Goal: Task Accomplishment & Management: Manage account settings

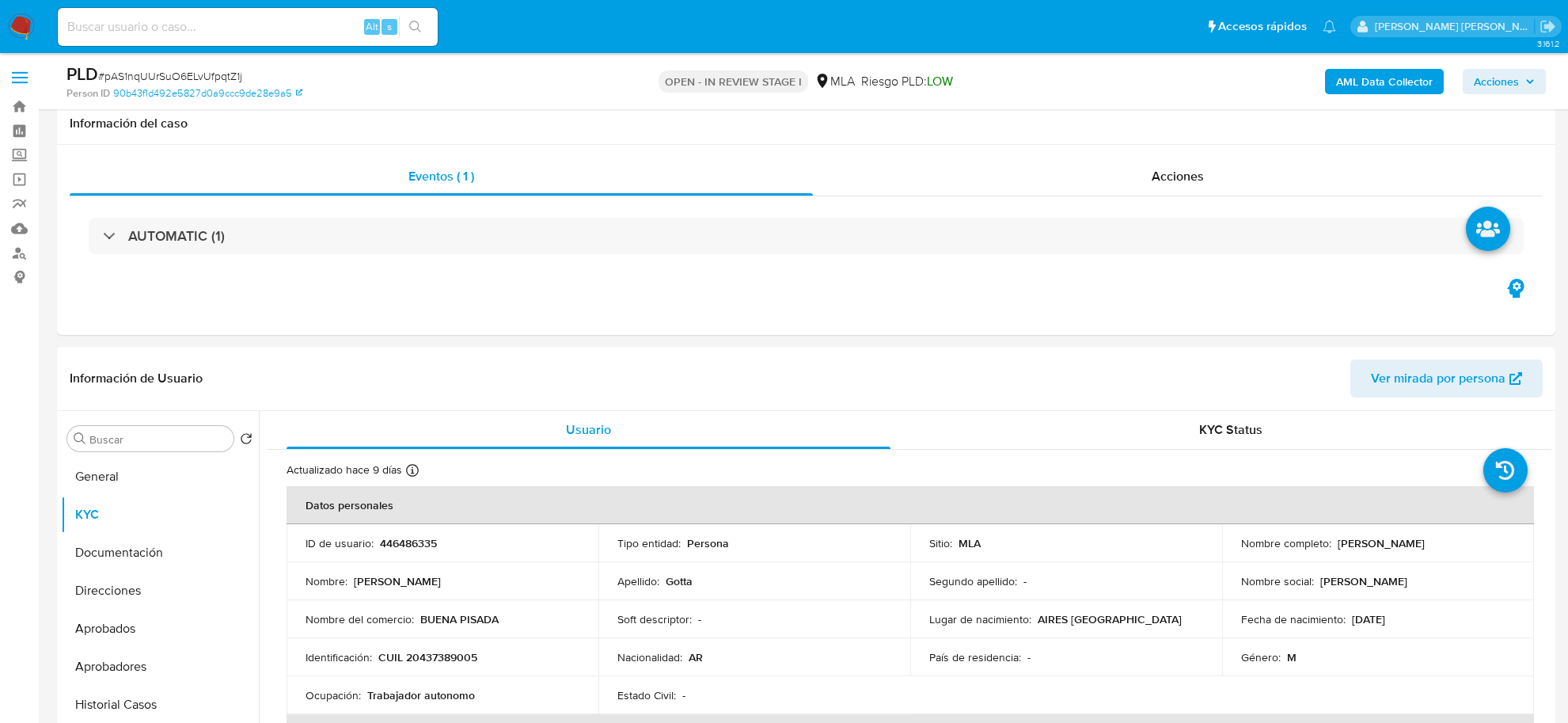
select select "10"
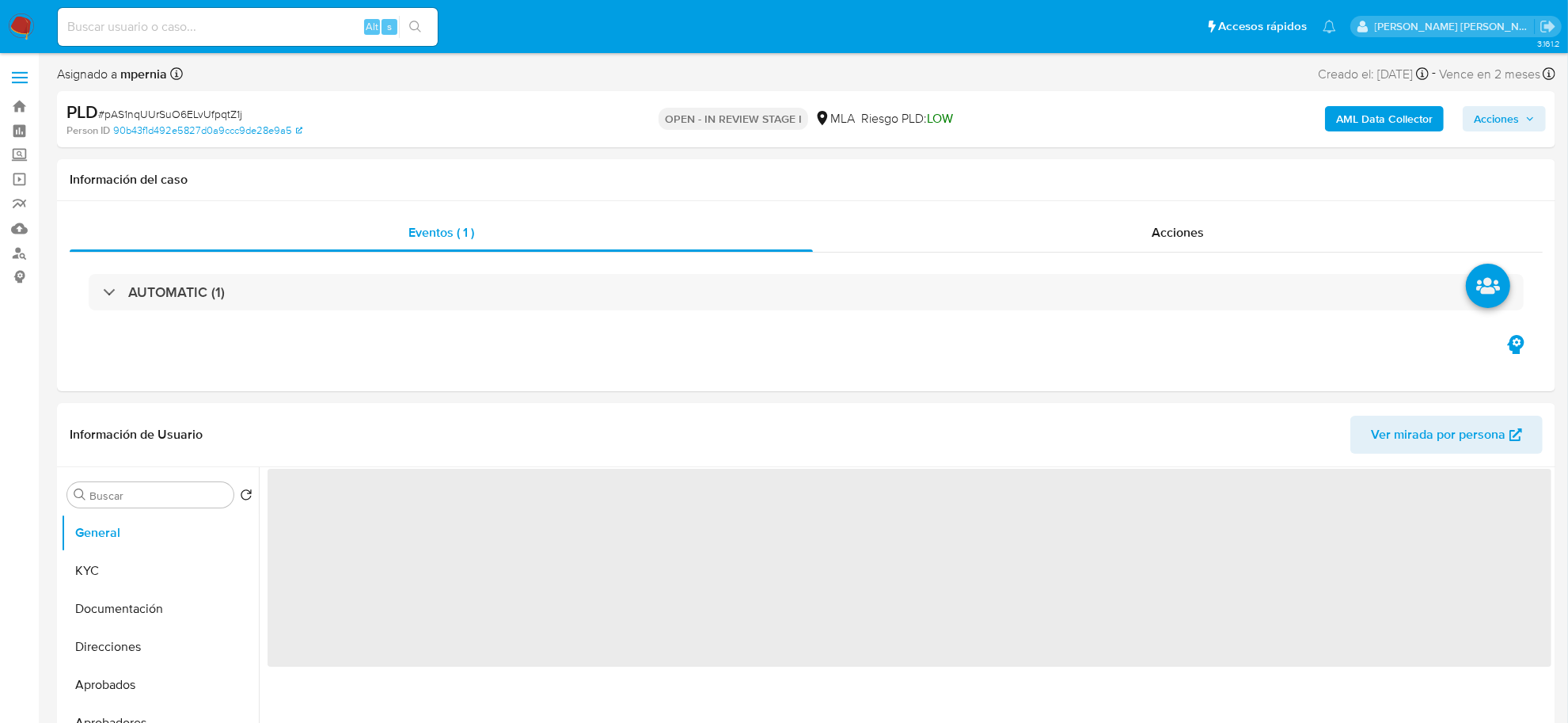
select select "10"
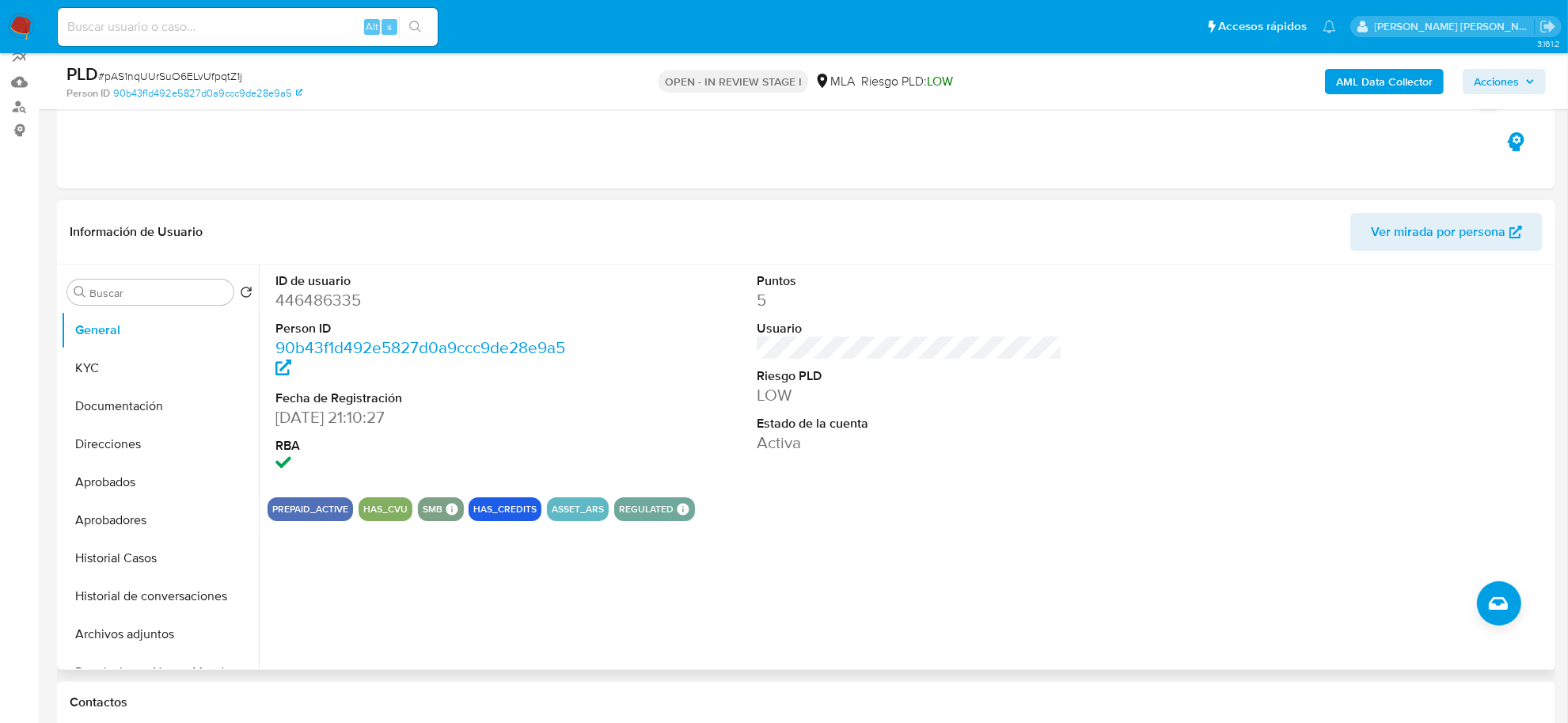
scroll to position [297, 0]
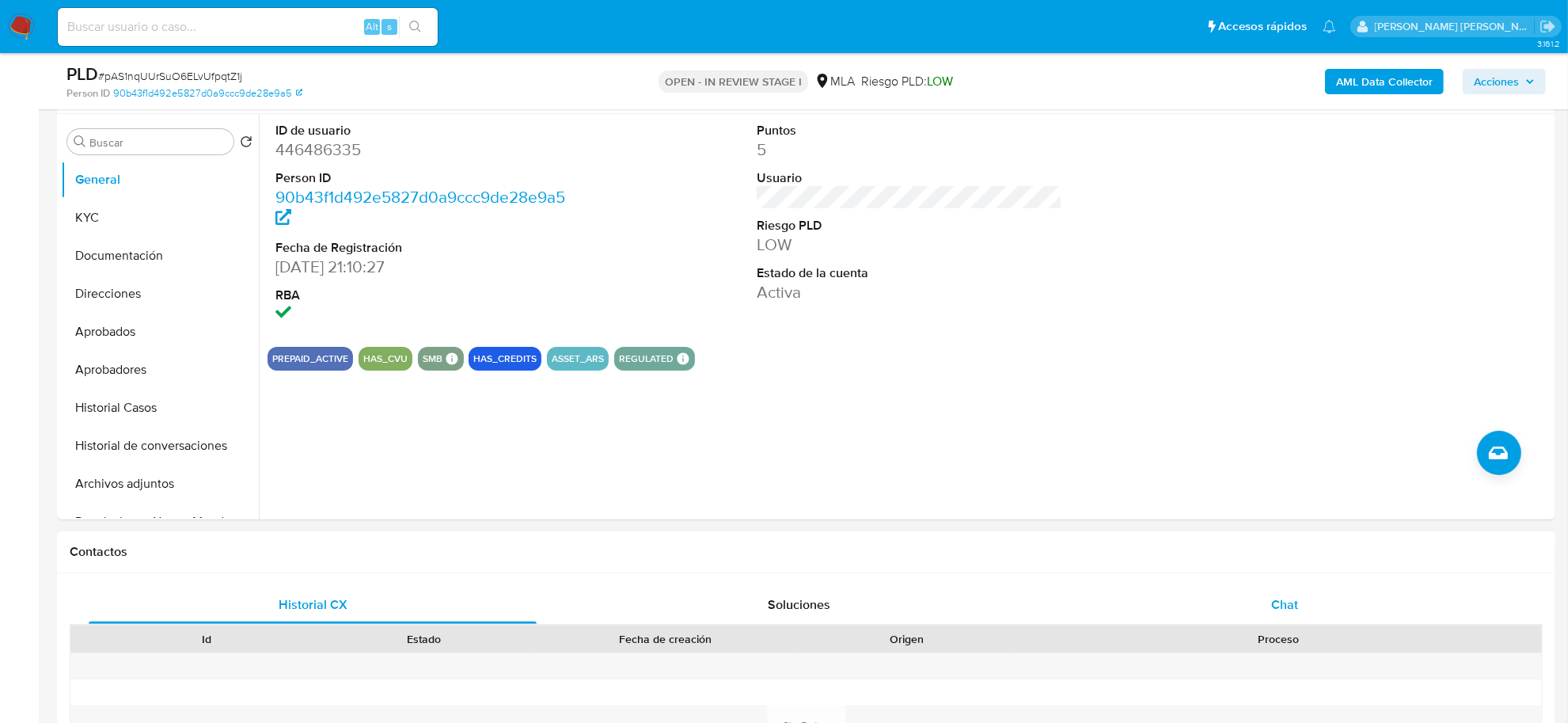
click at [1283, 607] on span "Chat" at bounding box center [1285, 604] width 27 height 18
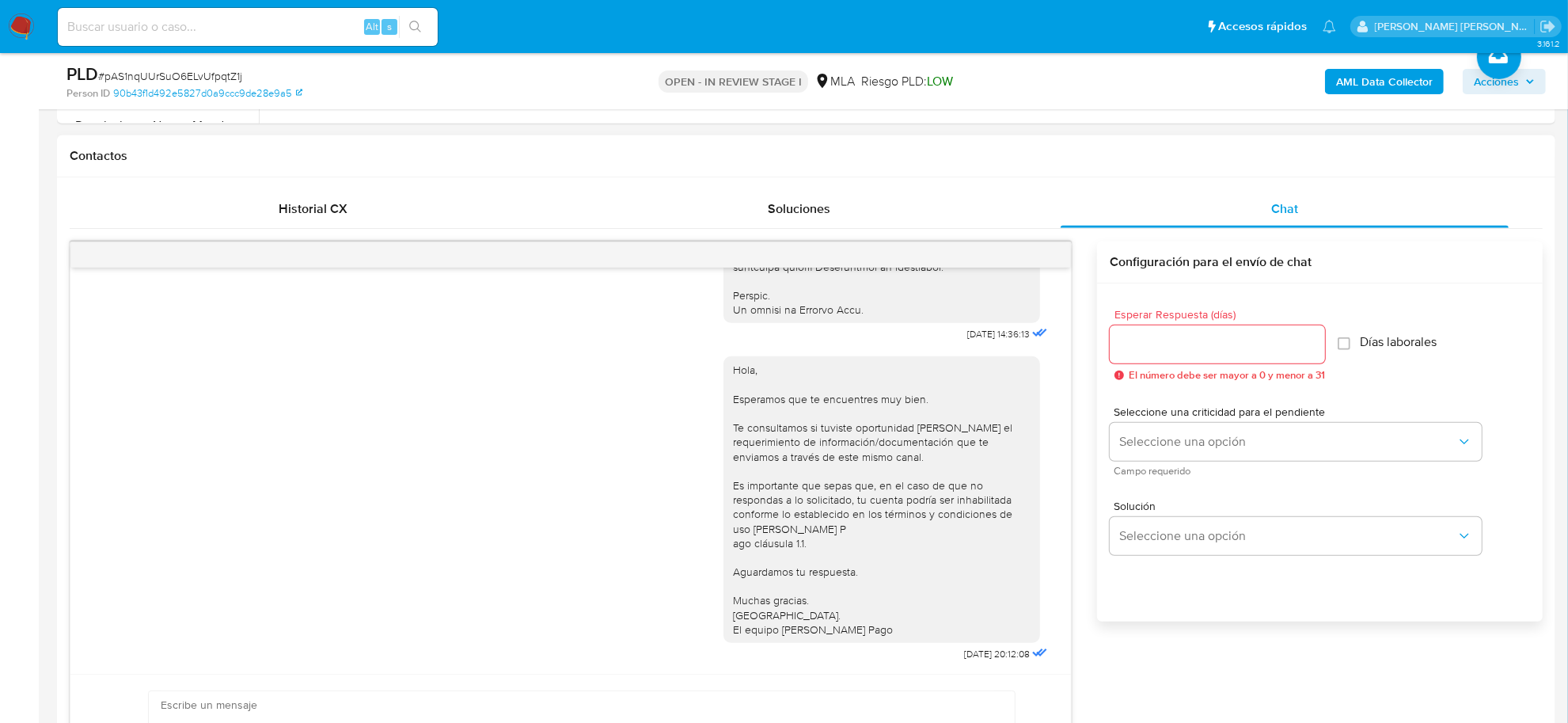
scroll to position [594, 0]
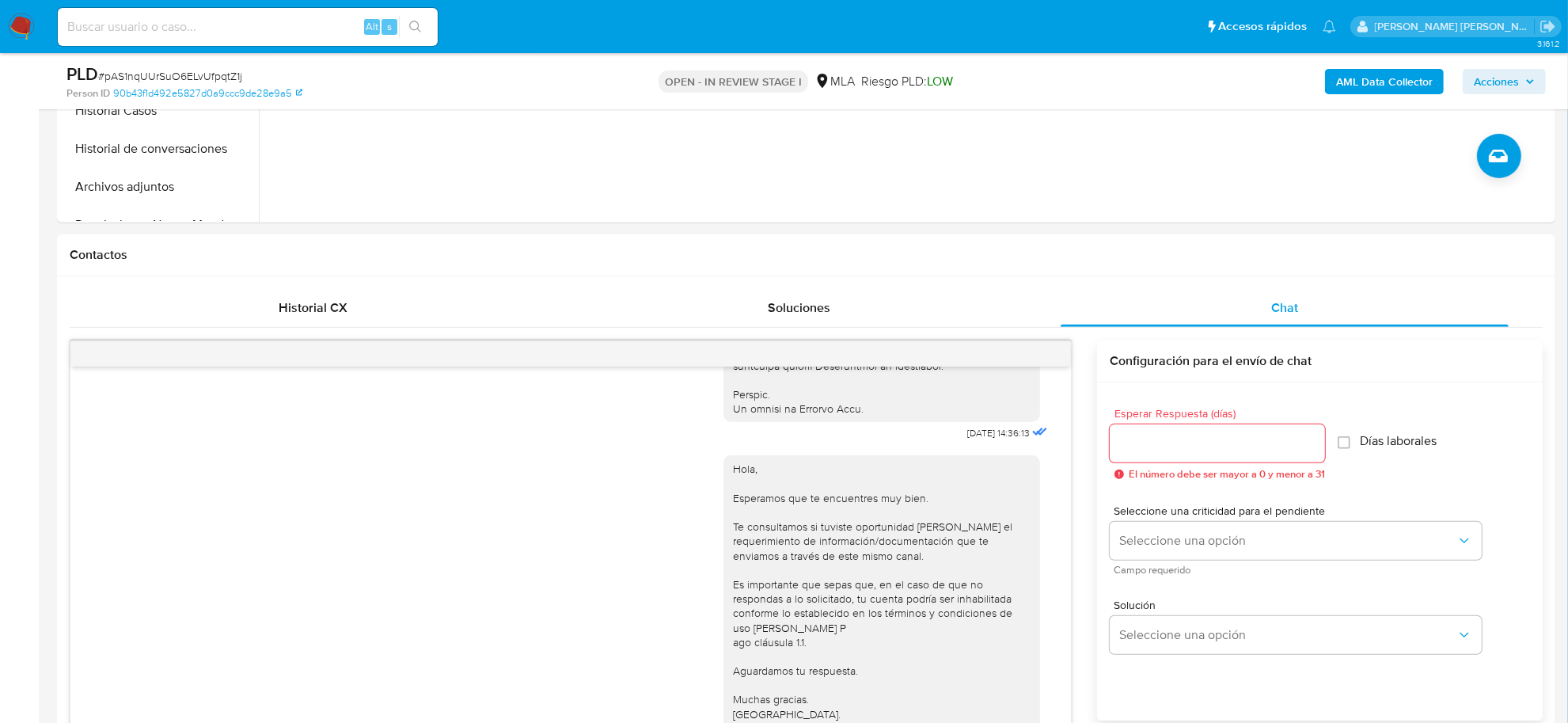
click at [1395, 84] on b "AML Data Collector" at bounding box center [1385, 82] width 97 height 25
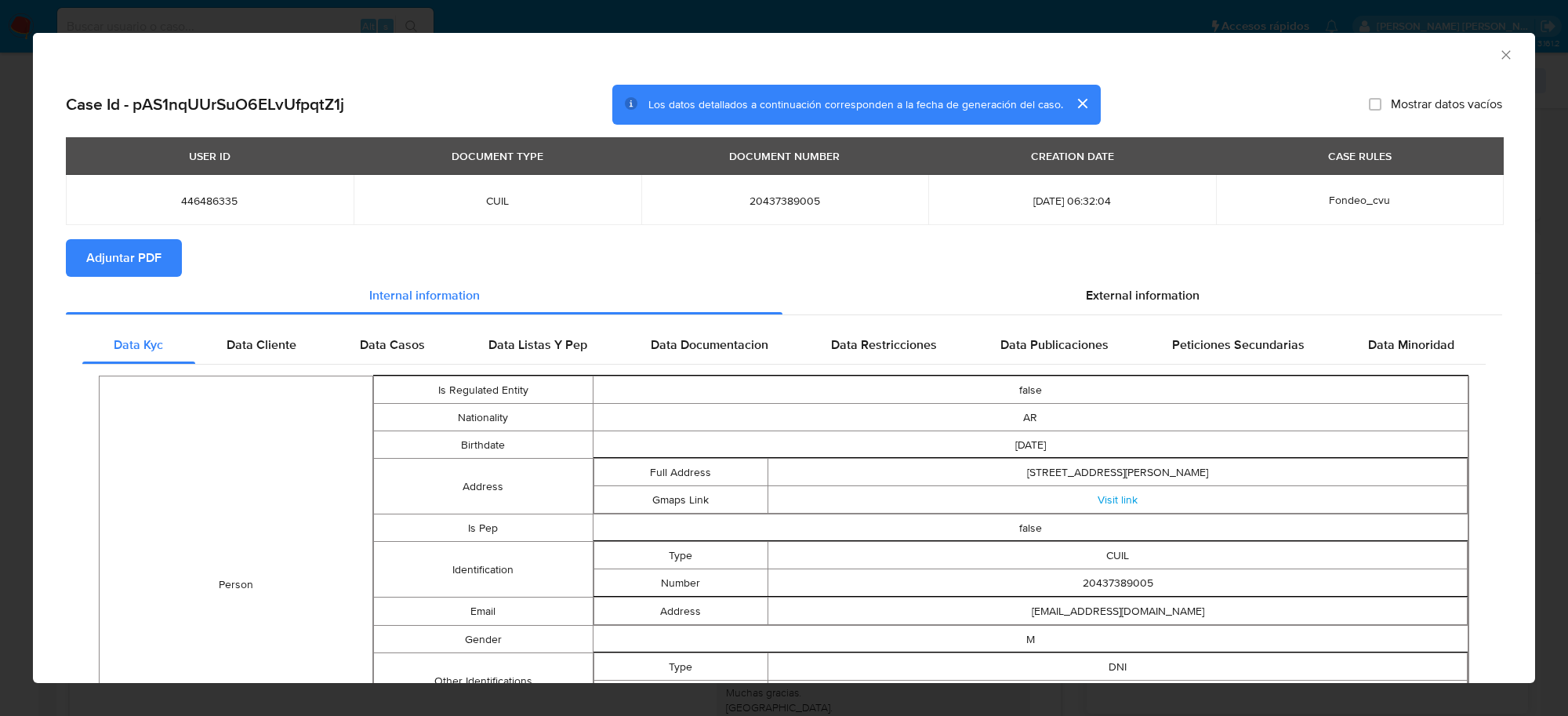
click at [156, 241] on span "Adjuntar PDF" at bounding box center [124, 258] width 76 height 35
click at [1499, 56] on icon "Cerrar ventana" at bounding box center [1507, 55] width 16 height 16
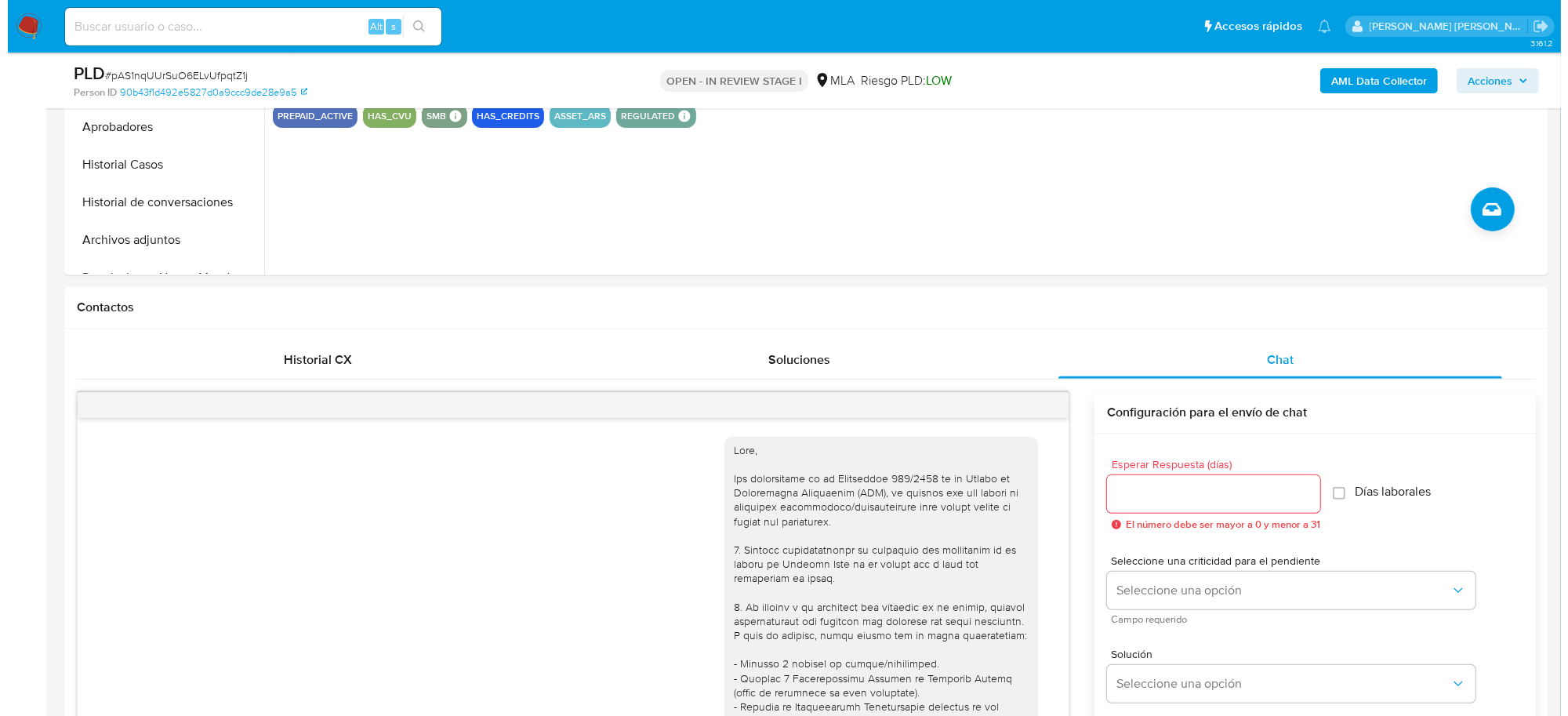
scroll to position [392, 0]
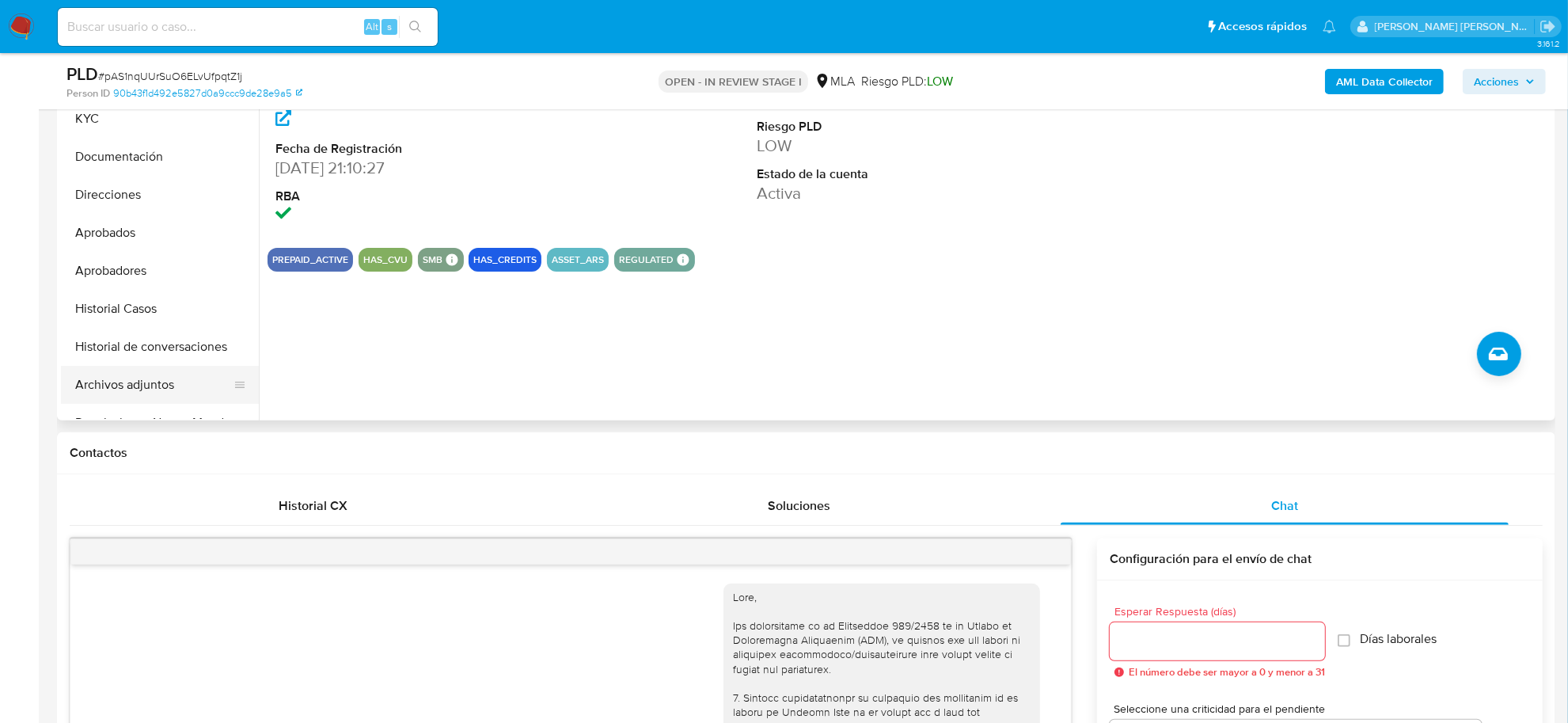
click at [101, 375] on button "Archivos adjuntos" at bounding box center [154, 384] width 185 height 38
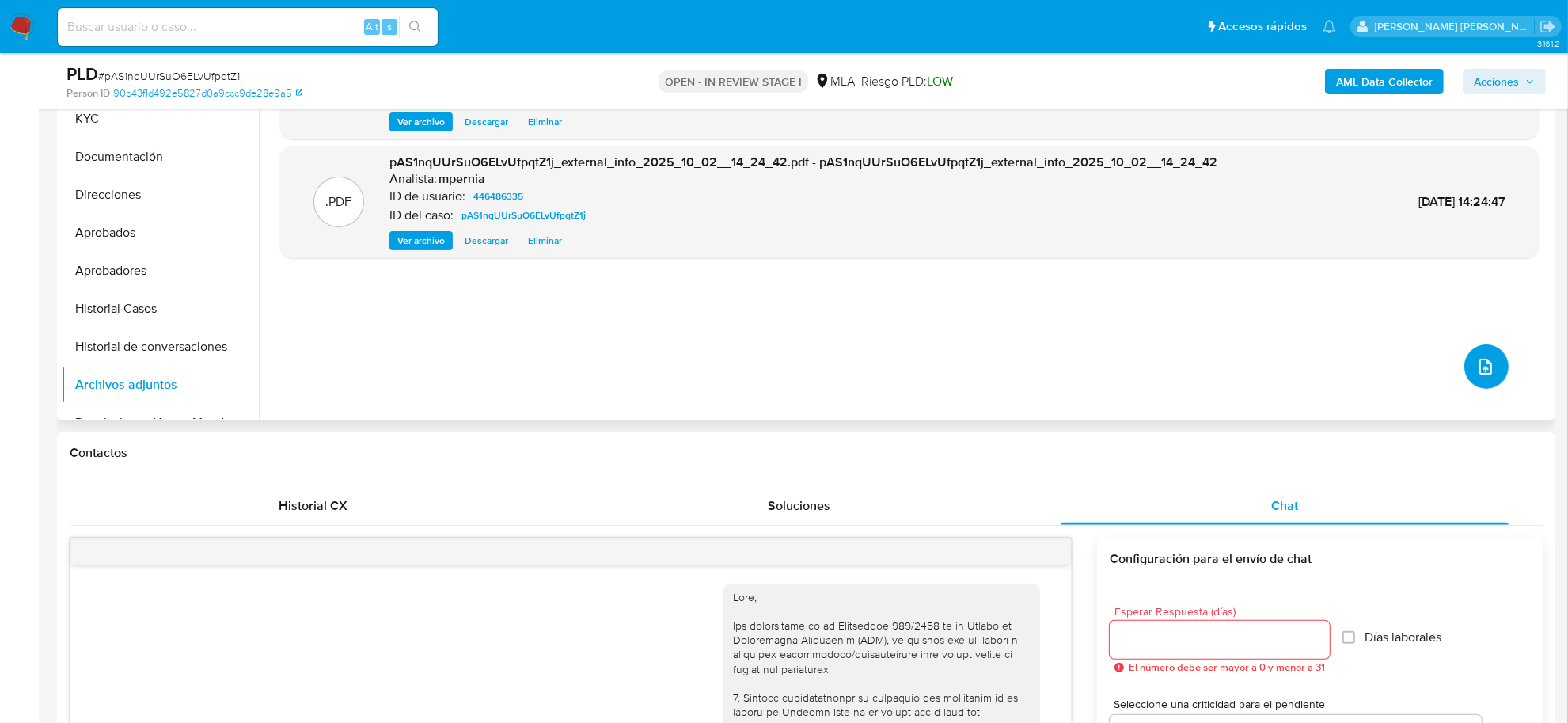
click at [1488, 362] on icon "upload-file" at bounding box center [1485, 366] width 19 height 19
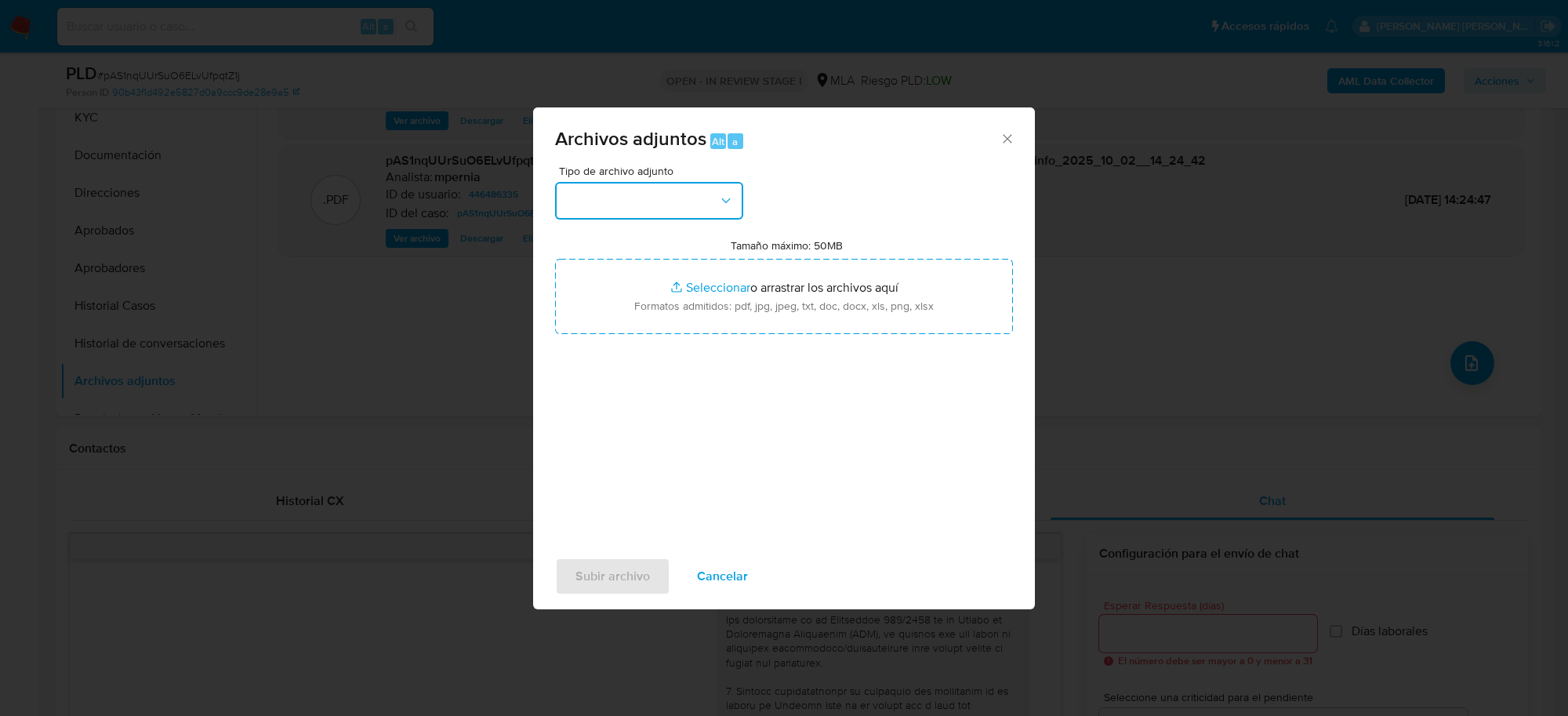
click at [733, 193] on icon "button" at bounding box center [727, 201] width 16 height 16
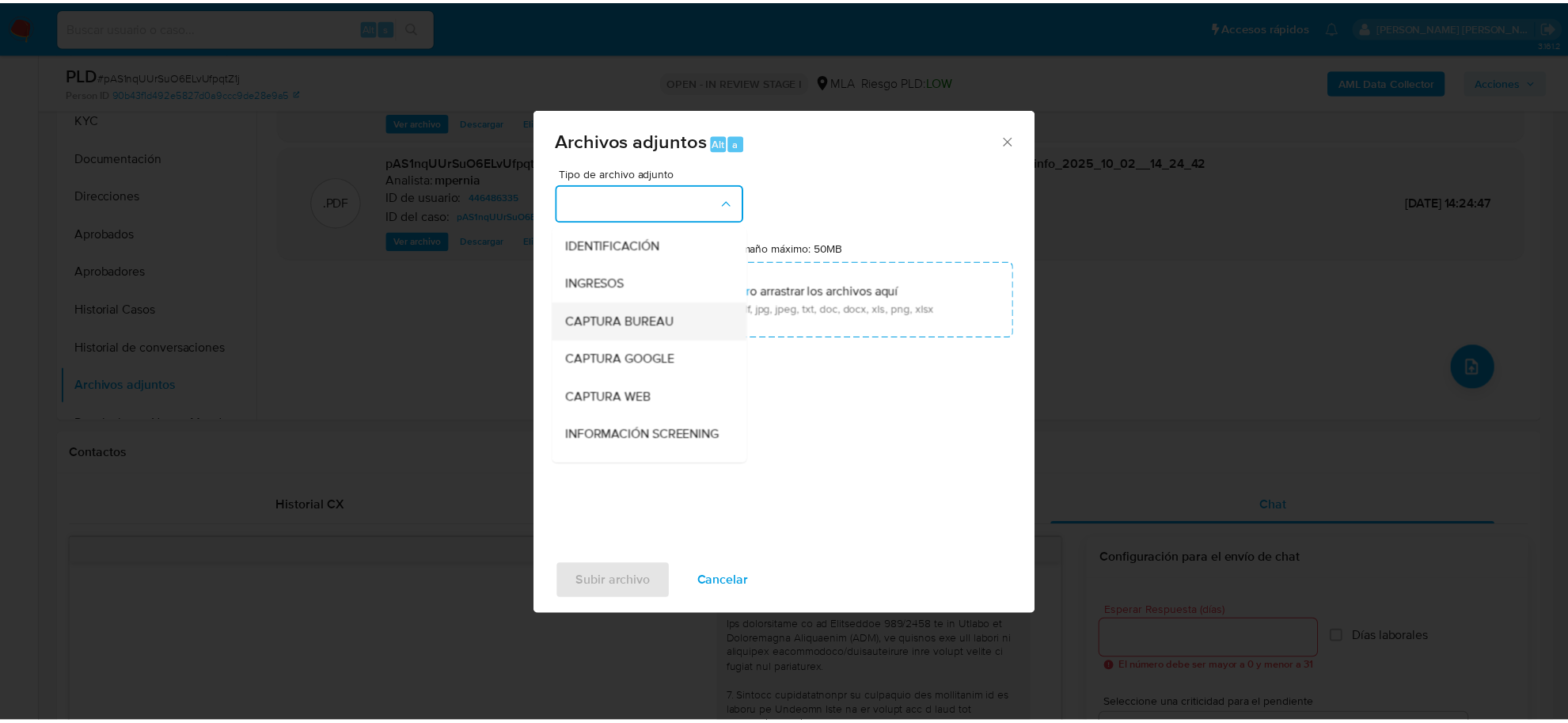
scroll to position [198, 0]
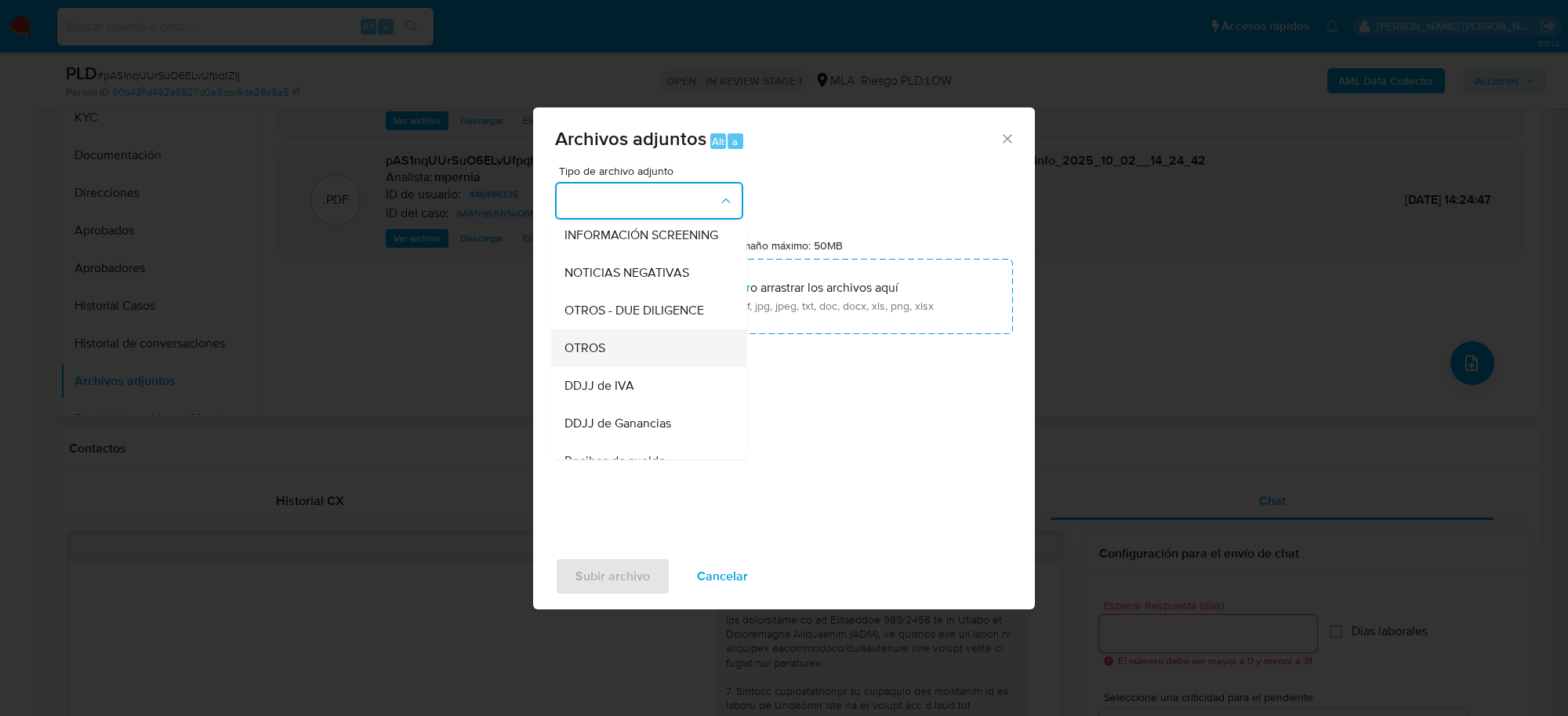
click at [618, 366] on div "OTROS" at bounding box center [645, 348] width 160 height 37
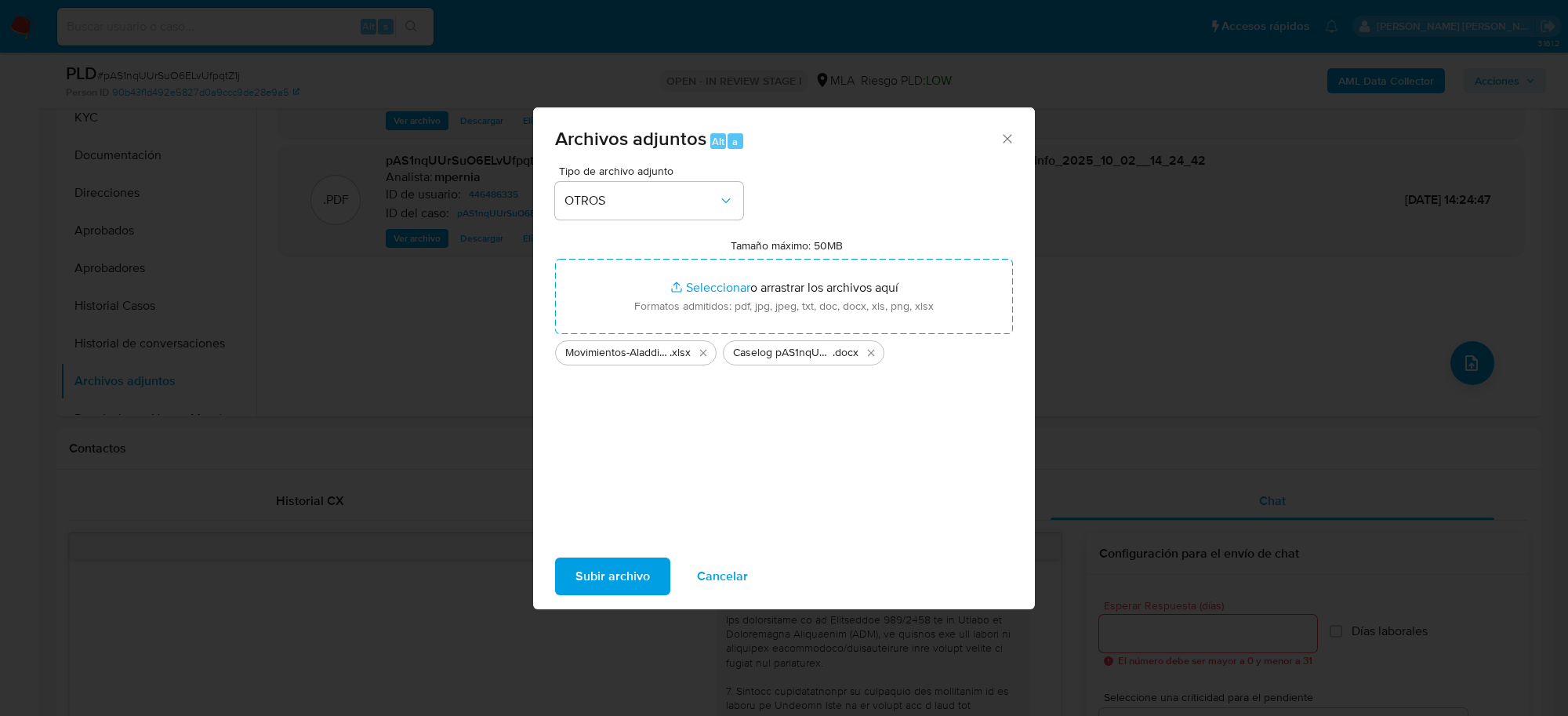
click at [628, 581] on span "Subir archivo" at bounding box center [613, 576] width 75 height 35
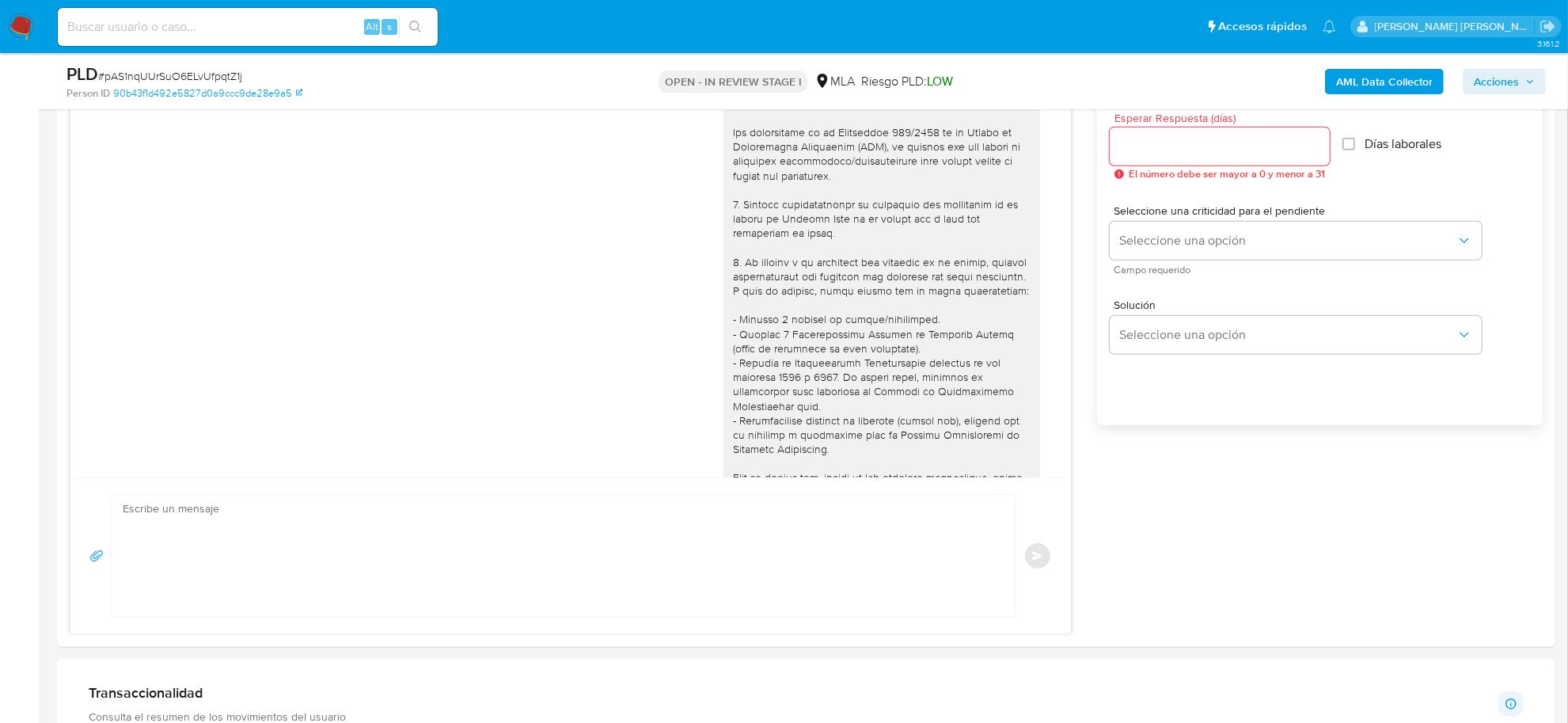
scroll to position [891, 0]
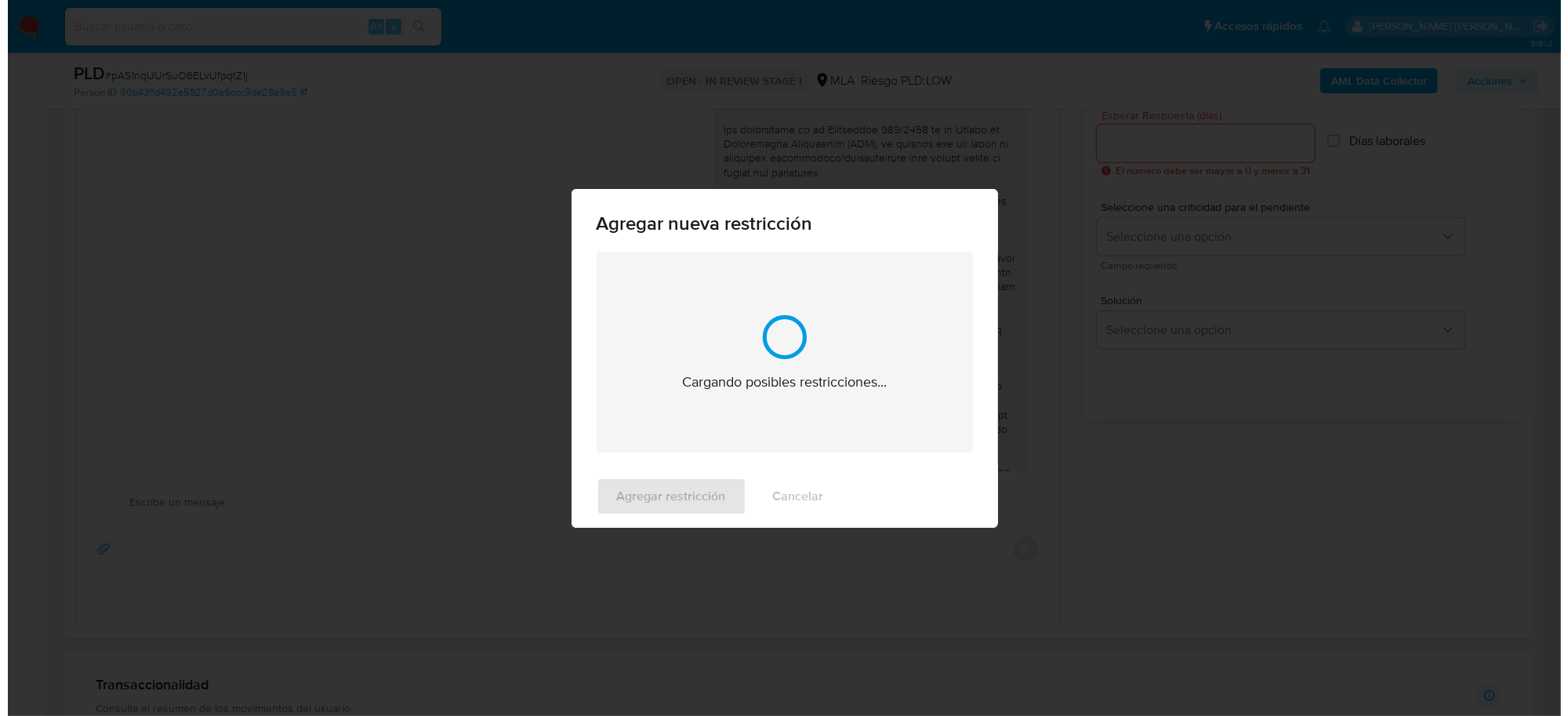
scroll to position [2454, 0]
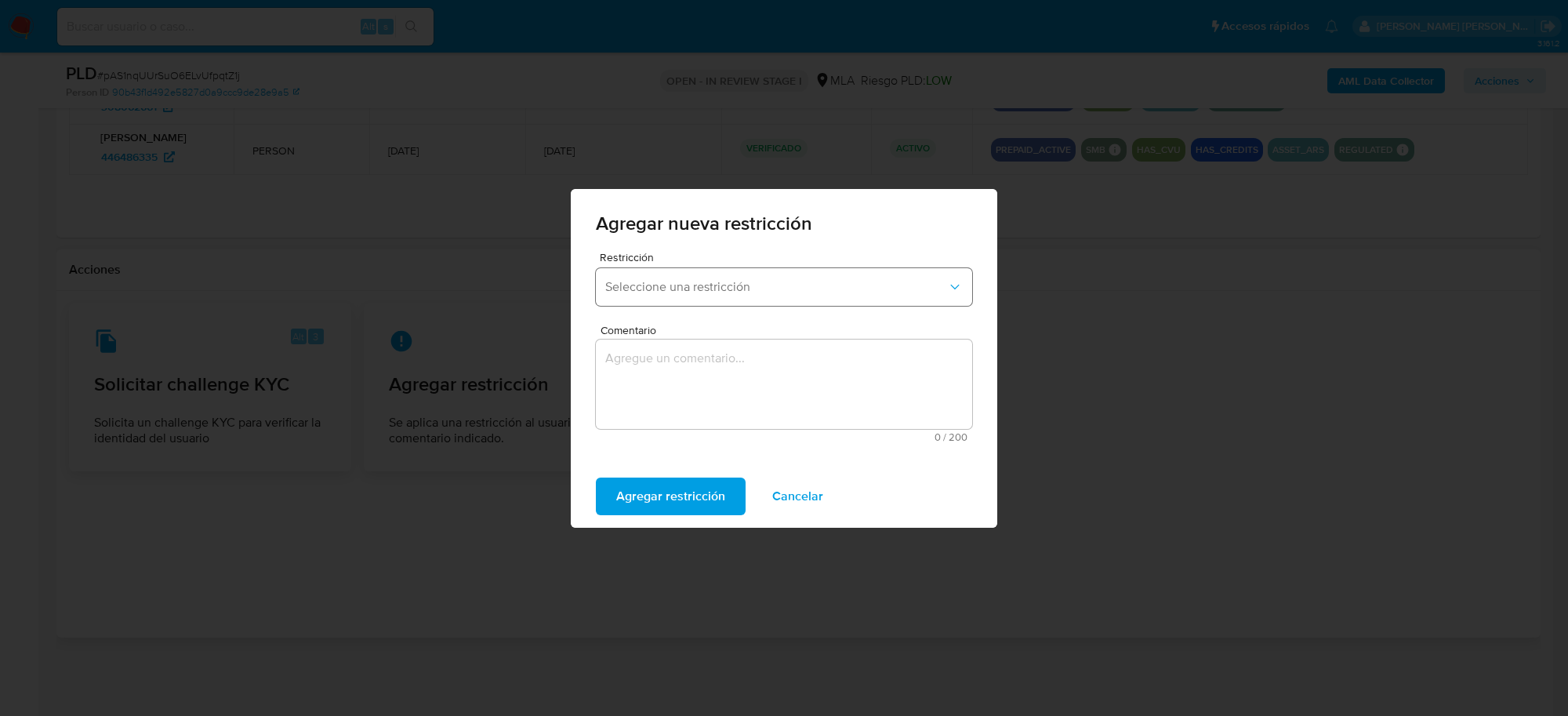
click at [718, 296] on button "Seleccione una restricción" at bounding box center [784, 287] width 376 height 37
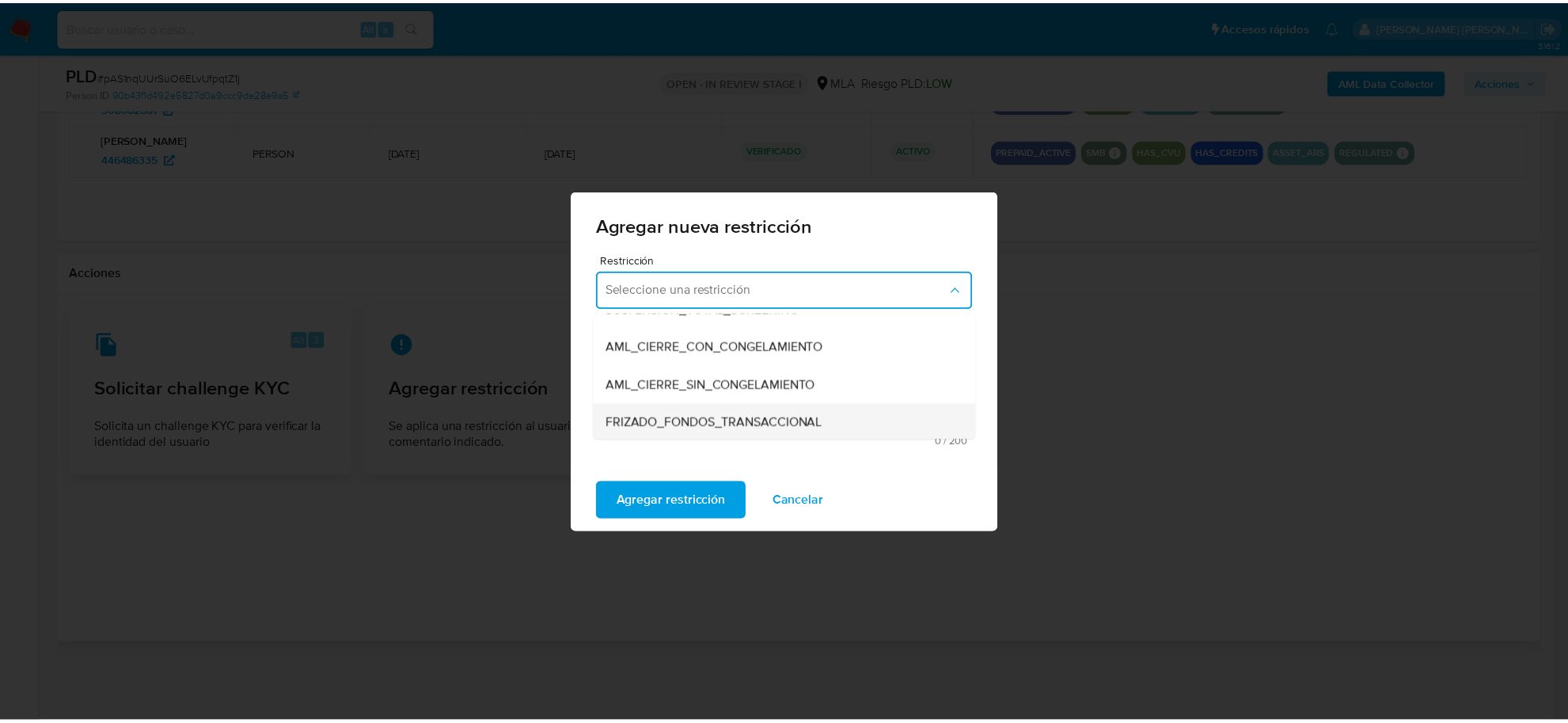
scroll to position [198, 0]
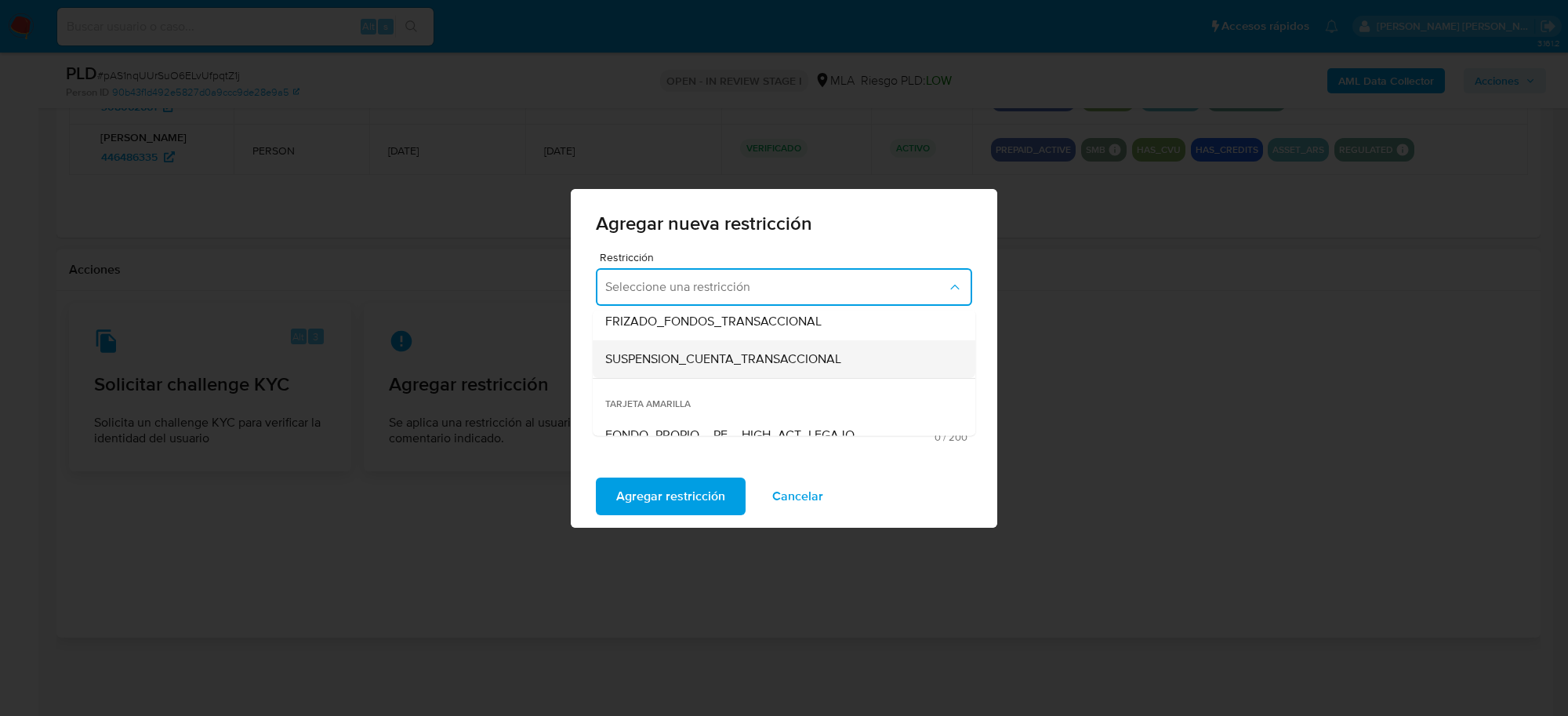
click at [692, 366] on span "SUSPENSION_CUENTA_TRANSACCIONAL" at bounding box center [723, 358] width 236 height 16
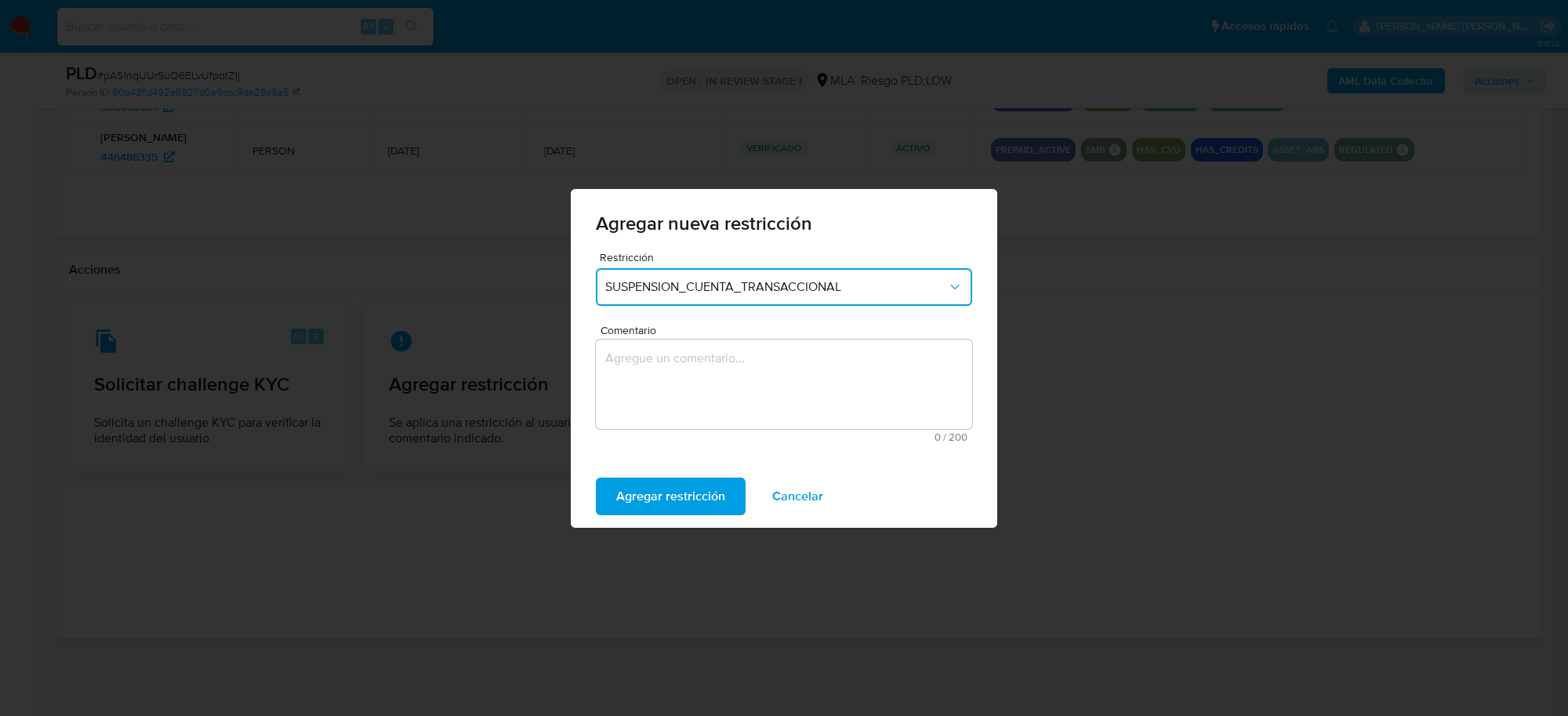
click at [682, 382] on textarea "Comentario" at bounding box center [784, 384] width 376 height 90
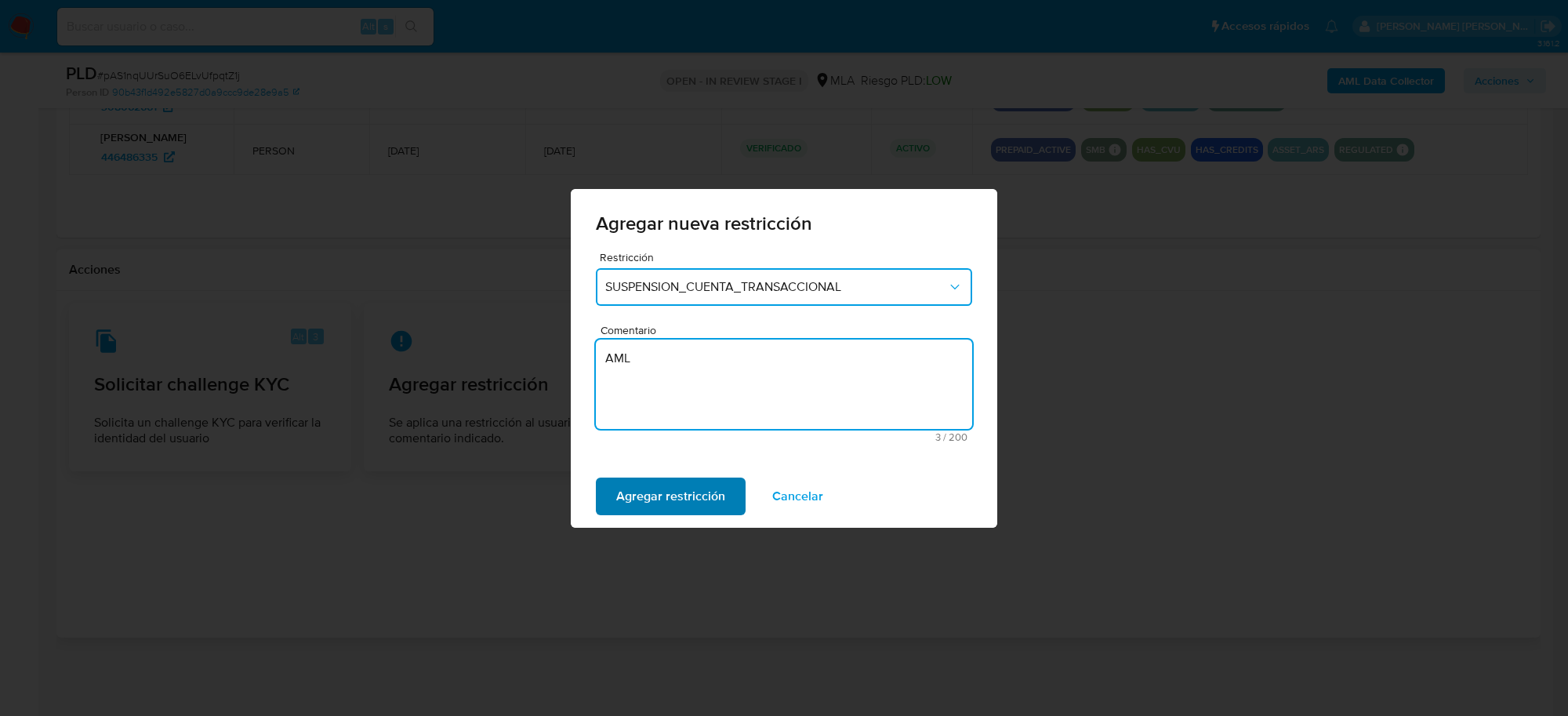
type textarea "AML"
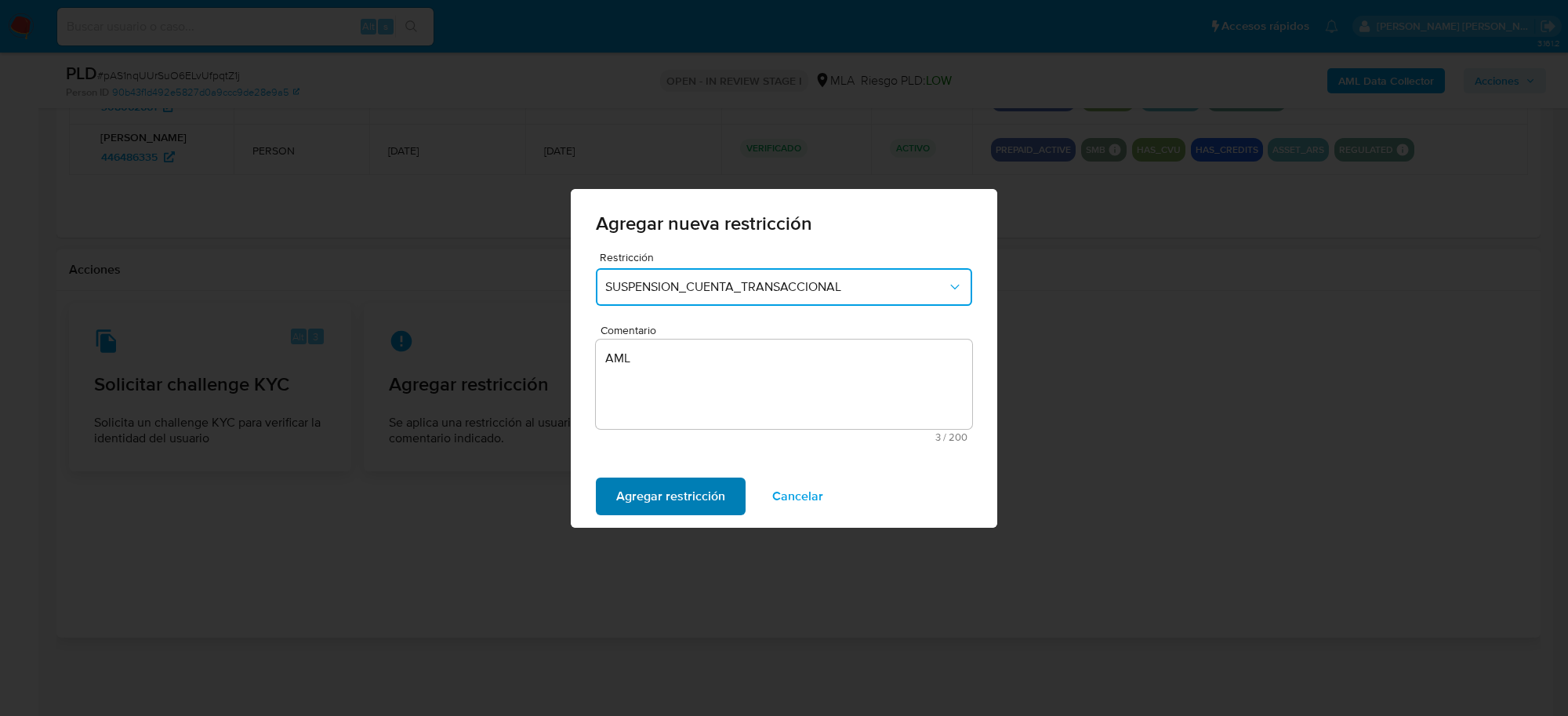
click at [699, 496] on span "Agregar restricción" at bounding box center [671, 496] width 109 height 35
click at [643, 498] on span "Confirmar" at bounding box center [644, 496] width 56 height 35
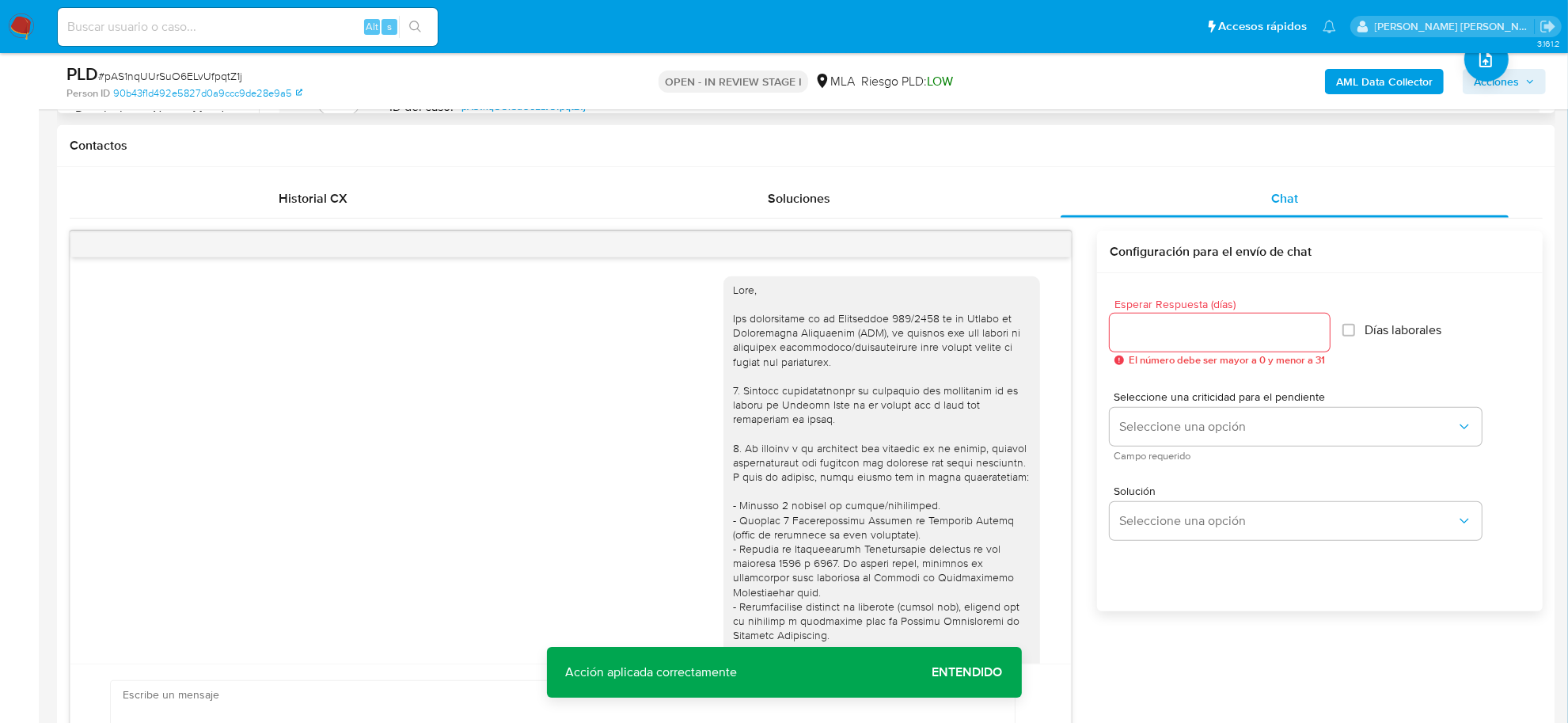
scroll to position [498, 0]
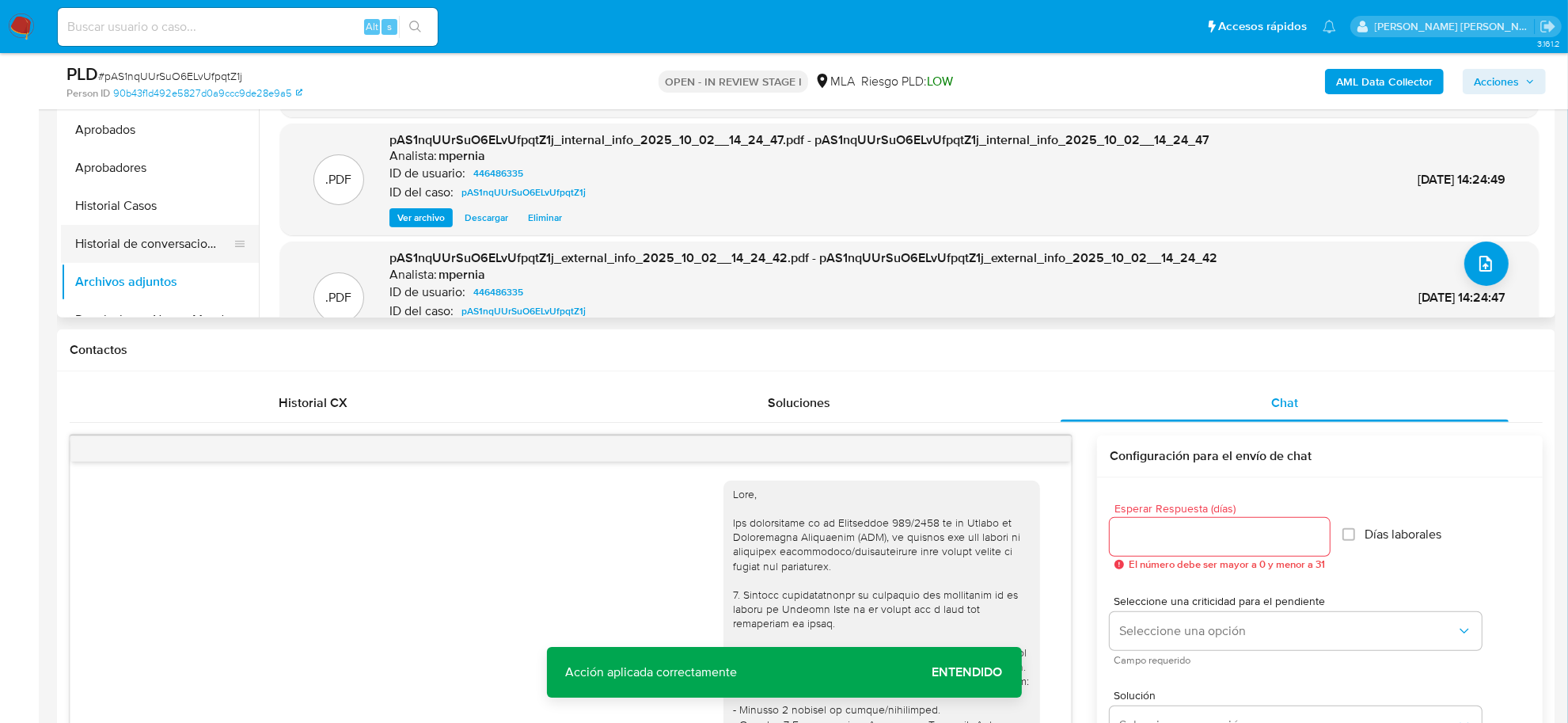
click at [128, 253] on button "Historial de conversaciones" at bounding box center [154, 243] width 185 height 38
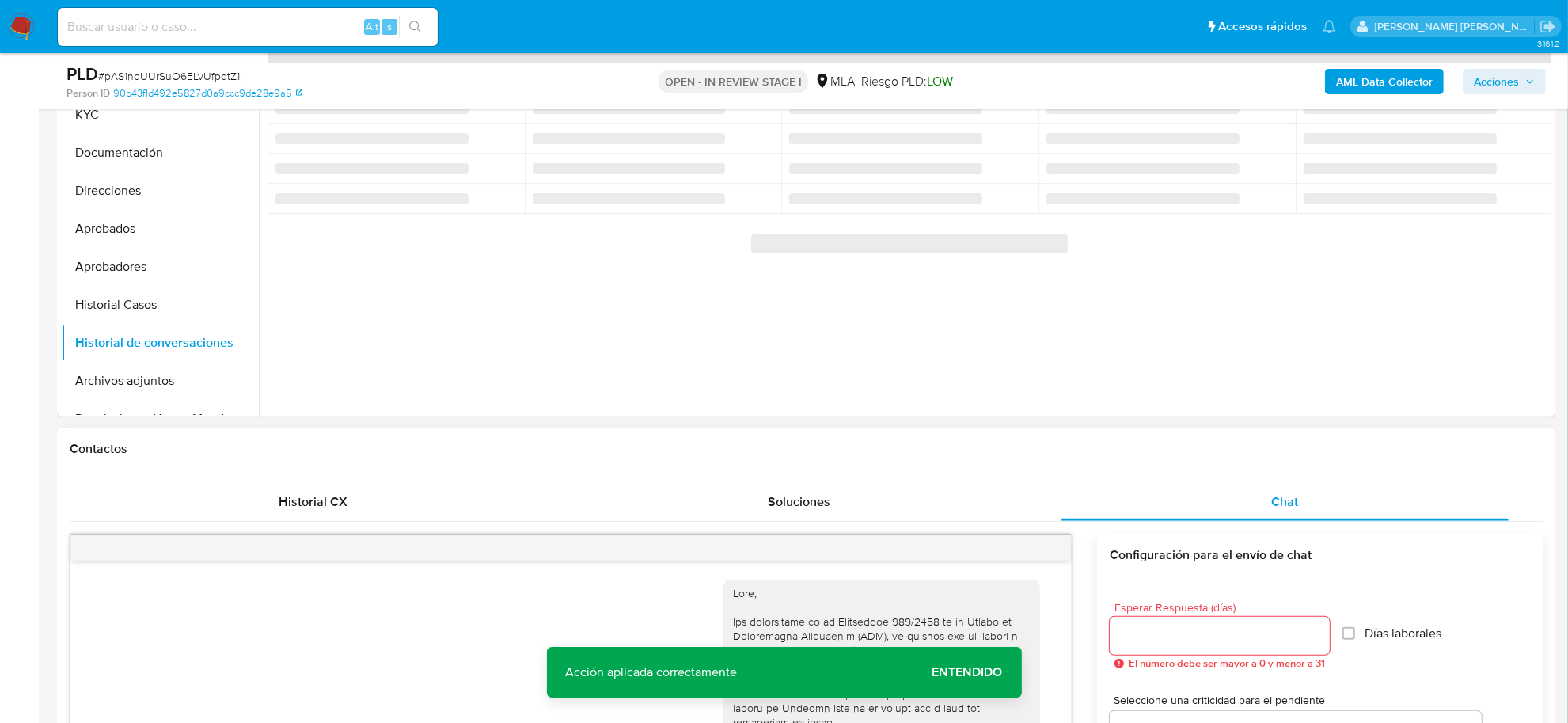
scroll to position [301, 0]
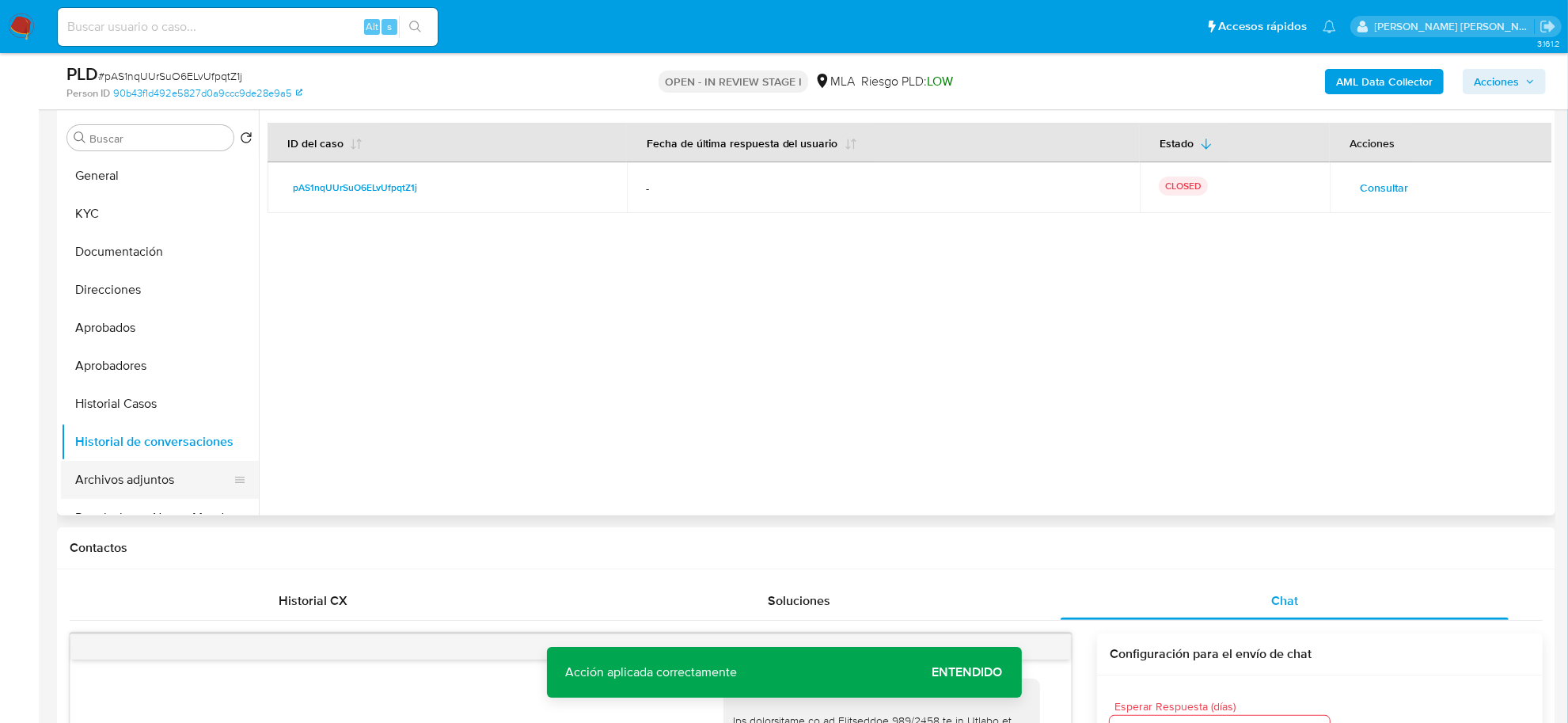
click at [138, 480] on button "Archivos adjuntos" at bounding box center [154, 480] width 185 height 38
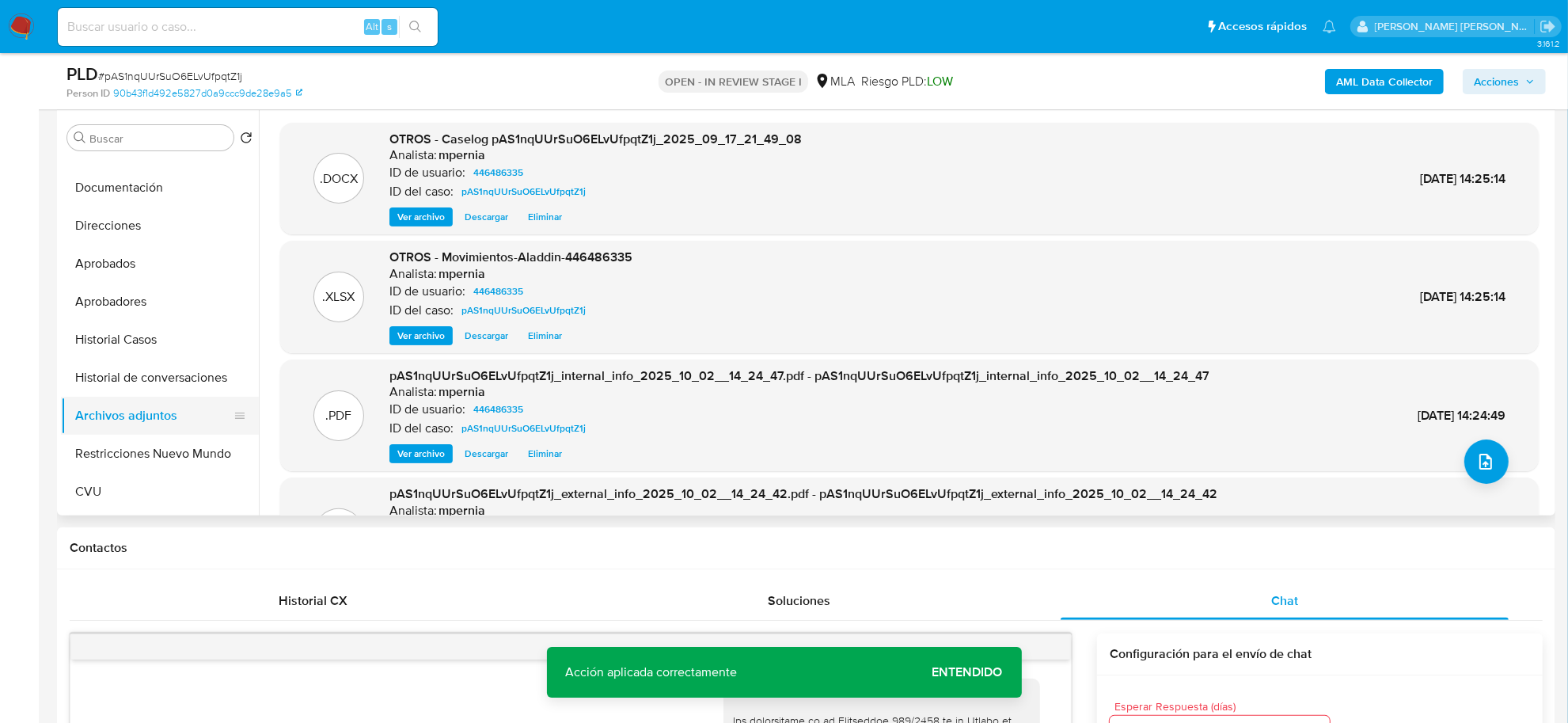
scroll to position [99, 0]
click at [124, 425] on button "Restricciones Nuevo Mundo" at bounding box center [154, 419] width 185 height 38
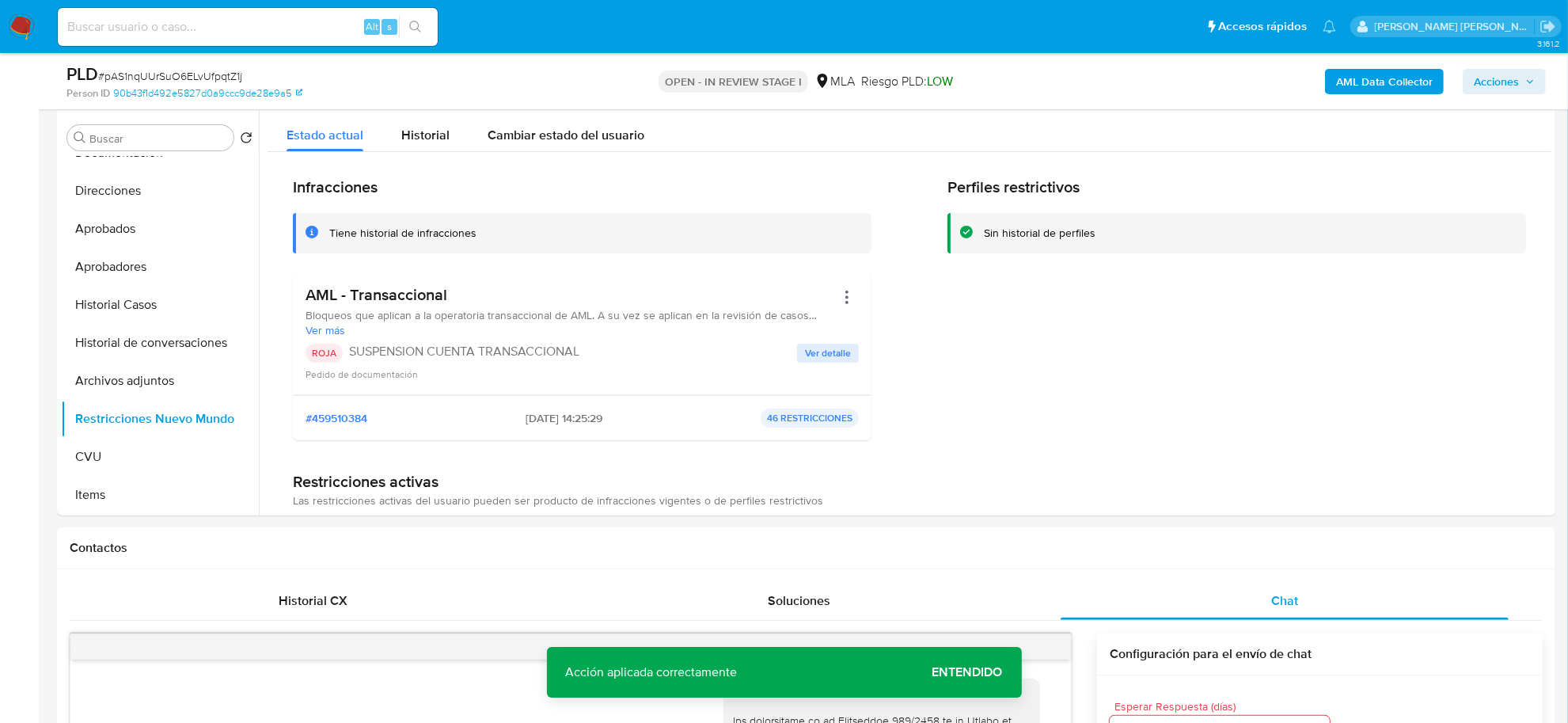
click at [1501, 89] on span "Acciones" at bounding box center [1497, 82] width 45 height 25
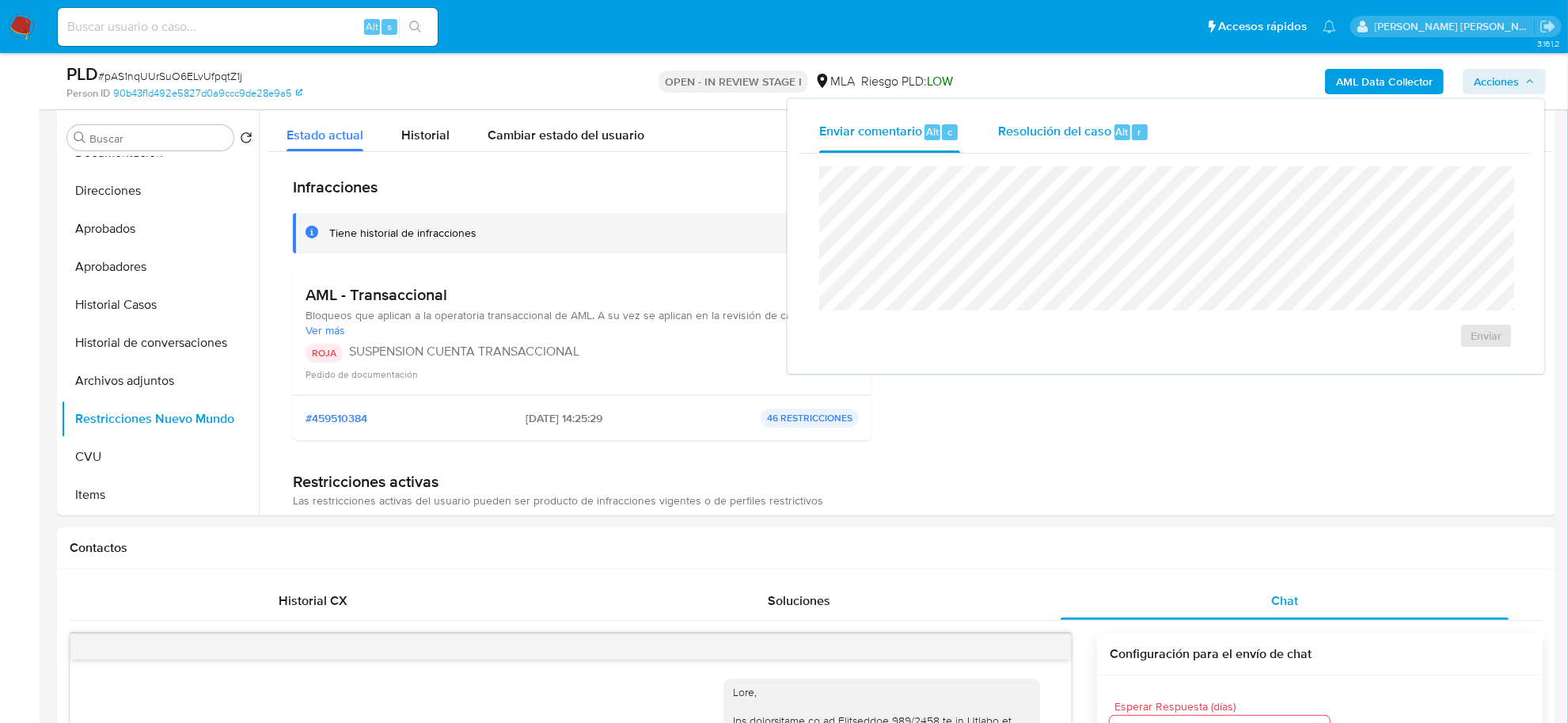
click at [1106, 148] on div "Resolución del caso Alt r" at bounding box center [1074, 132] width 151 height 41
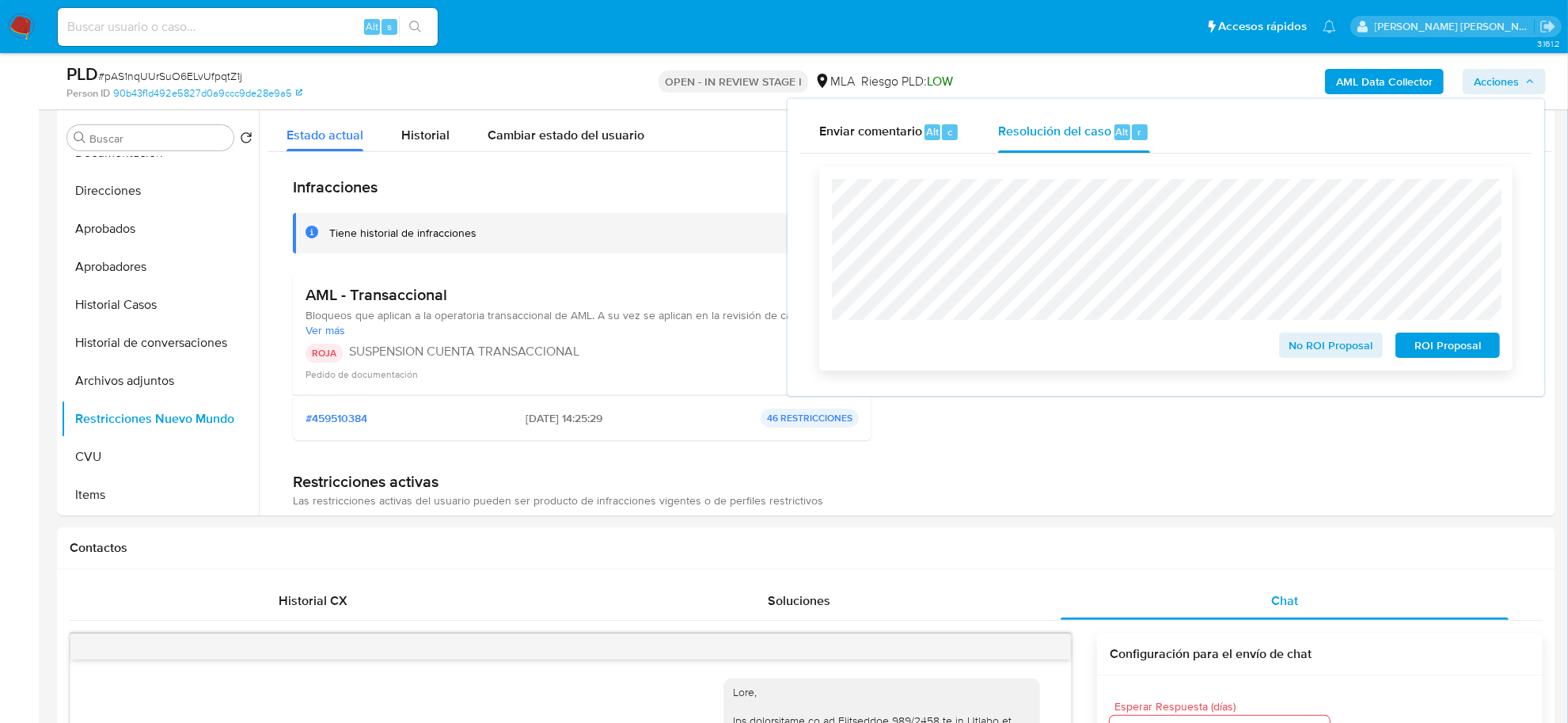
click at [1451, 339] on span "ROI Proposal" at bounding box center [1449, 345] width 83 height 22
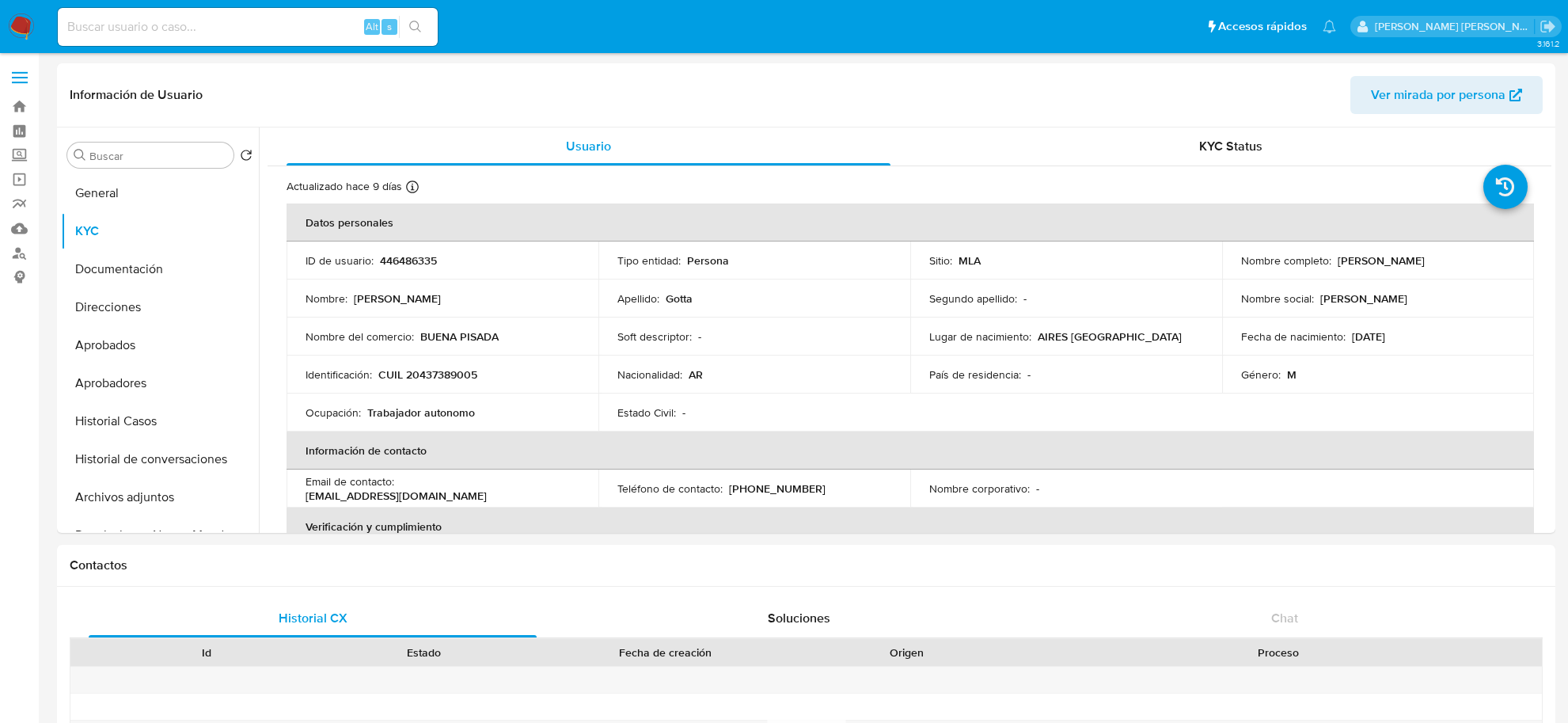
select select "10"
click at [132, 430] on button "Historial Casos" at bounding box center [154, 421] width 185 height 38
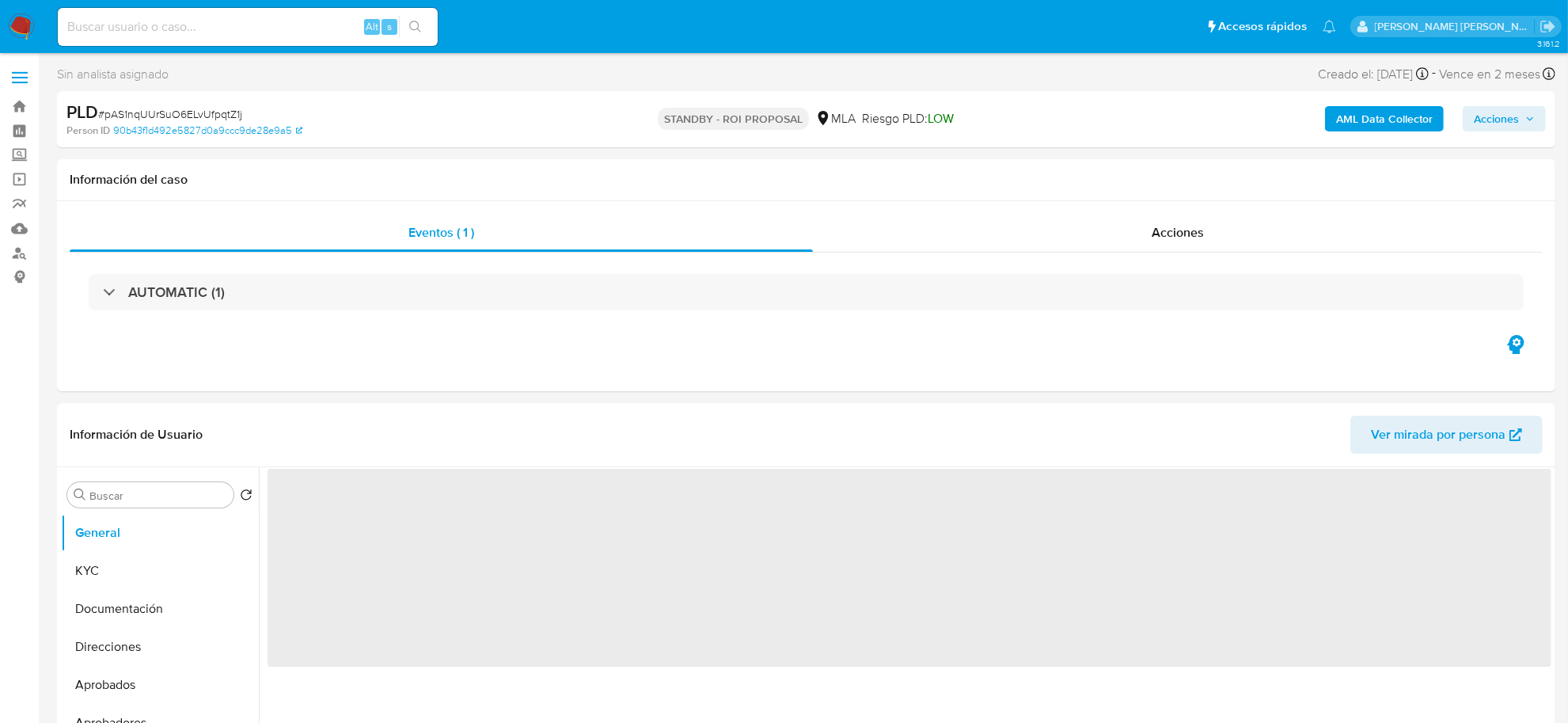
select select "10"
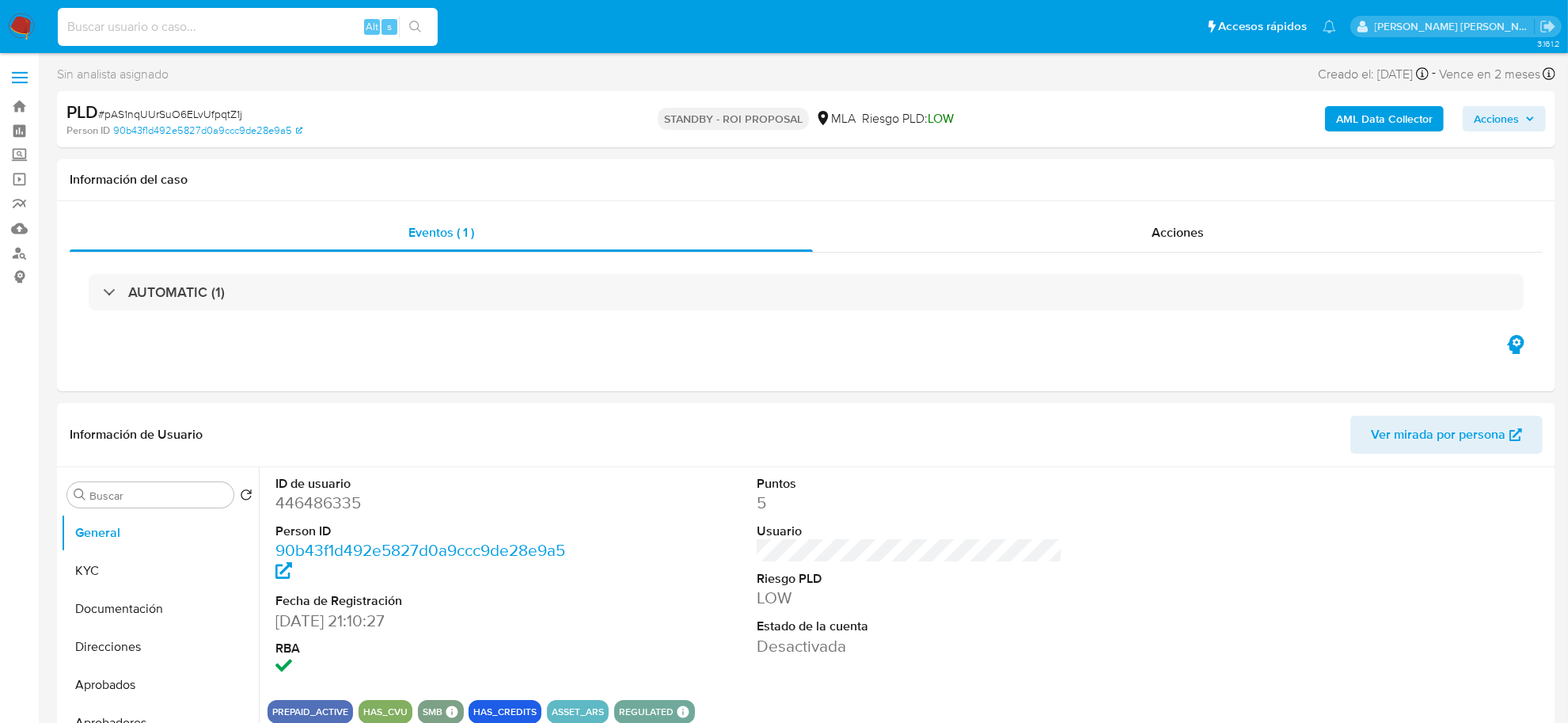
click at [238, 30] on input at bounding box center [247, 27] width 380 height 21
paste input "1355962270"
type input "1355962270"
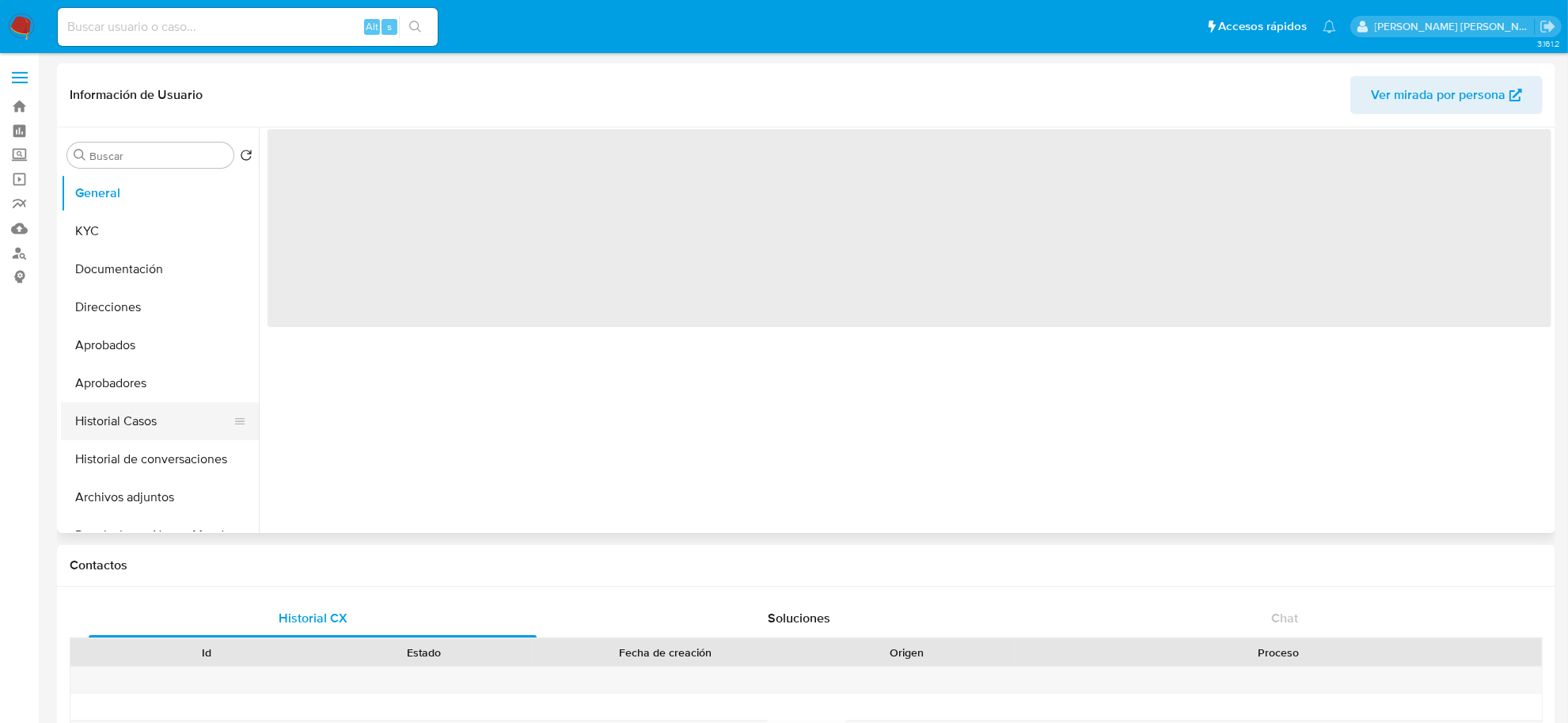
select select "10"
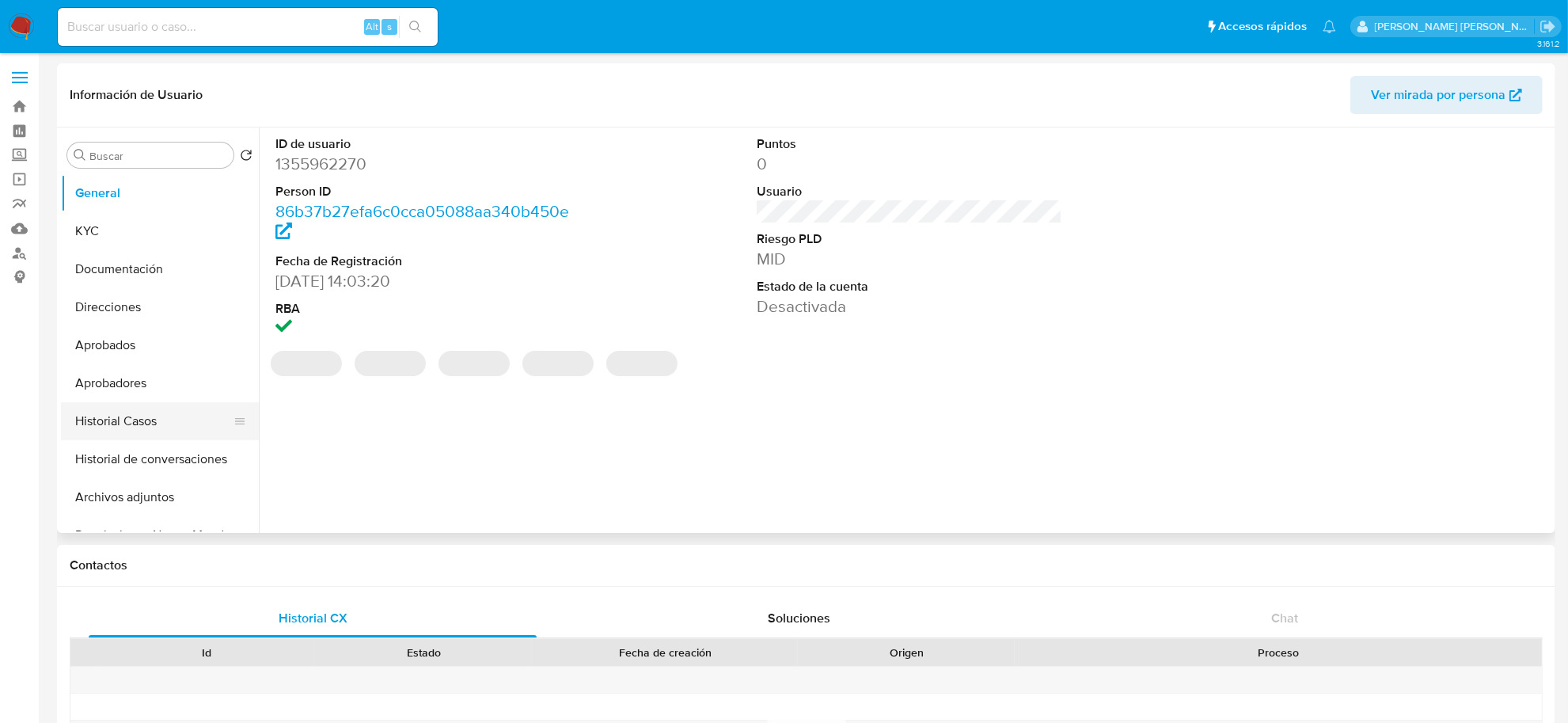
click at [154, 414] on button "Historial Casos" at bounding box center [154, 421] width 185 height 38
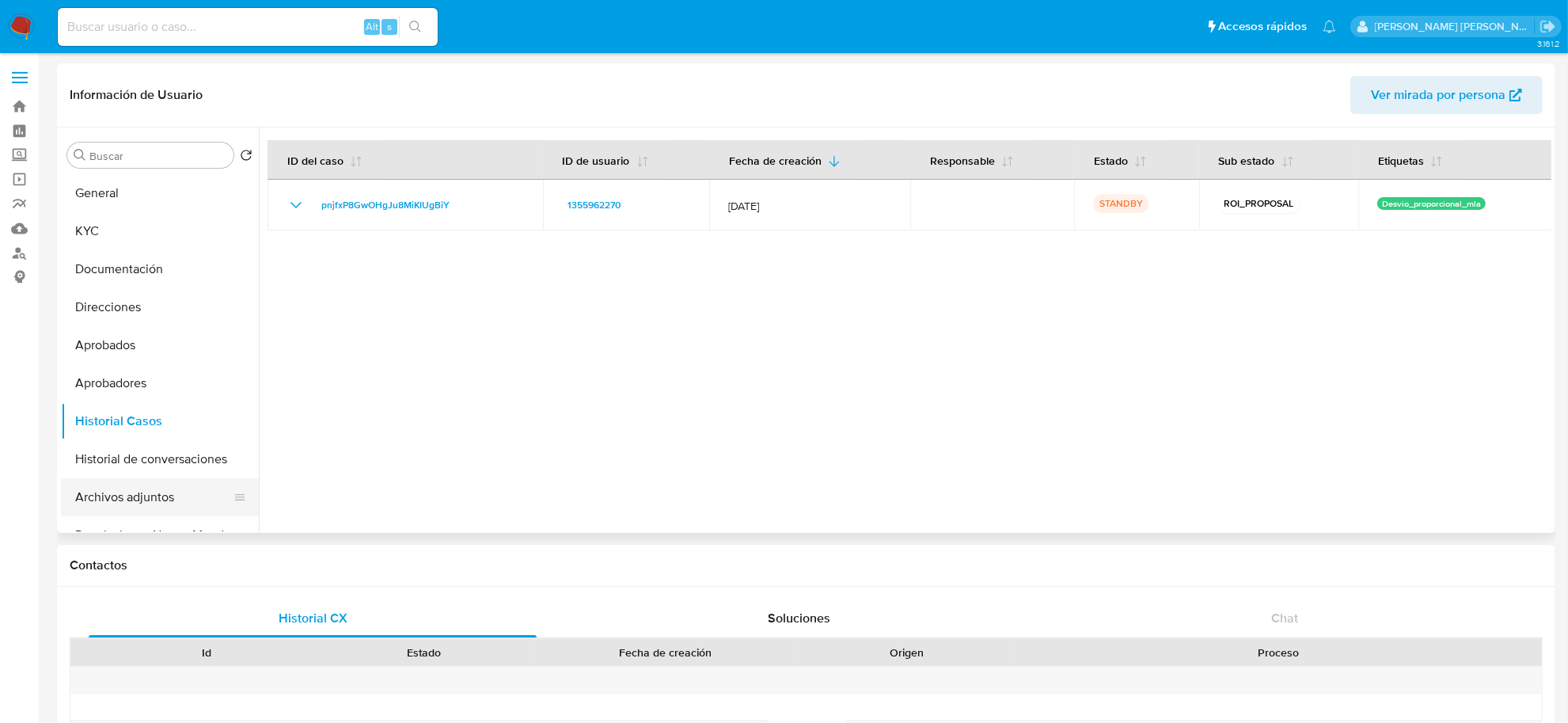
click at [131, 493] on button "Archivos adjuntos" at bounding box center [154, 497] width 185 height 38
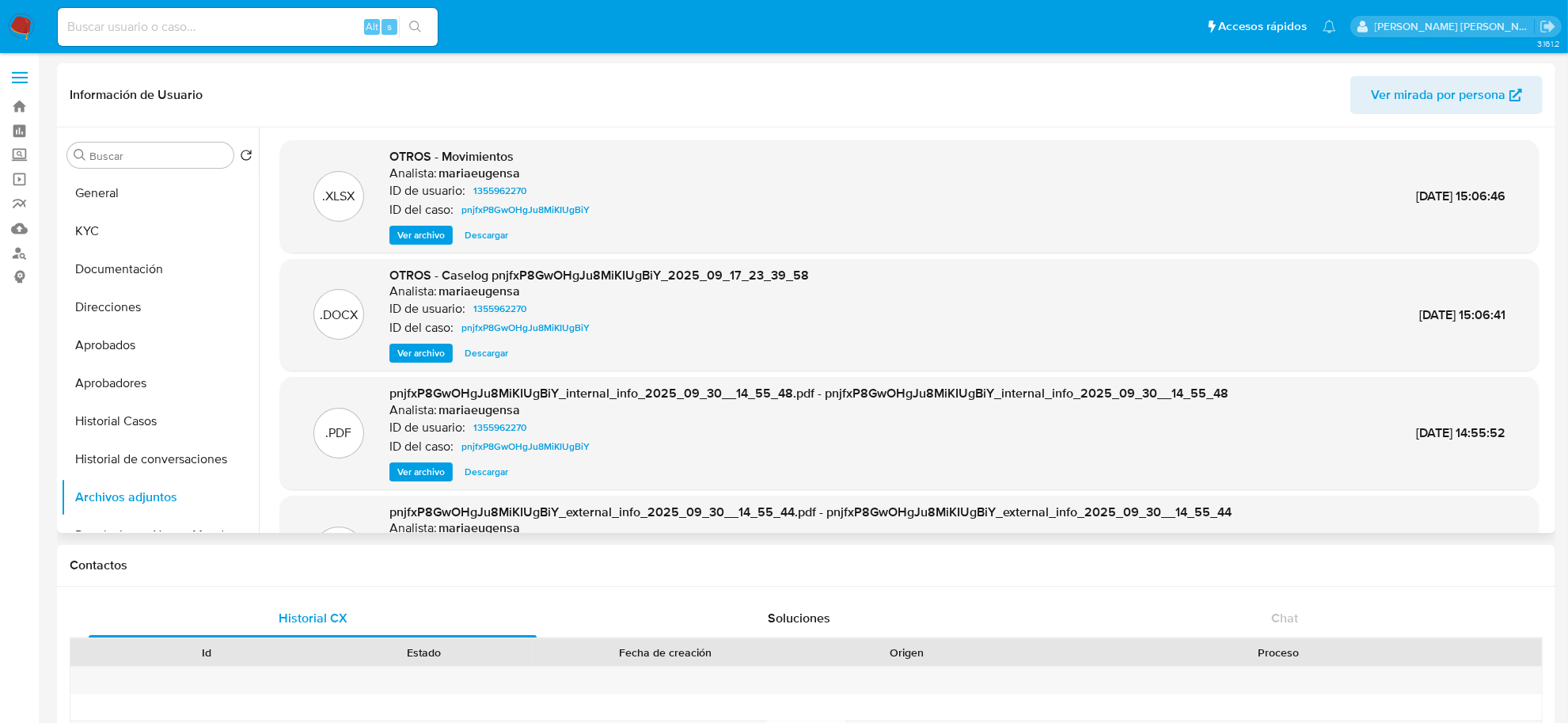
click at [426, 357] on span "Ver archivo" at bounding box center [421, 353] width 48 height 16
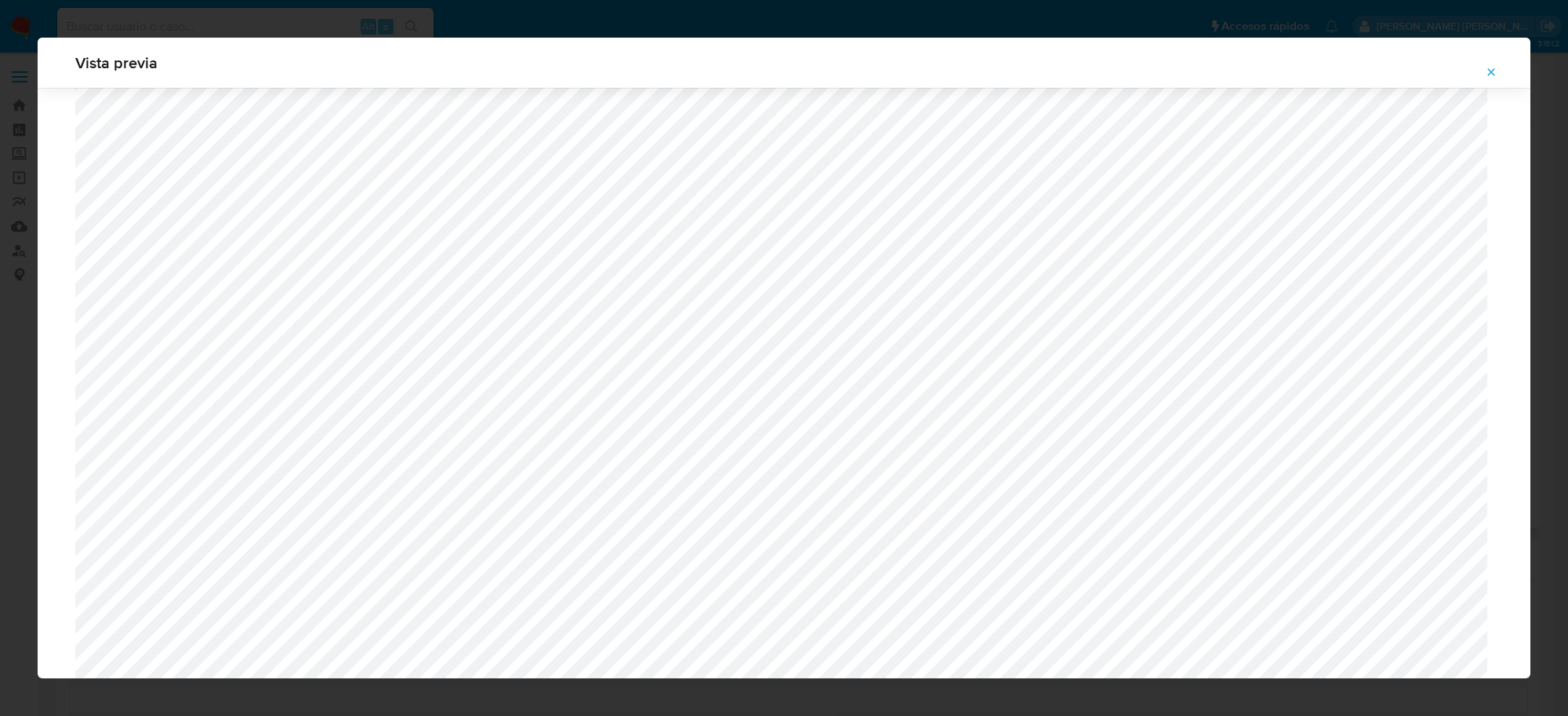
scroll to position [851, 0]
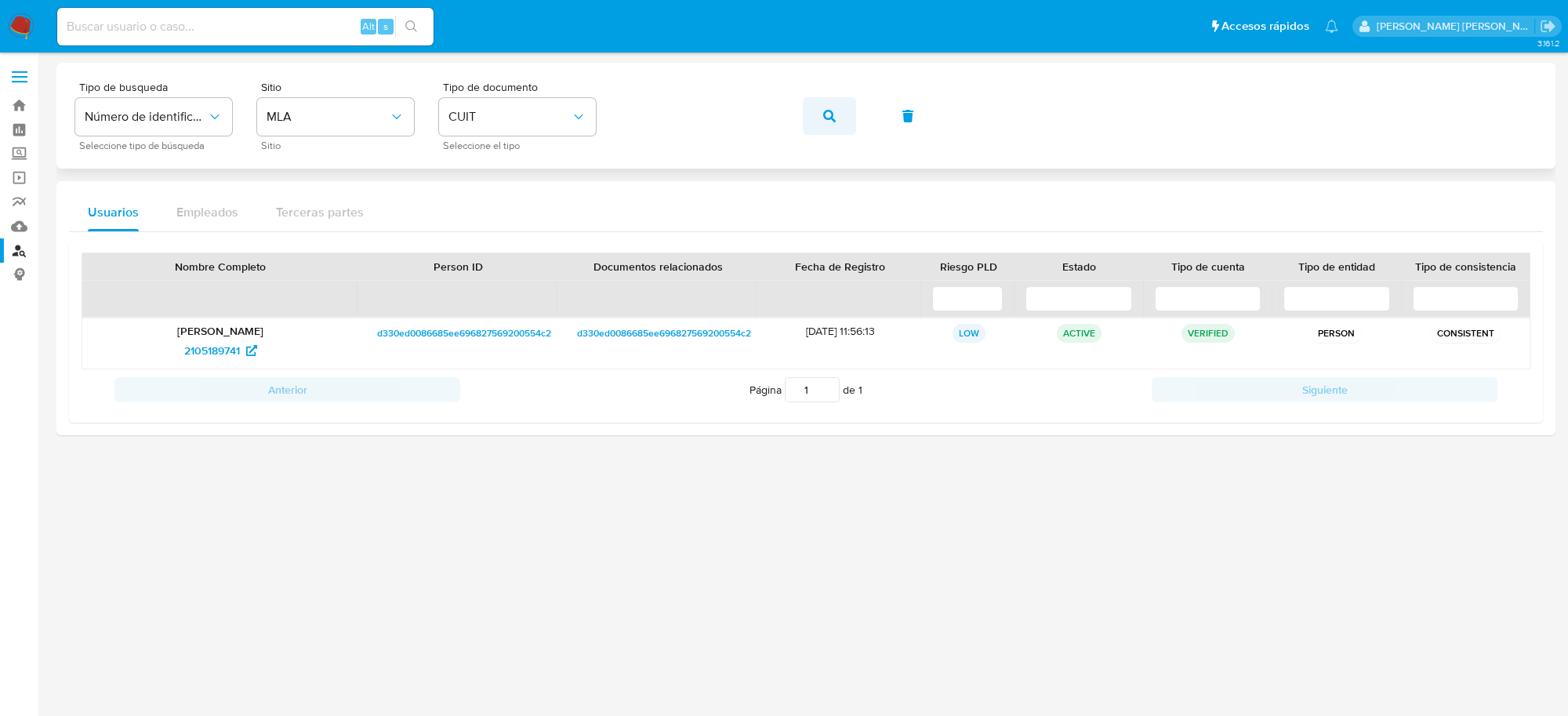
click at [836, 122] on button "button" at bounding box center [830, 116] width 53 height 37
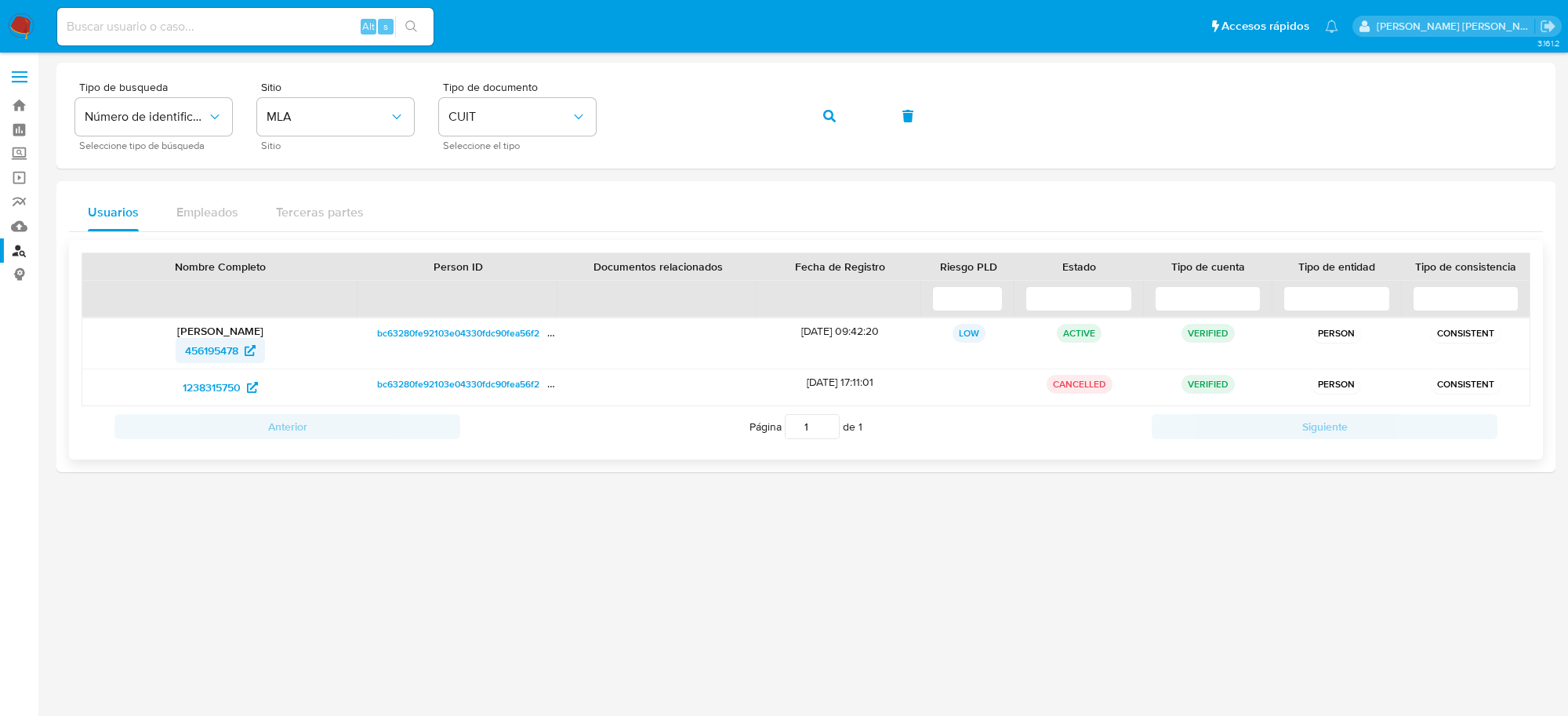
click at [202, 355] on span "456195478" at bounding box center [212, 350] width 53 height 25
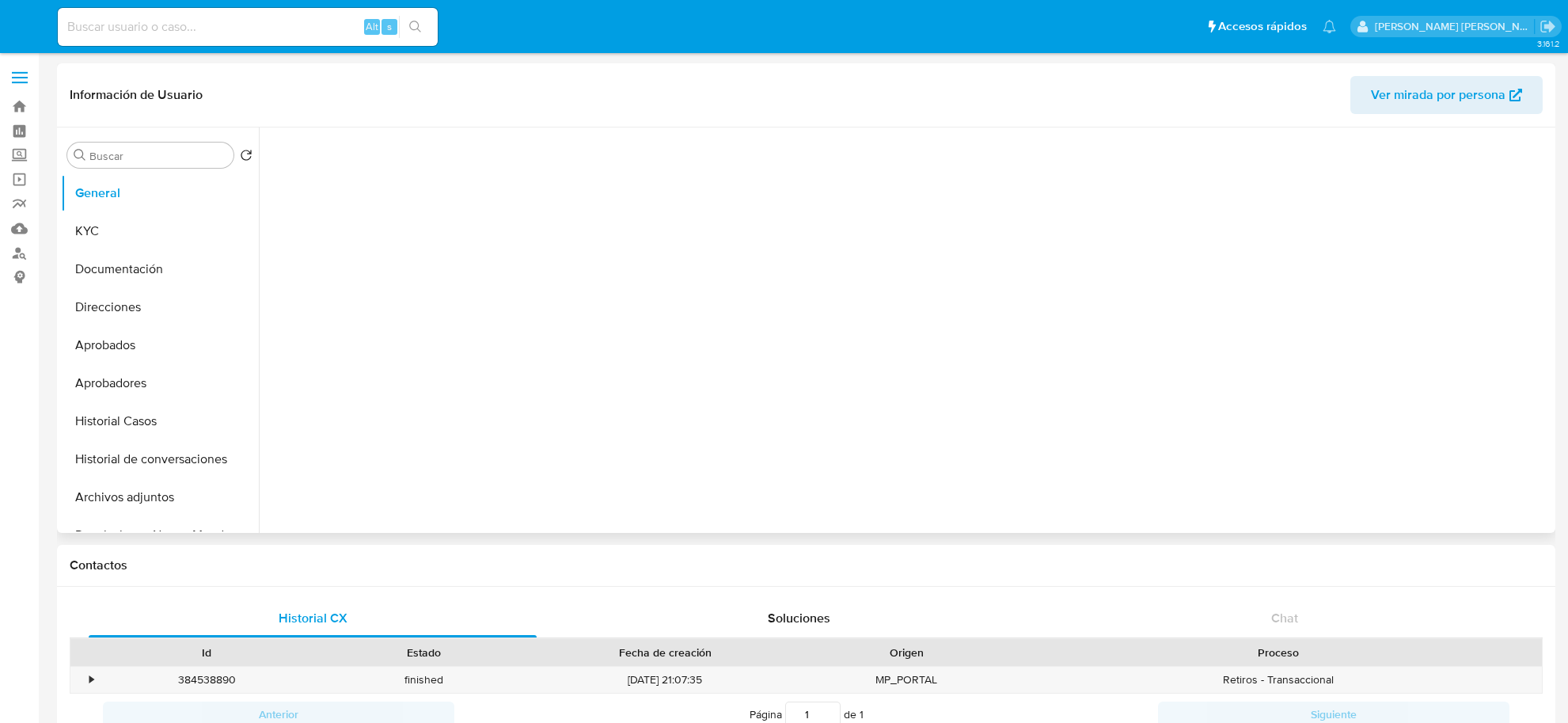
select select "10"
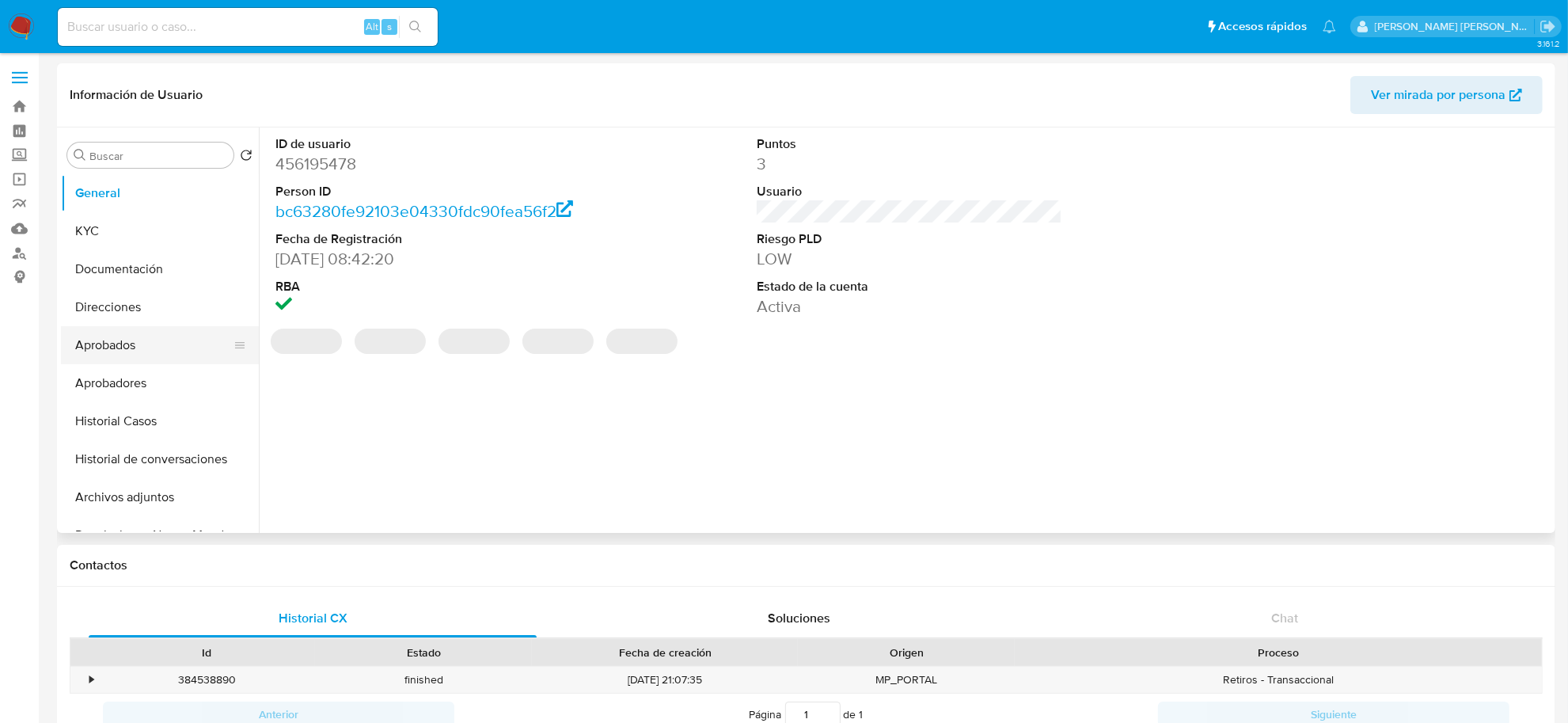
click at [109, 343] on button "Aprobados" at bounding box center [154, 345] width 185 height 38
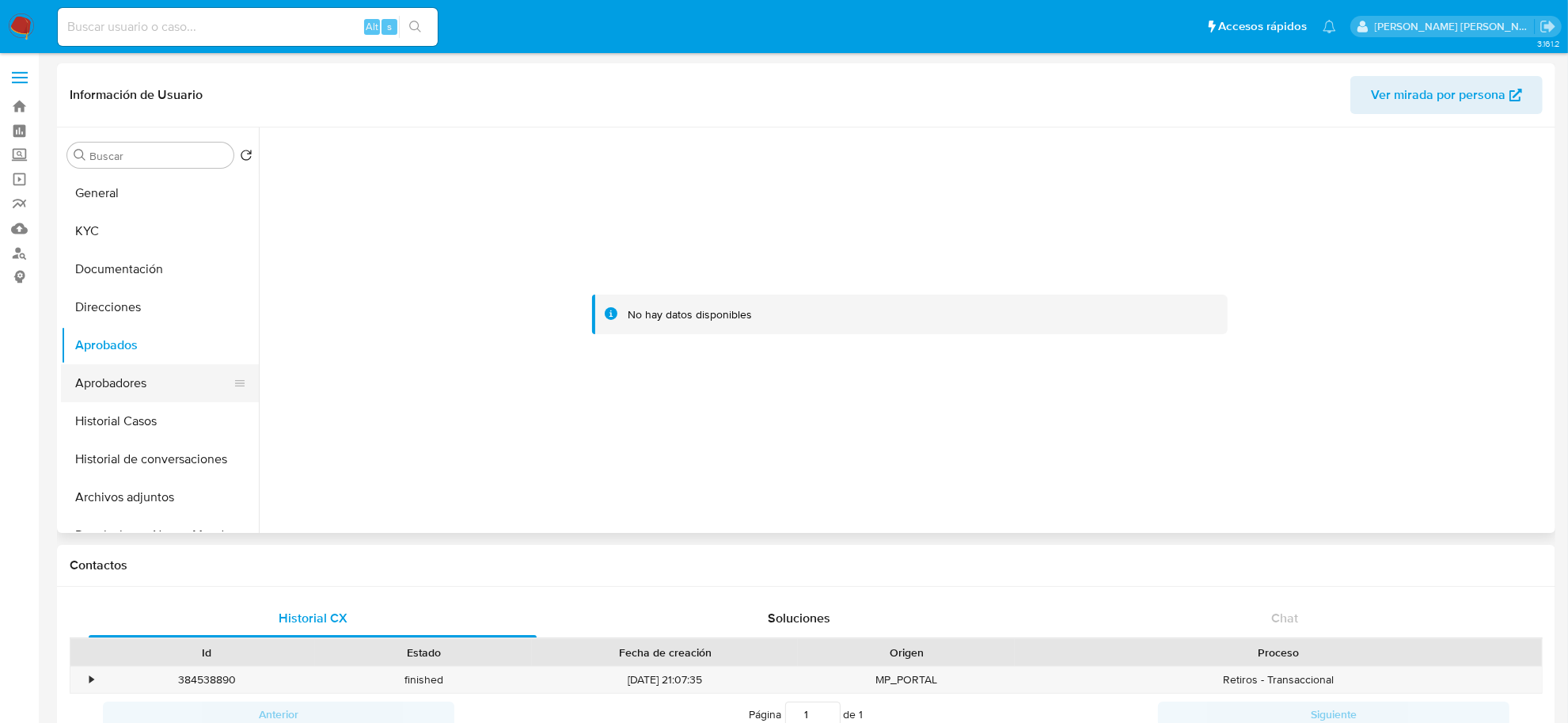
click at [137, 392] on button "Aprobadores" at bounding box center [154, 384] width 185 height 38
click at [135, 431] on button "Historial Casos" at bounding box center [154, 421] width 185 height 38
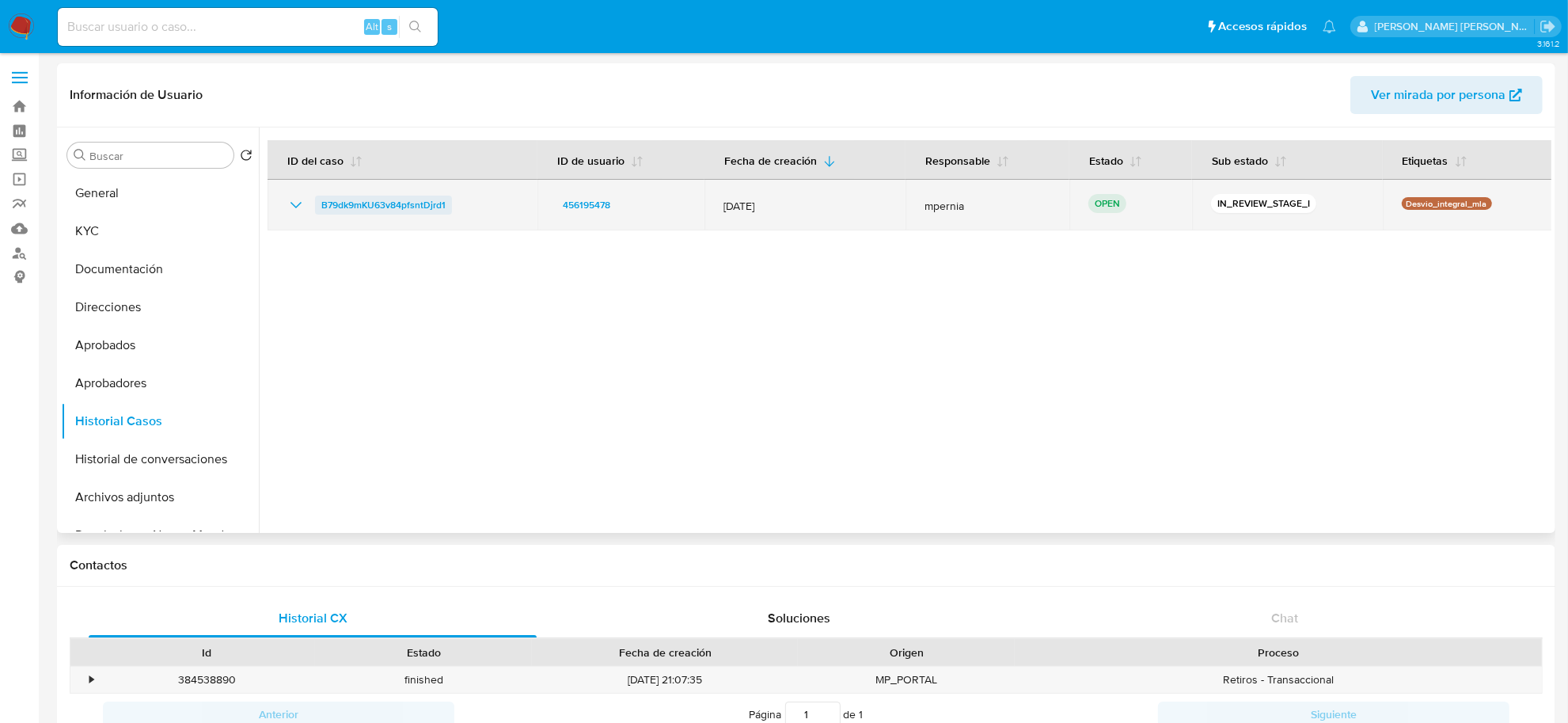
click at [393, 199] on span "B79dk9mKU63v84pfsntDjrd1" at bounding box center [383, 205] width 124 height 19
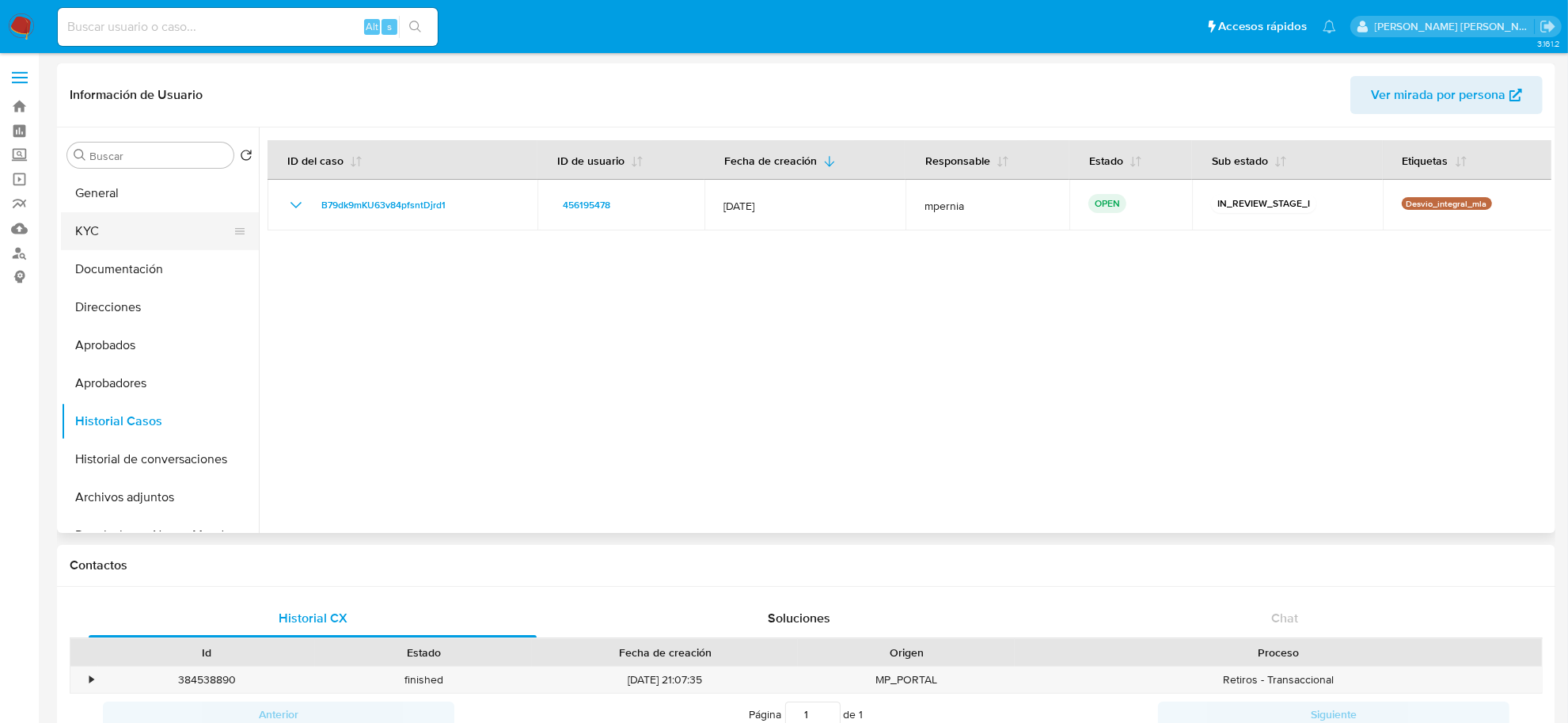
click at [129, 236] on button "KYC" at bounding box center [154, 231] width 185 height 38
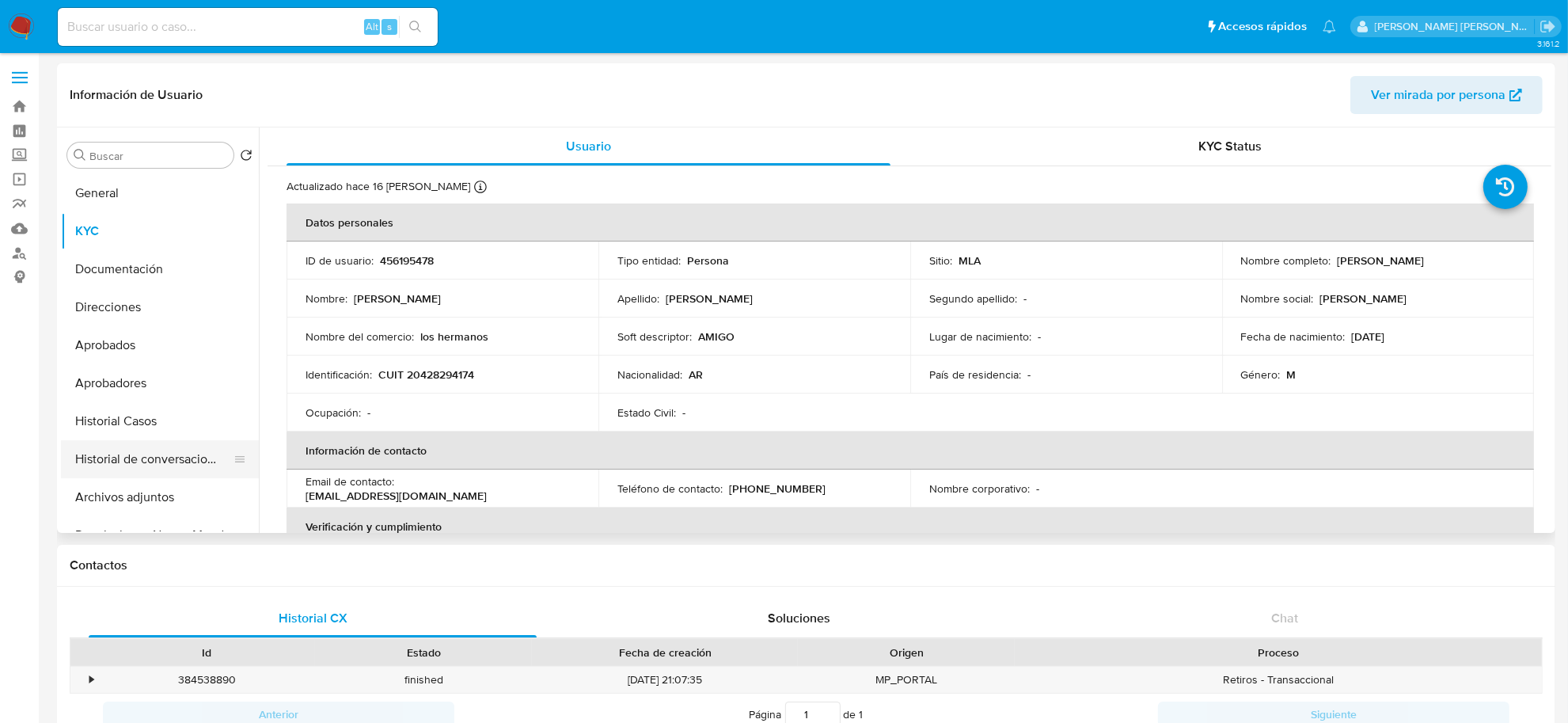
click at [130, 442] on button "Historial de conversaciones" at bounding box center [154, 459] width 185 height 38
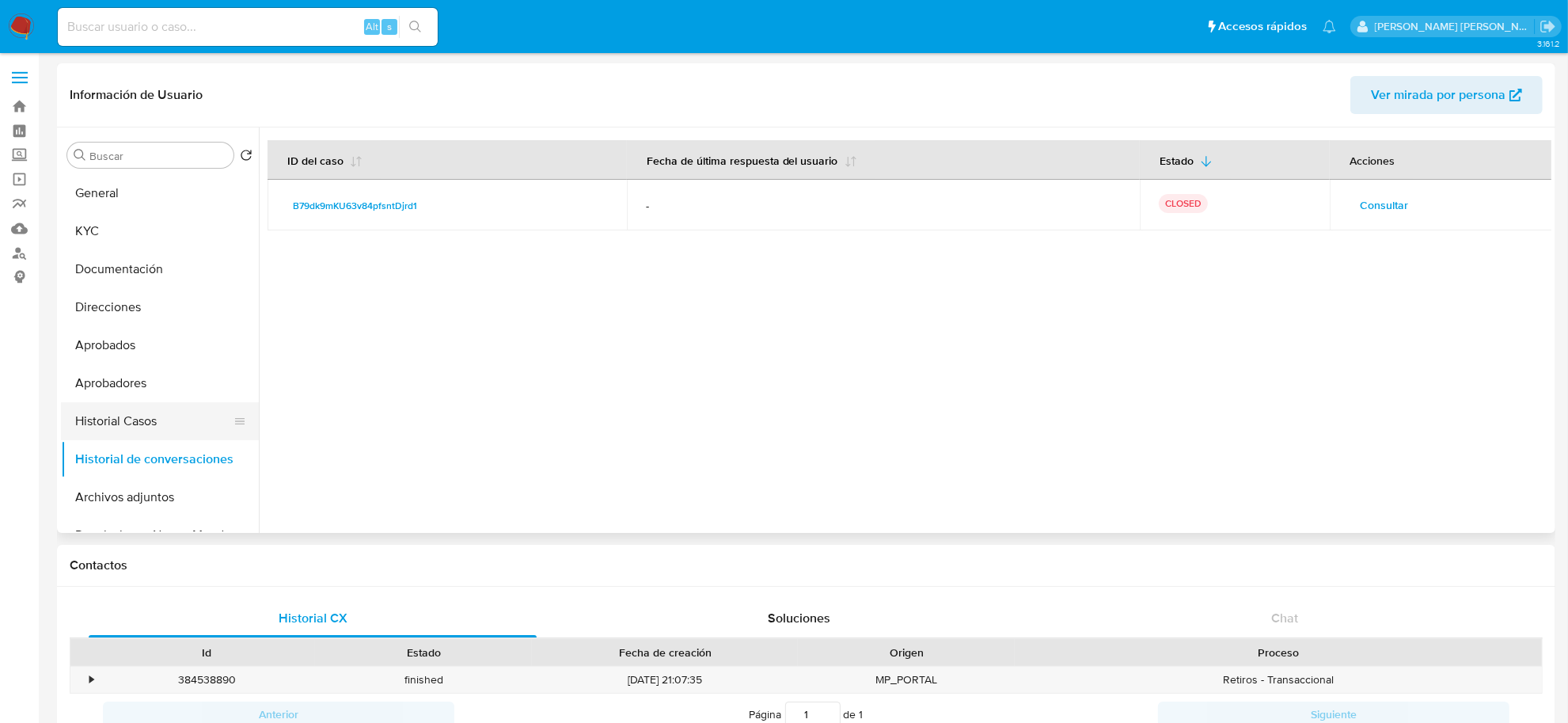
click at [132, 411] on button "Historial Casos" at bounding box center [154, 421] width 185 height 38
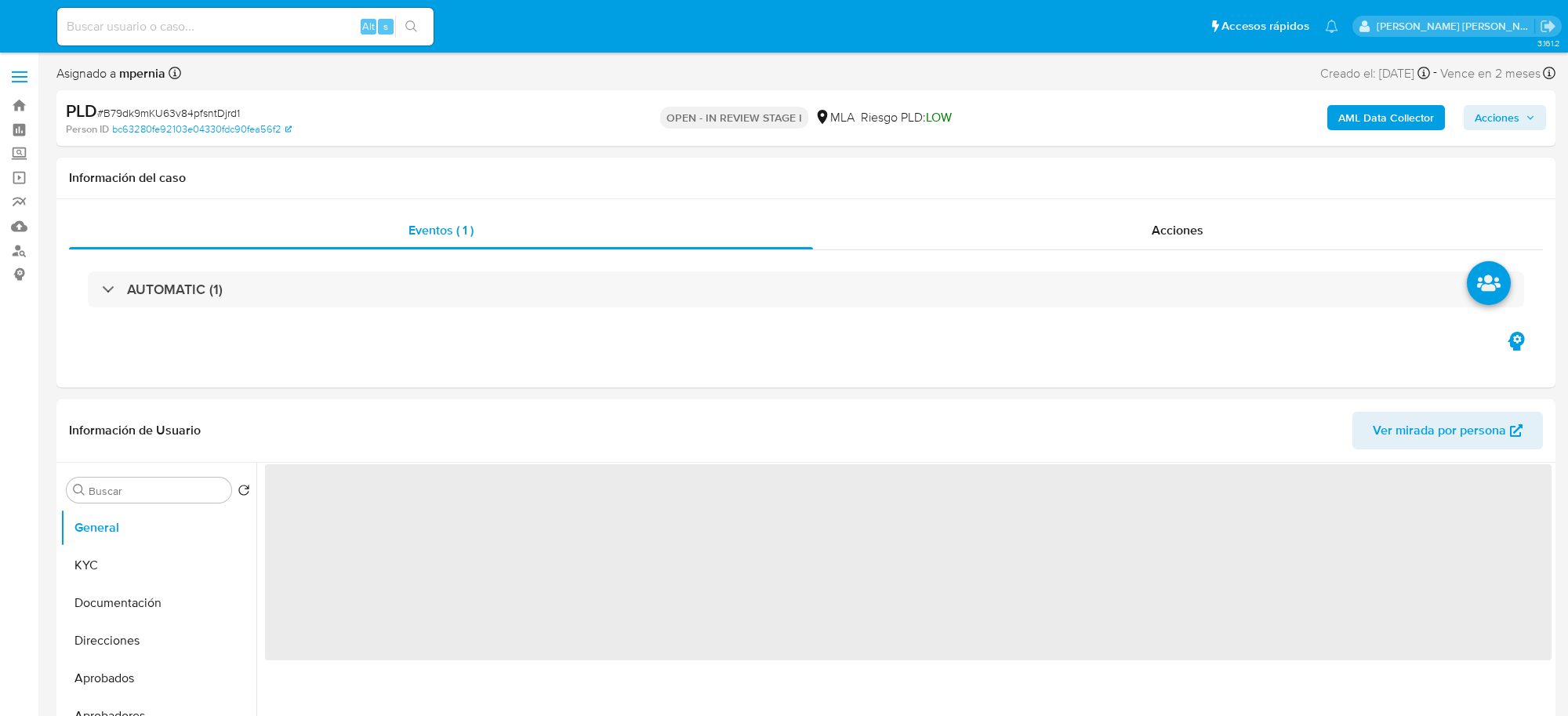
select select "10"
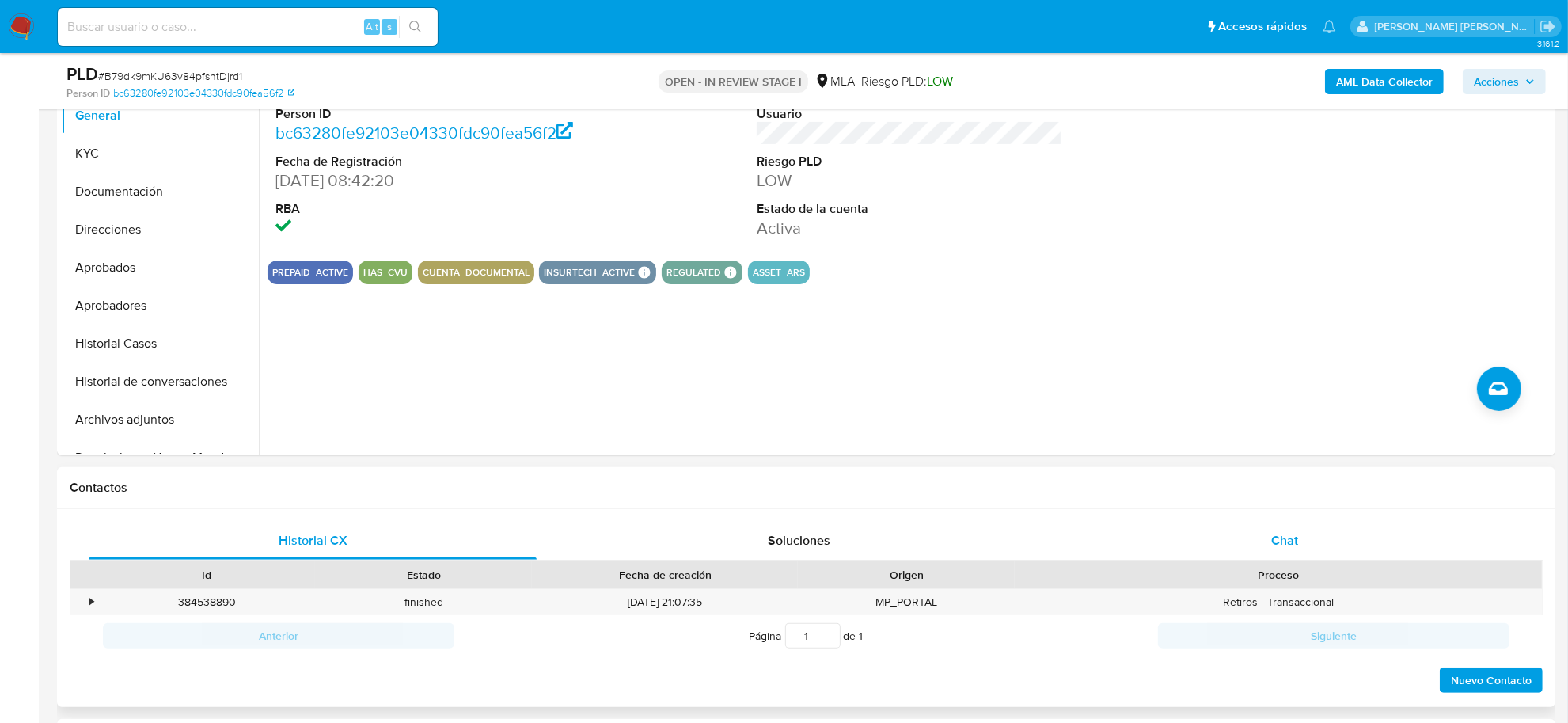
scroll to position [396, 0]
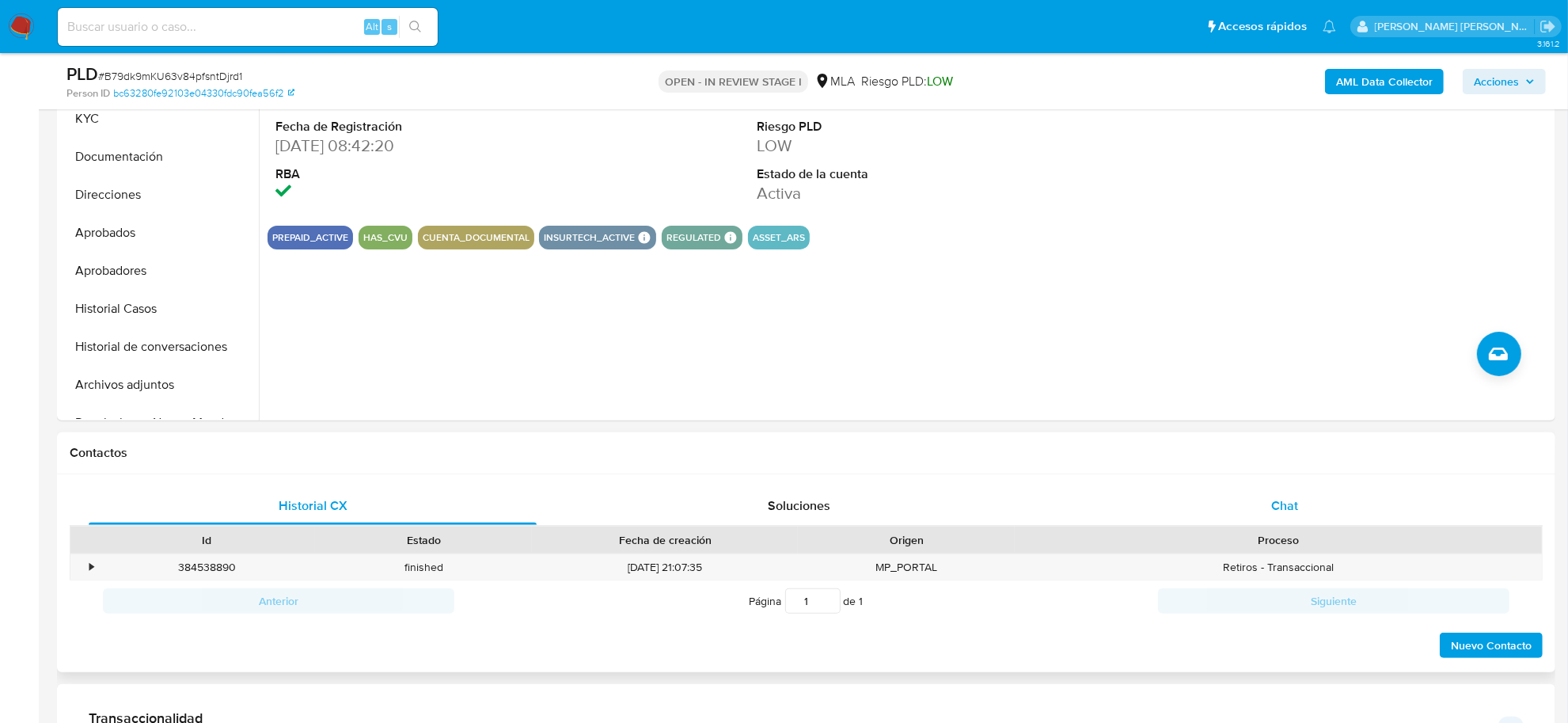
click at [1274, 498] on span "Chat" at bounding box center [1285, 506] width 27 height 18
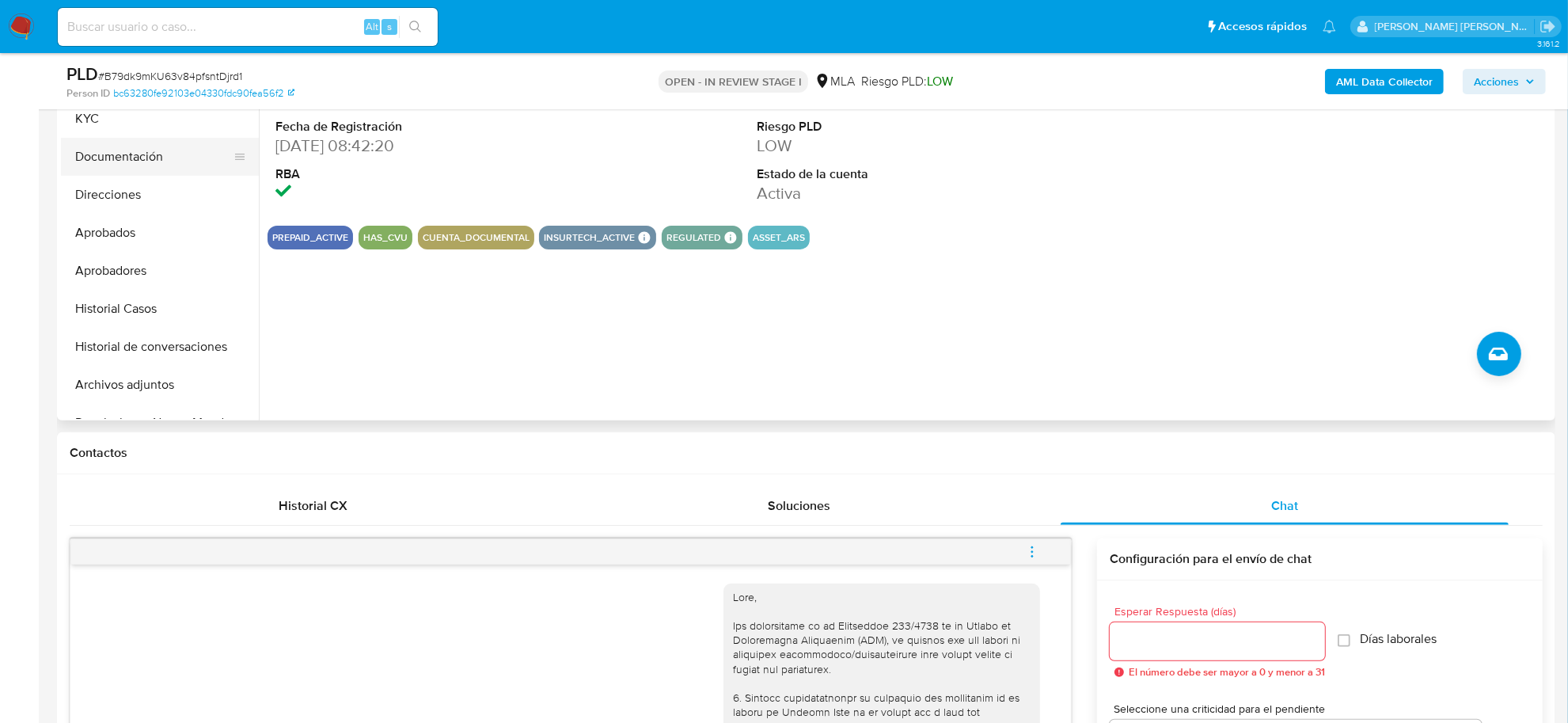
click at [123, 154] on button "Documentación" at bounding box center [154, 156] width 185 height 38
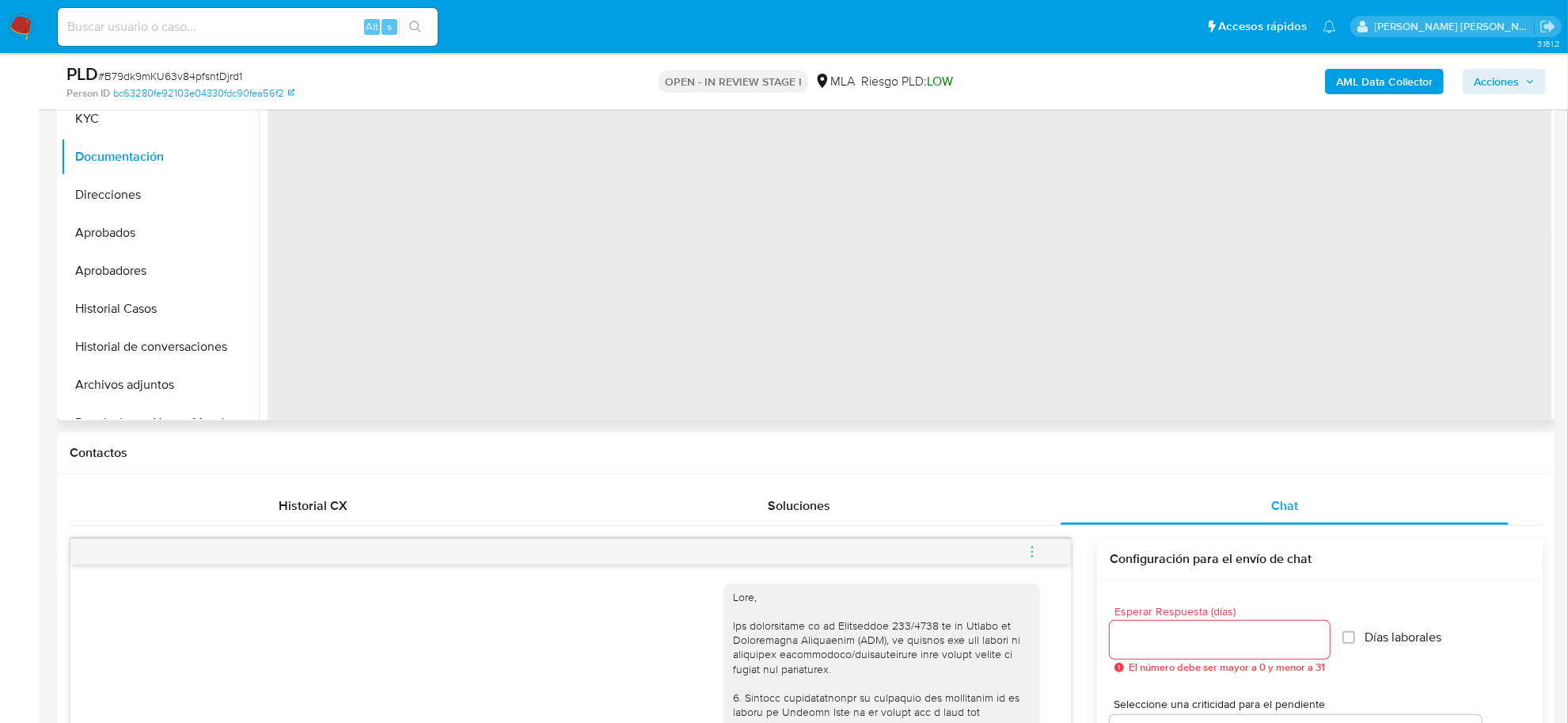
scroll to position [297, 0]
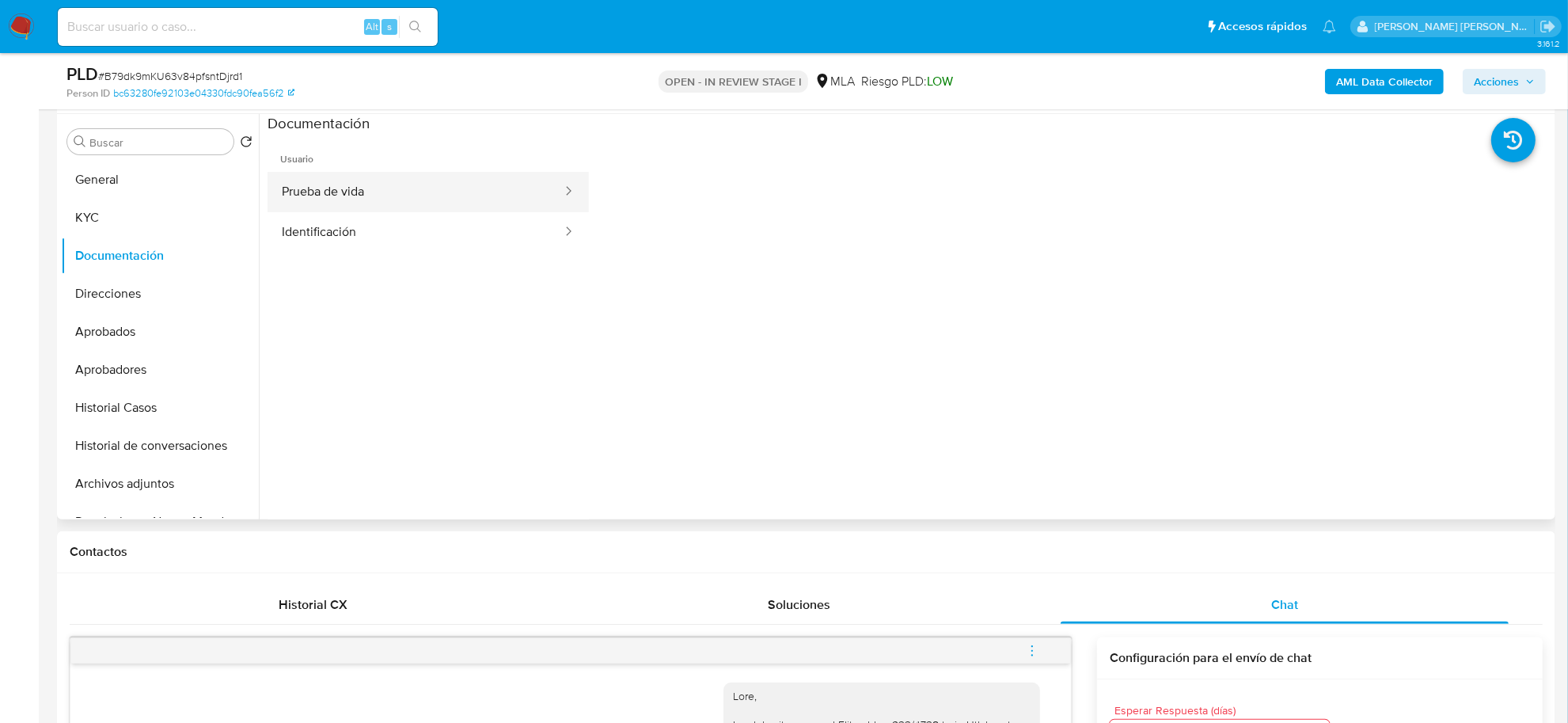
click at [401, 191] on button "Prueba de vida" at bounding box center [416, 191] width 296 height 40
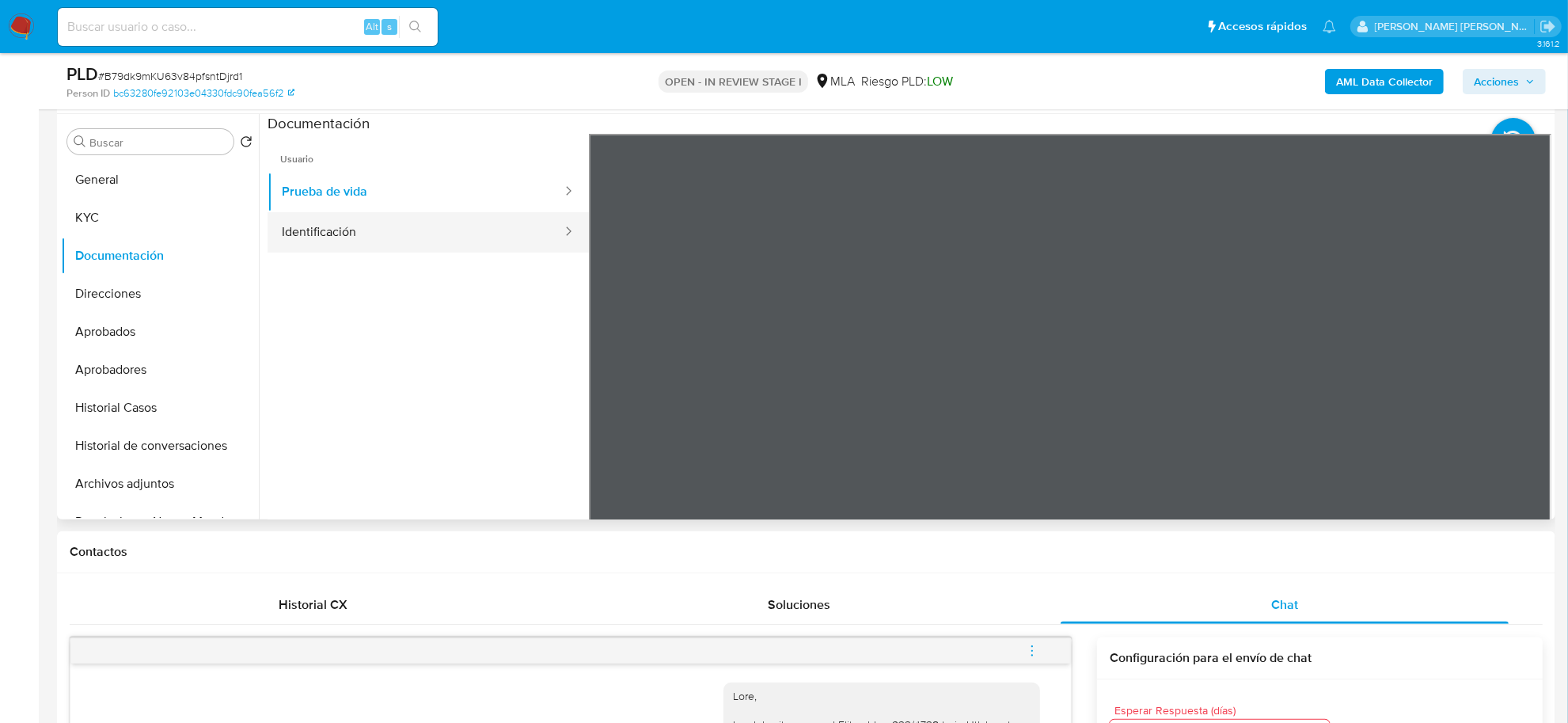
click at [444, 239] on button "Identificación" at bounding box center [416, 232] width 296 height 40
click at [1528, 391] on icon at bounding box center [1532, 392] width 10 height 16
click at [366, 190] on button "Prueba de vida" at bounding box center [416, 191] width 296 height 40
click at [101, 216] on button "KYC" at bounding box center [154, 217] width 185 height 38
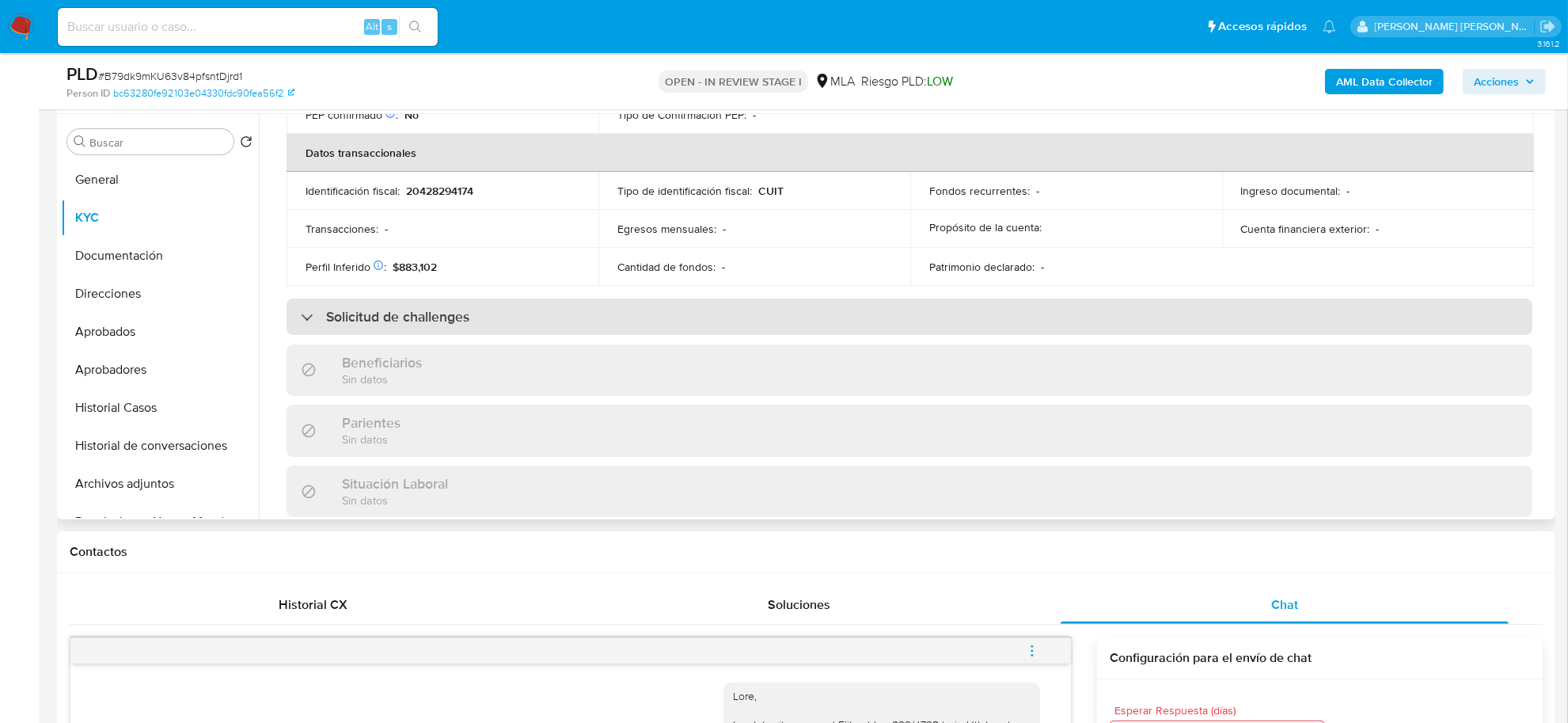
scroll to position [848, 0]
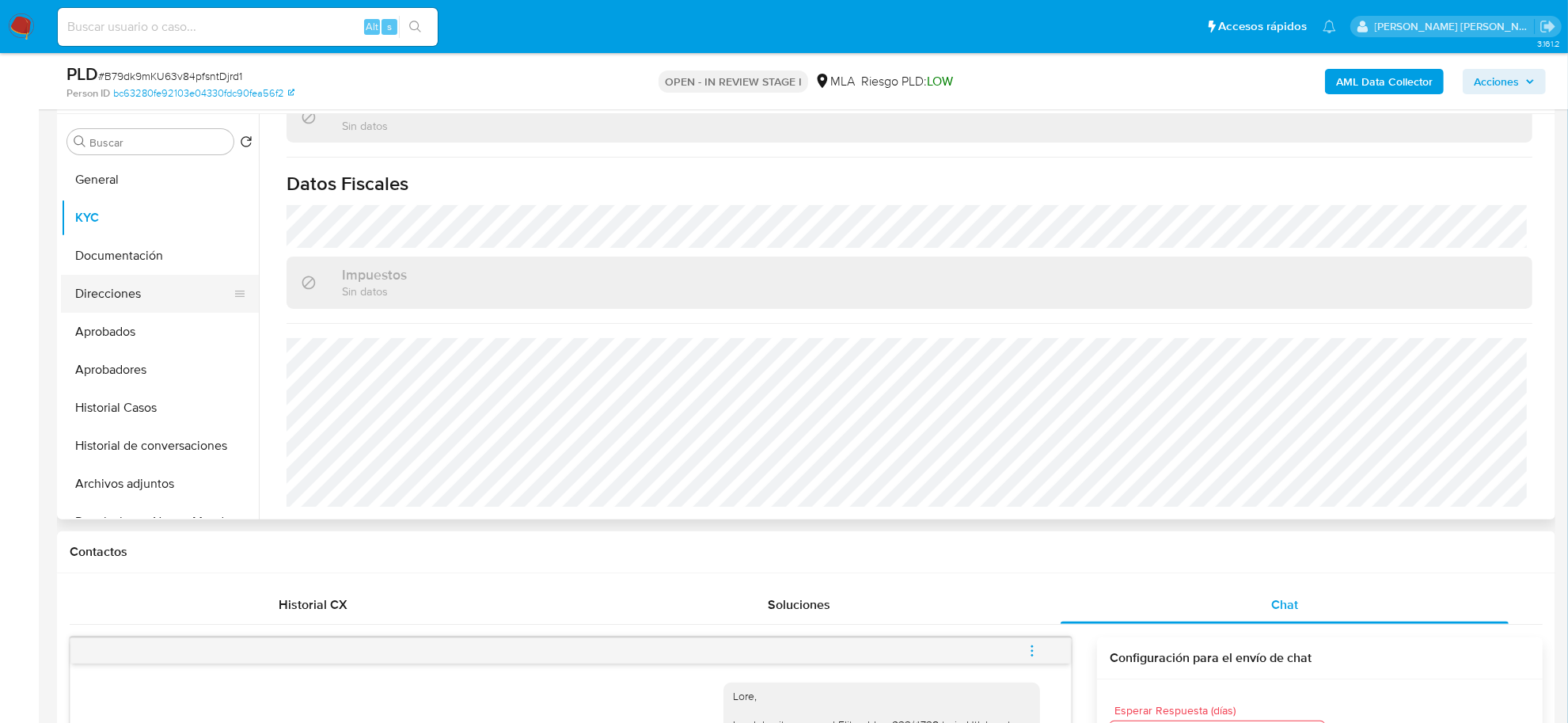
click at [128, 294] on button "Direcciones" at bounding box center [154, 294] width 185 height 38
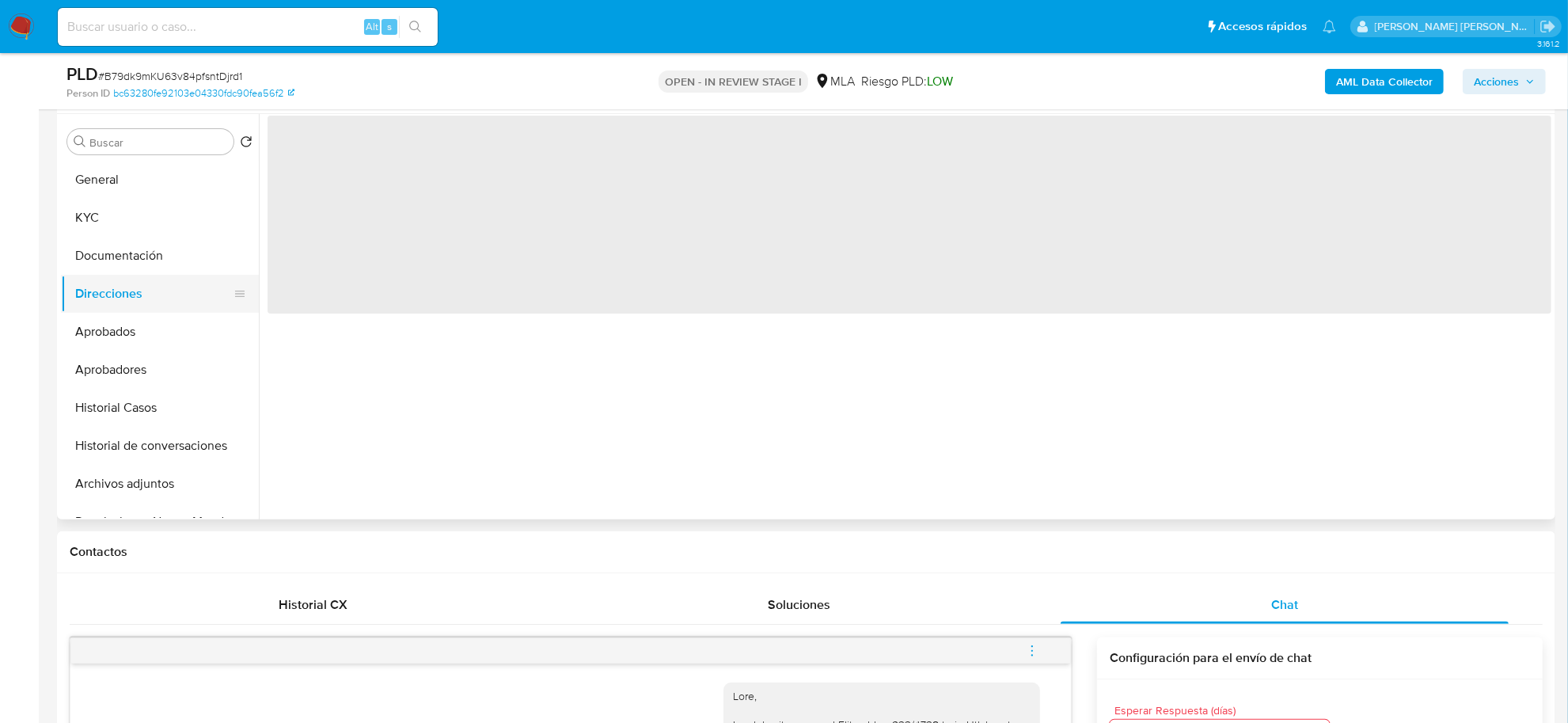
scroll to position [0, 0]
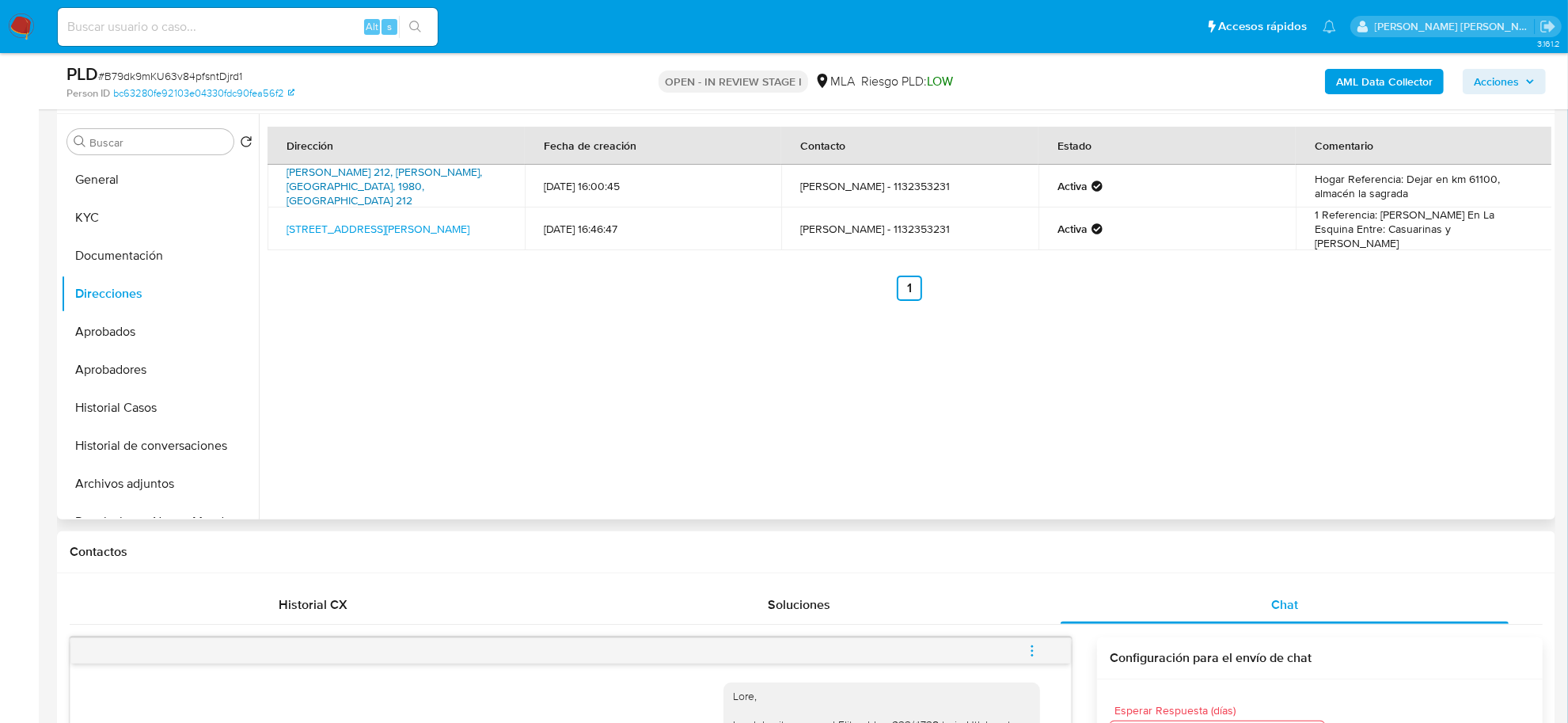
click at [342, 184] on link "[PERSON_NAME] 212, [PERSON_NAME], [GEOGRAPHIC_DATA], 1980, [GEOGRAPHIC_DATA] 212" at bounding box center [384, 185] width 196 height 44
click at [120, 214] on button "KYC" at bounding box center [154, 217] width 185 height 38
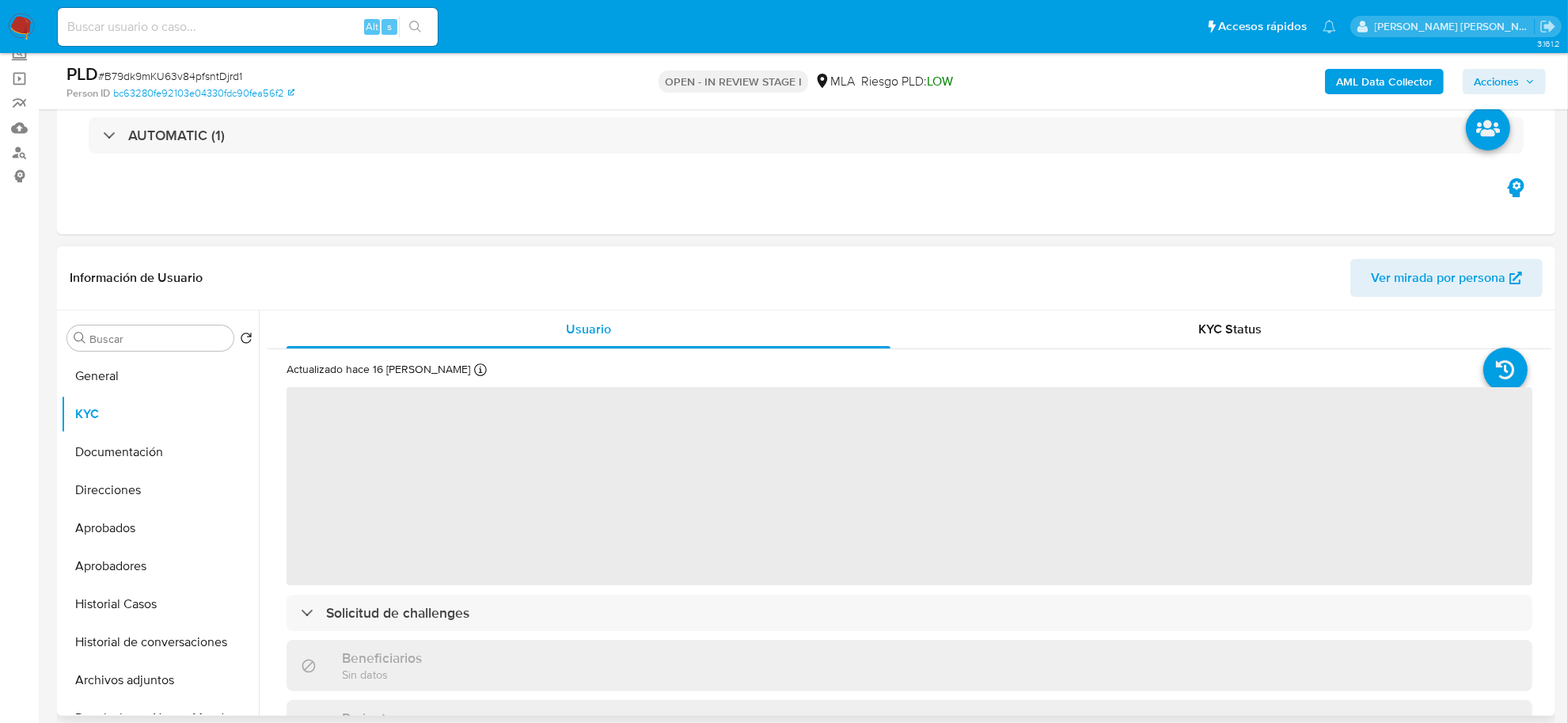
scroll to position [99, 0]
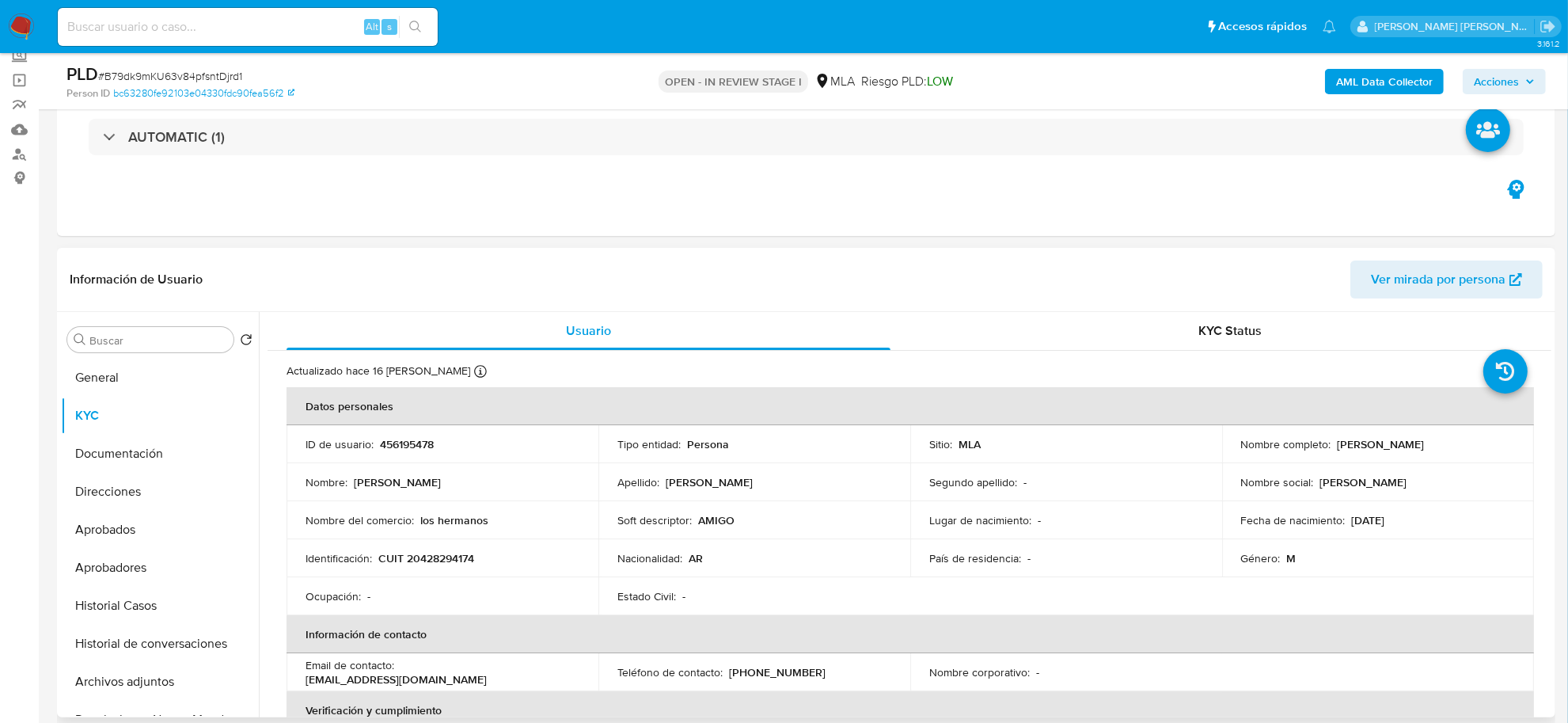
drag, startPoint x: 1328, startPoint y: 439, endPoint x: 1448, endPoint y: 445, distance: 120.1
click at [1461, 447] on div "Nombre completo : [PERSON_NAME]" at bounding box center [1378, 445] width 274 height 14
click at [101, 491] on button "Direcciones" at bounding box center [154, 491] width 185 height 38
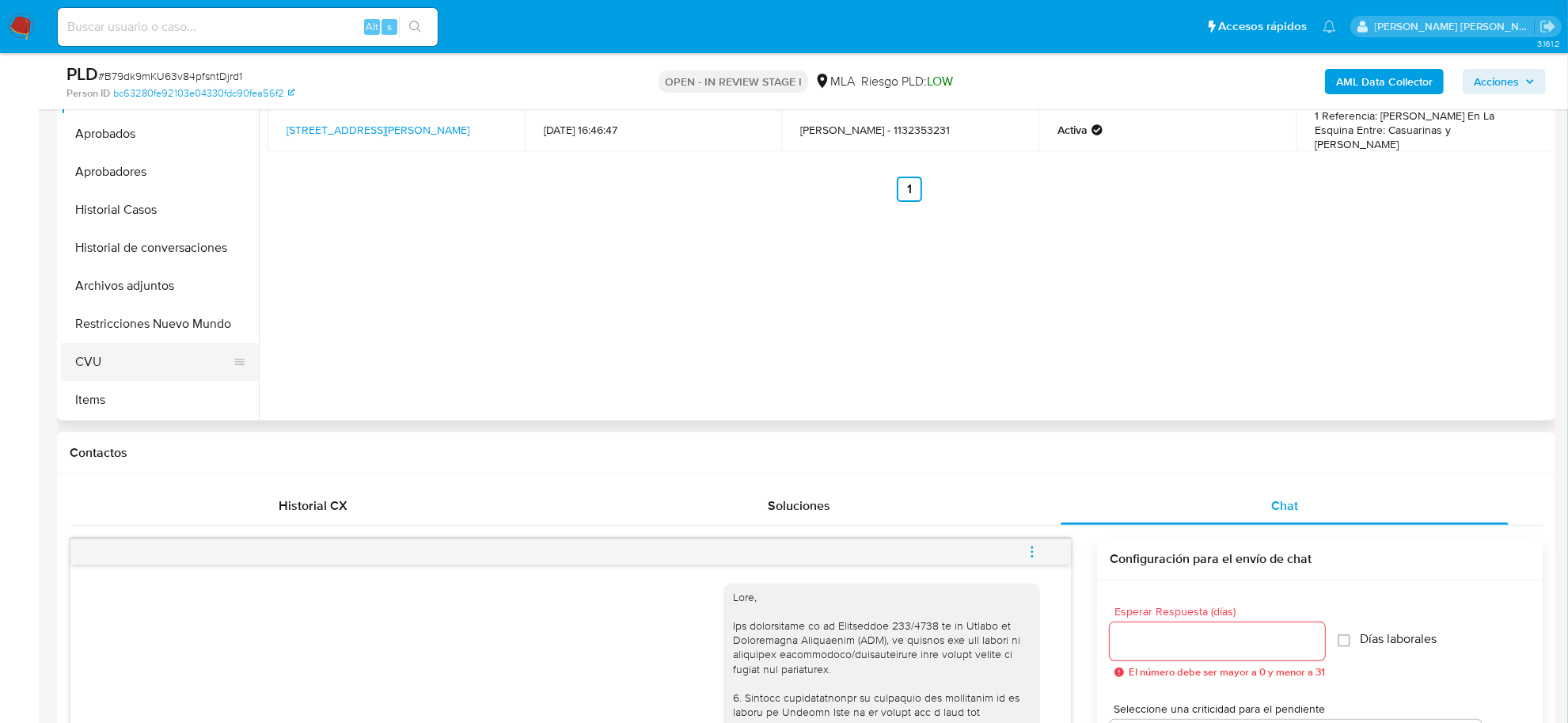
click at [110, 357] on button "CVU" at bounding box center [154, 362] width 185 height 38
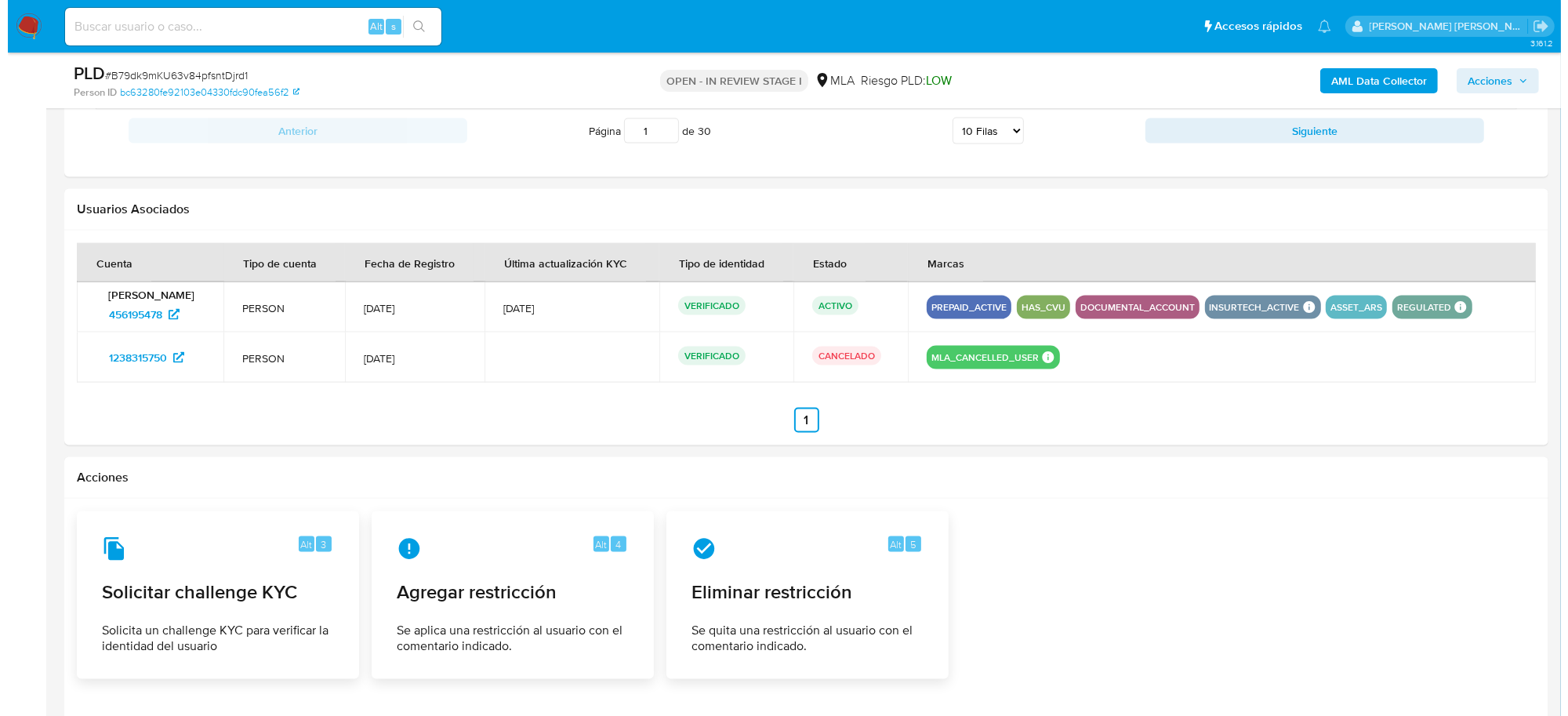
scroll to position [2454, 0]
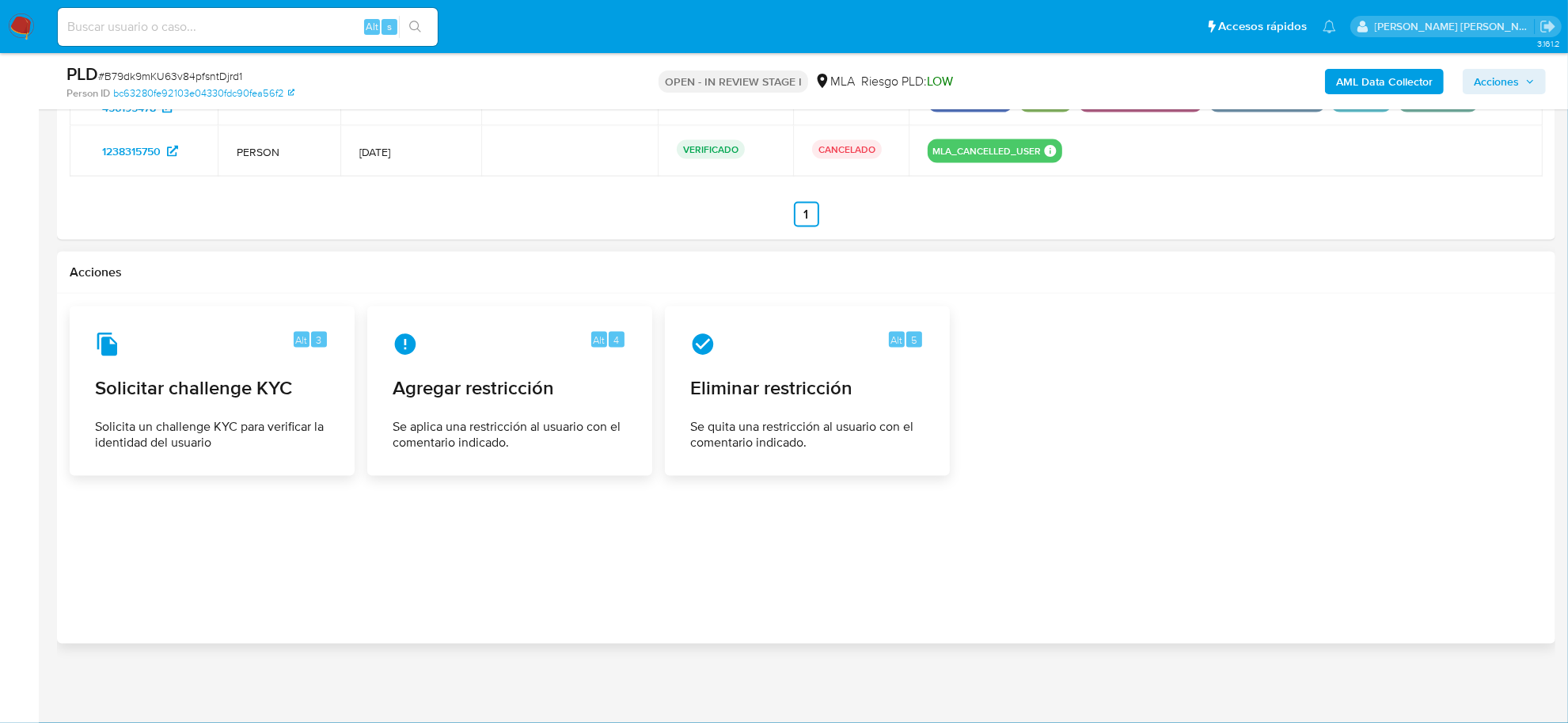
click at [1217, 541] on div at bounding box center [806, 468] width 1474 height 324
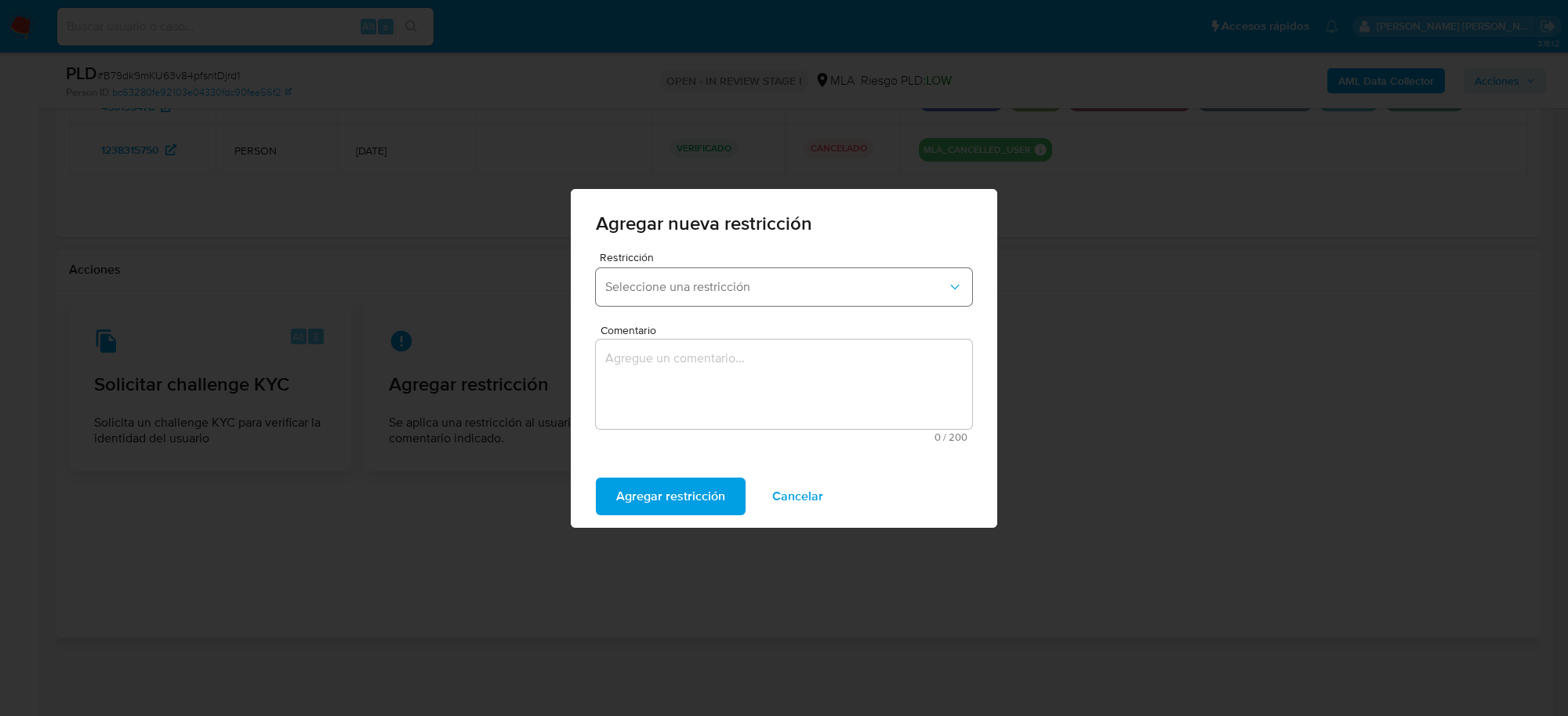
click at [758, 271] on button "Seleccione una restricción" at bounding box center [784, 287] width 376 height 37
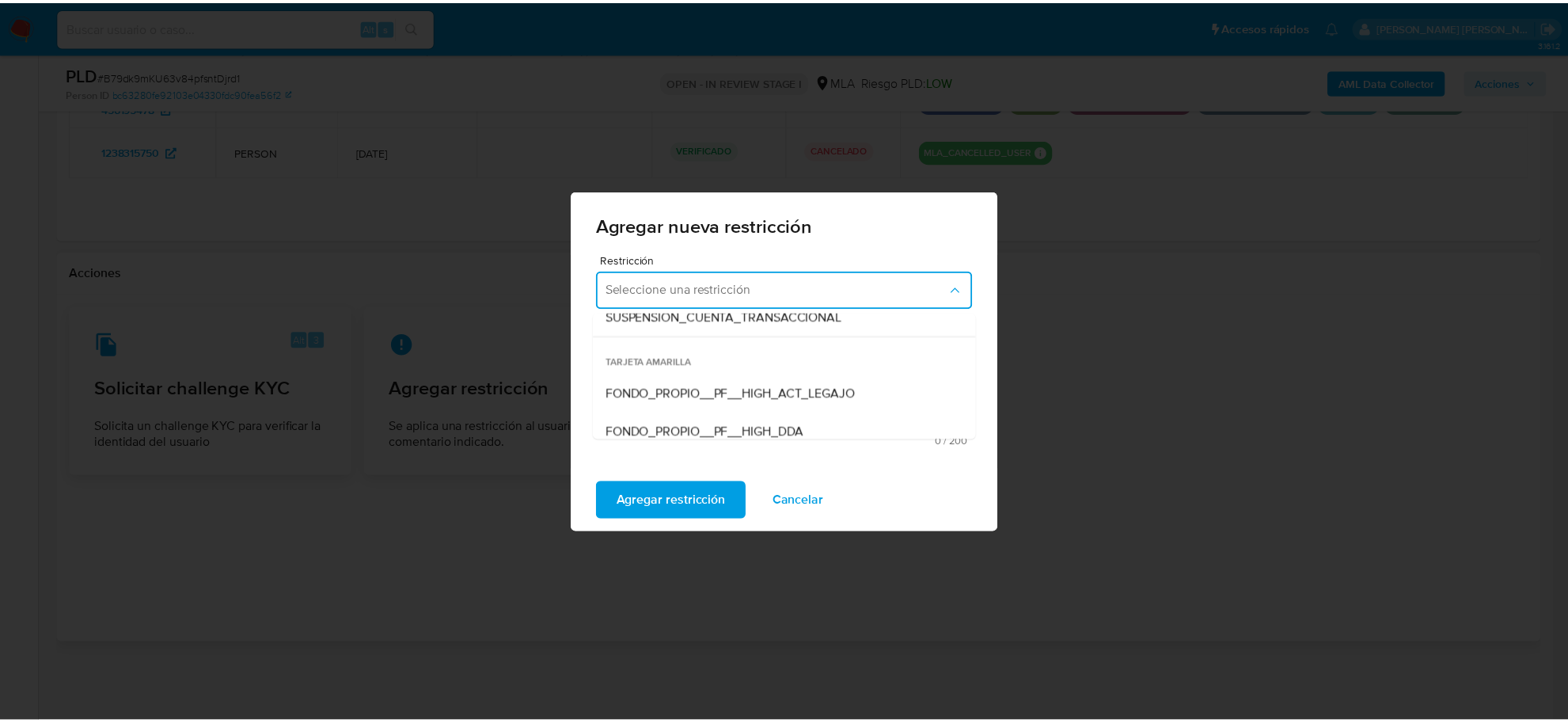
scroll to position [198, 0]
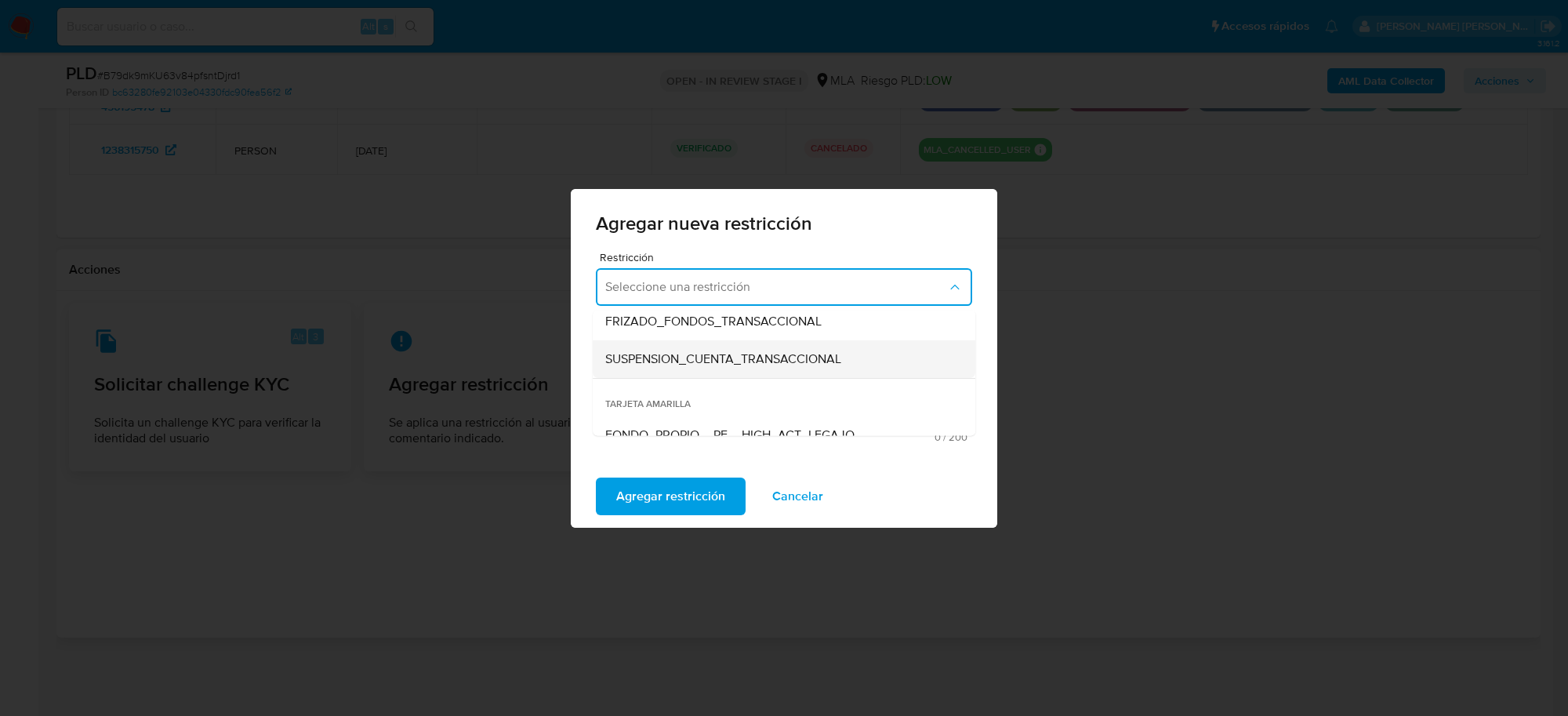
click at [707, 362] on span "SUSPENSION_CUENTA_TRANSACCIONAL" at bounding box center [723, 358] width 236 height 16
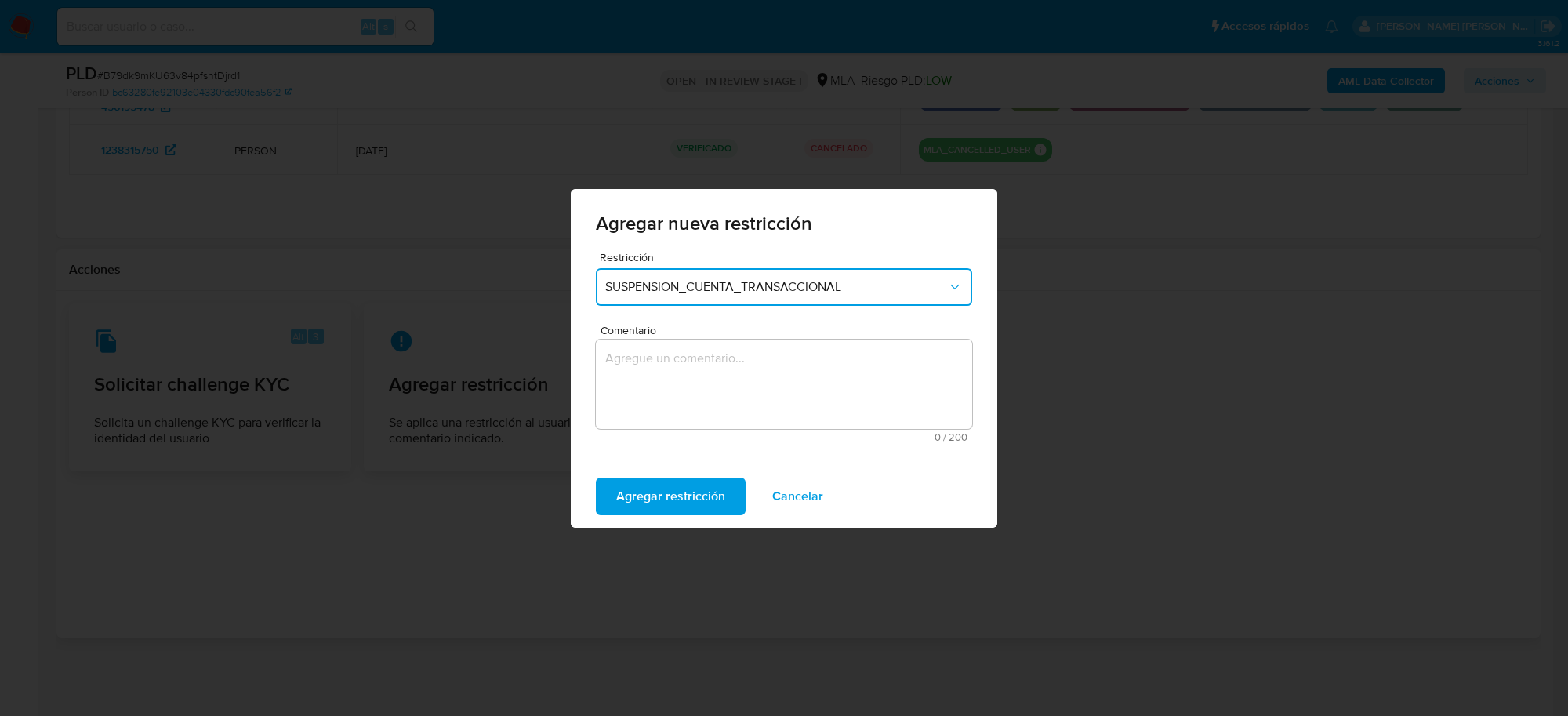
click at [696, 390] on textarea "Comentario" at bounding box center [784, 384] width 376 height 90
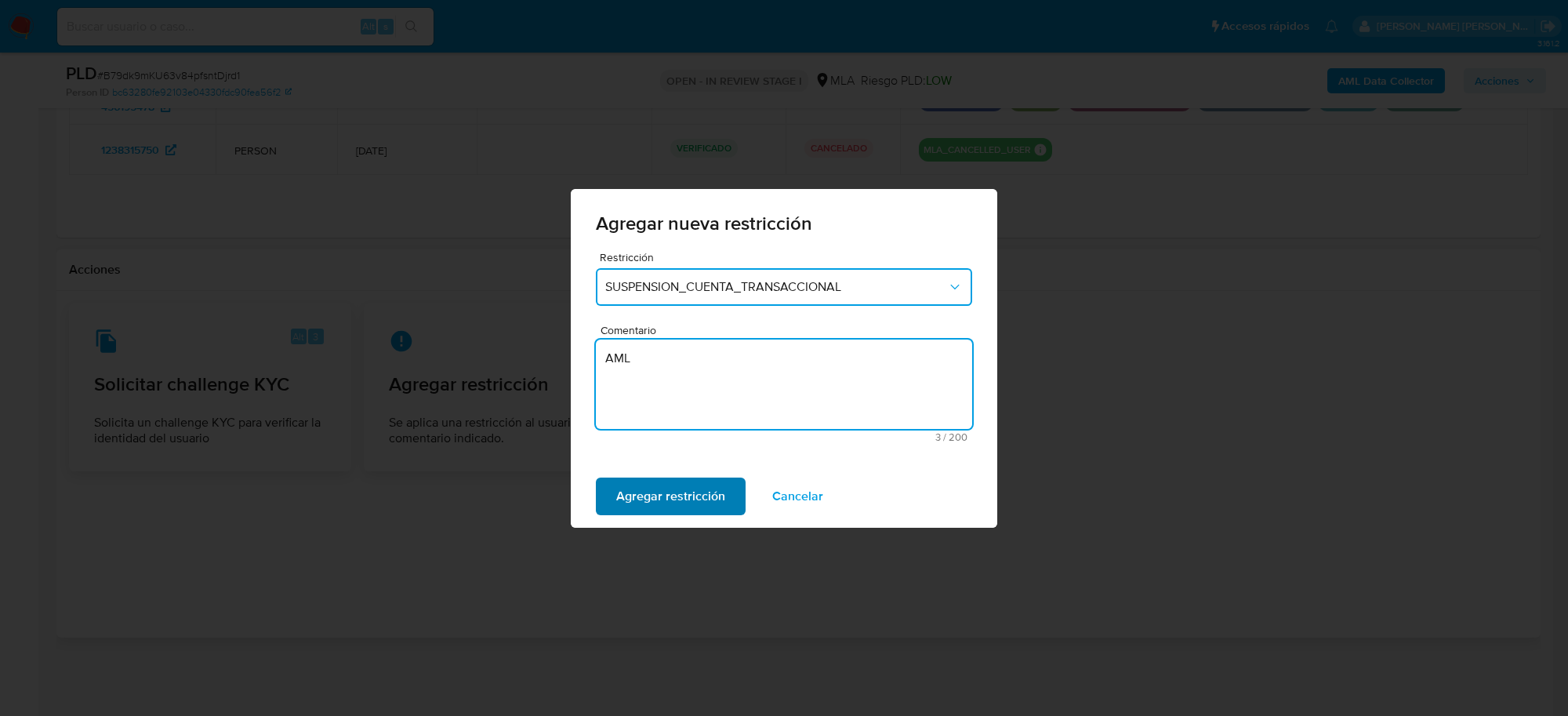
type textarea "AML"
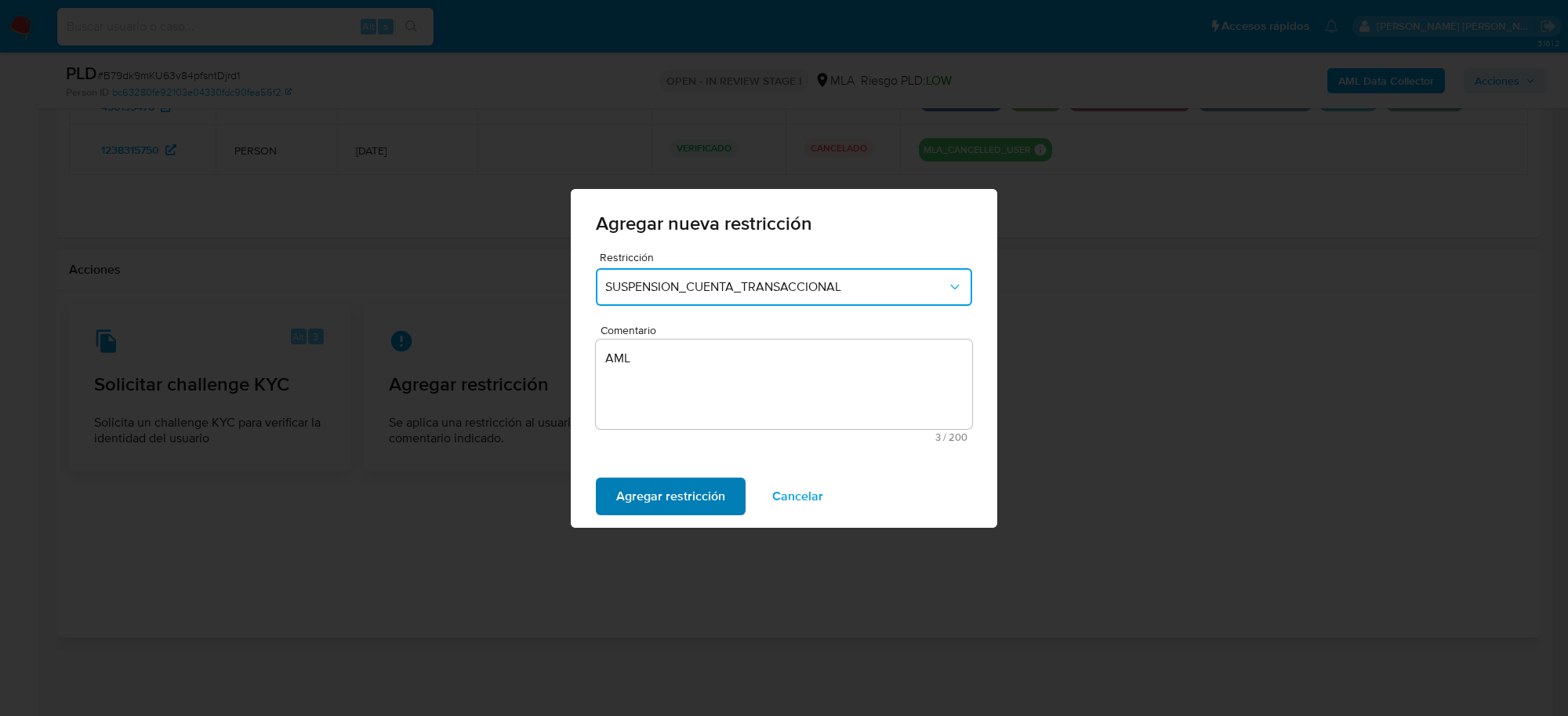
click at [667, 490] on span "Agregar restricción" at bounding box center [671, 496] width 109 height 35
click at [667, 499] on span "Confirmar" at bounding box center [644, 496] width 56 height 35
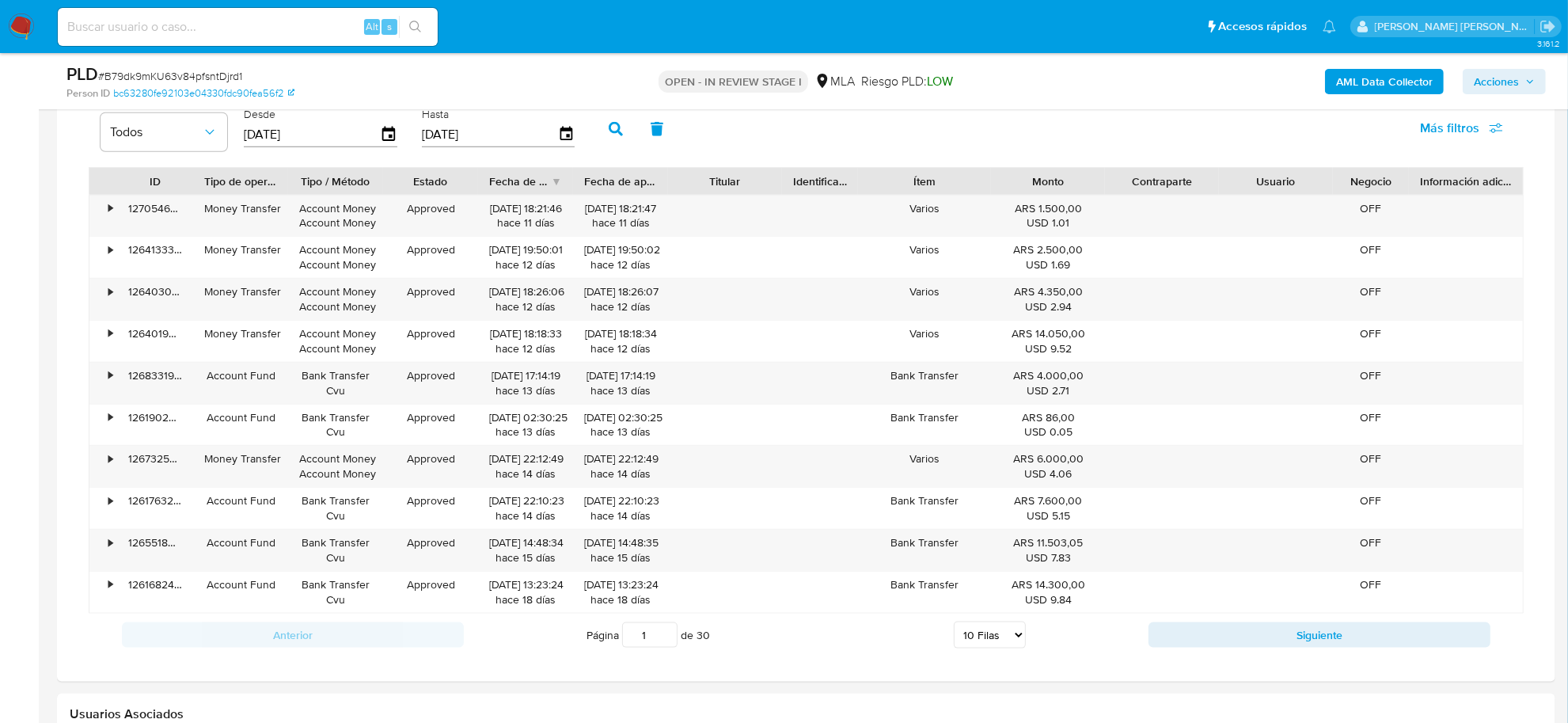
scroll to position [1687, 0]
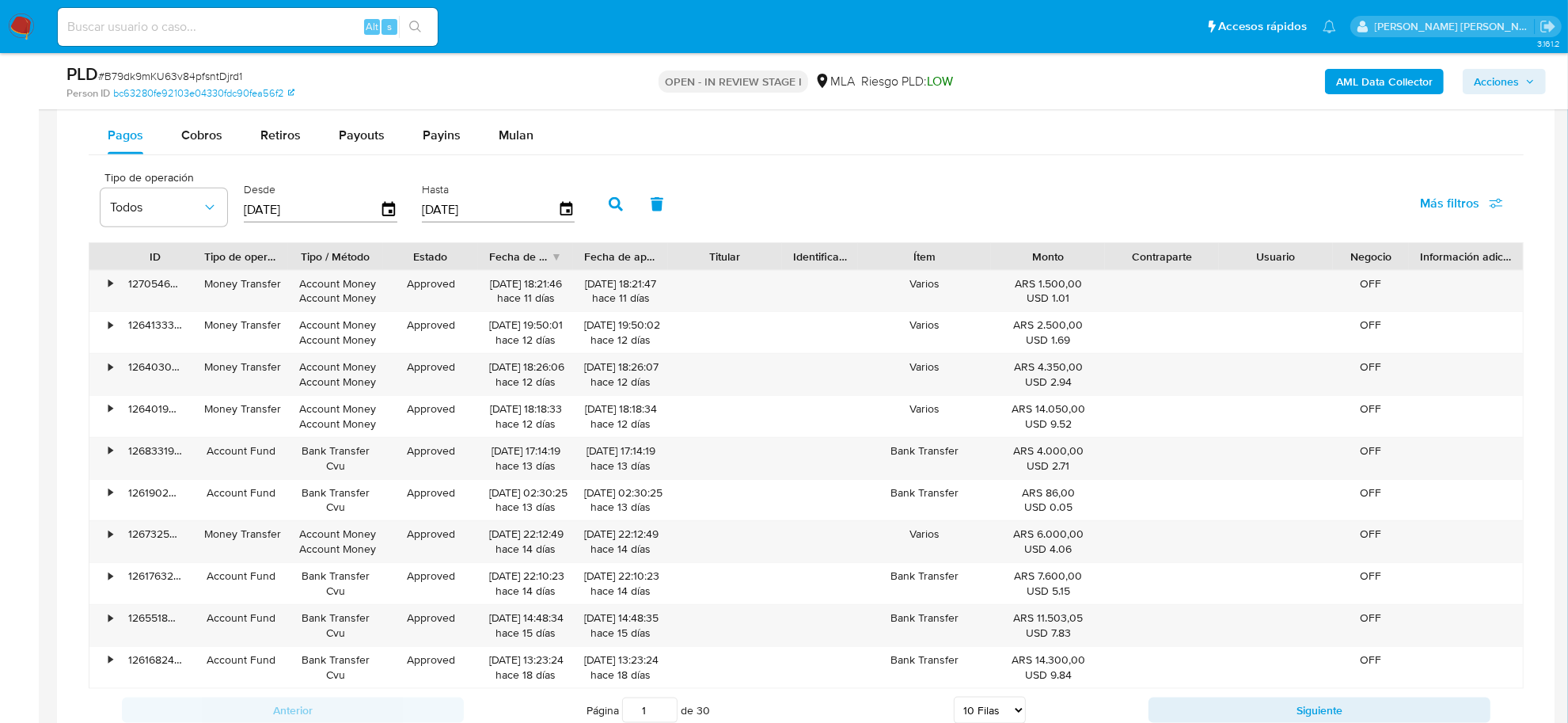
click at [1370, 84] on b "AML Data Collector" at bounding box center [1385, 82] width 97 height 25
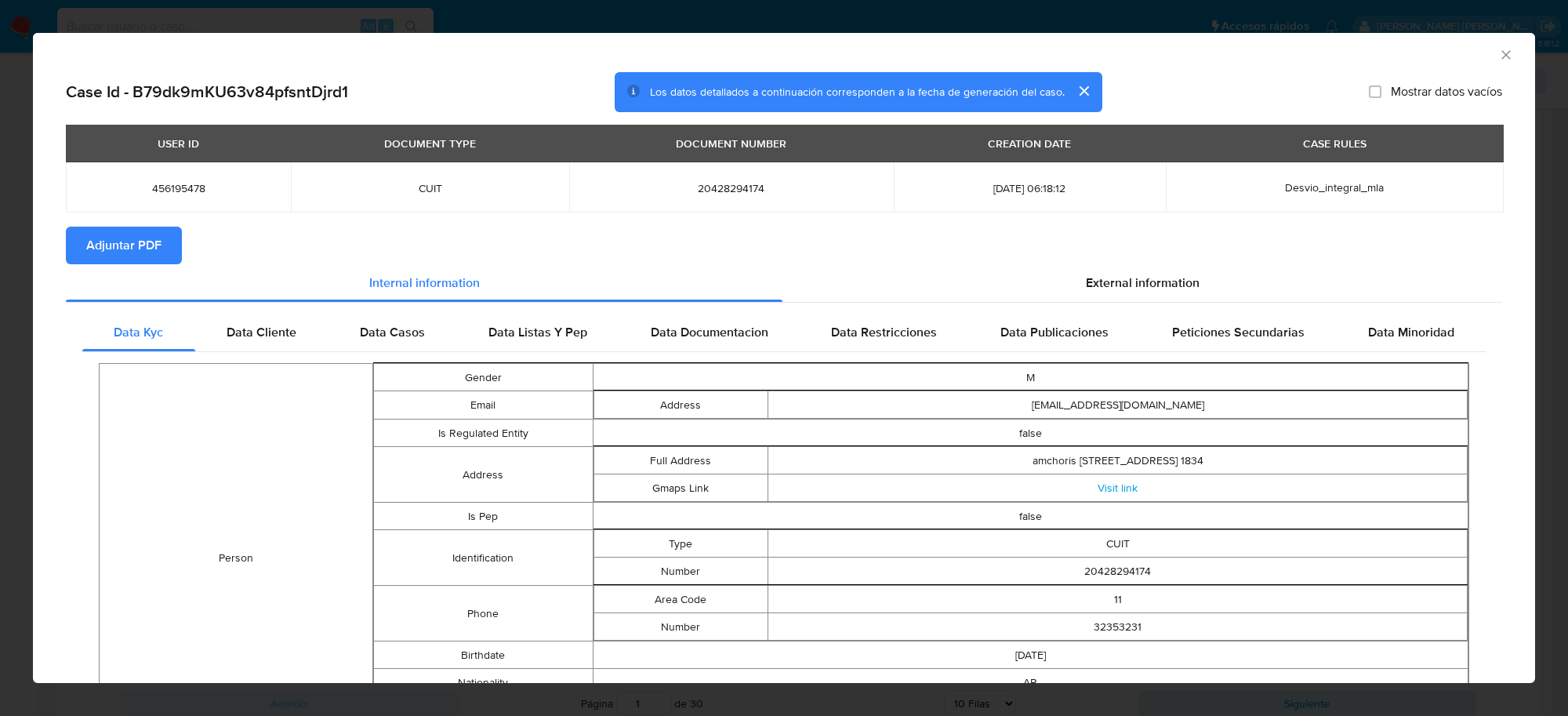
click at [158, 240] on span "Adjuntar PDF" at bounding box center [124, 245] width 76 height 35
click at [1499, 51] on icon "Cerrar ventana" at bounding box center [1507, 55] width 16 height 16
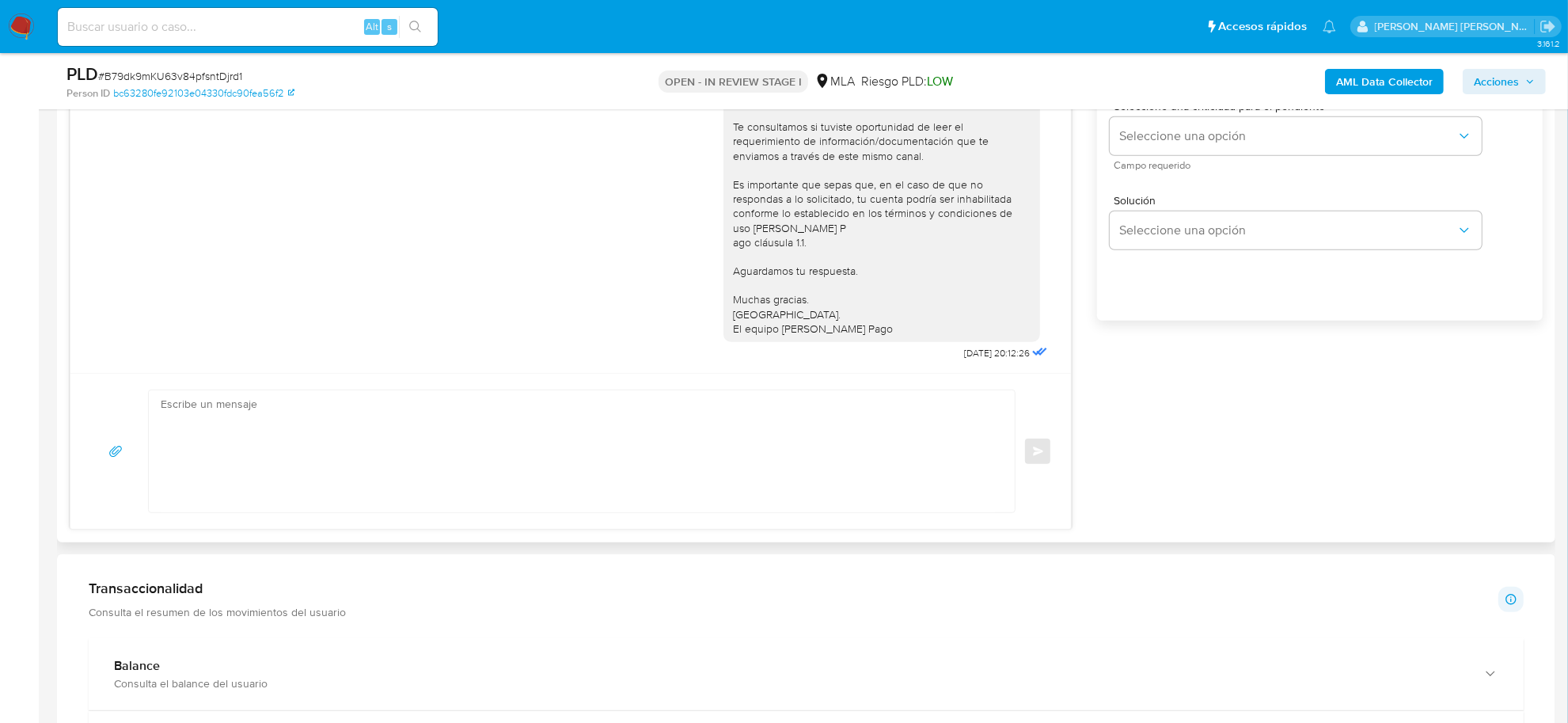
scroll to position [598, 0]
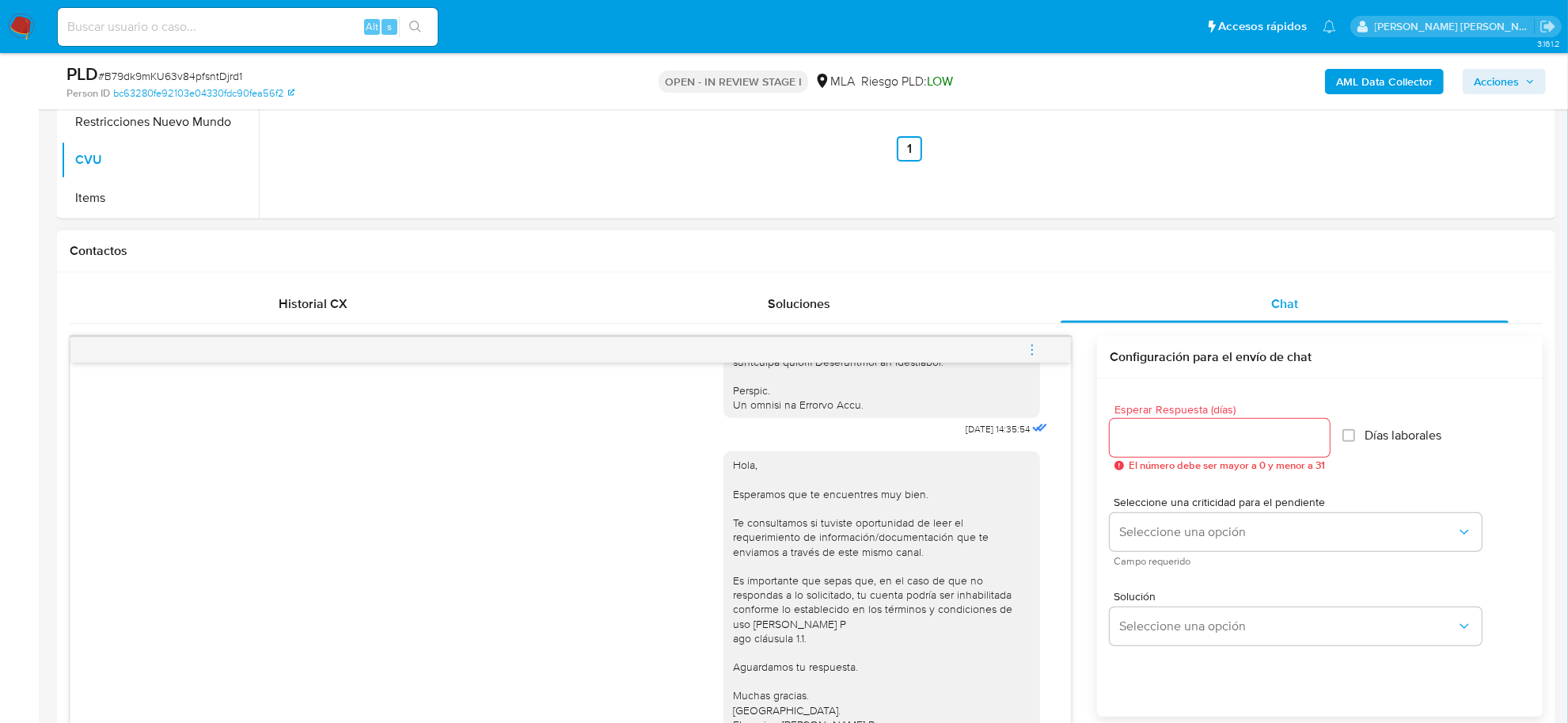
click at [1030, 346] on icon "menu-action" at bounding box center [1033, 350] width 14 height 14
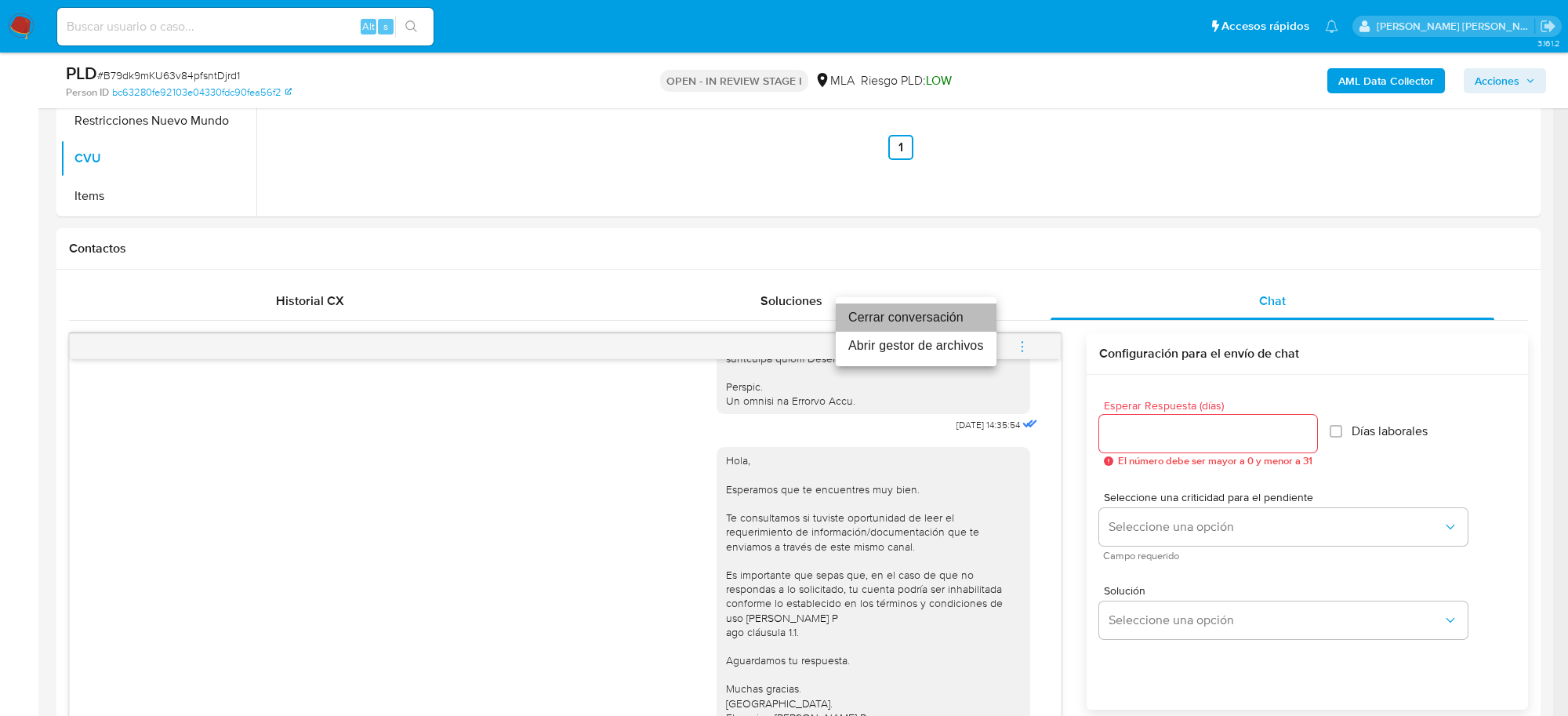
click at [962, 323] on li "Cerrar conversación" at bounding box center [916, 318] width 161 height 28
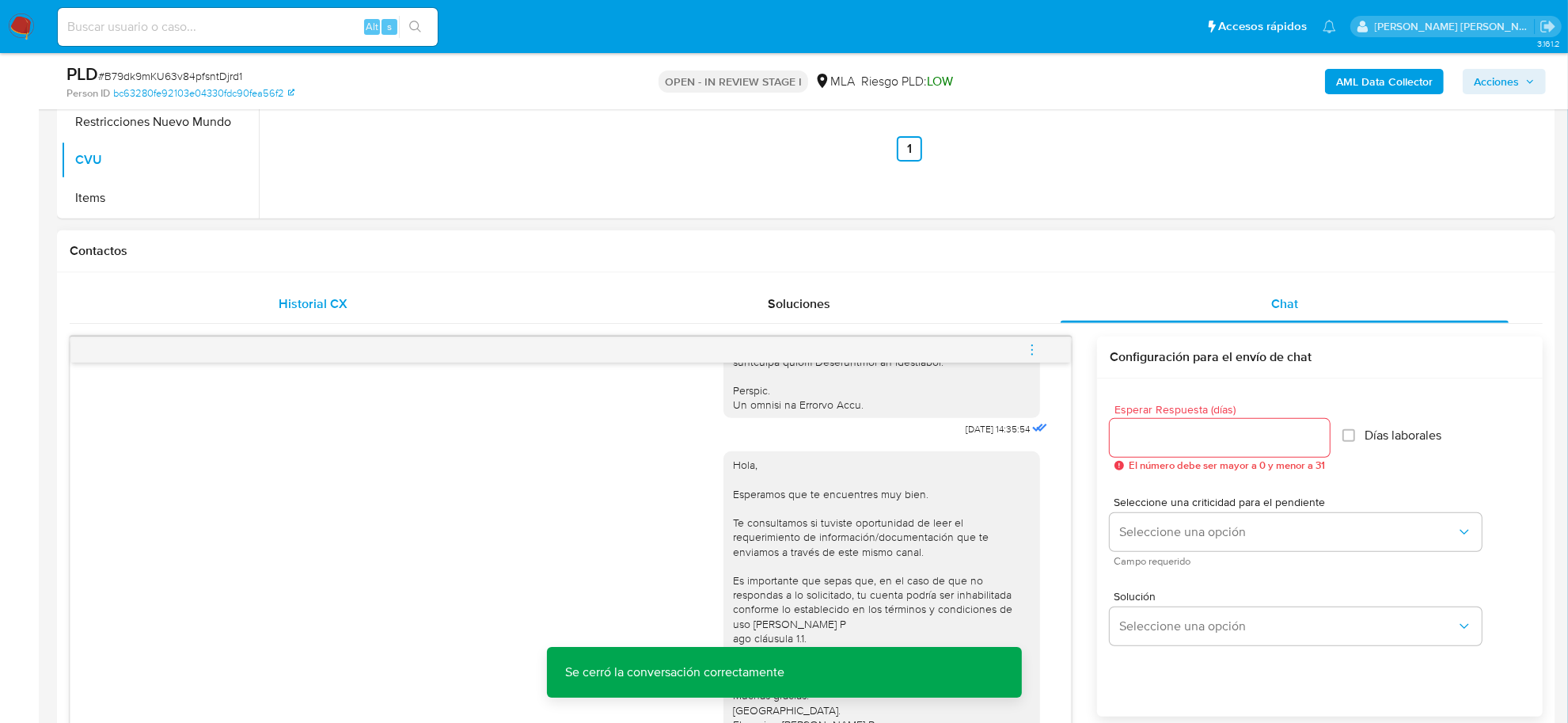
click at [318, 303] on span "Historial CX" at bounding box center [313, 304] width 69 height 18
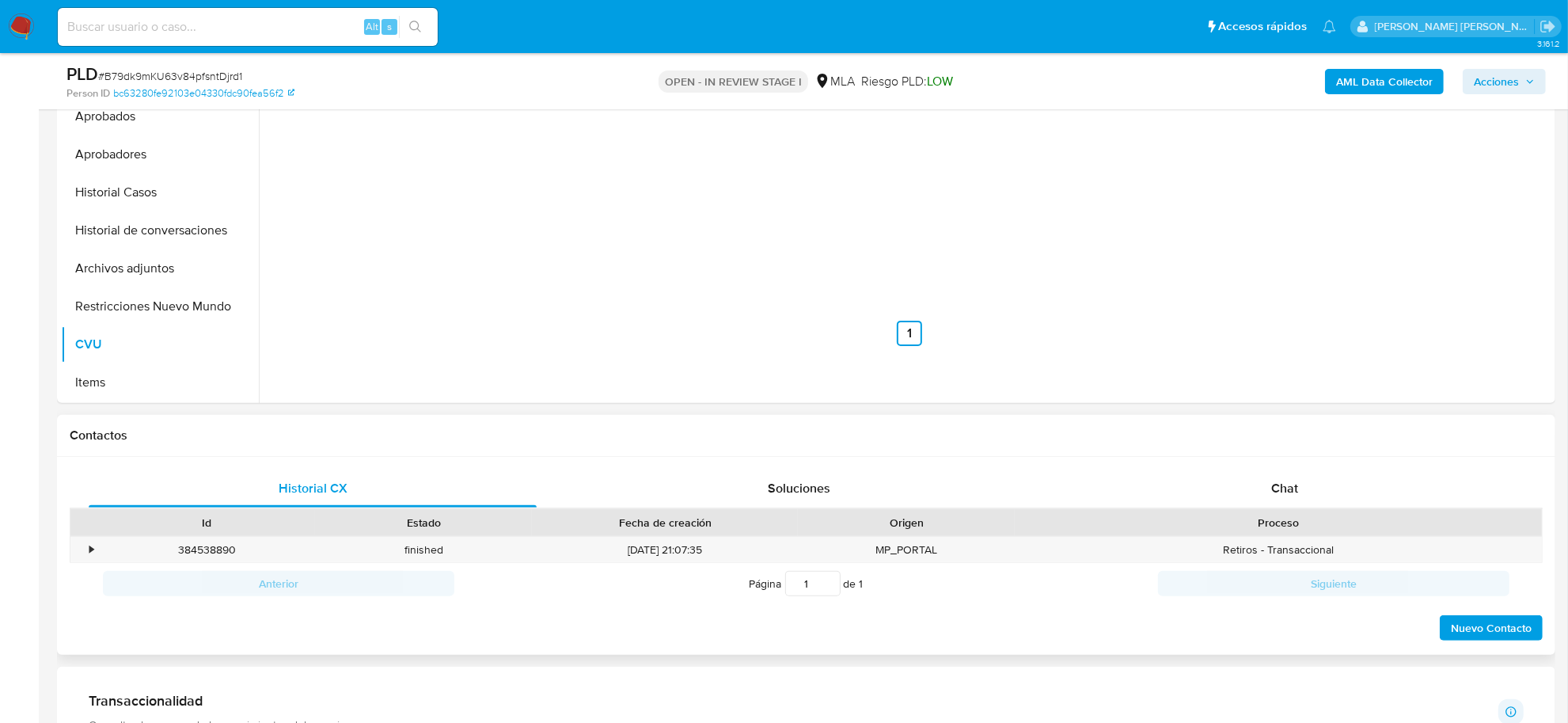
scroll to position [400, 0]
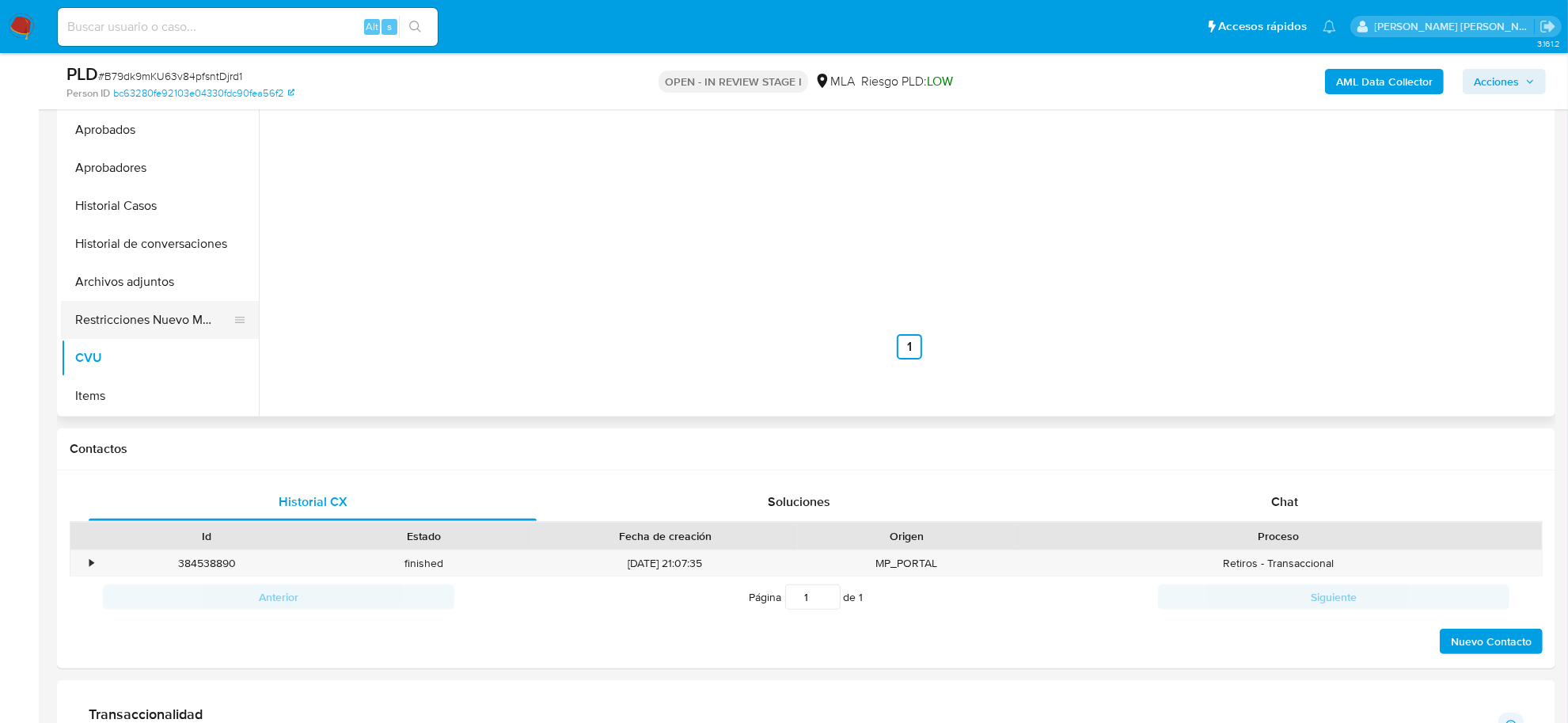
click at [156, 321] on button "Restricciones Nuevo Mundo" at bounding box center [154, 320] width 185 height 38
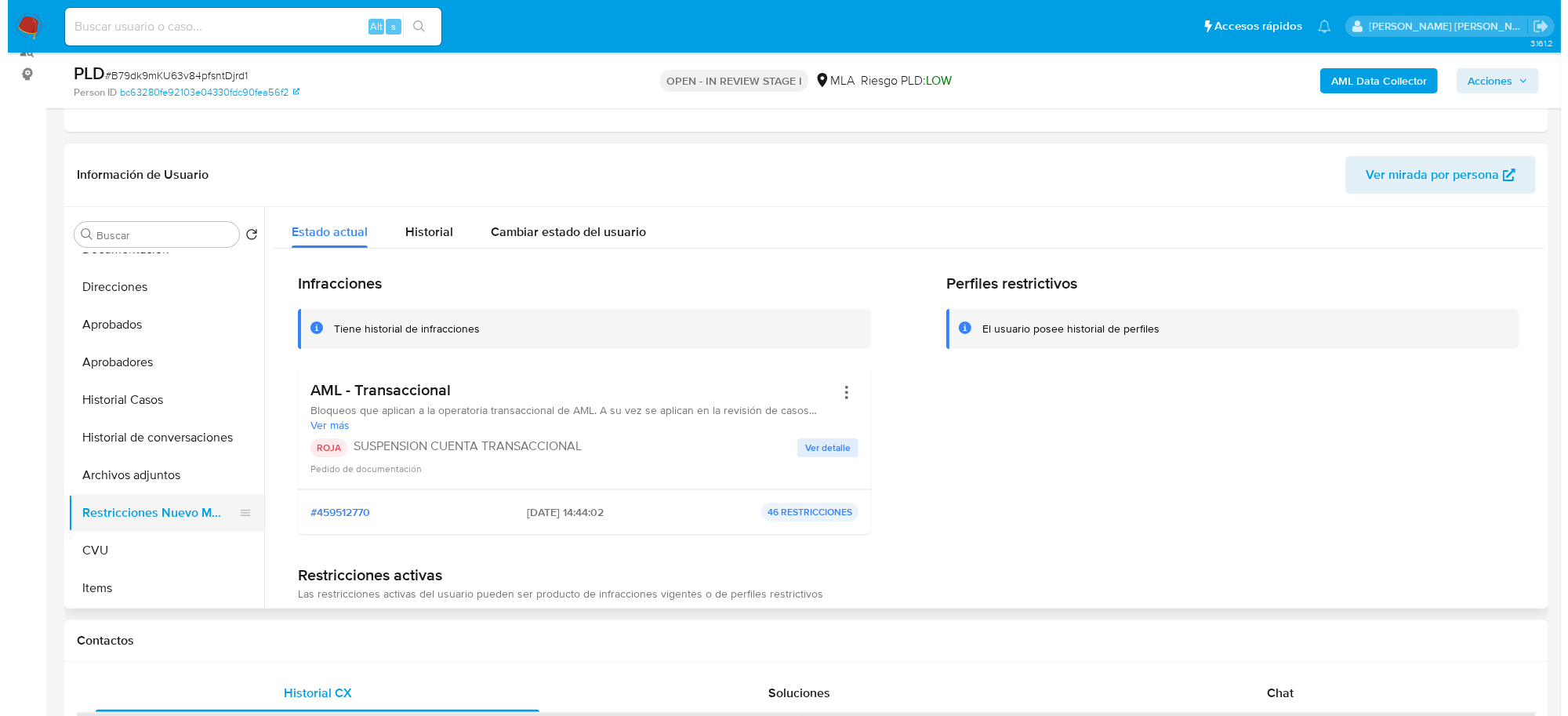
scroll to position [196, 0]
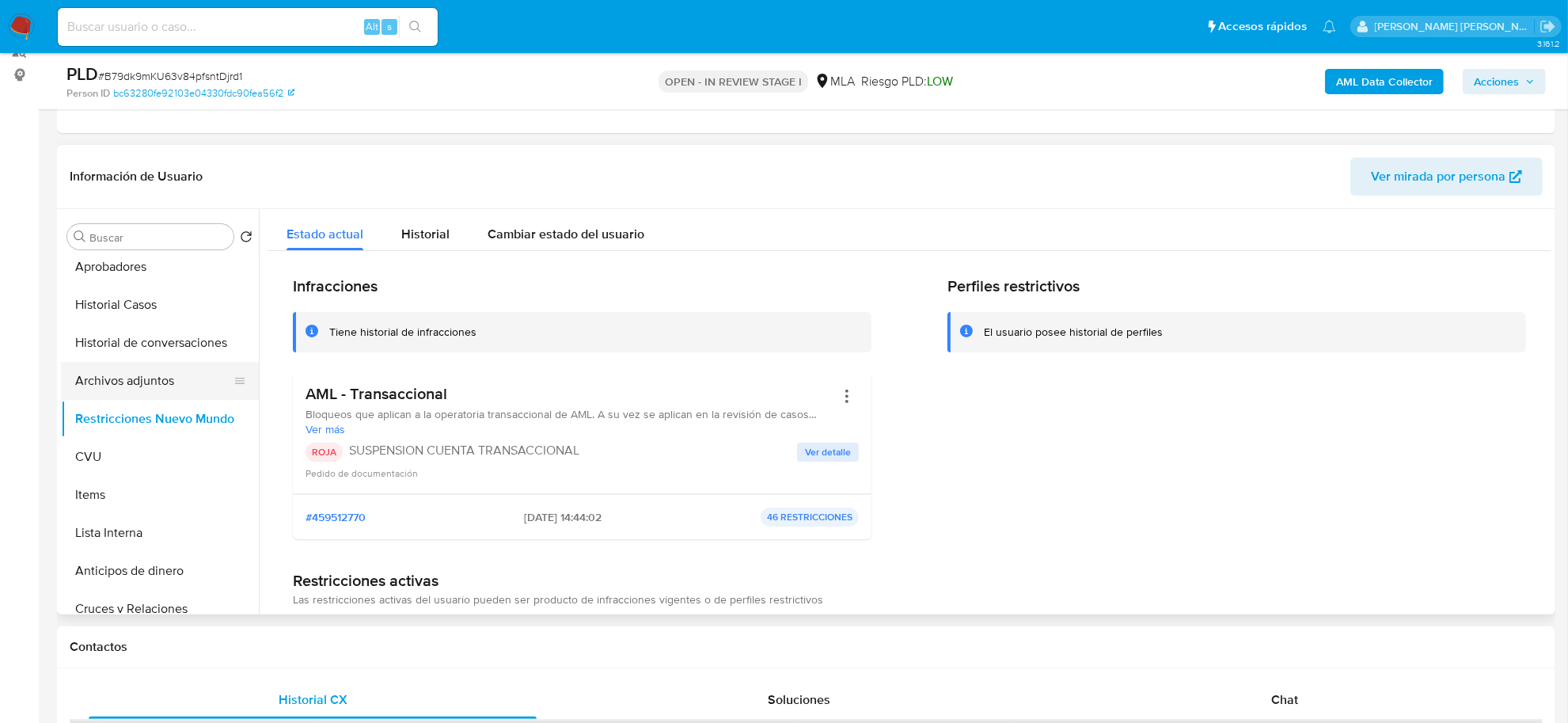
click at [127, 383] on button "Archivos adjuntos" at bounding box center [154, 381] width 185 height 38
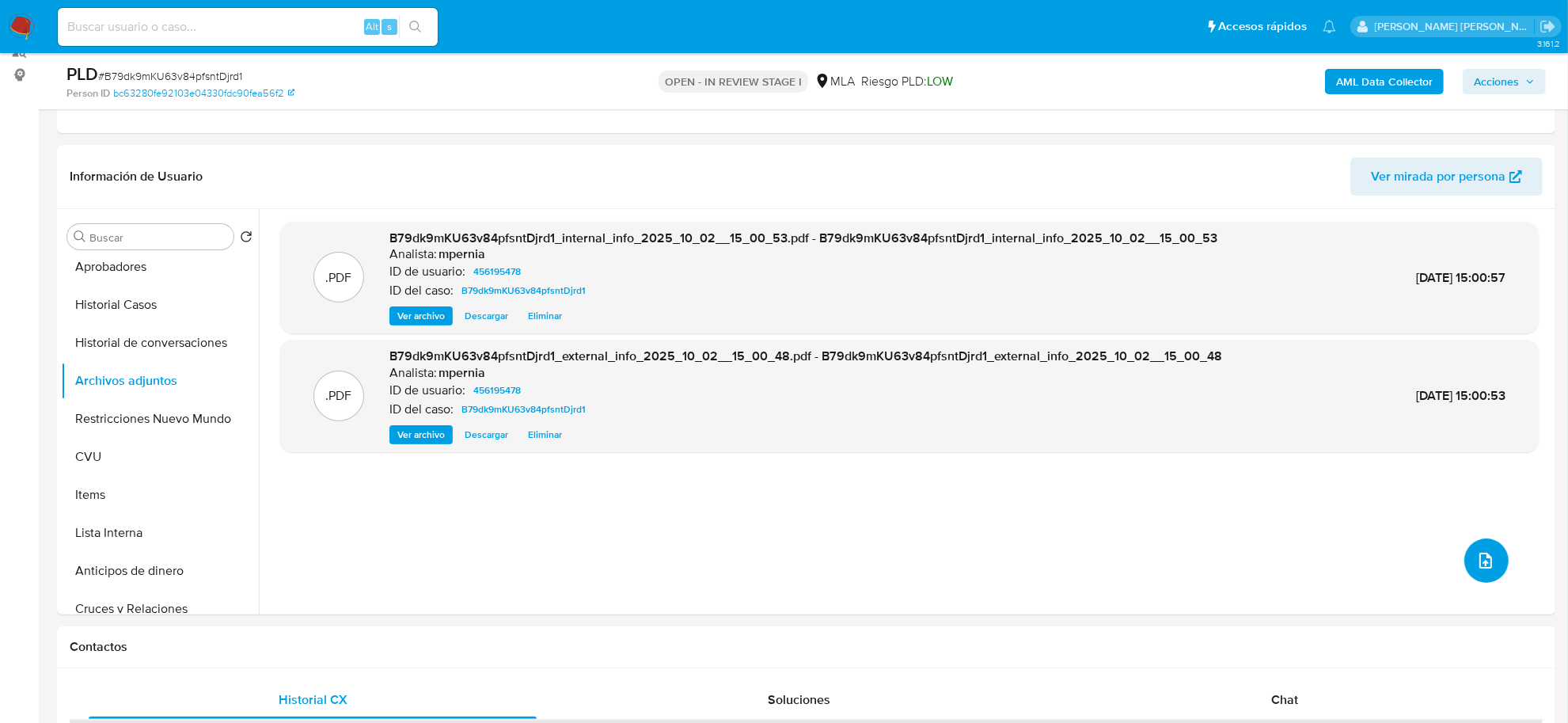
click at [1476, 551] on span "upload-file" at bounding box center [1485, 560] width 19 height 19
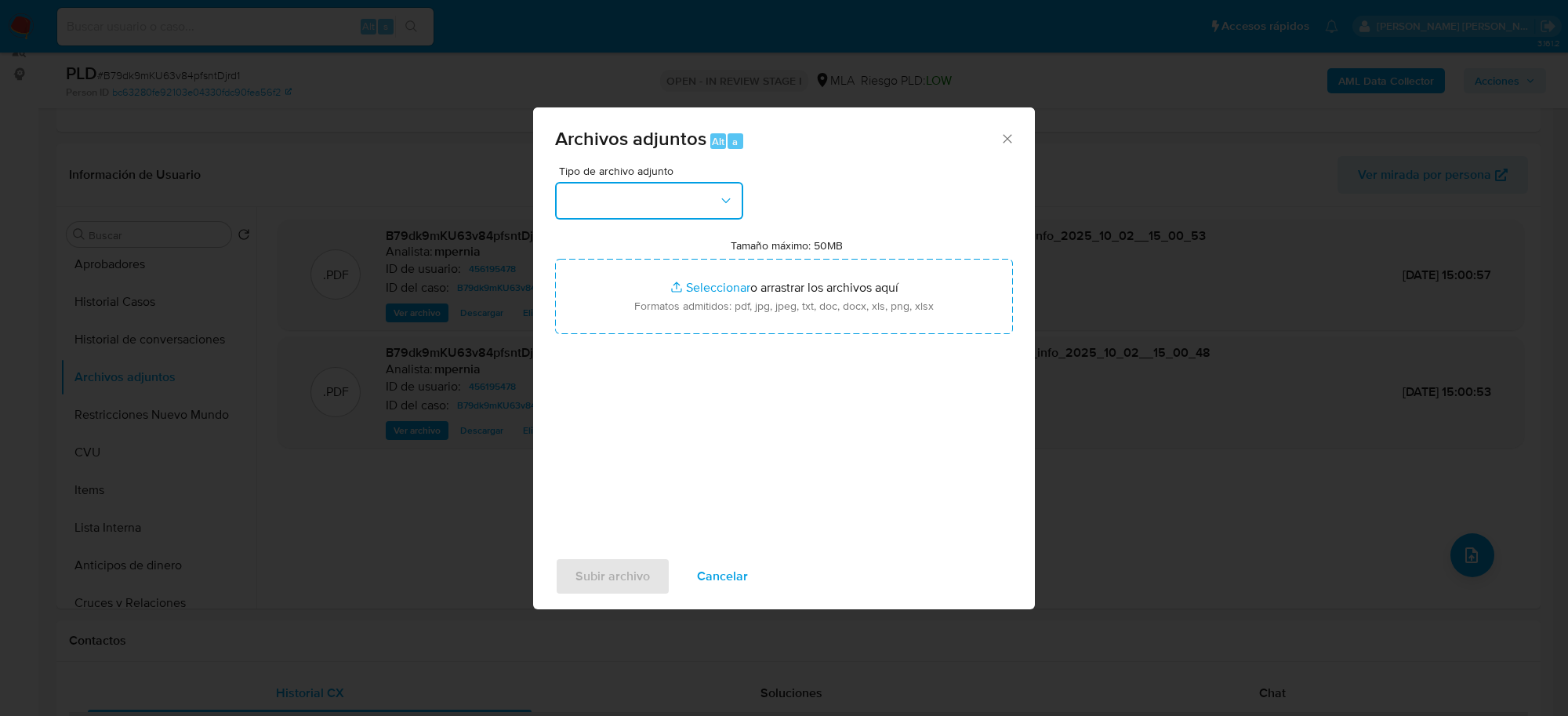
click at [657, 214] on button "button" at bounding box center [649, 201] width 189 height 37
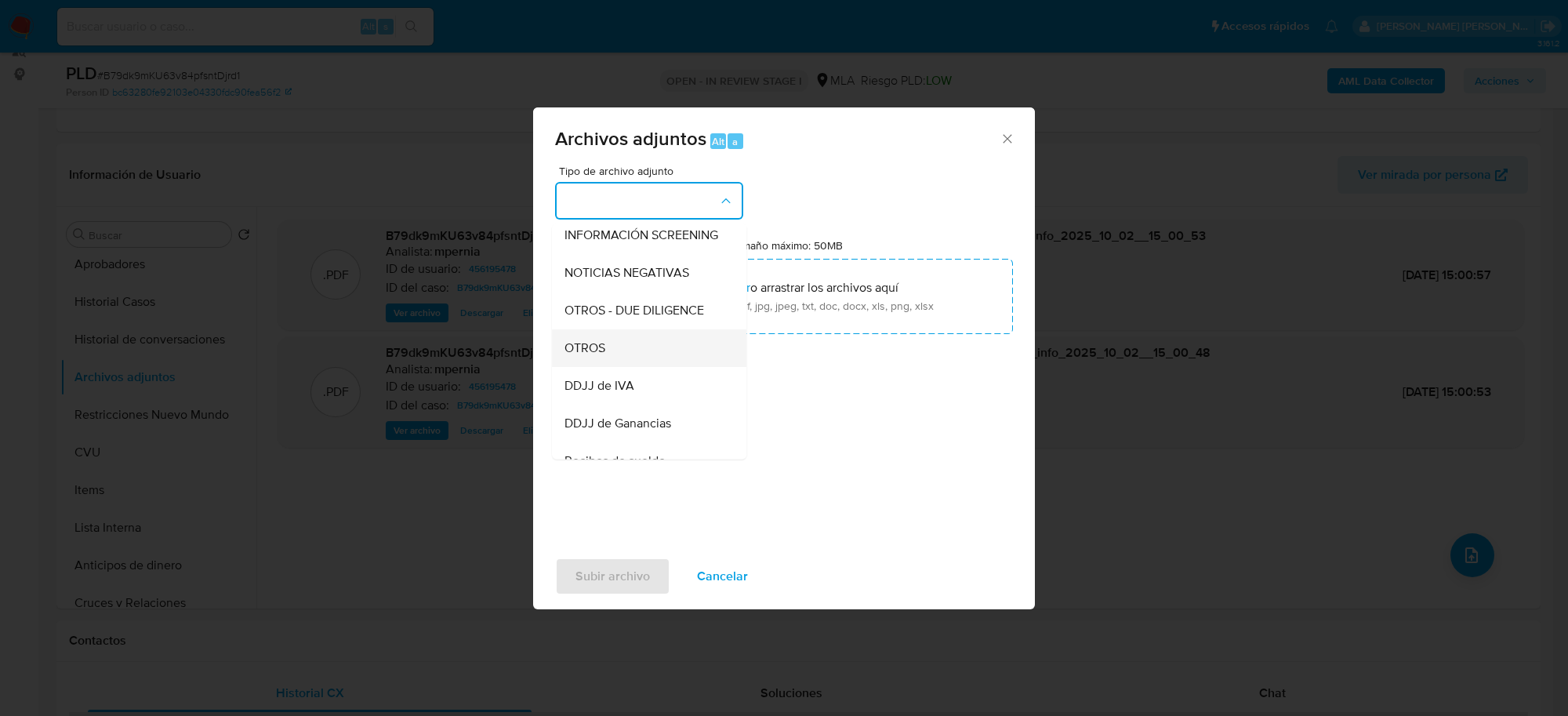
click at [615, 363] on div "OTROS" at bounding box center [645, 348] width 160 height 37
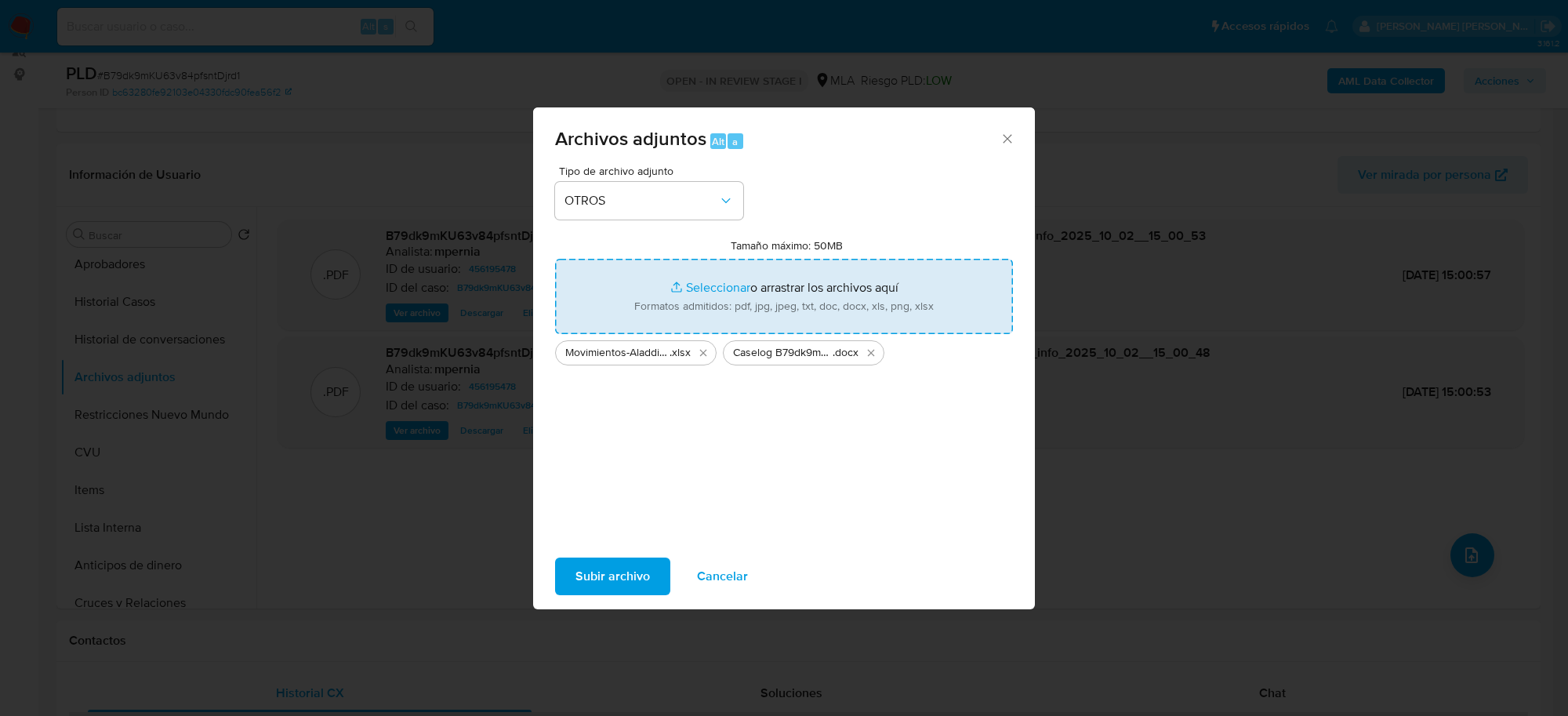
click at [617, 570] on span "Subir archivo" at bounding box center [613, 576] width 75 height 35
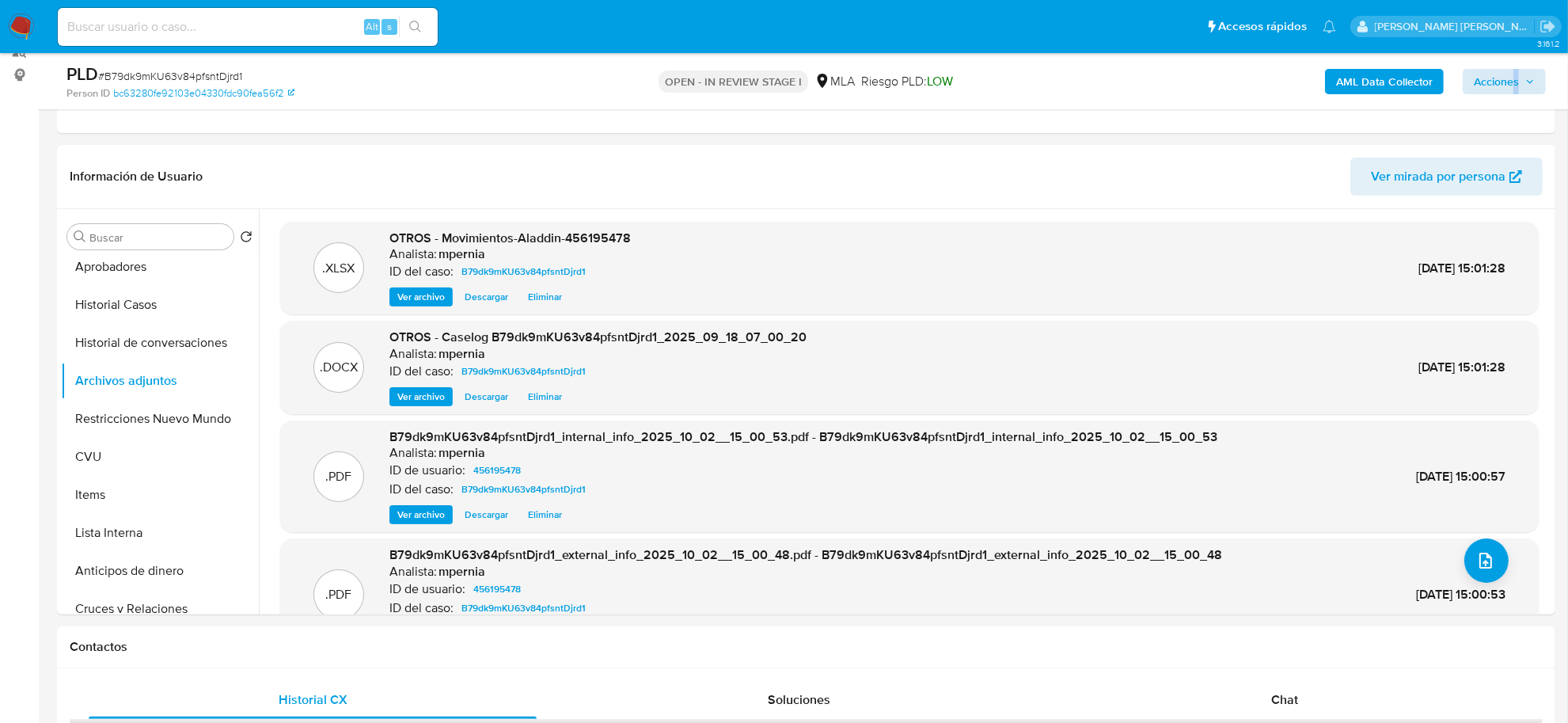
drag, startPoint x: 1512, startPoint y: 96, endPoint x: 1511, endPoint y: 88, distance: 8.1
click at [1511, 90] on div "AML Data Collector Acciones" at bounding box center [1301, 81] width 489 height 37
click at [1509, 77] on span "Acciones" at bounding box center [1497, 82] width 45 height 25
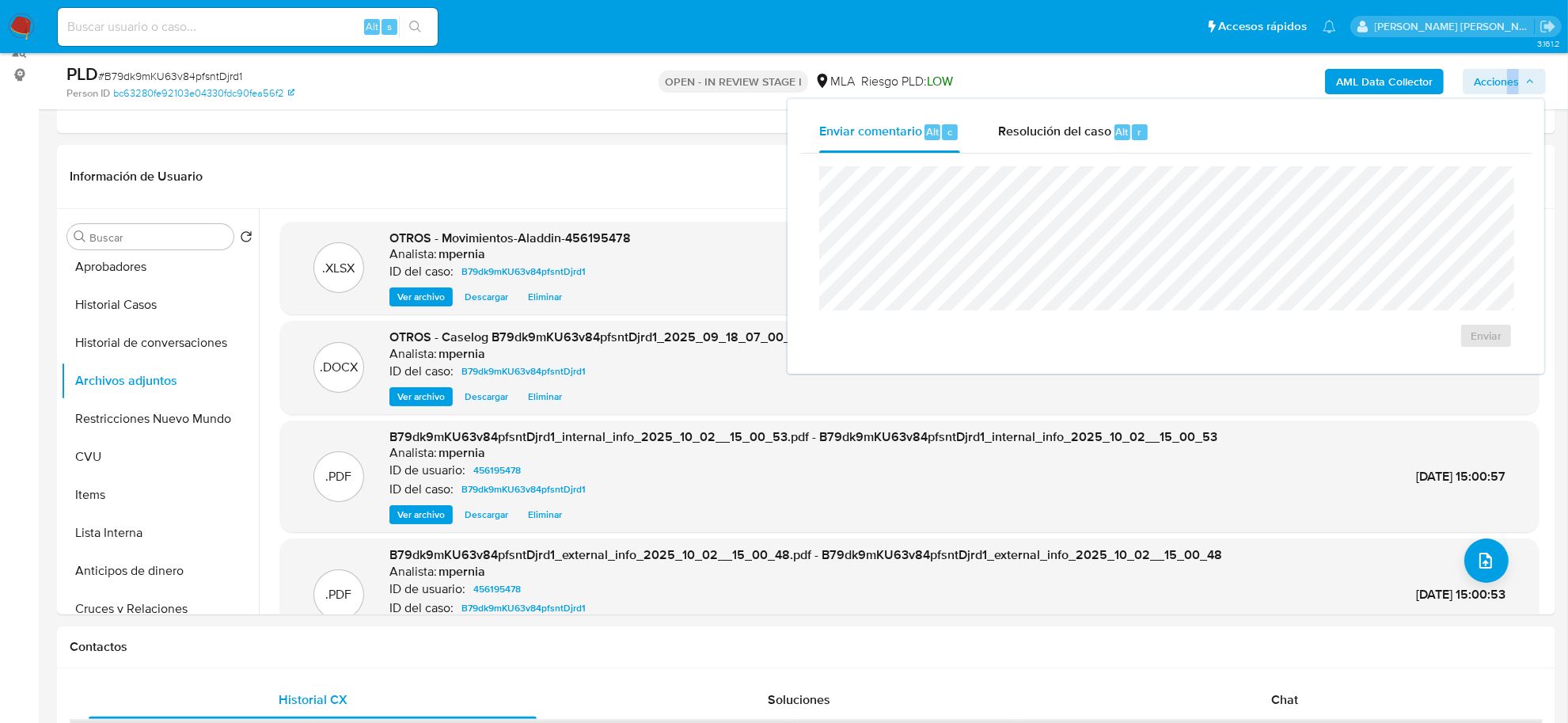
click at [1123, 124] on span "Alt" at bounding box center [1123, 131] width 13 height 15
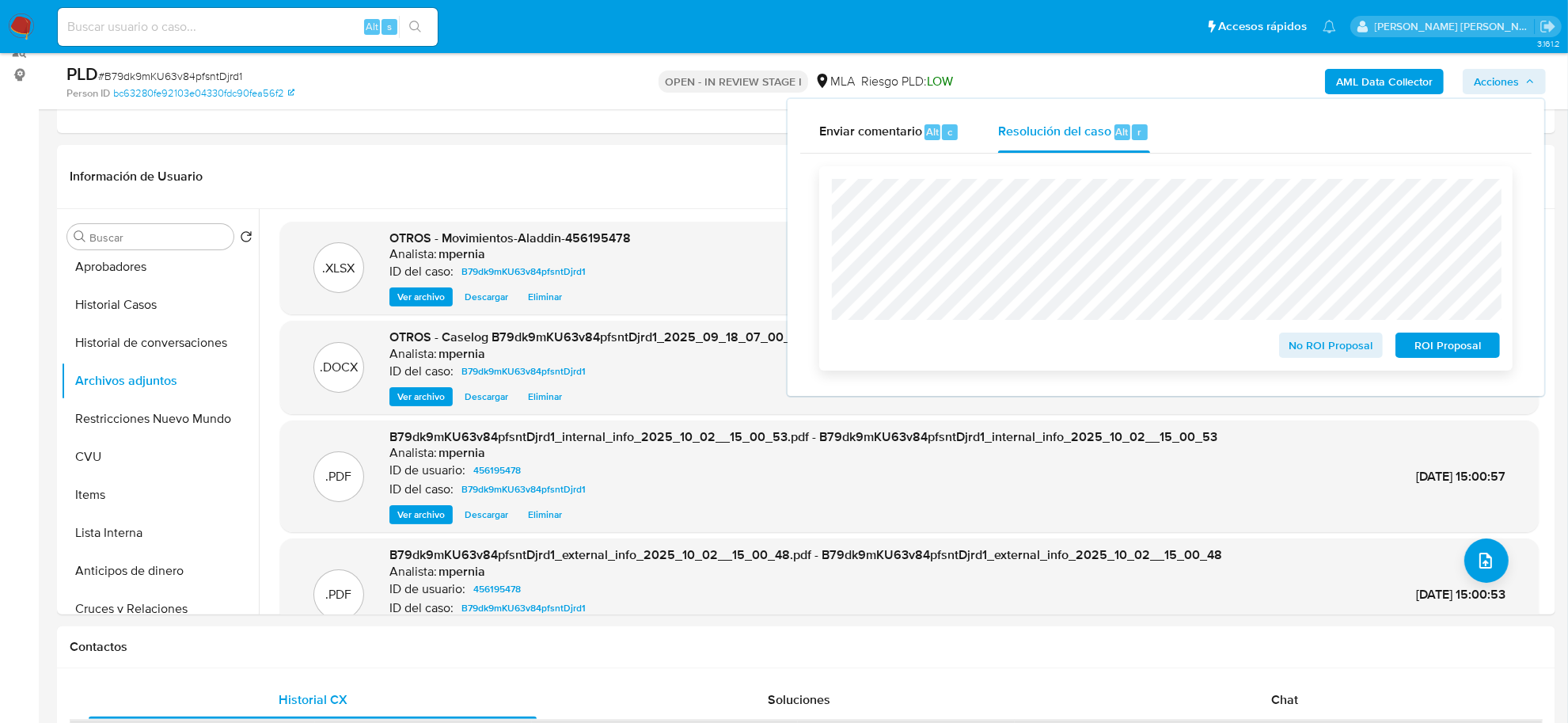
click at [1431, 338] on span "ROI Proposal" at bounding box center [1449, 345] width 83 height 22
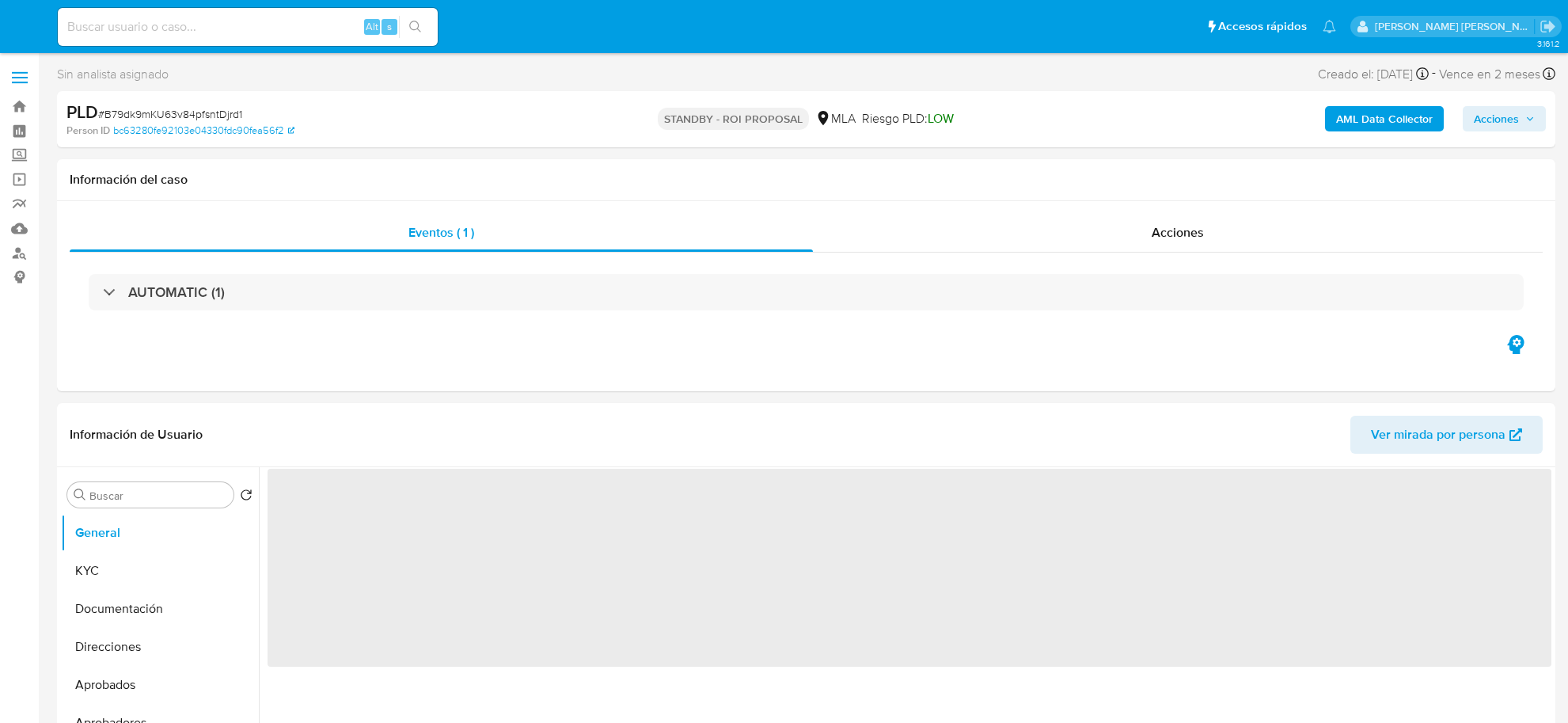
select select "10"
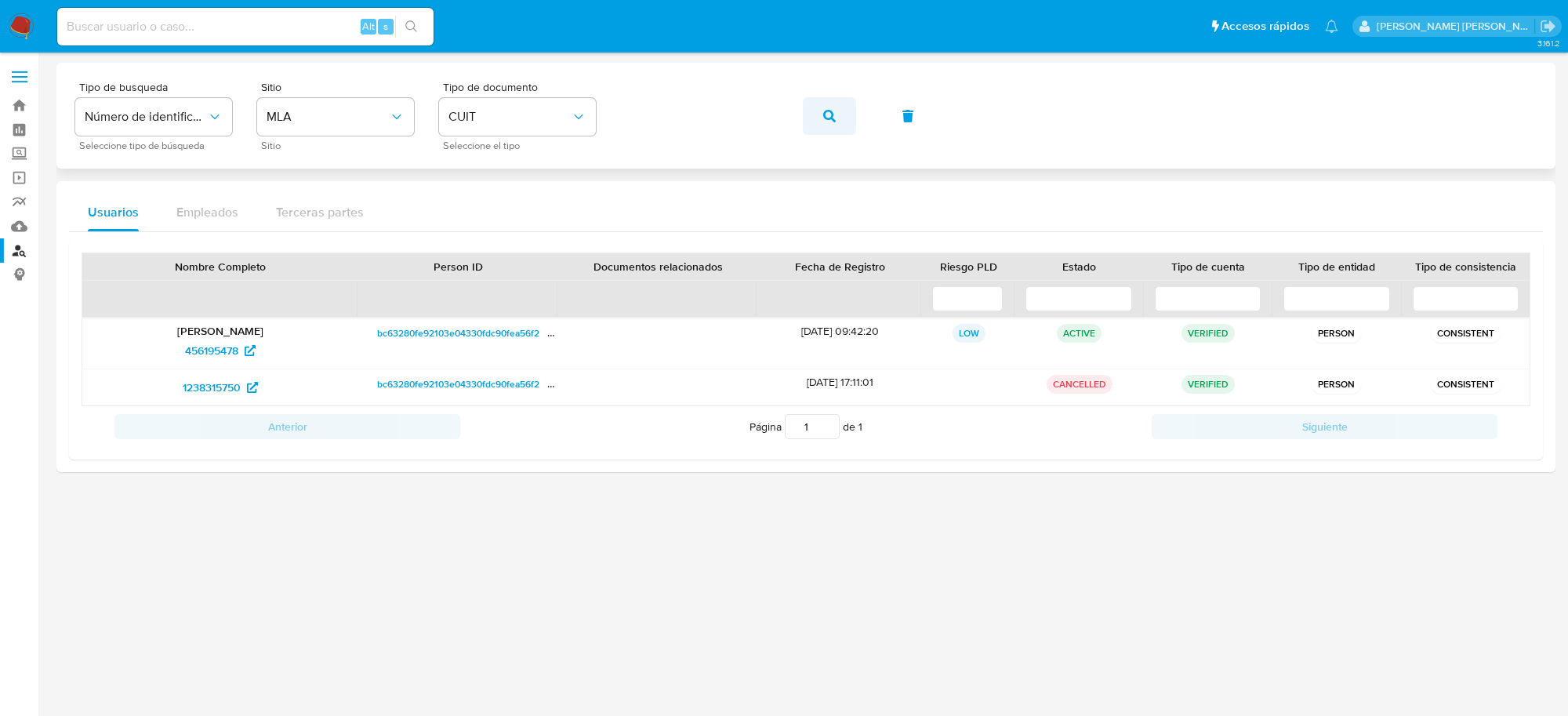
click at [824, 118] on icon "button" at bounding box center [830, 116] width 12 height 12
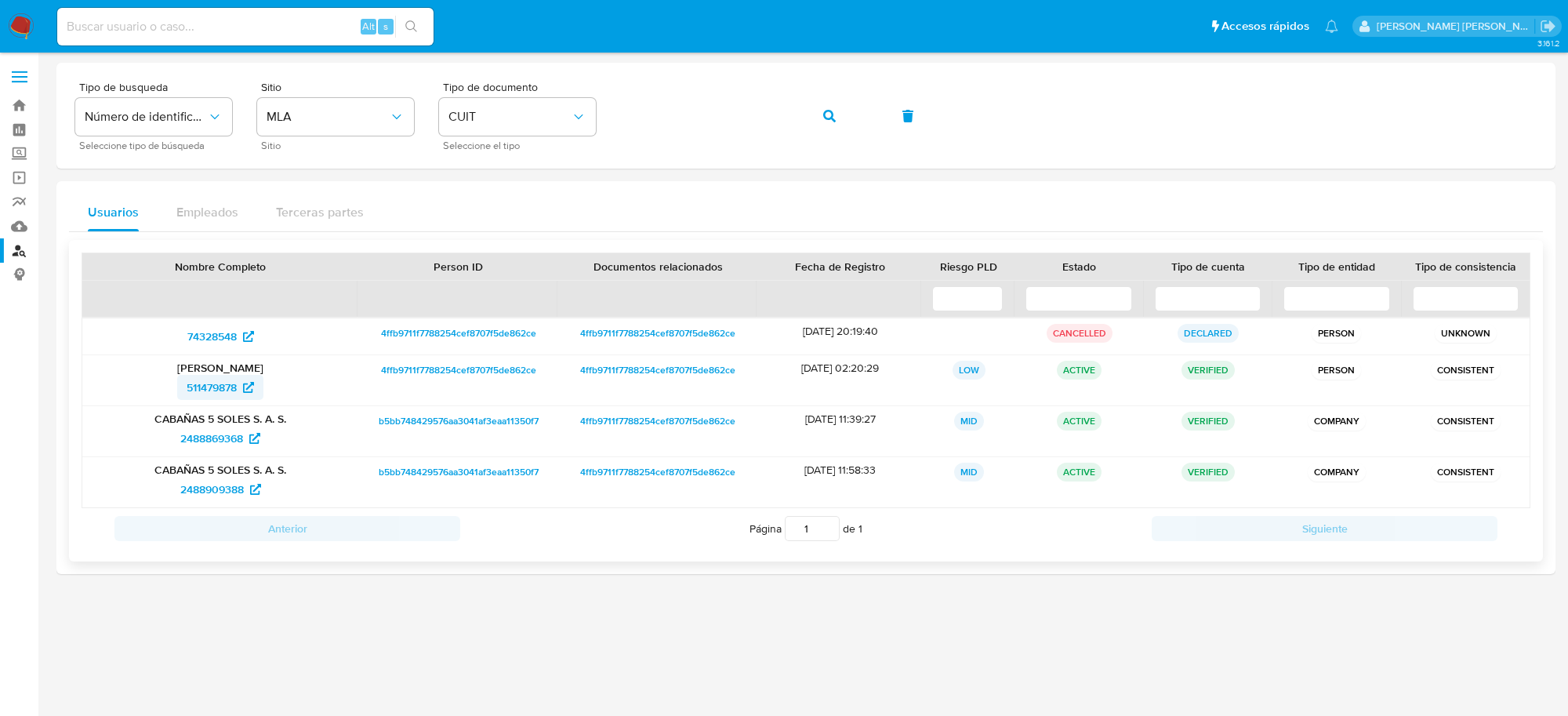
click at [212, 397] on span "511479878" at bounding box center [212, 387] width 50 height 25
click at [212, 492] on span "2488909388" at bounding box center [212, 489] width 63 height 25
click at [819, 116] on button "button" at bounding box center [830, 116] width 53 height 37
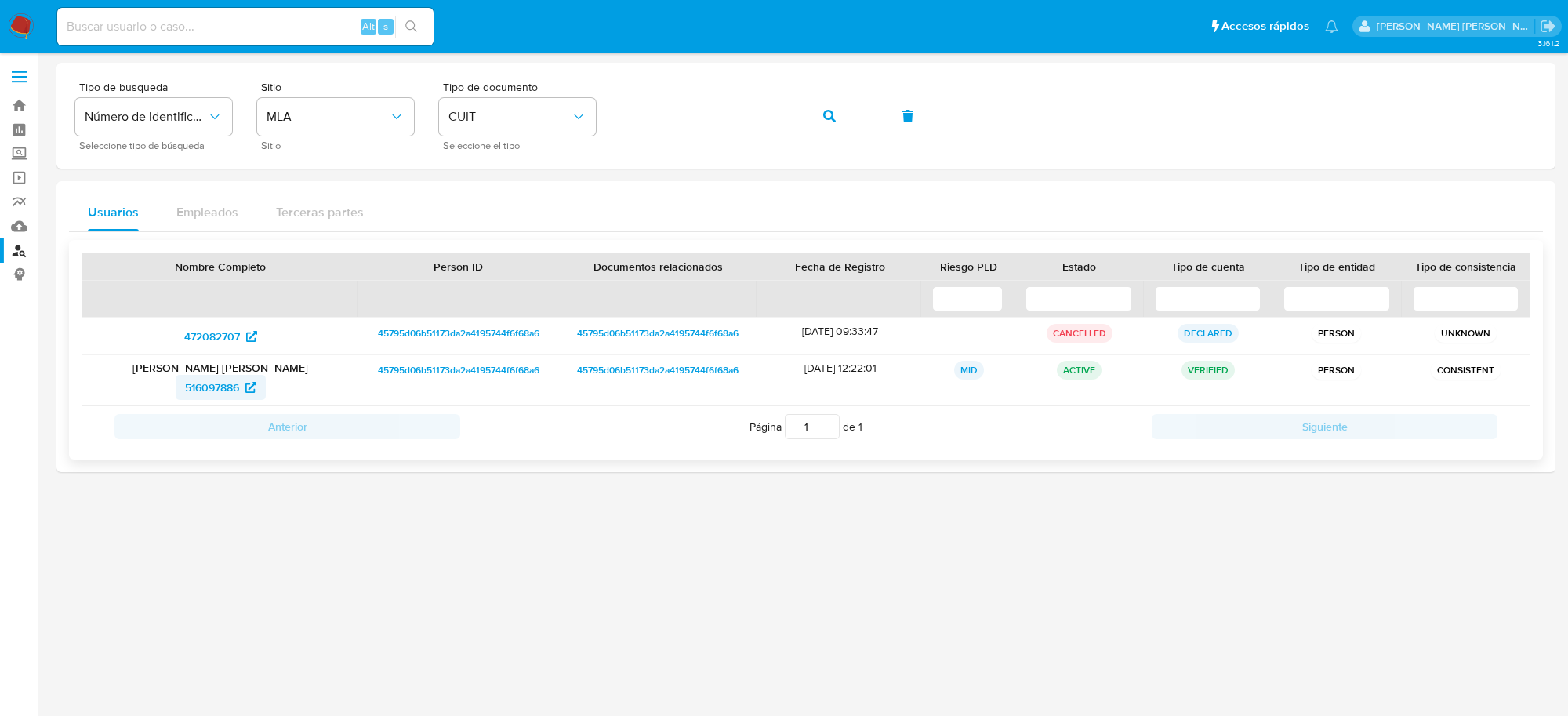
click at [213, 387] on span "516097886" at bounding box center [212, 387] width 54 height 25
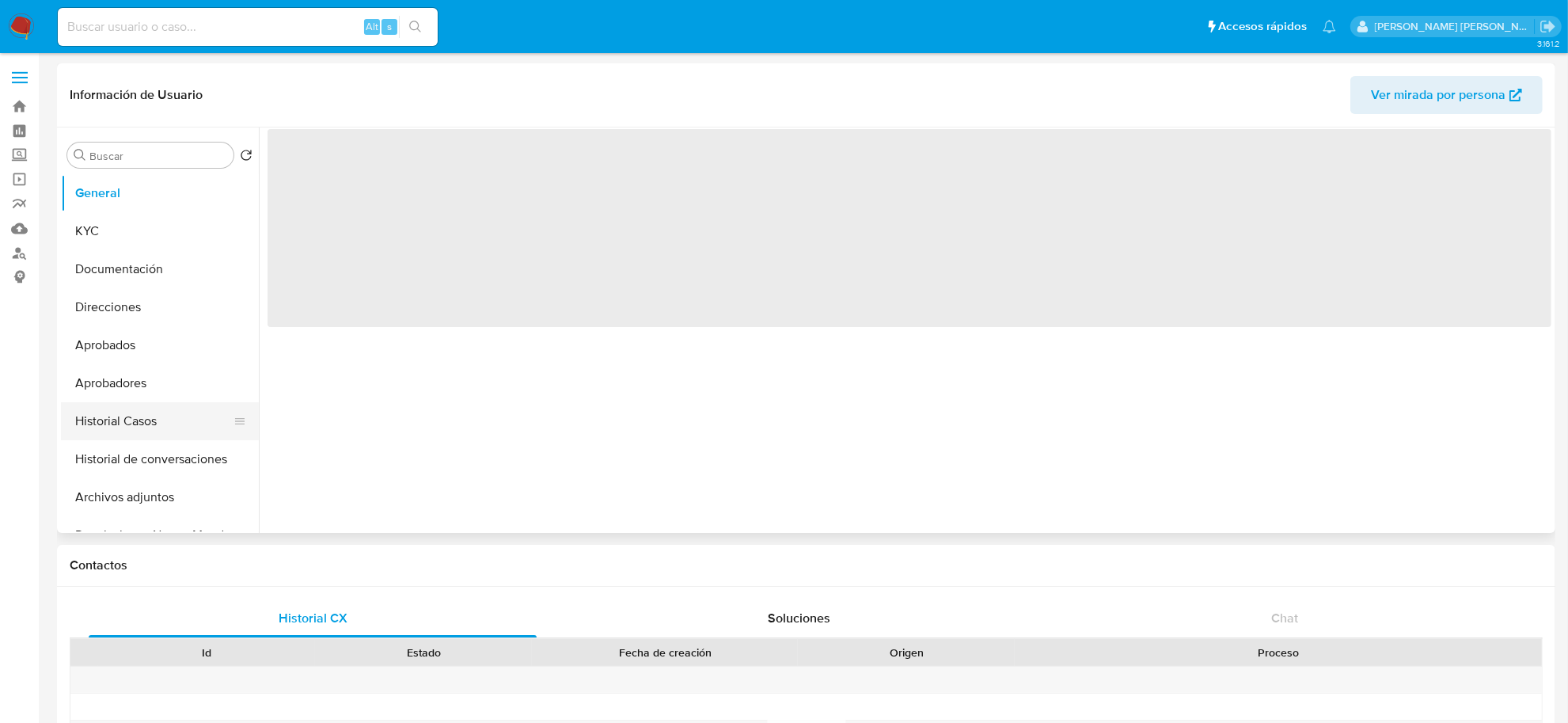
select select "10"
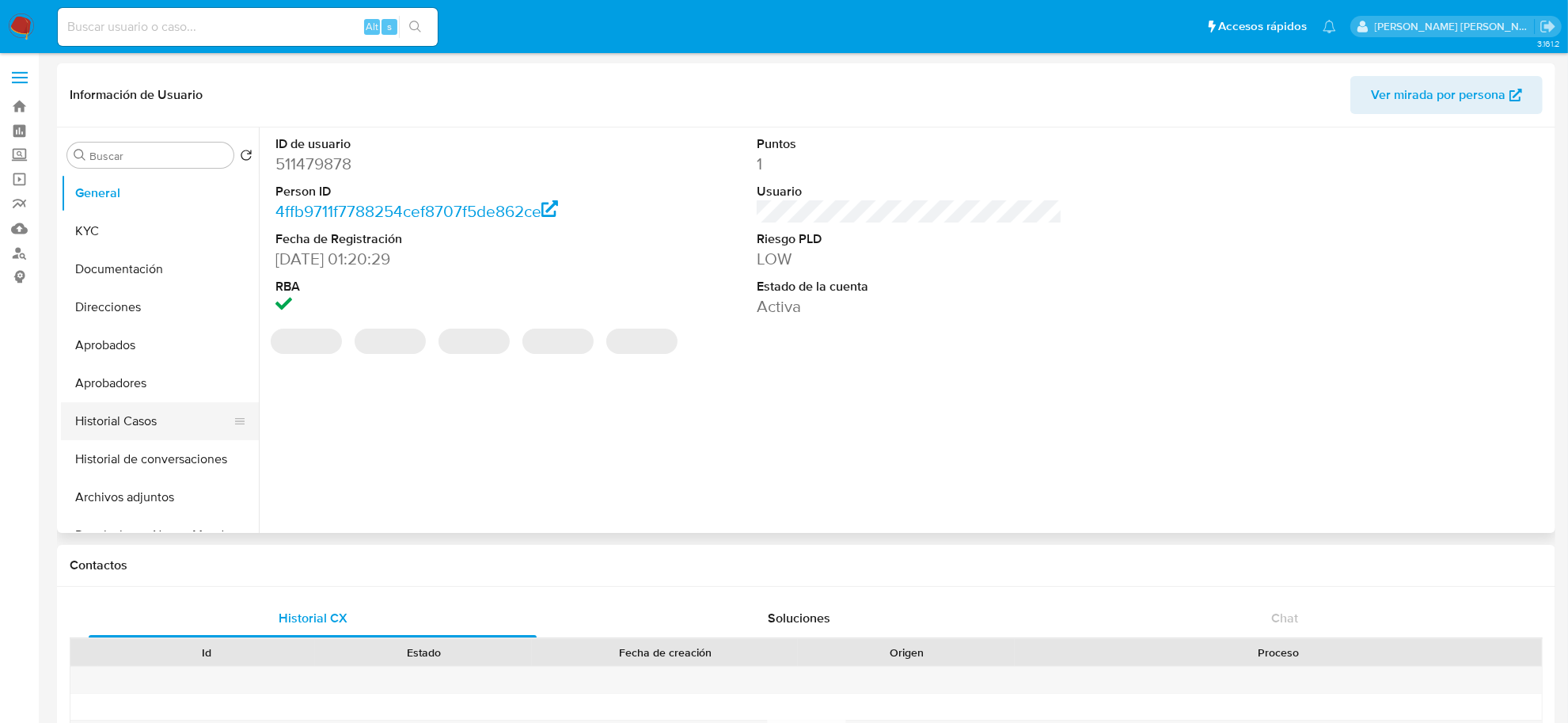
click at [143, 420] on button "Historial Casos" at bounding box center [154, 421] width 185 height 38
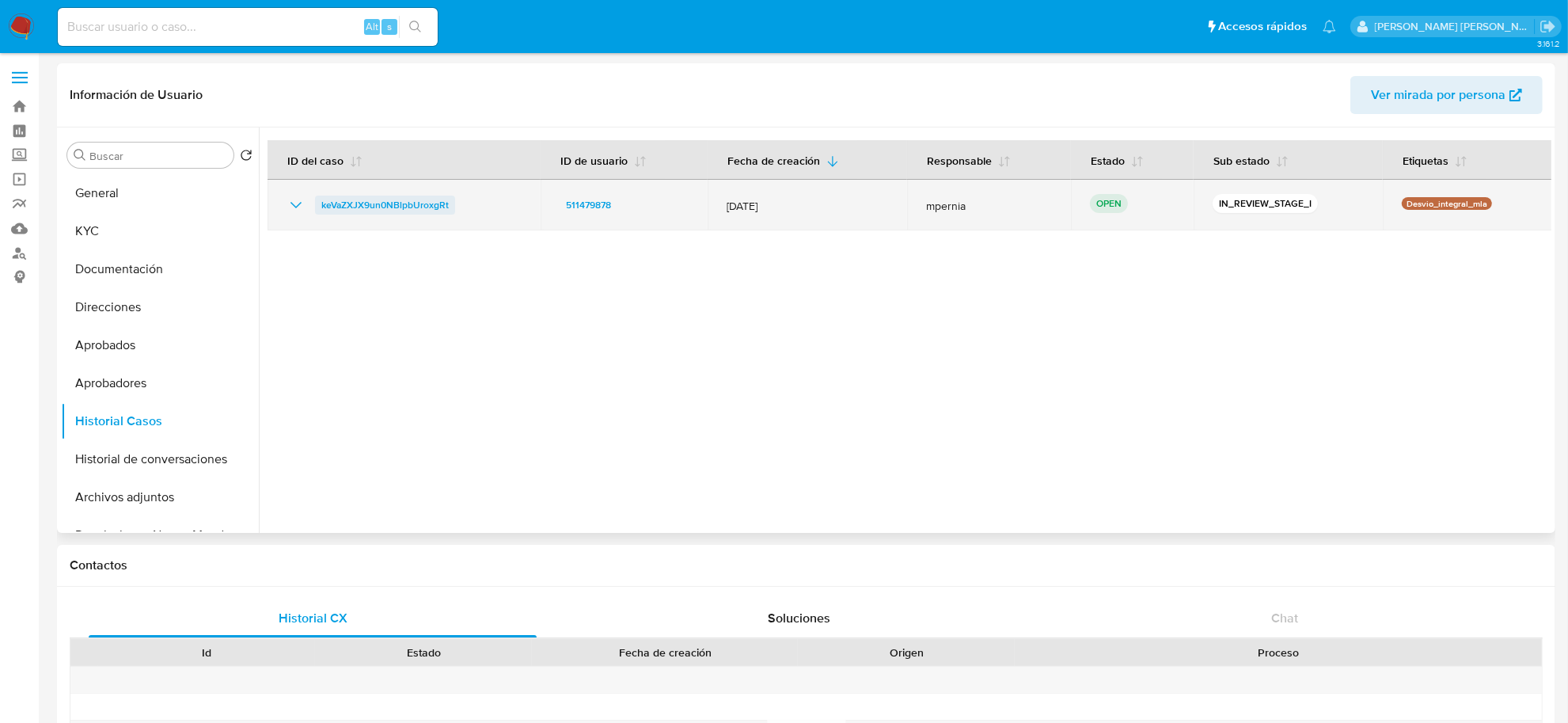
click at [425, 210] on span "keVaZXJX9un0NBlpbUroxgRt" at bounding box center [385, 205] width 128 height 19
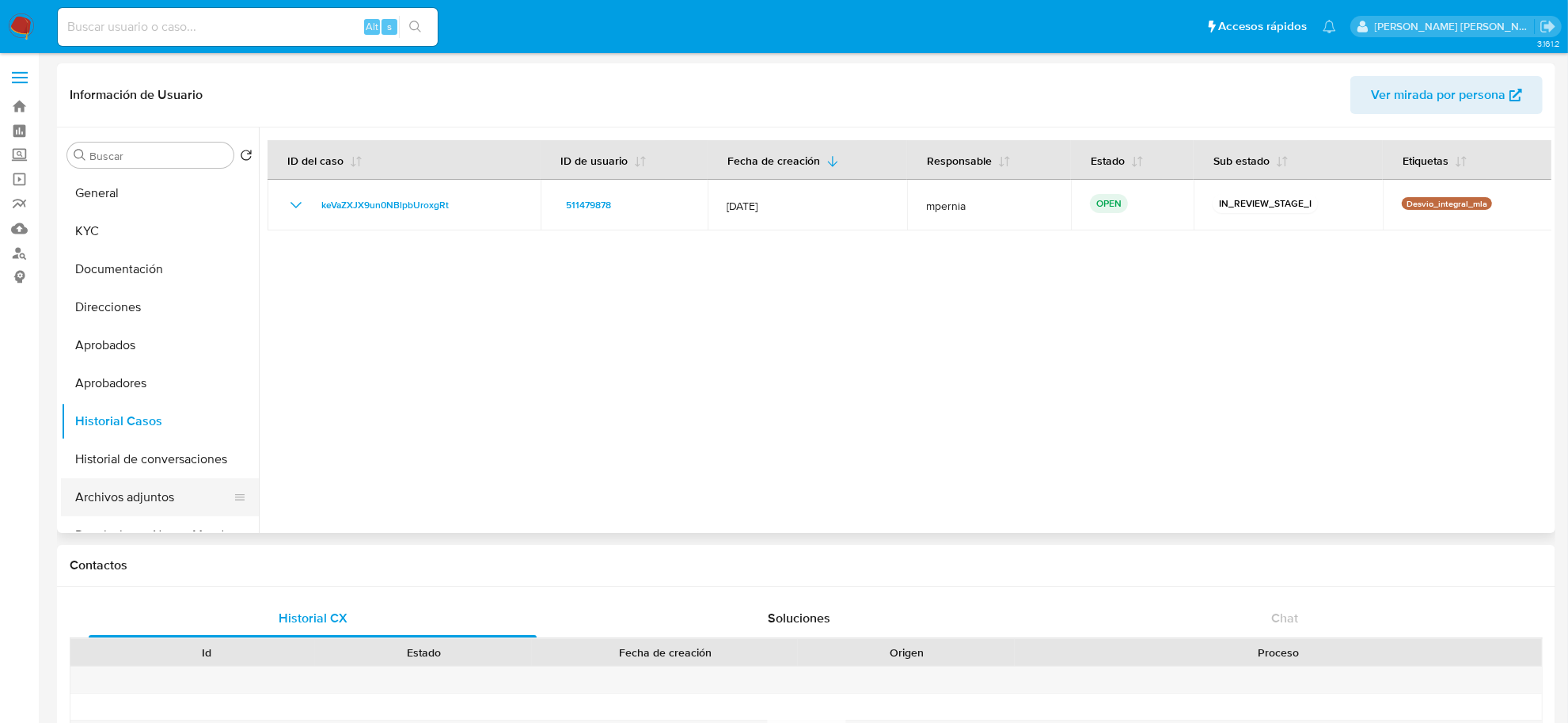
click at [156, 491] on button "Archivos adjuntos" at bounding box center [154, 497] width 185 height 38
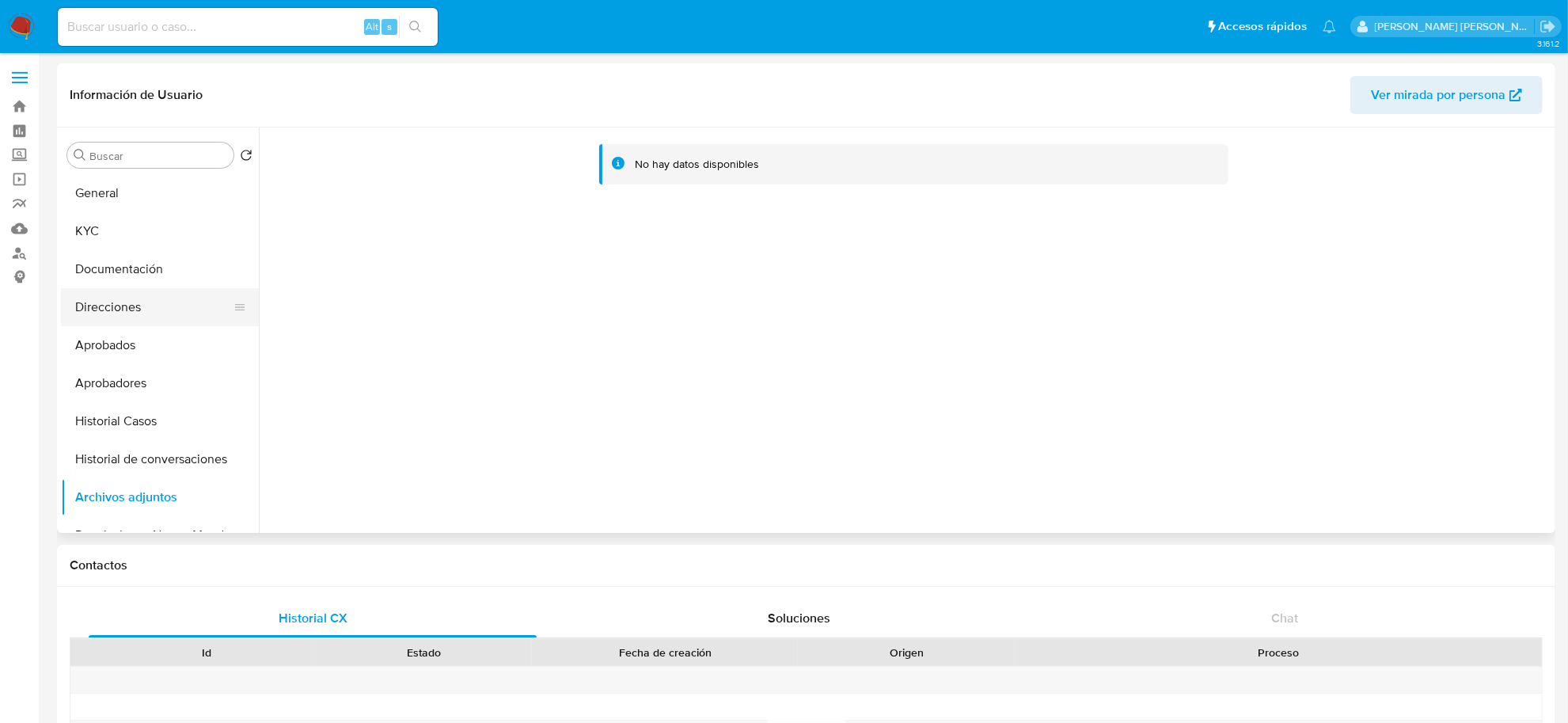
click at [113, 305] on button "Direcciones" at bounding box center [154, 307] width 185 height 38
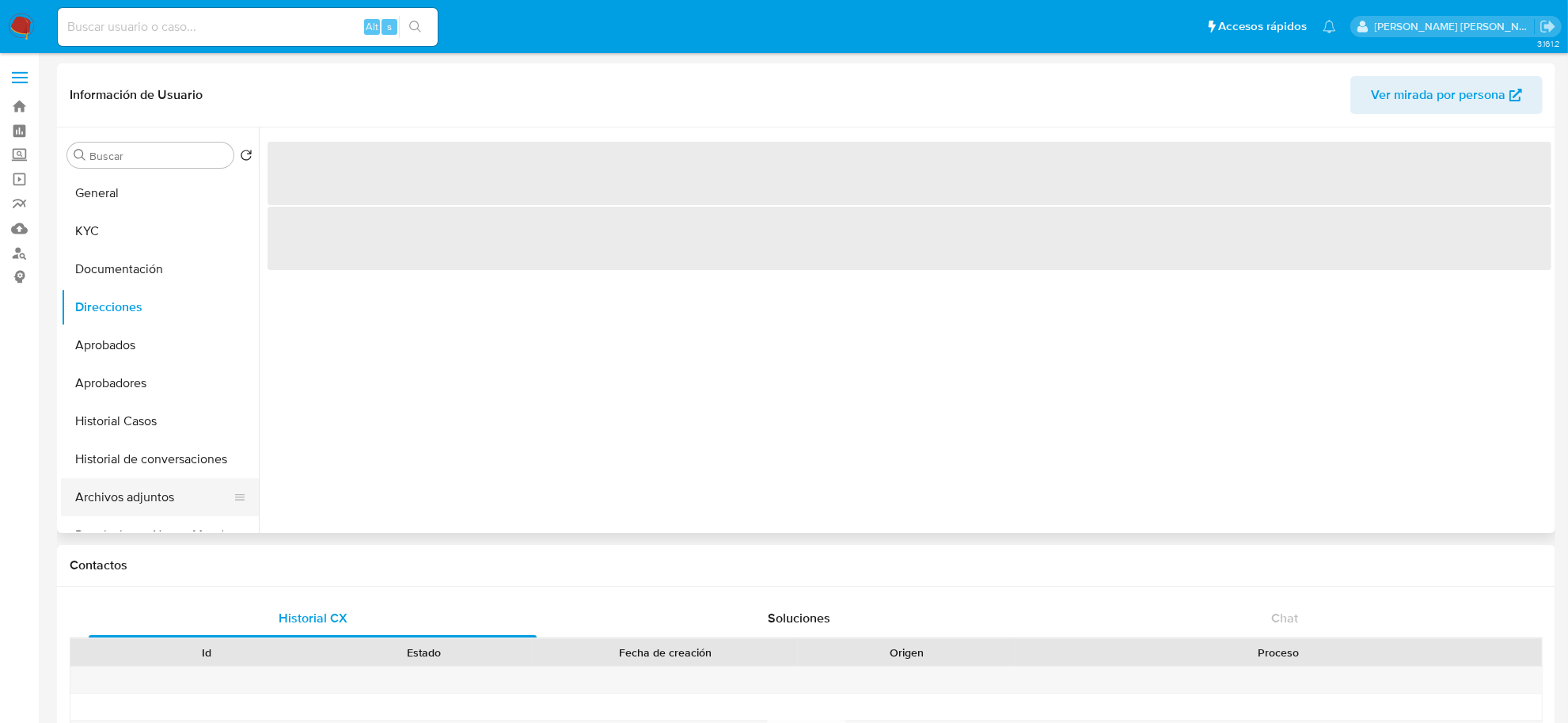
click at [112, 491] on button "Archivos adjuntos" at bounding box center [154, 497] width 185 height 38
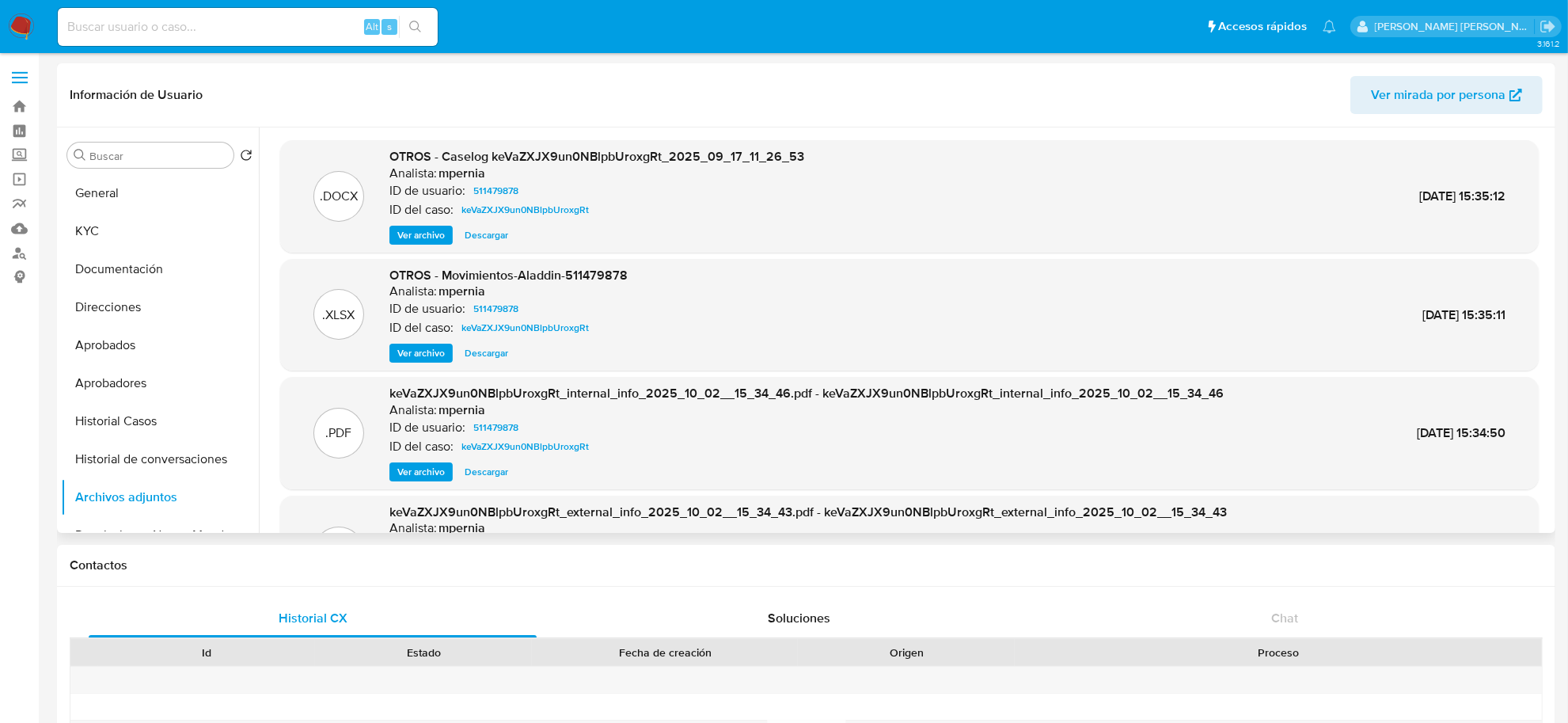
scroll to position [88, 0]
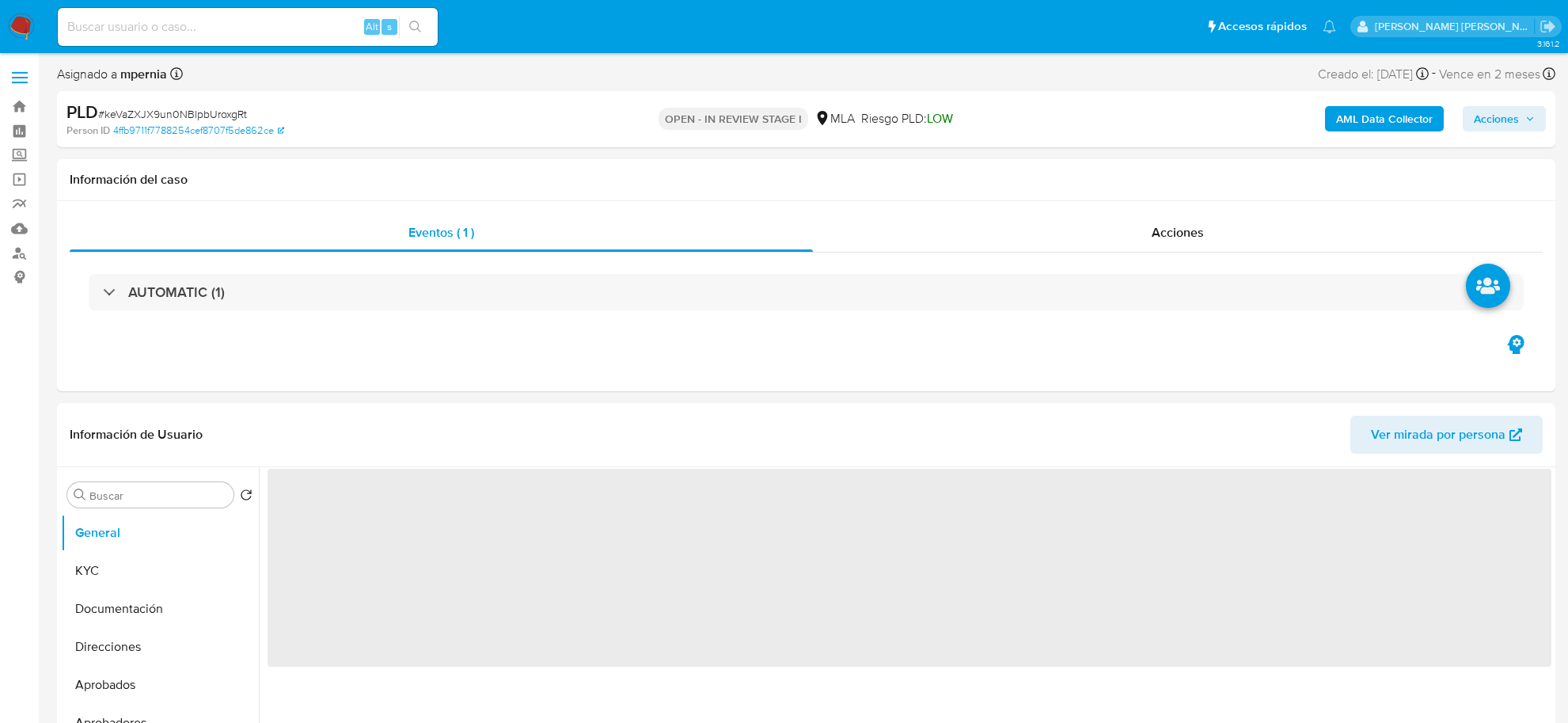
select select "10"
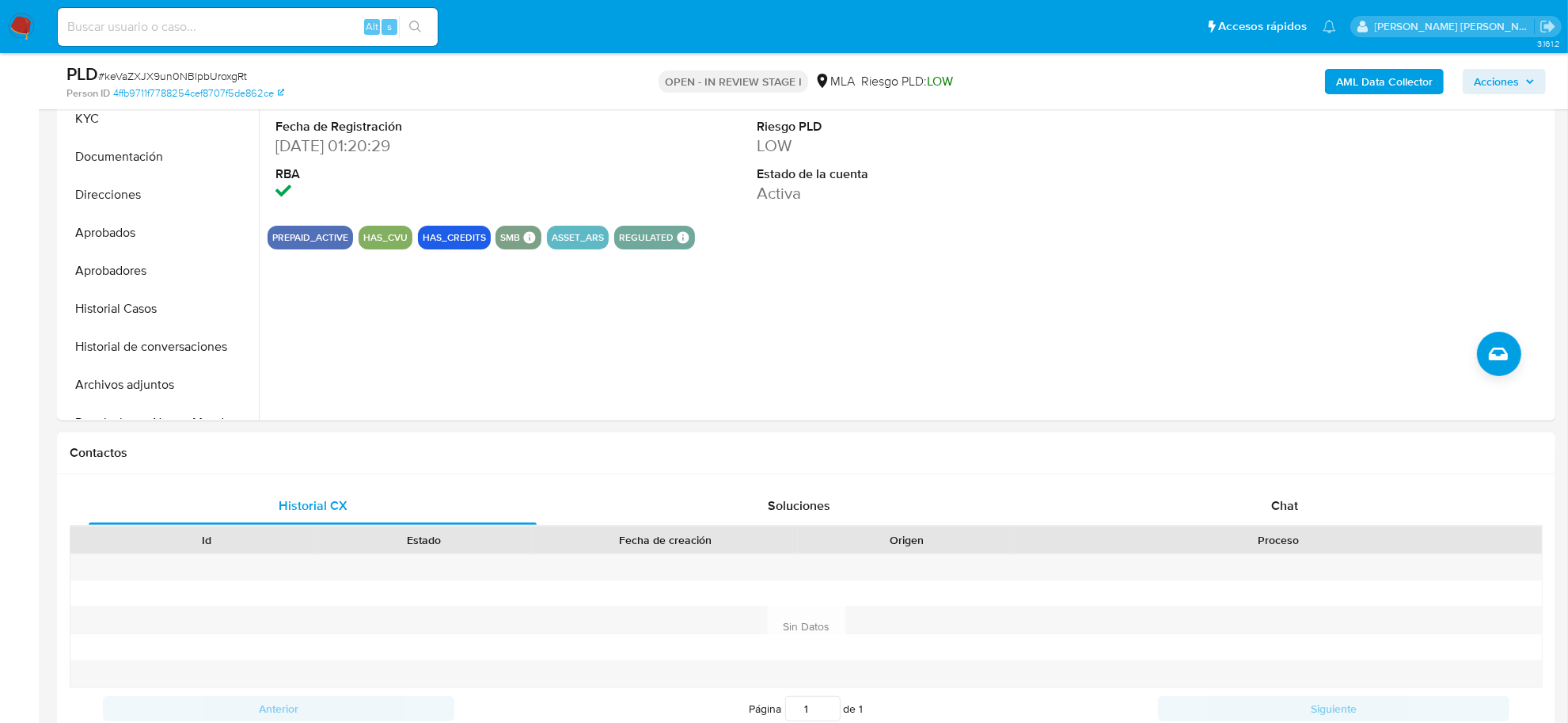
scroll to position [594, 0]
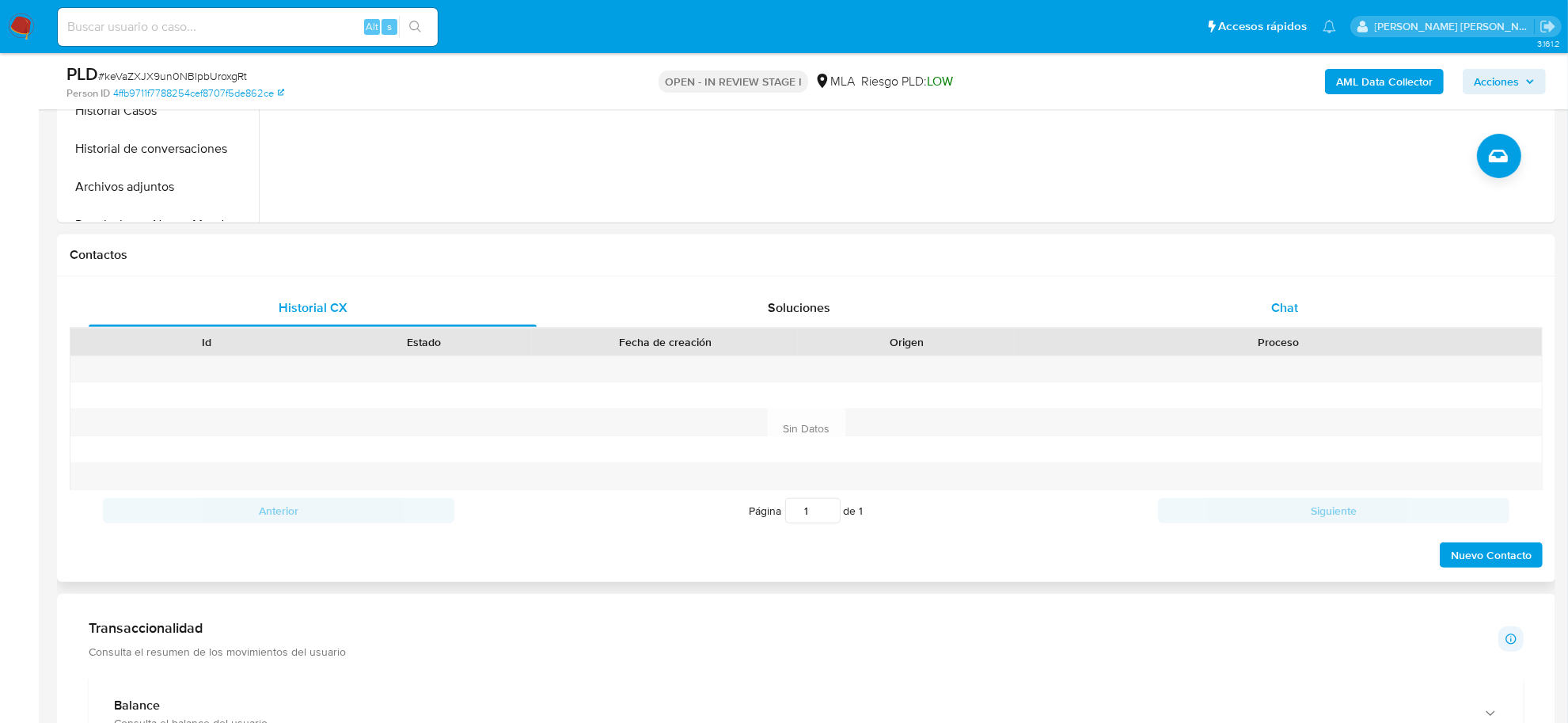
click at [1271, 304] on div "Chat" at bounding box center [1284, 308] width 448 height 38
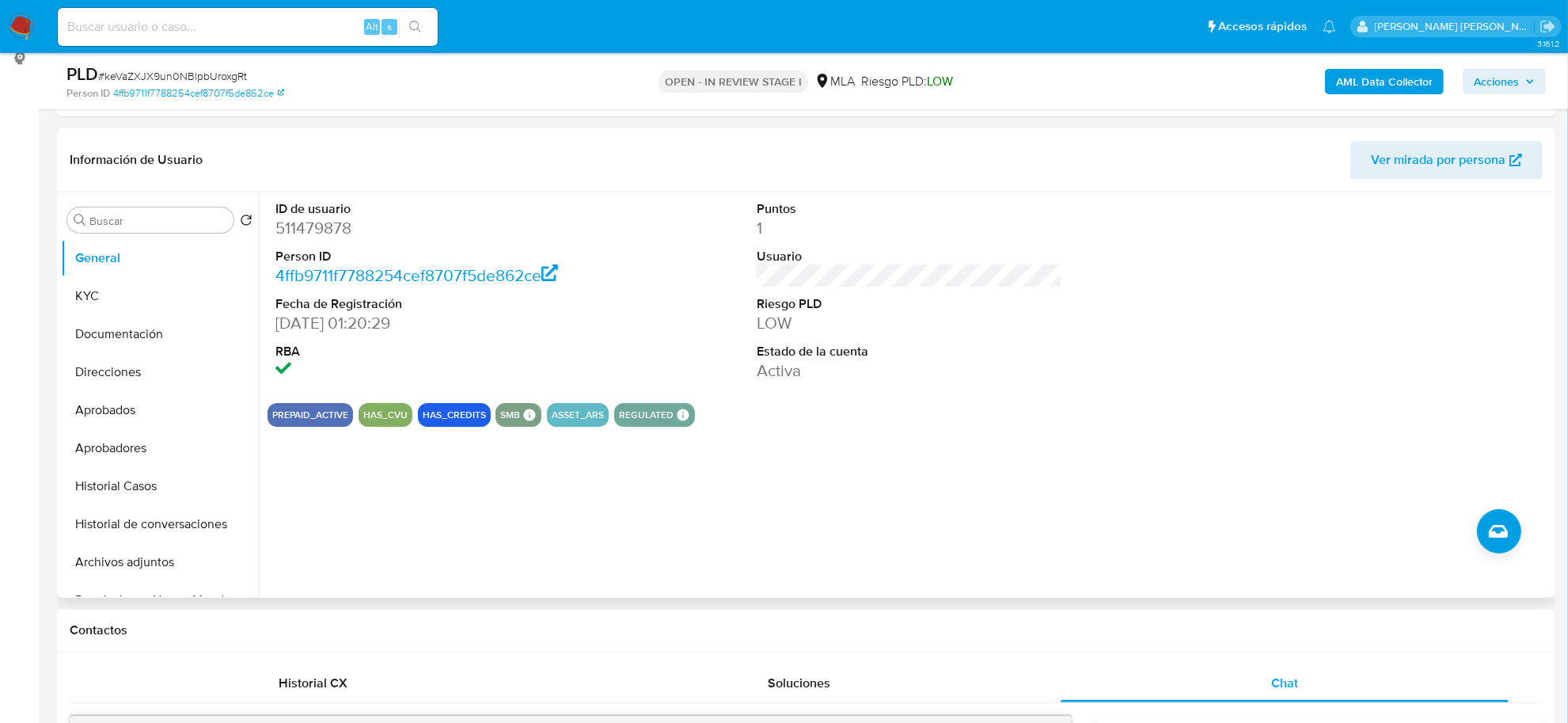
scroll to position [99, 0]
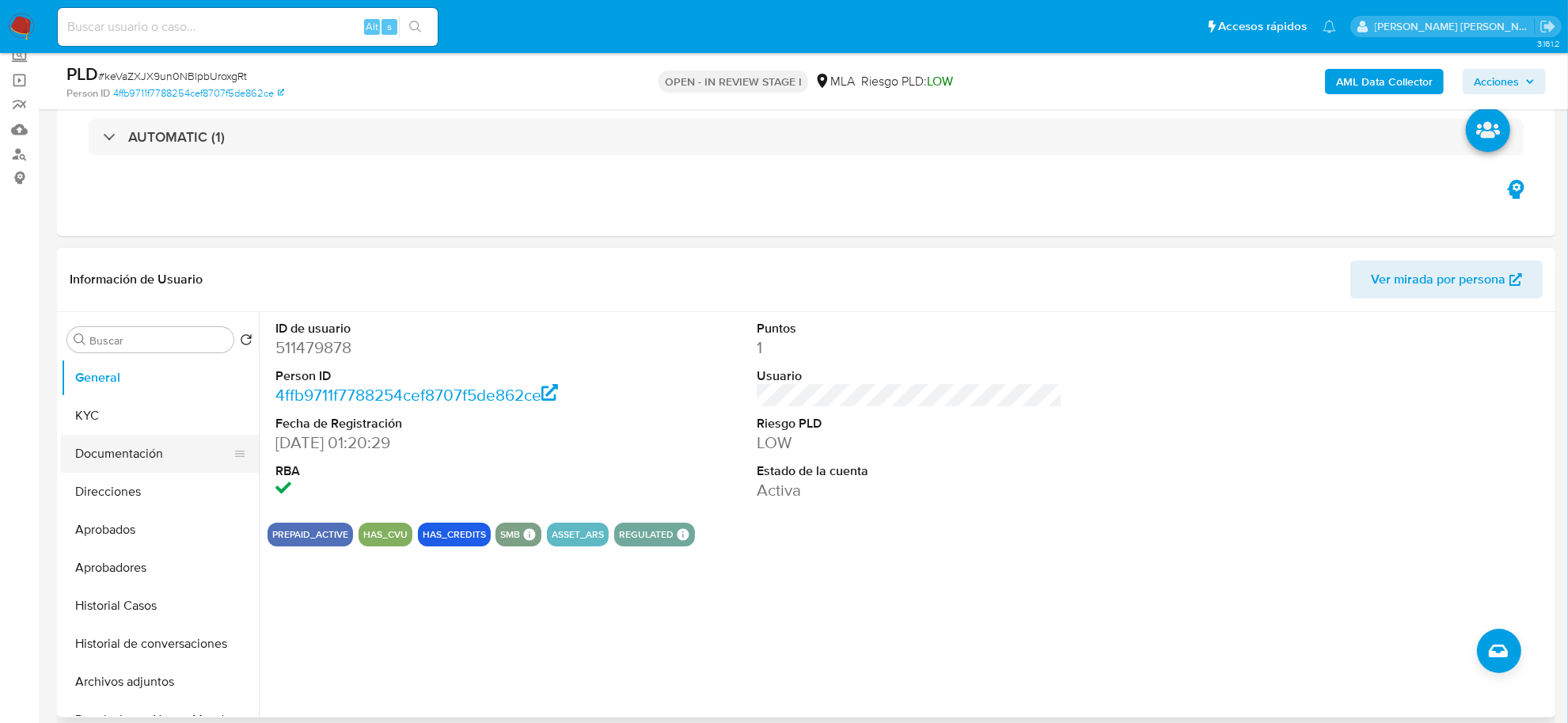
click at [93, 461] on button "Documentación" at bounding box center [154, 454] width 185 height 38
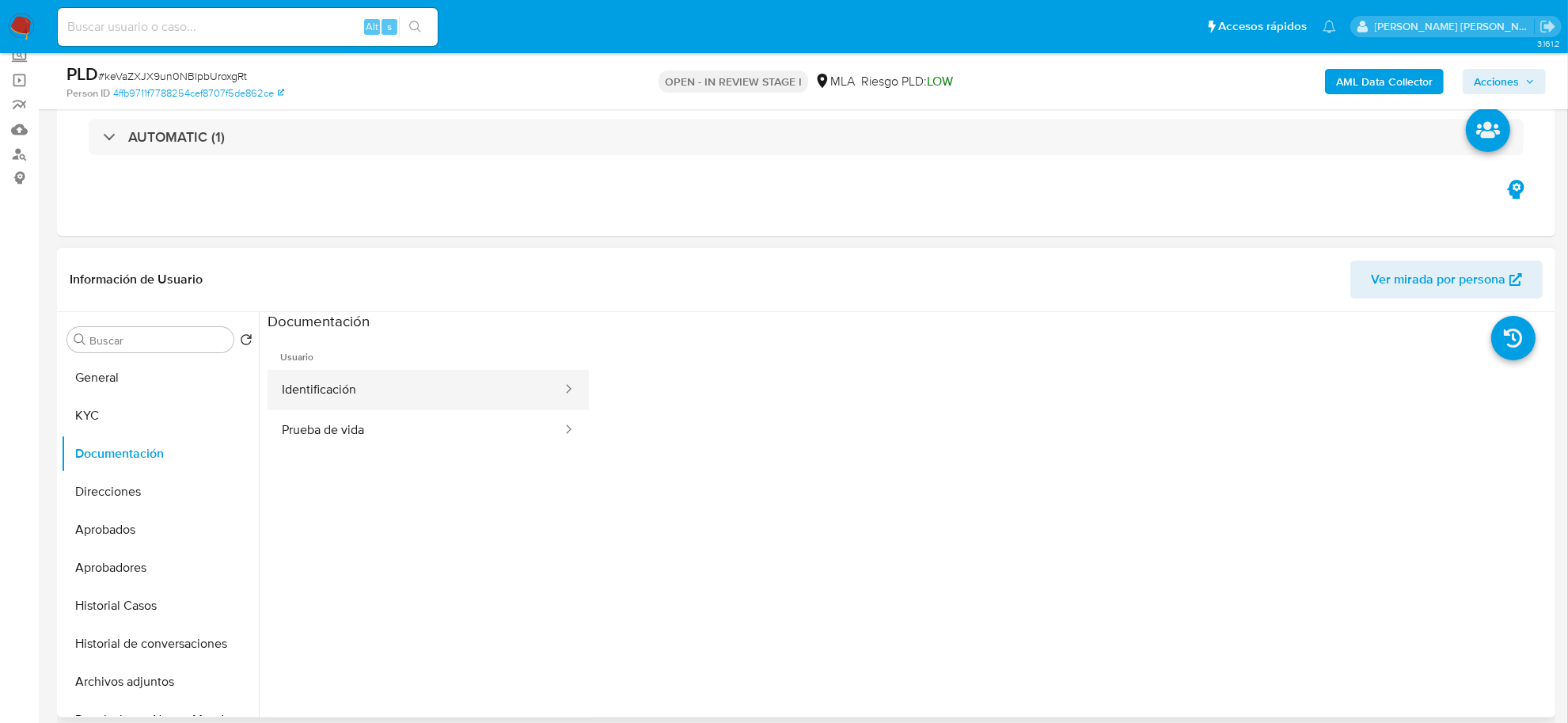
click at [374, 402] on button "Identificación" at bounding box center [416, 390] width 296 height 40
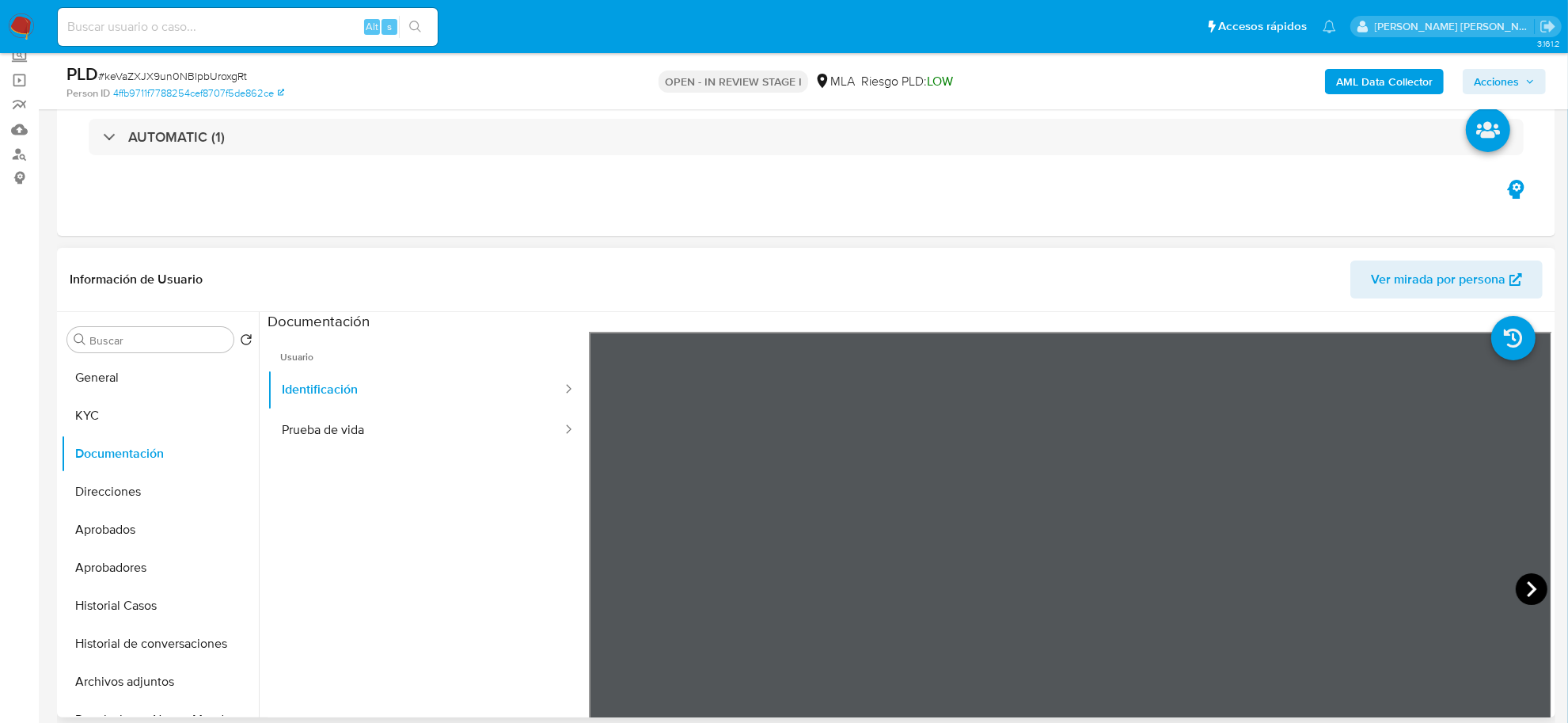
click at [1528, 585] on icon at bounding box center [1531, 588] width 31 height 31
click at [154, 408] on button "KYC" at bounding box center [154, 416] width 185 height 38
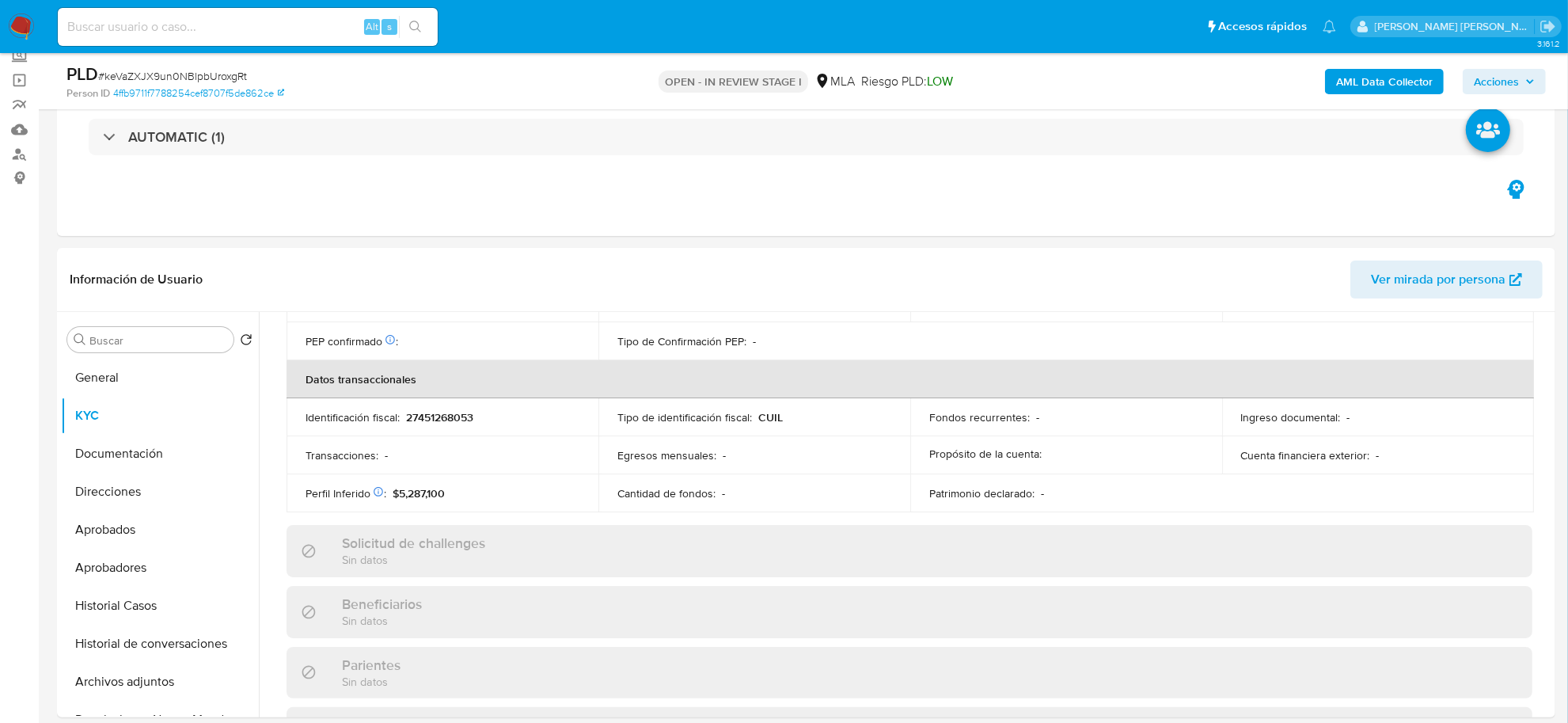
scroll to position [819, 0]
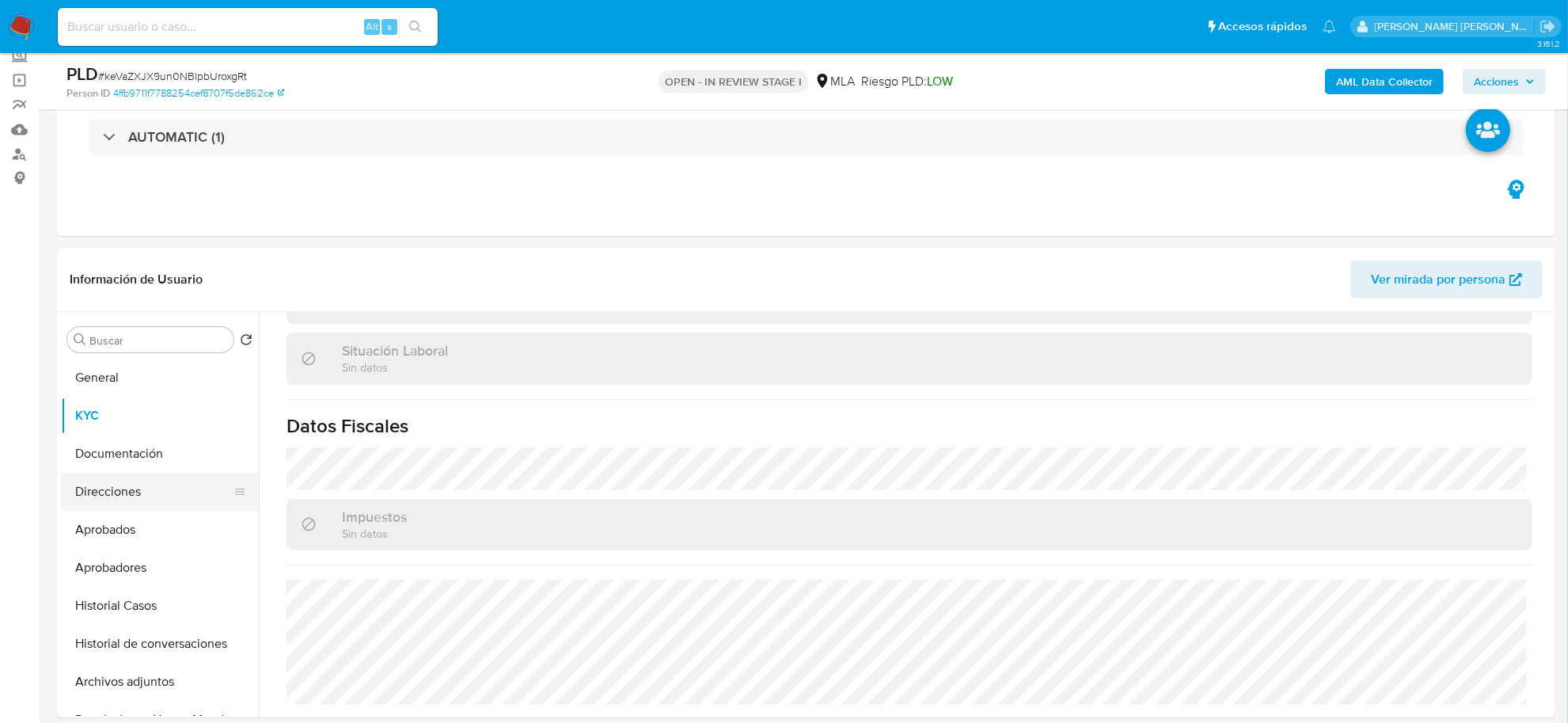
click at [137, 480] on button "Direcciones" at bounding box center [154, 491] width 185 height 38
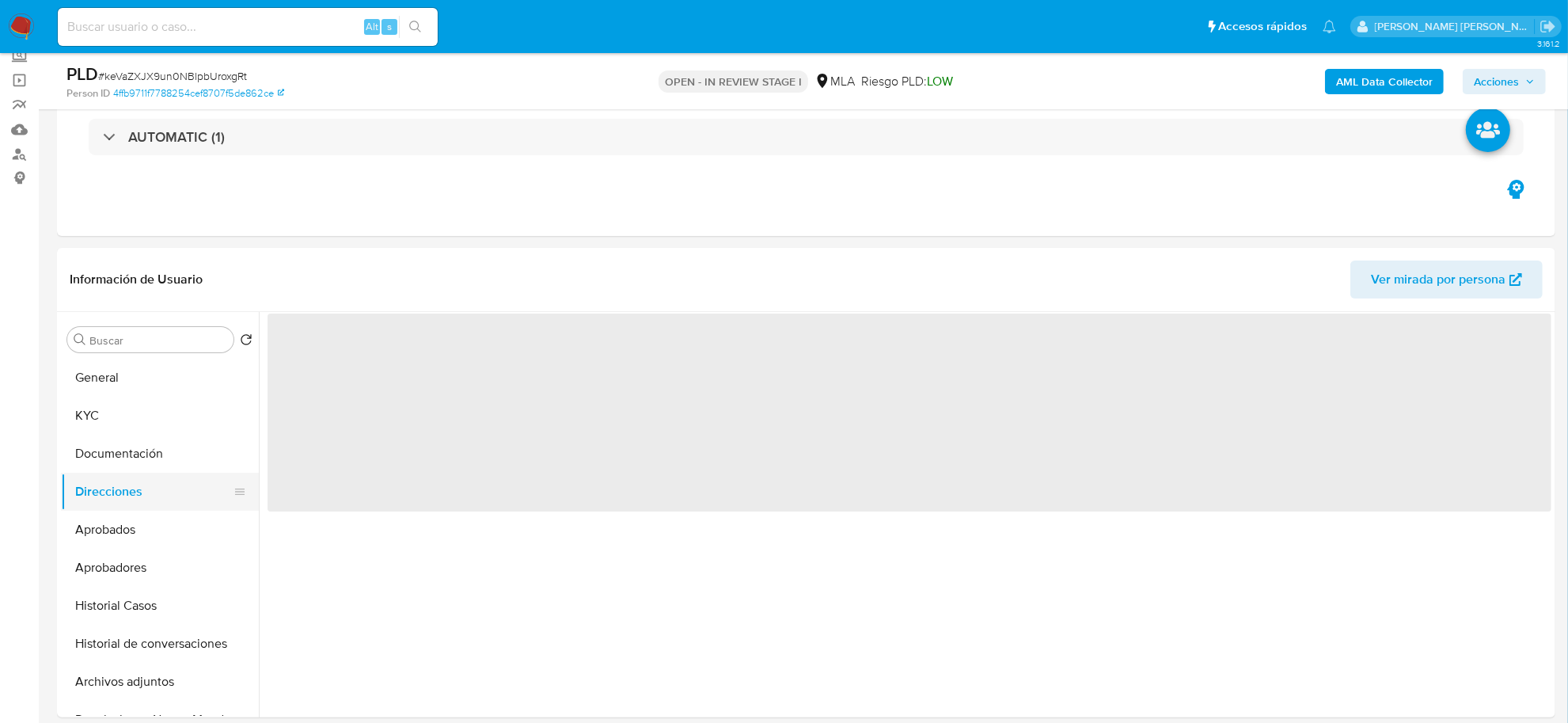
scroll to position [0, 0]
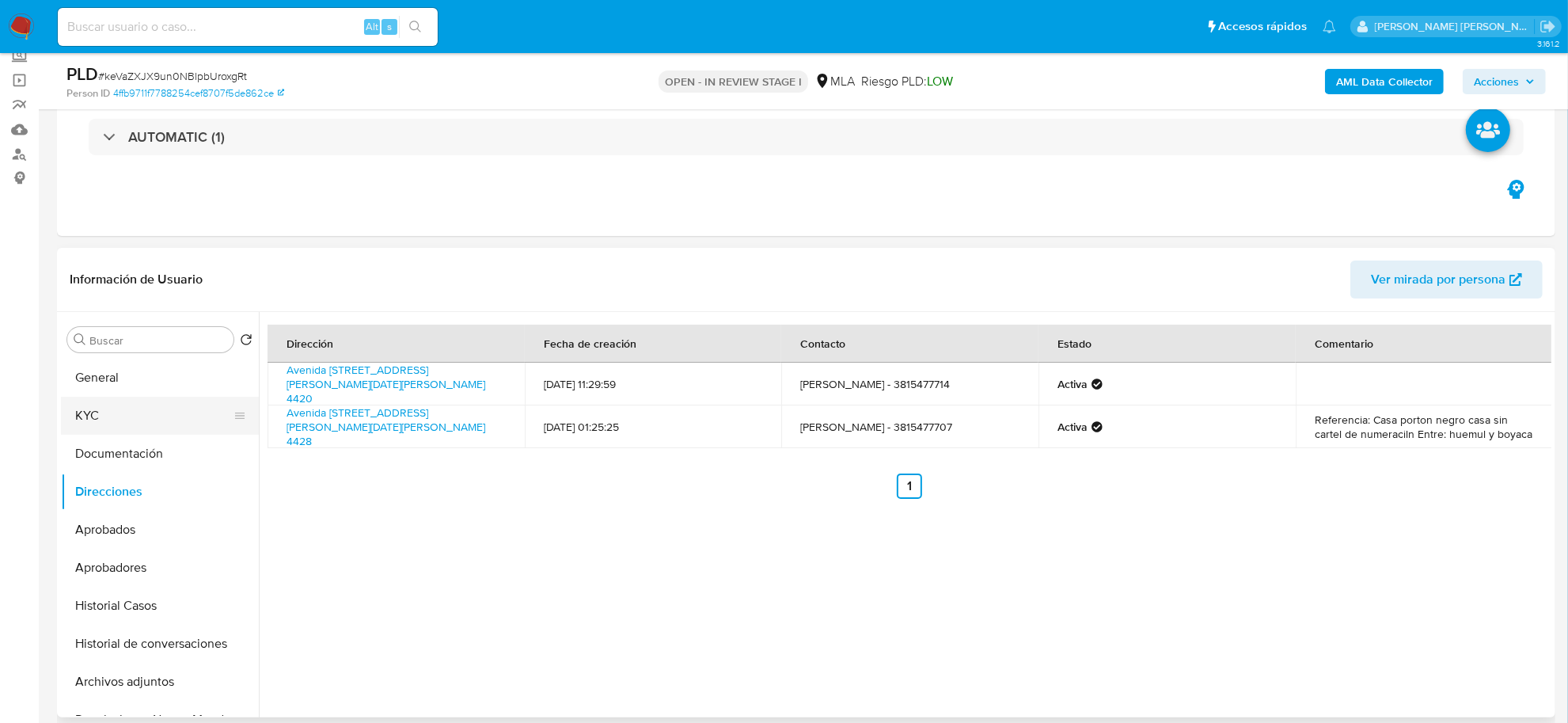
drag, startPoint x: 107, startPoint y: 404, endPoint x: 133, endPoint y: 410, distance: 26.7
click at [107, 404] on button "KYC" at bounding box center [154, 416] width 185 height 38
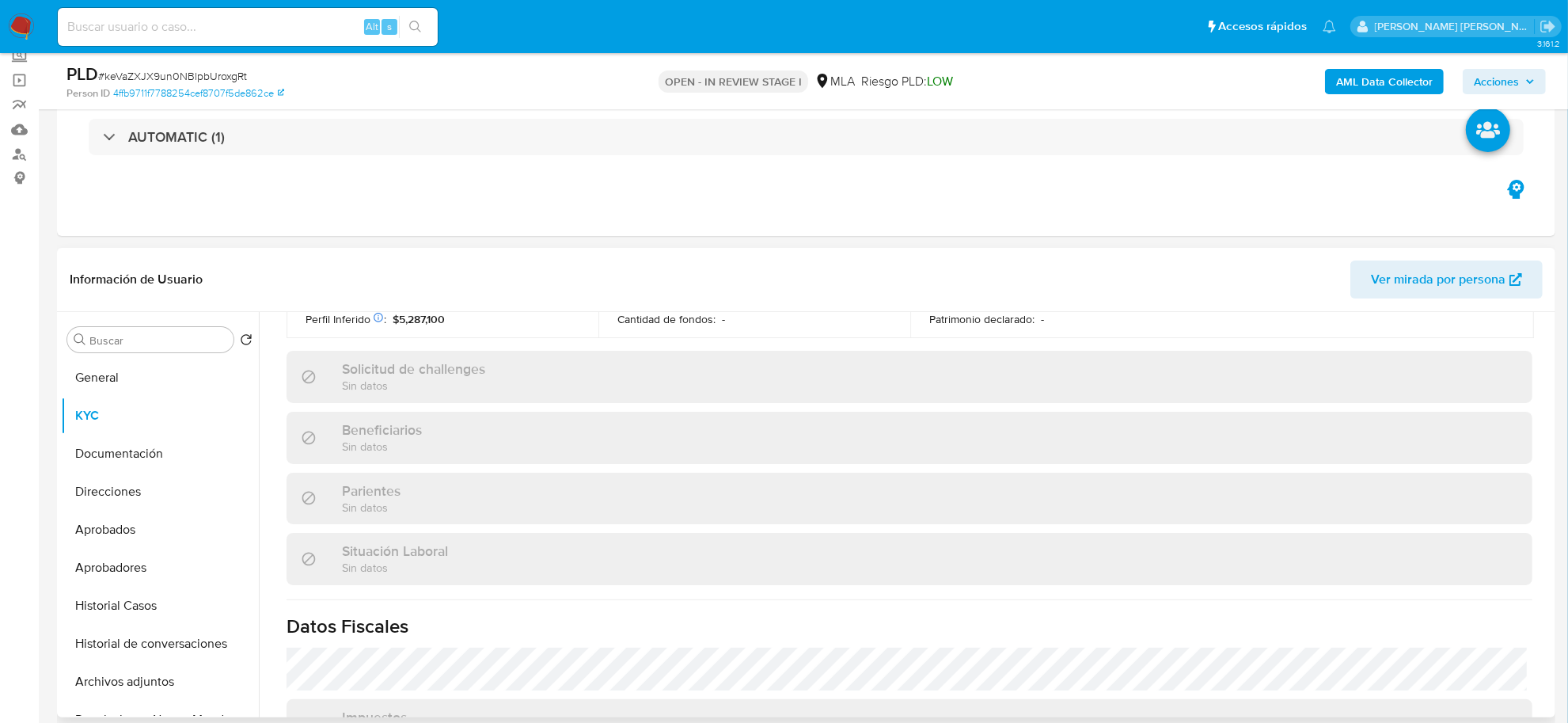
scroll to position [819, 0]
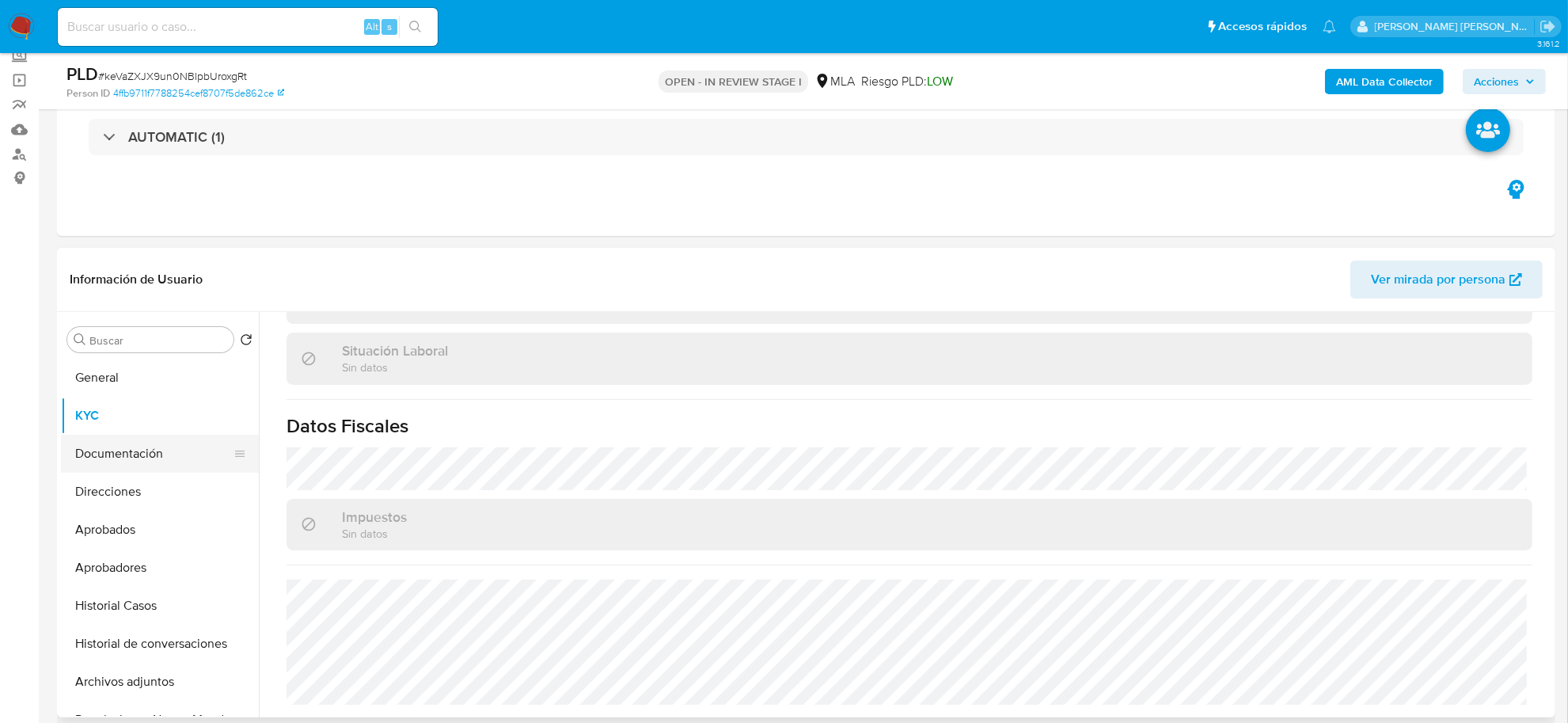
click at [99, 447] on button "Documentación" at bounding box center [154, 454] width 185 height 38
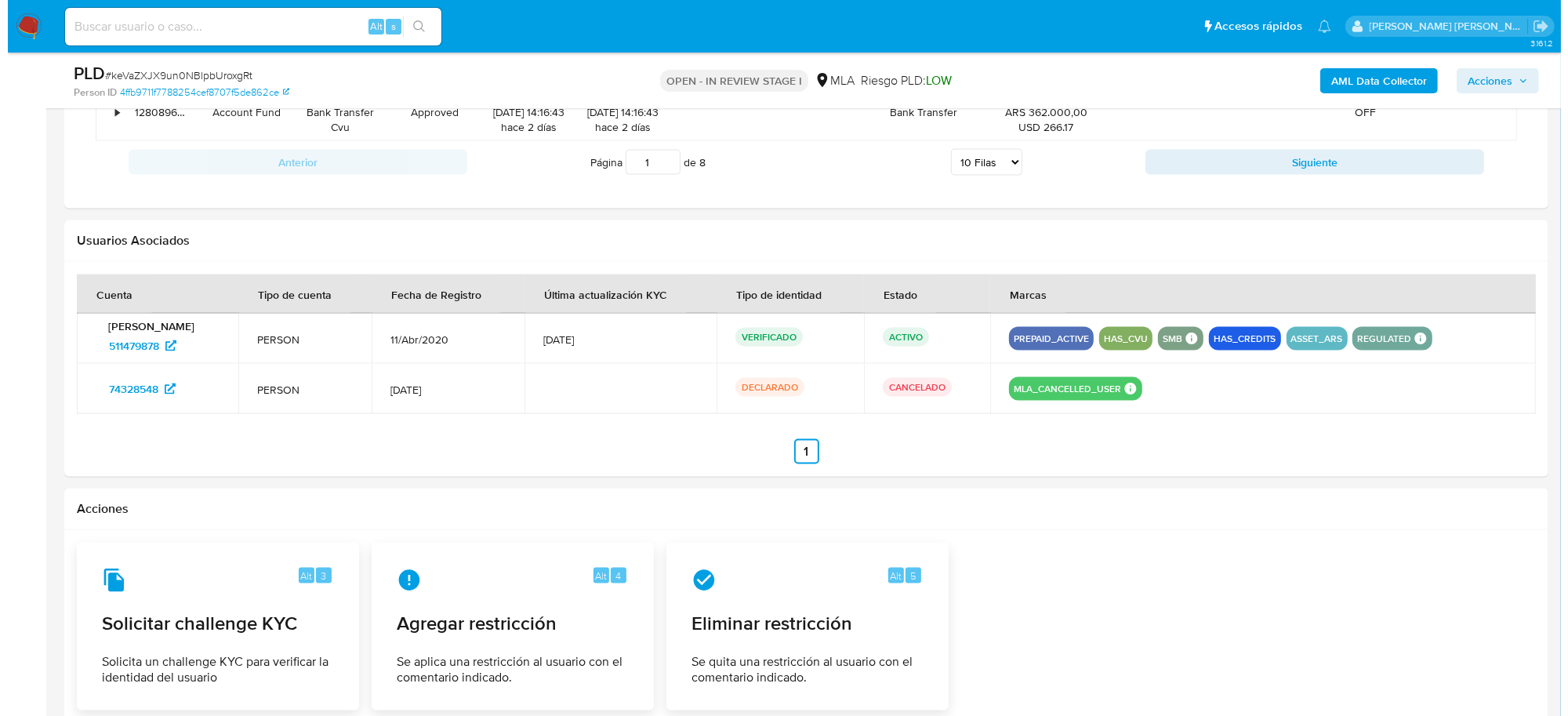
scroll to position [2454, 0]
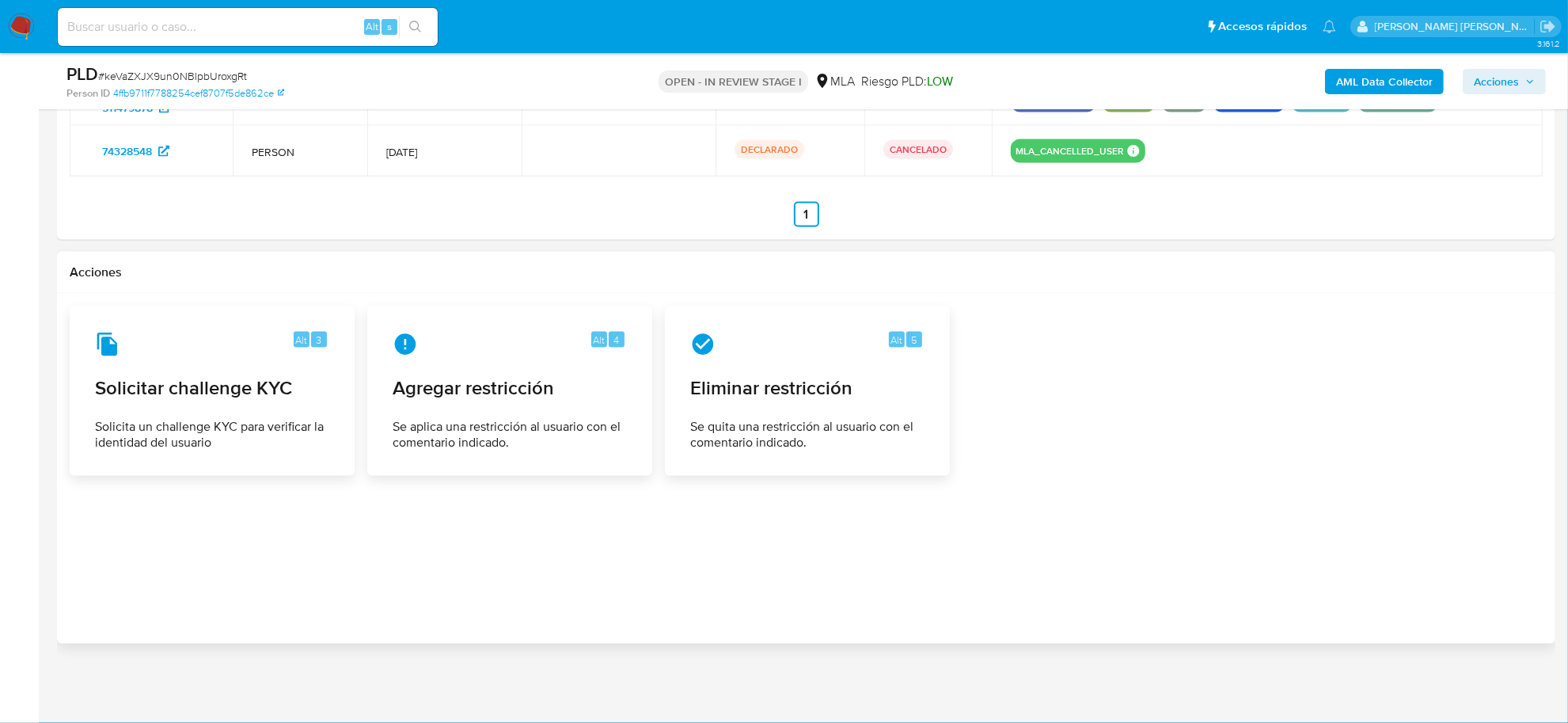
click at [1106, 516] on div at bounding box center [806, 468] width 1474 height 324
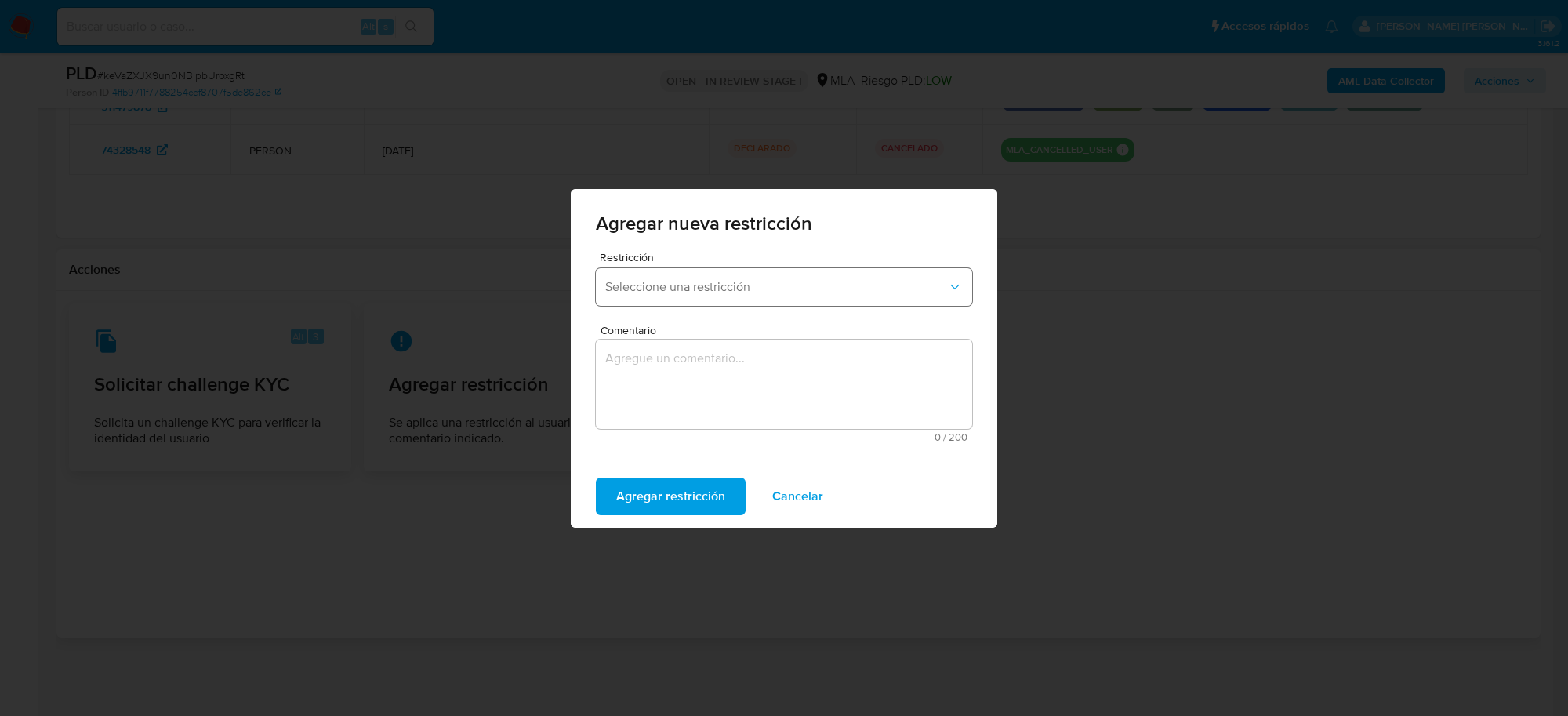
click at [710, 286] on span "Seleccione una restricción" at bounding box center [776, 287] width 342 height 16
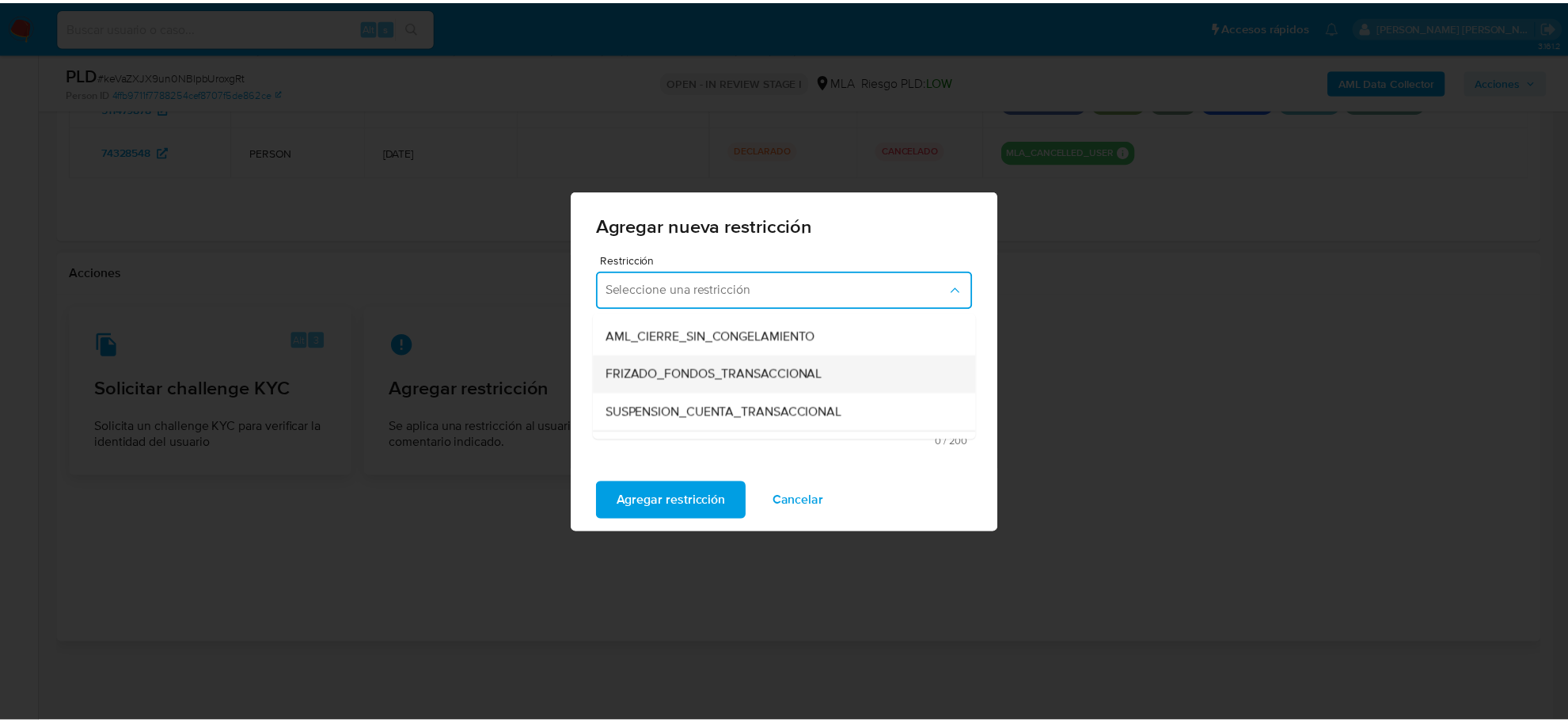
scroll to position [198, 0]
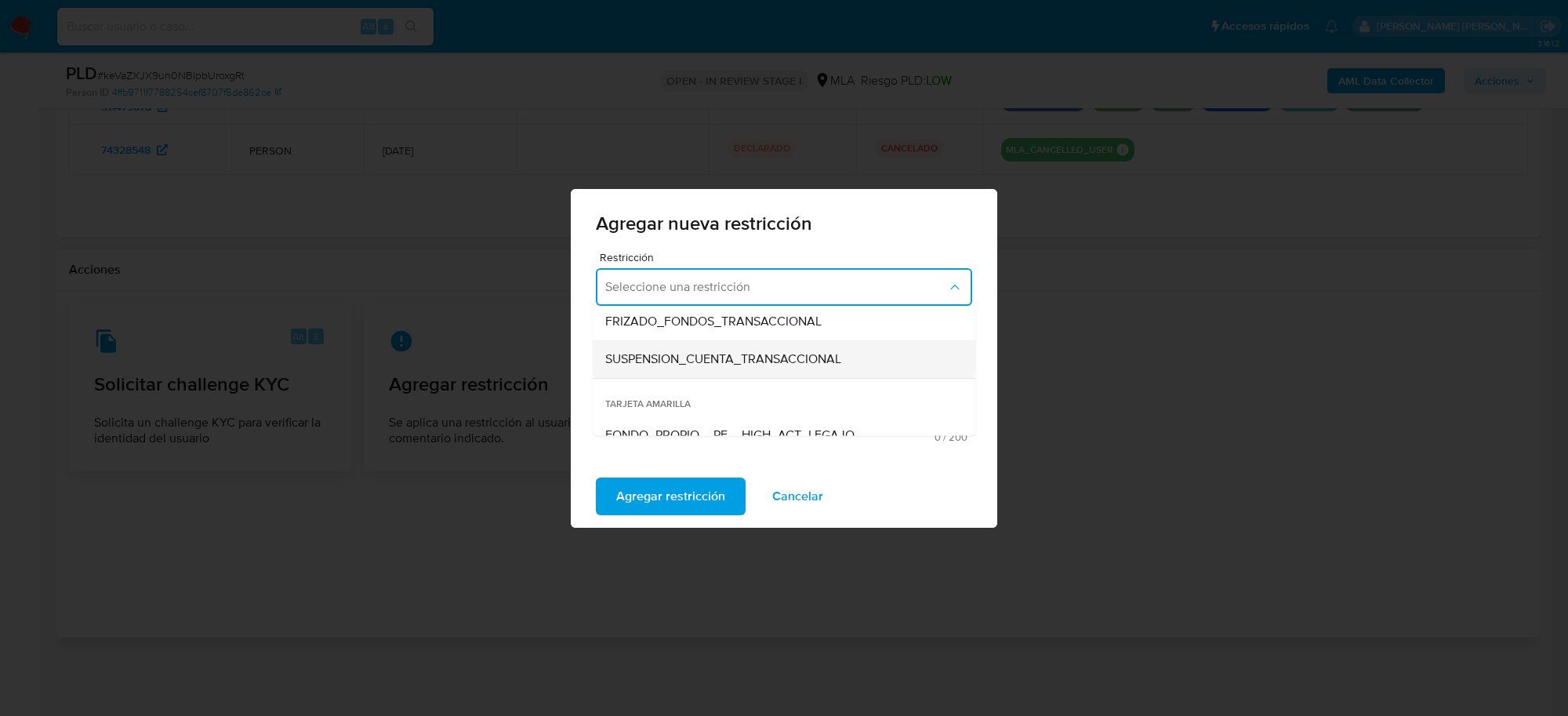
click at [719, 361] on span "SUSPENSION_CUENTA_TRANSACCIONAL" at bounding box center [723, 358] width 236 height 16
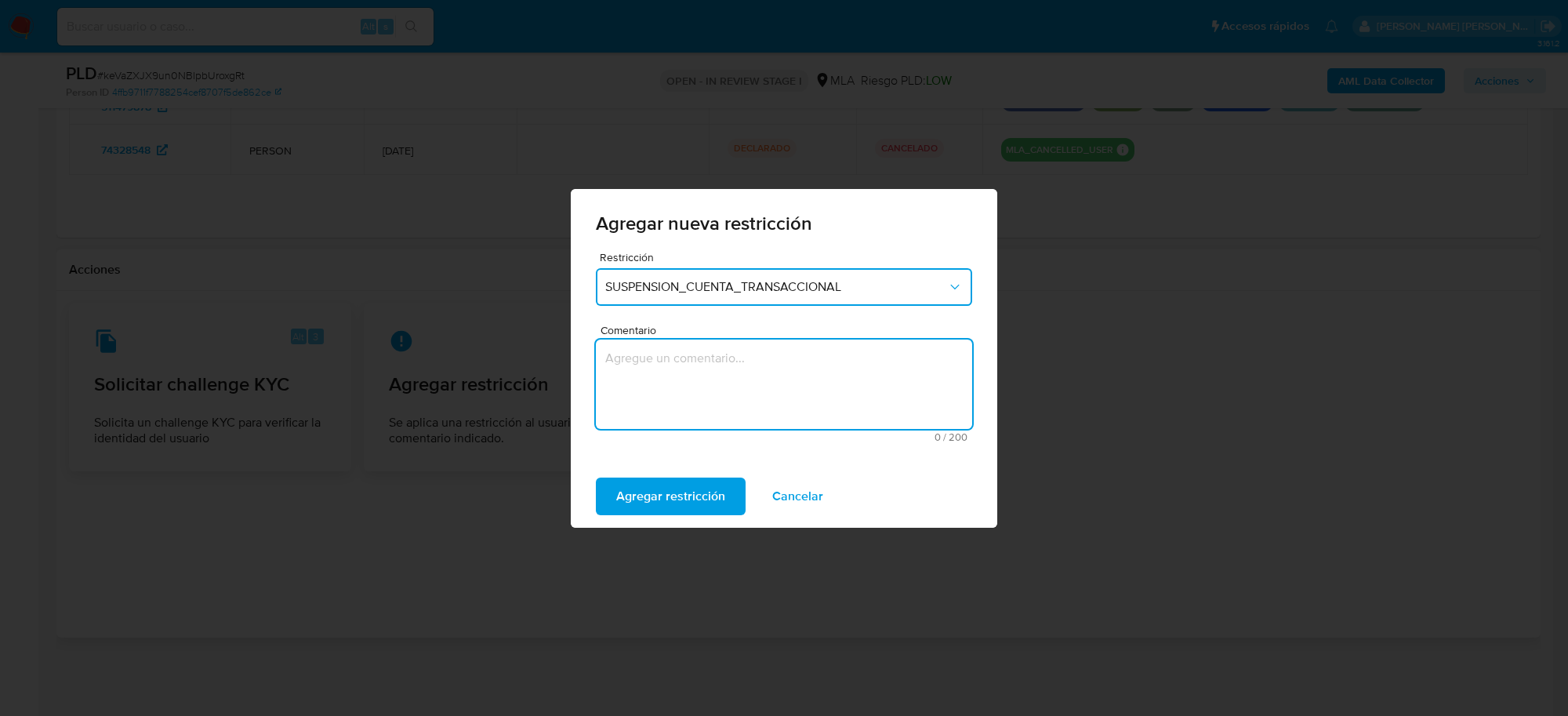
click at [679, 400] on textarea "Comentario" at bounding box center [784, 384] width 376 height 90
type textarea "AML"
click at [680, 494] on span "Agregar restricción" at bounding box center [671, 496] width 109 height 35
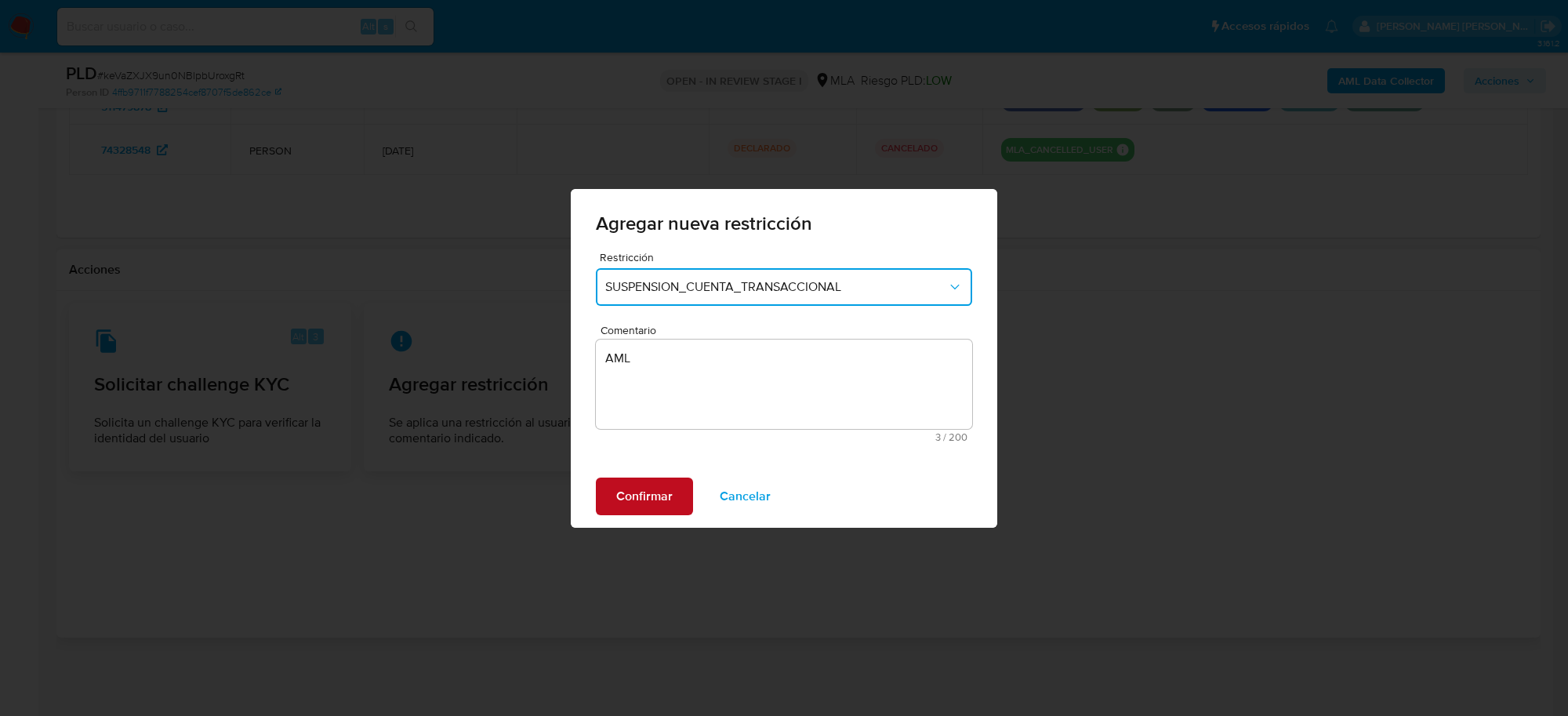
click at [677, 494] on button "Confirmar" at bounding box center [644, 496] width 97 height 37
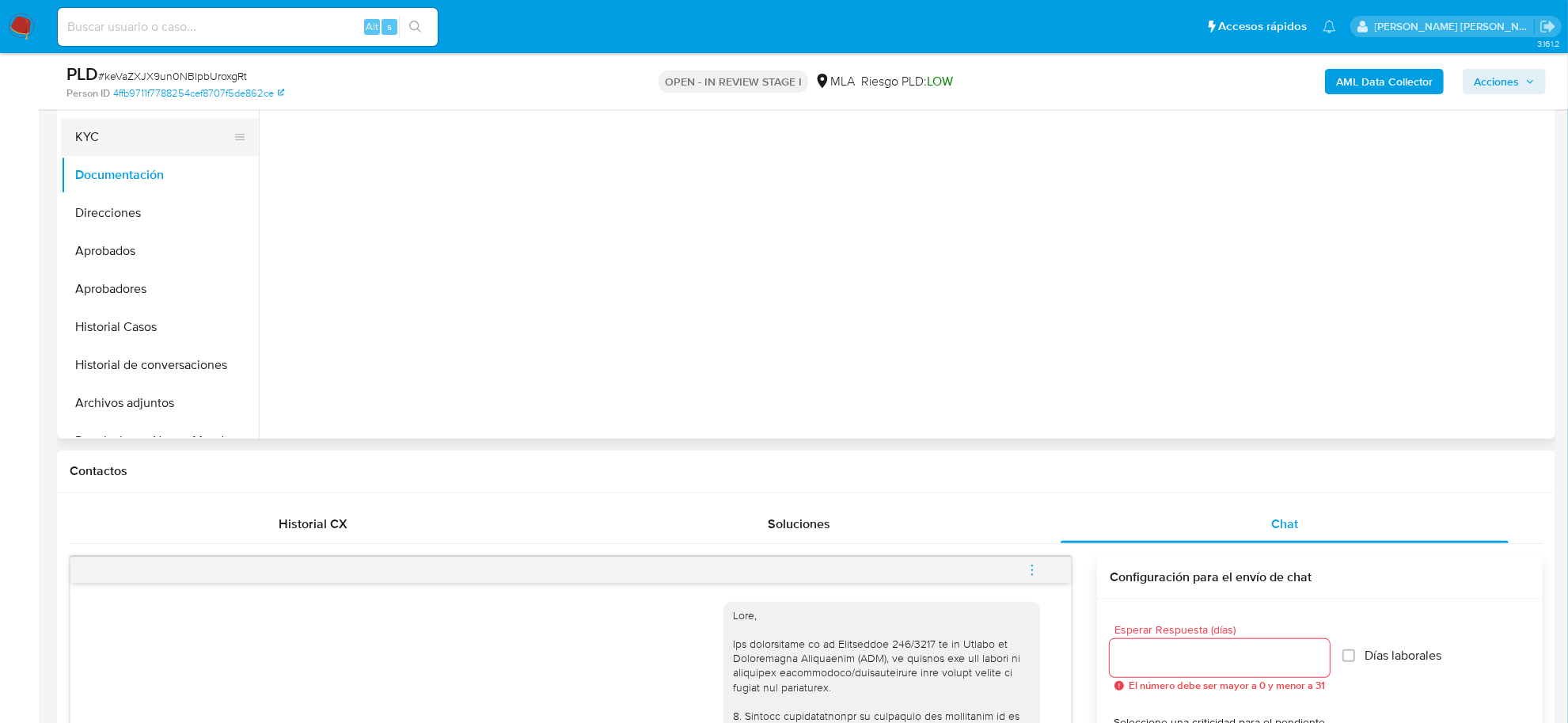
scroll to position [103, 0]
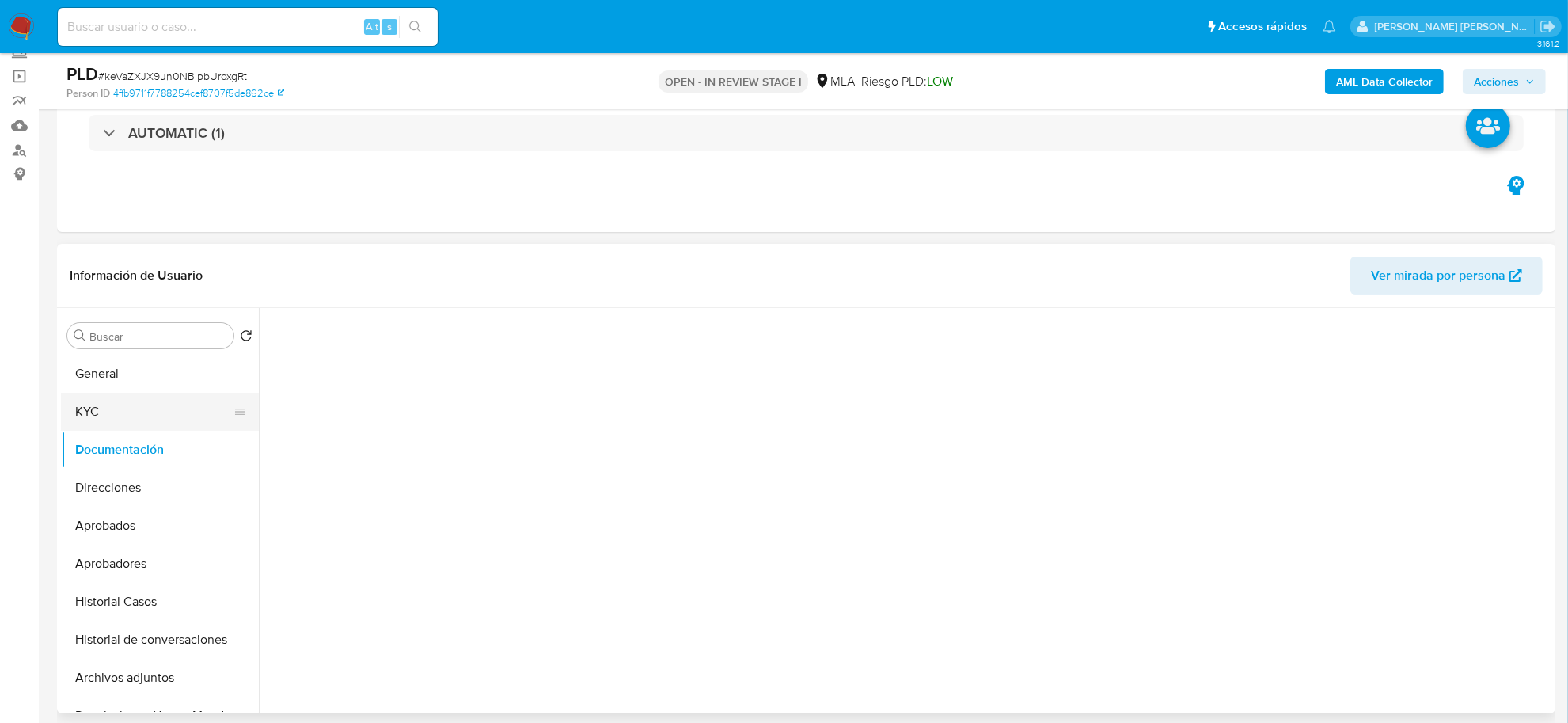
click at [100, 417] on button "KYC" at bounding box center [154, 411] width 185 height 38
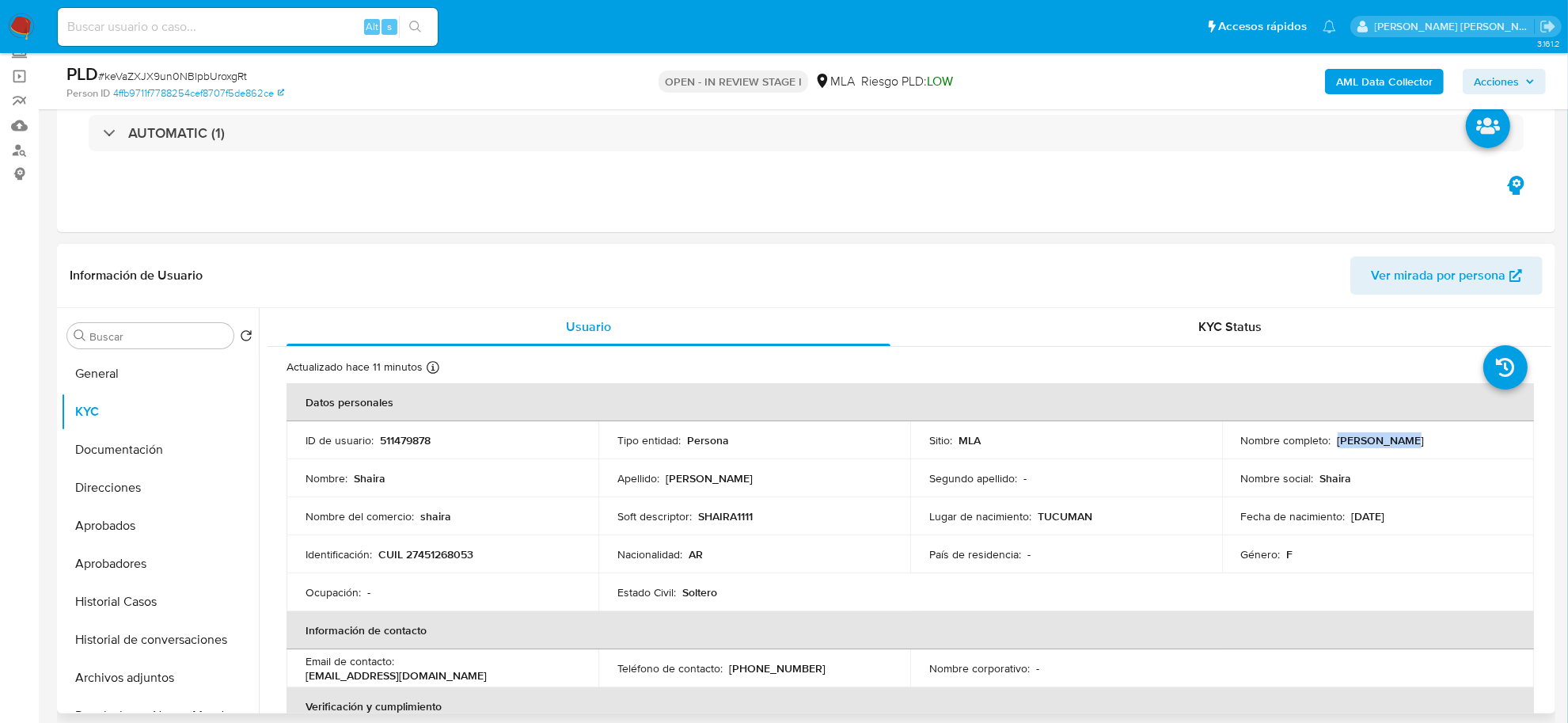
drag, startPoint x: 1332, startPoint y: 438, endPoint x: 1400, endPoint y: 442, distance: 68.1
click at [1400, 442] on p "Shaira Ahmad" at bounding box center [1381, 440] width 87 height 14
click at [153, 675] on button "Archivos adjuntos" at bounding box center [154, 677] width 185 height 38
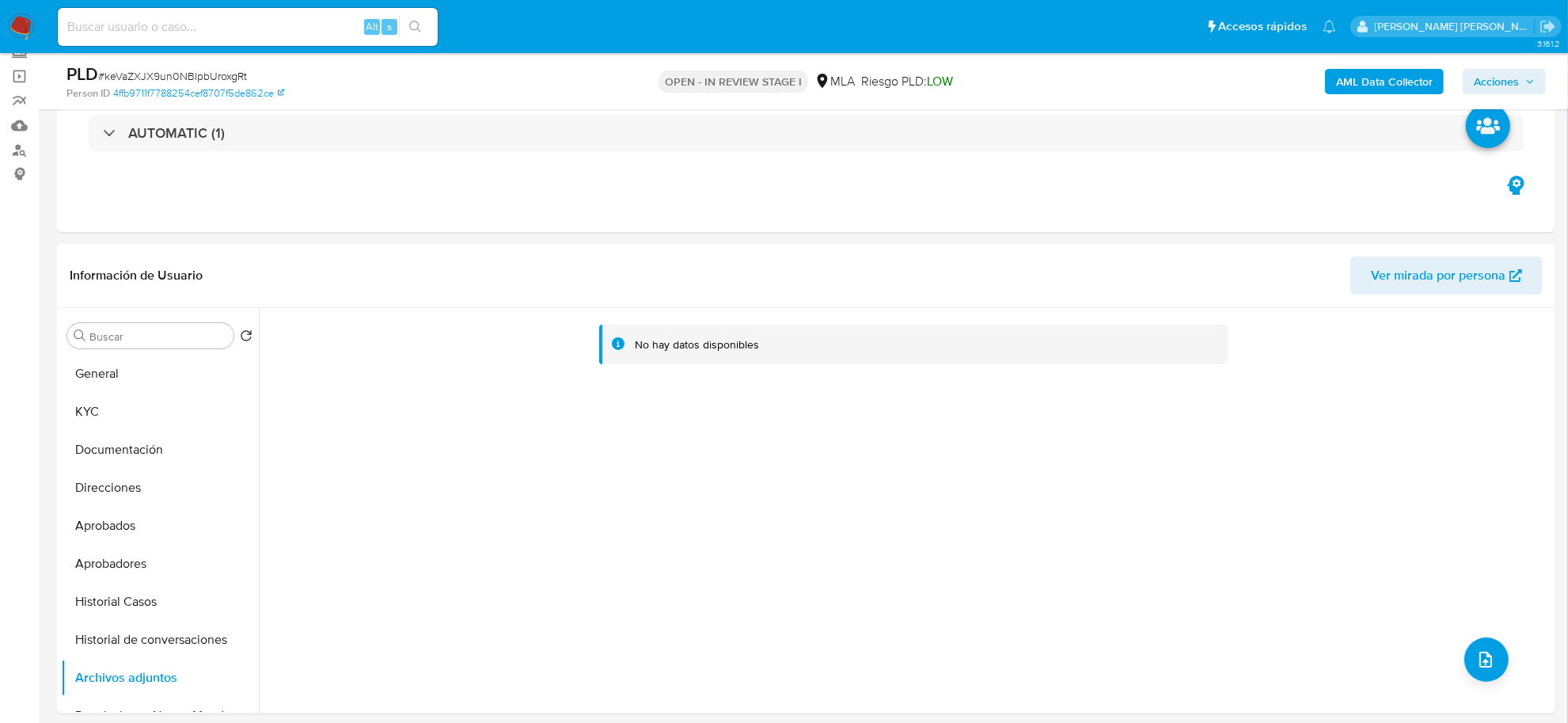
click at [1346, 84] on b "AML Data Collector" at bounding box center [1385, 82] width 97 height 25
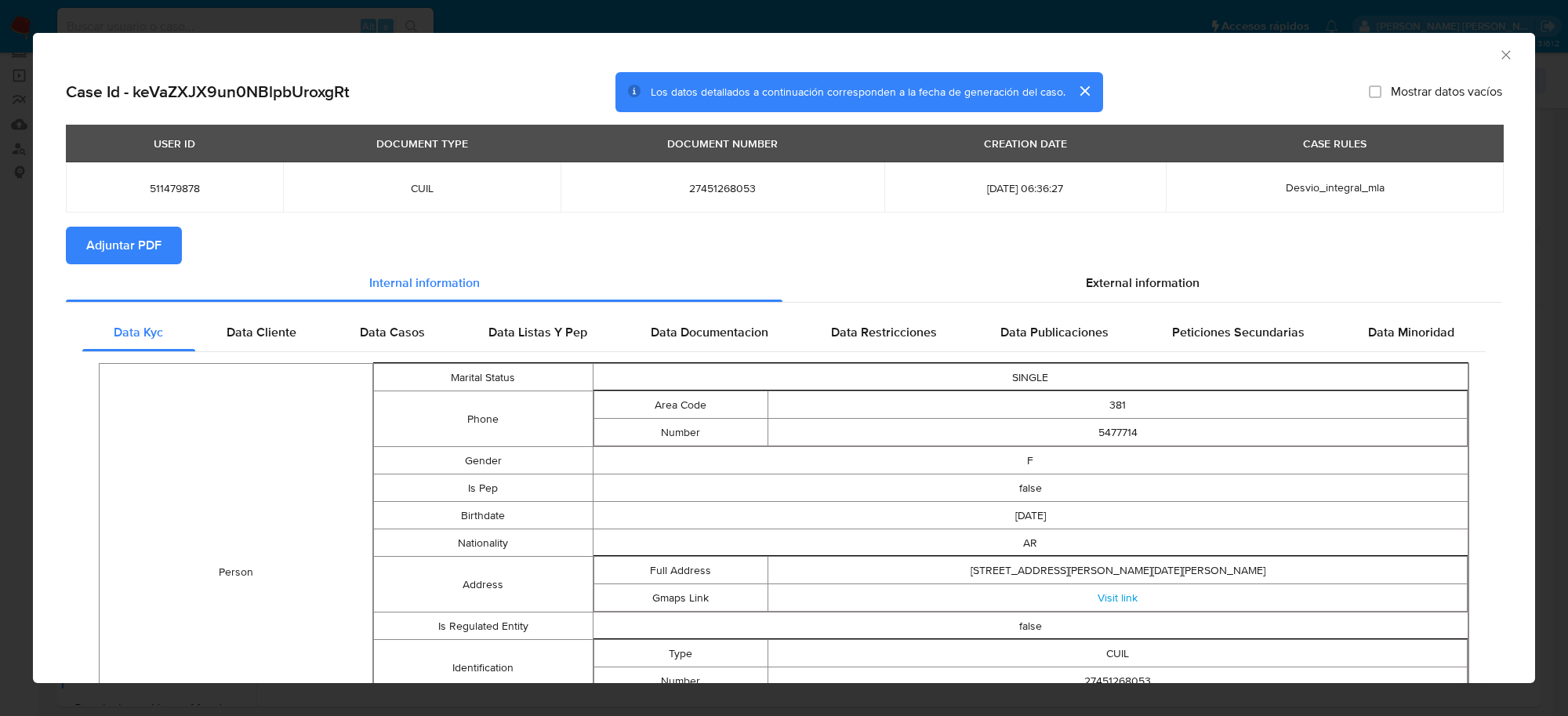
click at [119, 249] on span "Adjuntar PDF" at bounding box center [124, 245] width 76 height 35
click at [1501, 55] on icon "Cerrar ventana" at bounding box center [1506, 54] width 9 height 9
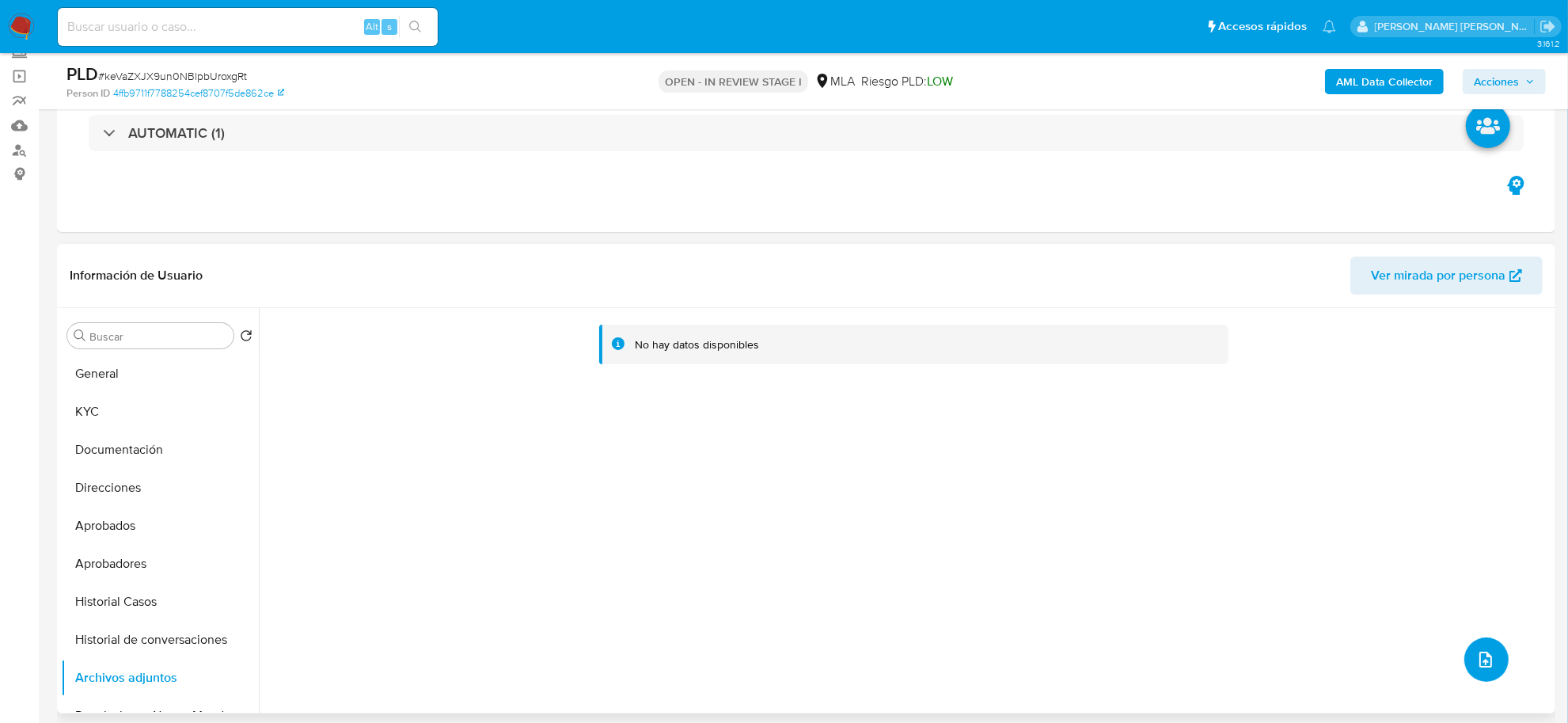
click at [1490, 658] on button "upload-file" at bounding box center [1486, 659] width 44 height 44
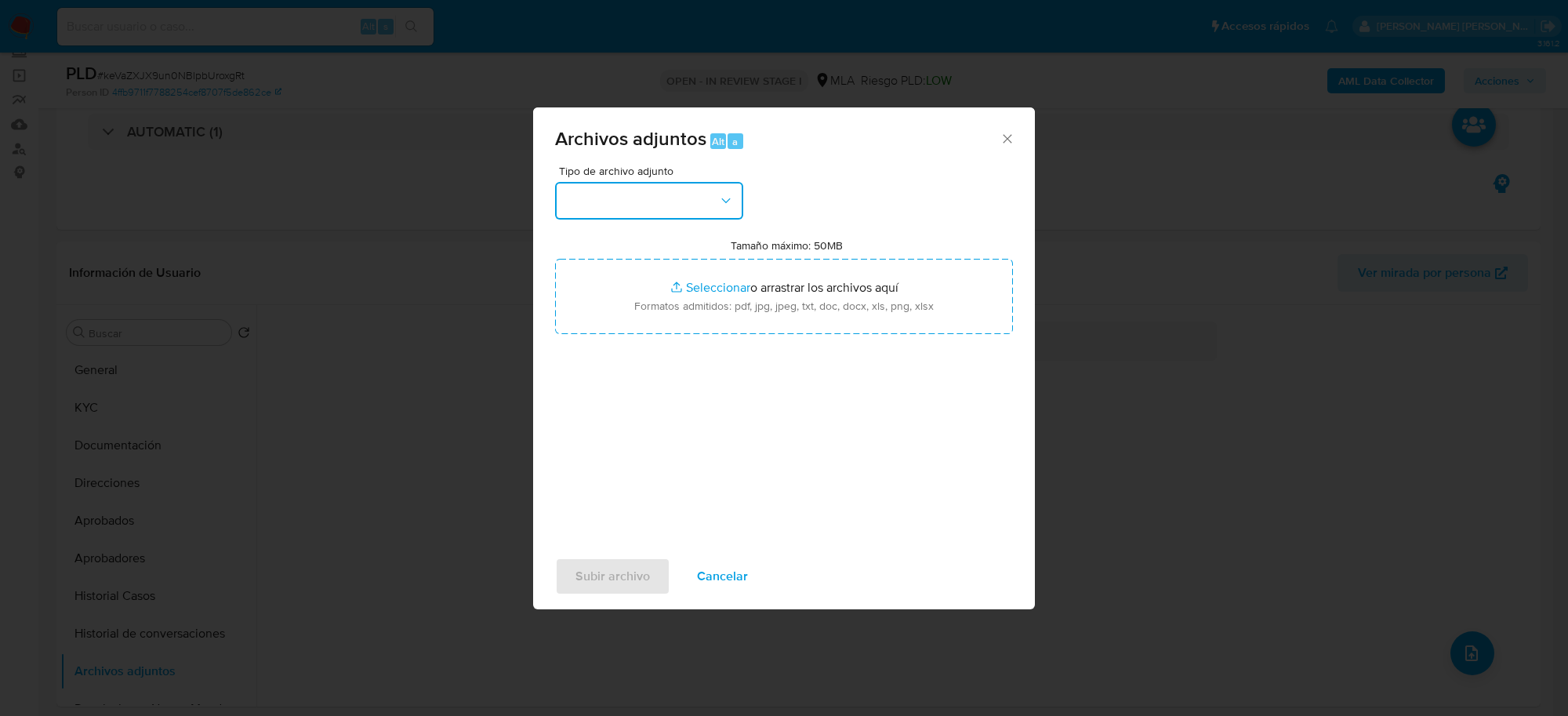
click at [631, 202] on button "button" at bounding box center [649, 201] width 189 height 37
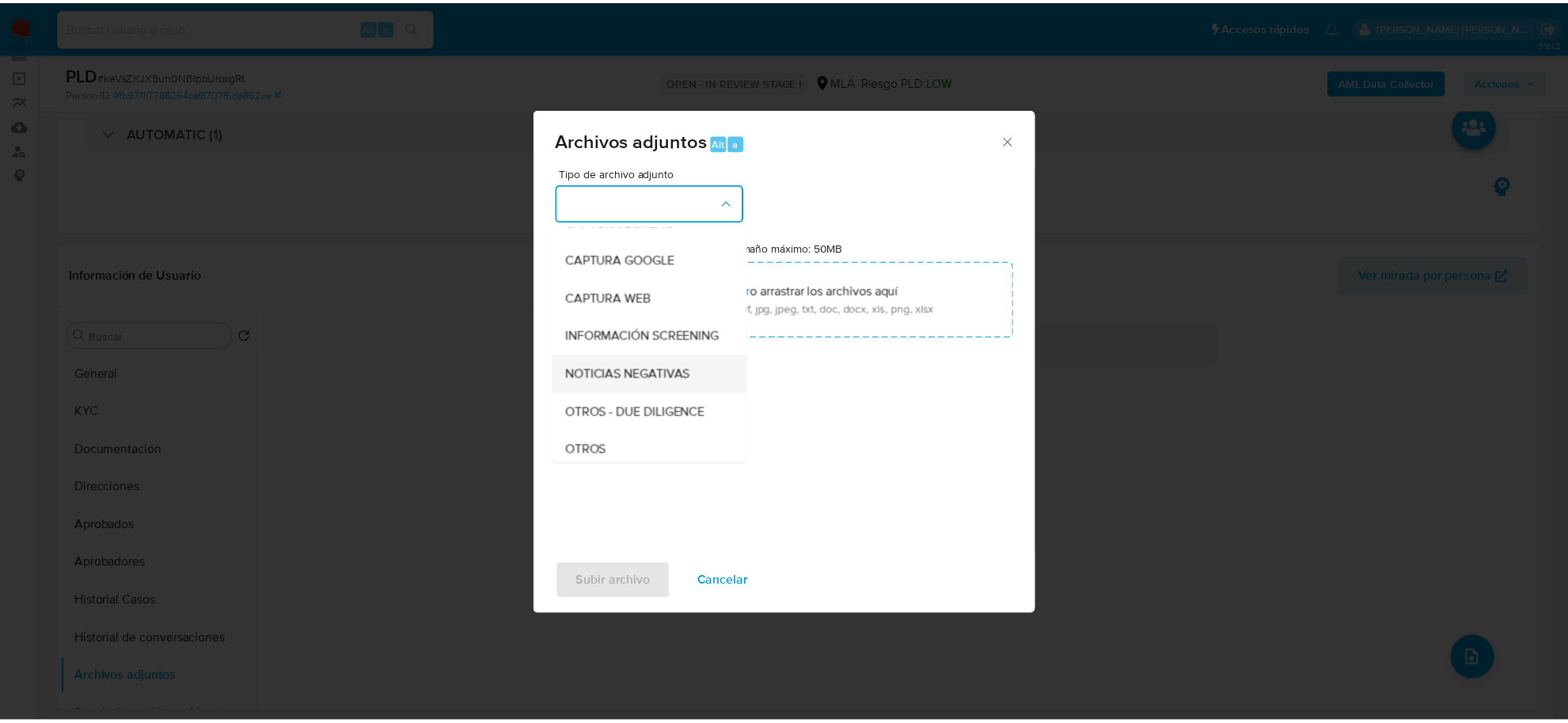
scroll to position [198, 0]
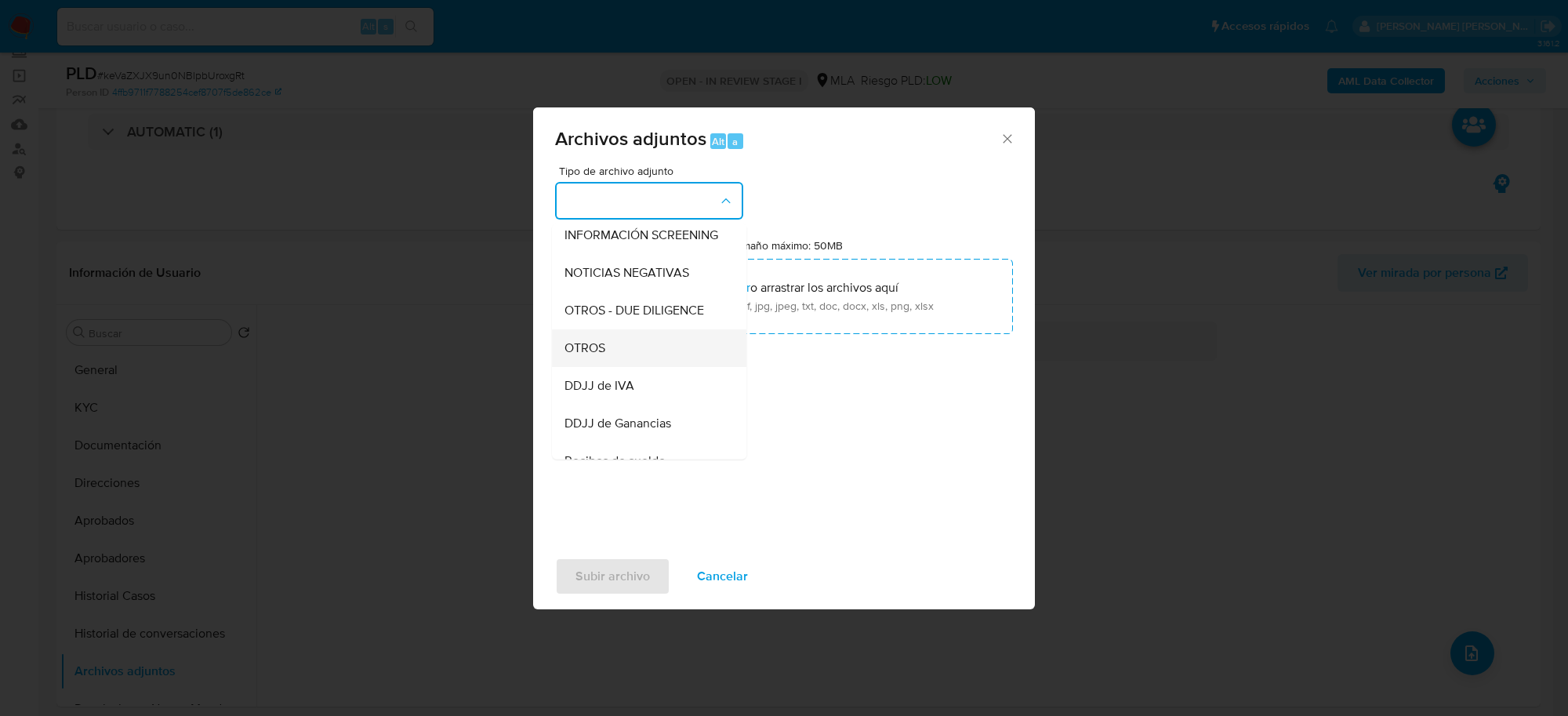
click at [609, 361] on div "OTROS" at bounding box center [645, 348] width 160 height 37
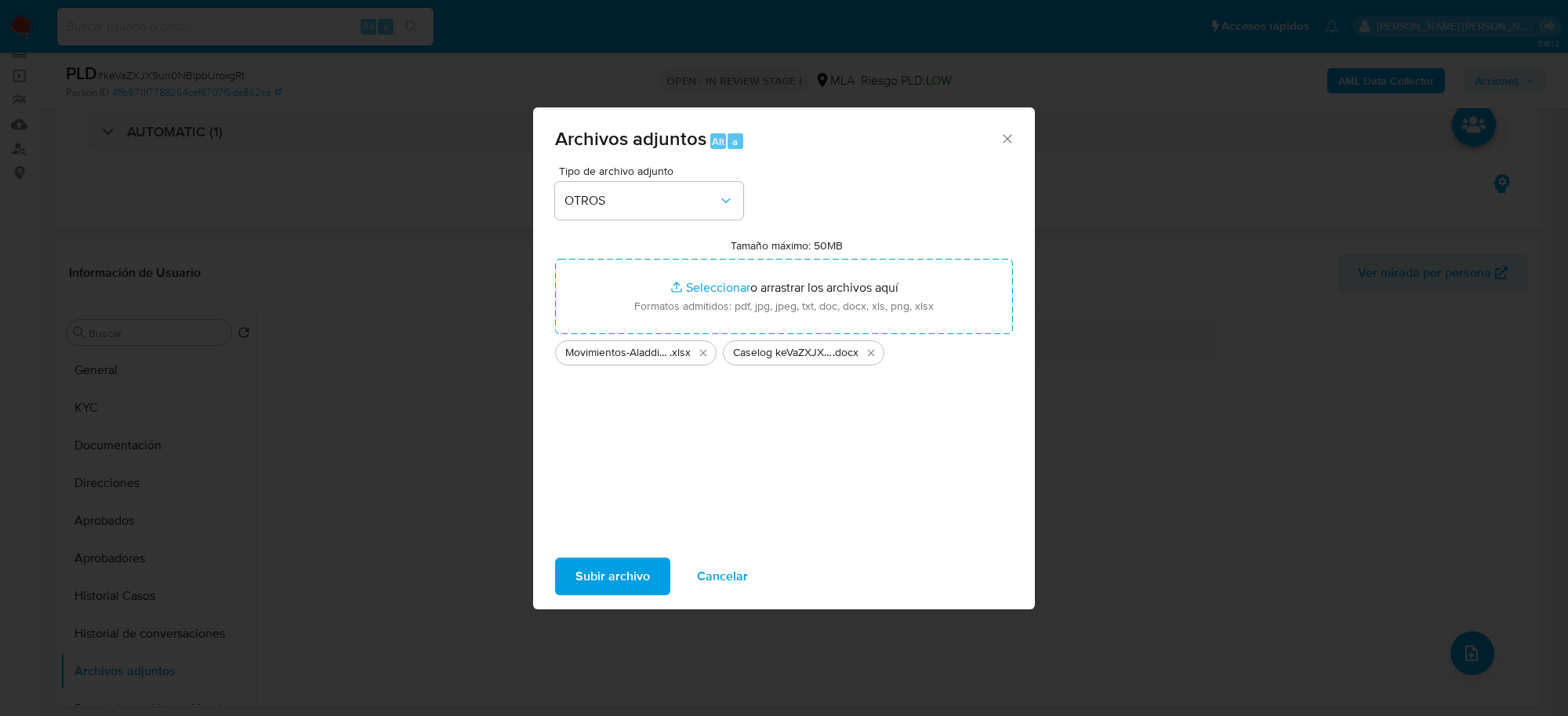
click at [618, 574] on span "Subir archivo" at bounding box center [613, 576] width 75 height 35
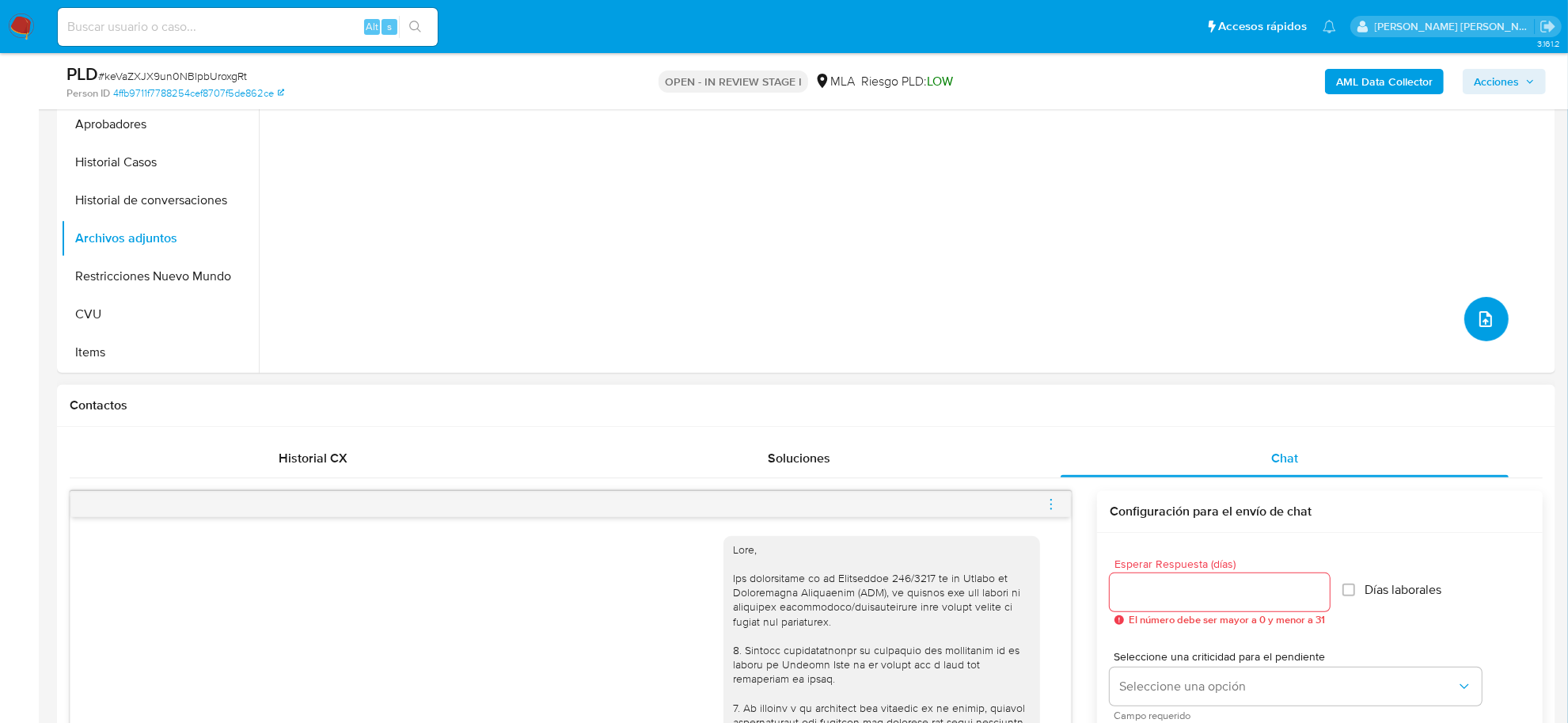
scroll to position [498, 0]
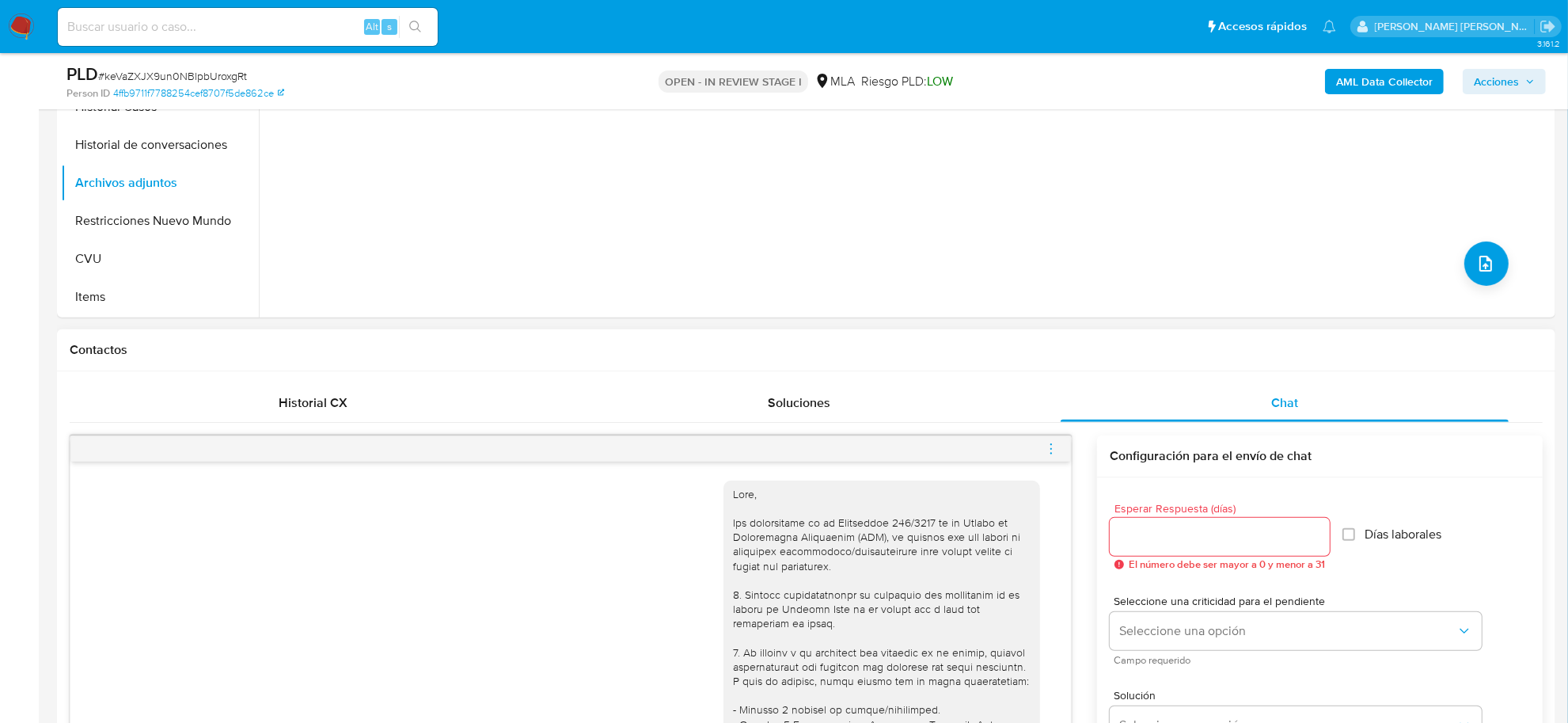
click at [1053, 445] on icon "menu-action" at bounding box center [1052, 449] width 14 height 14
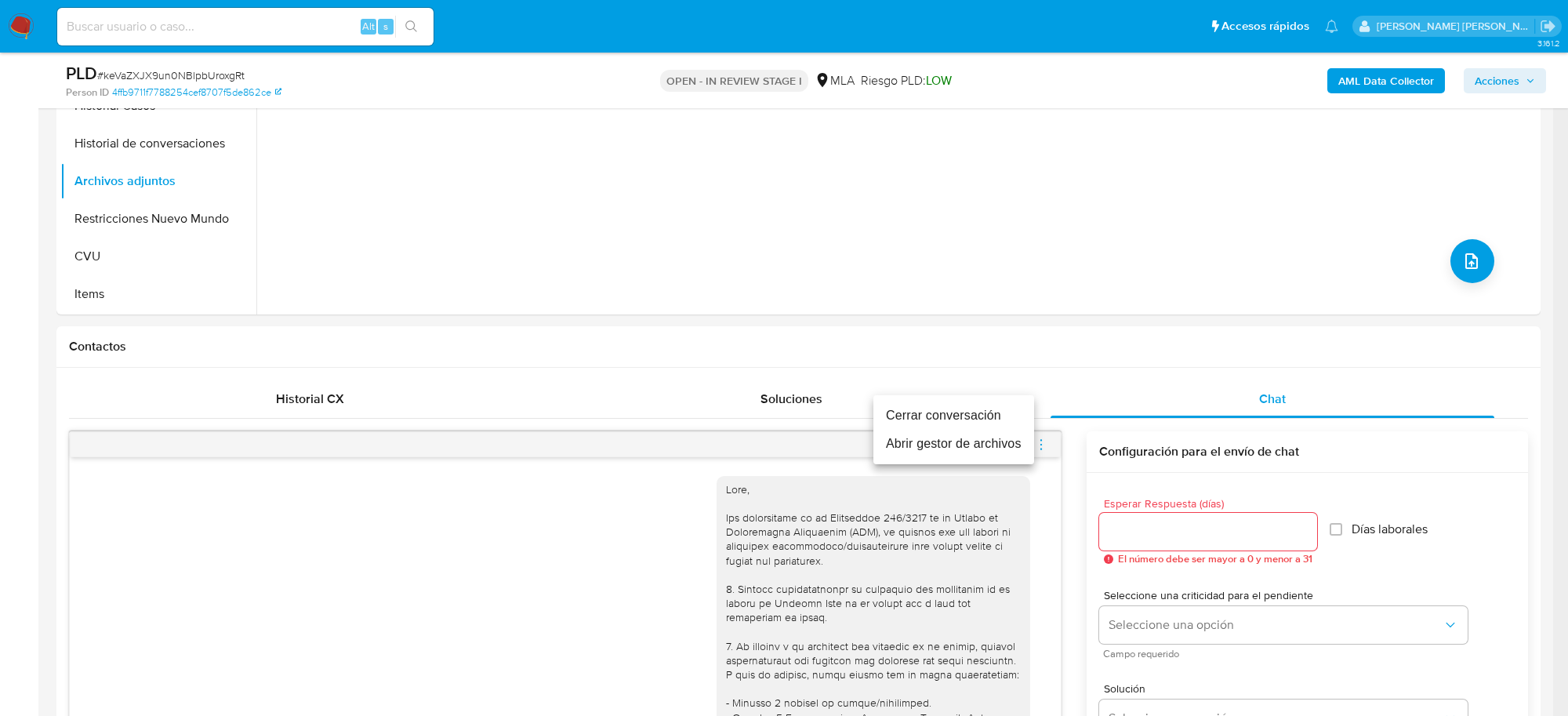
click at [969, 414] on li "Cerrar conversación" at bounding box center [953, 415] width 161 height 28
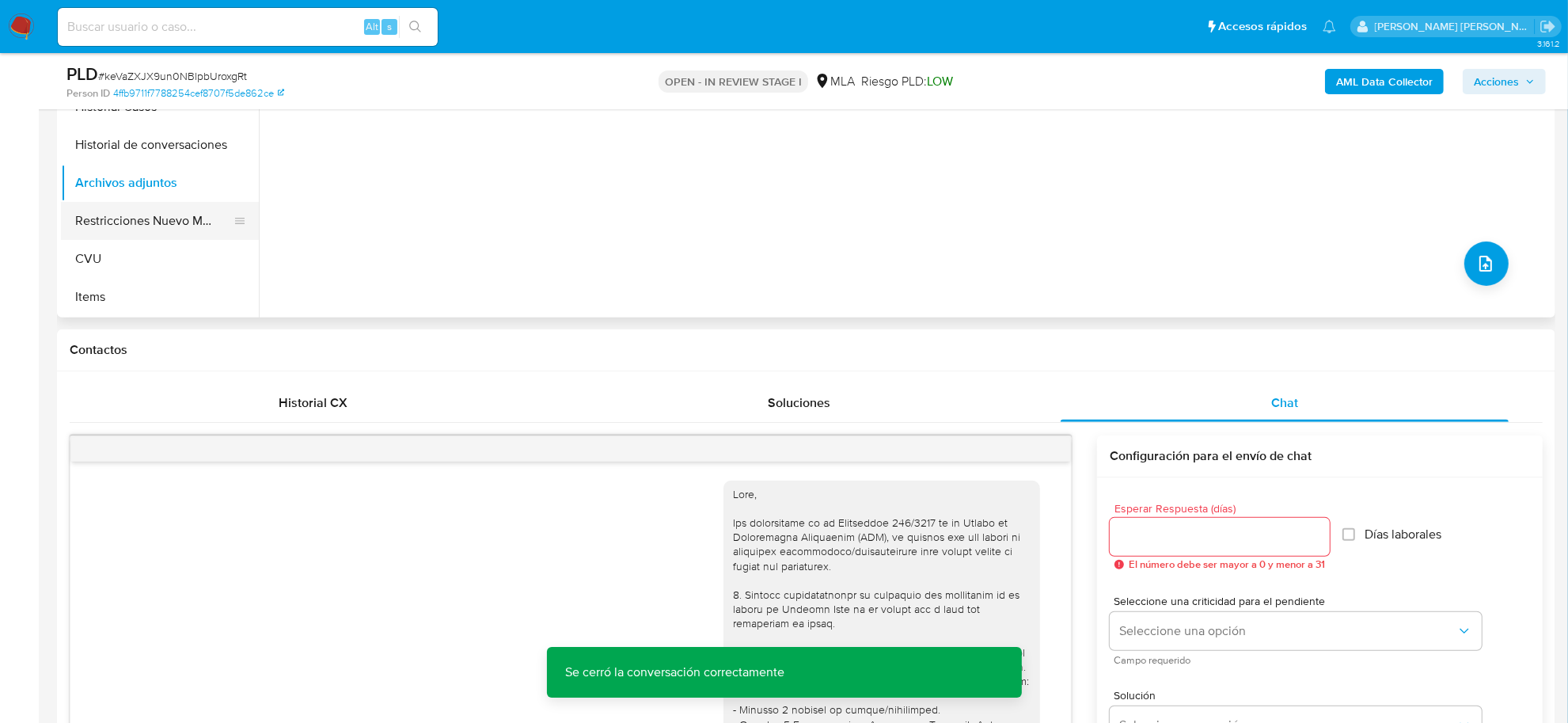
click at [163, 224] on button "Restricciones Nuevo Mundo" at bounding box center [154, 221] width 185 height 38
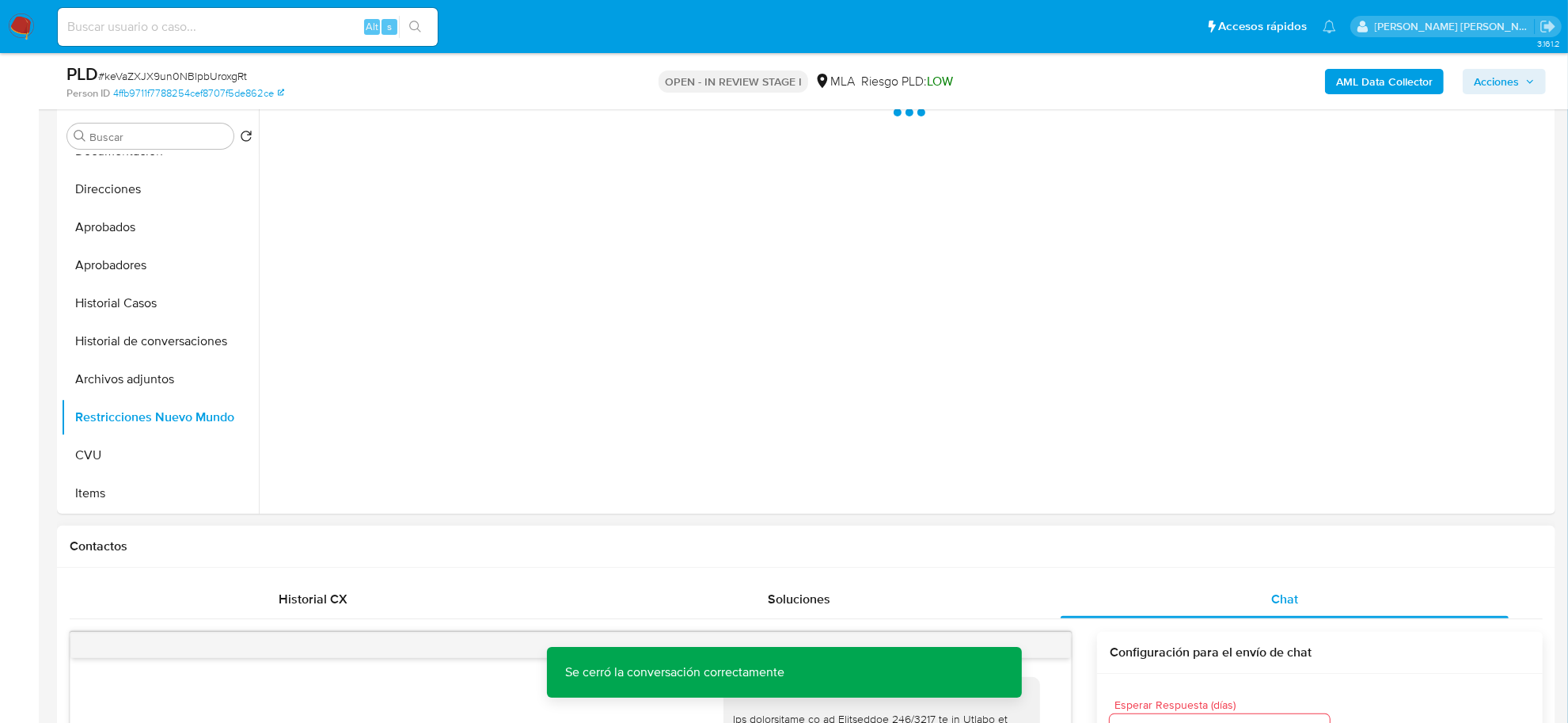
scroll to position [301, 0]
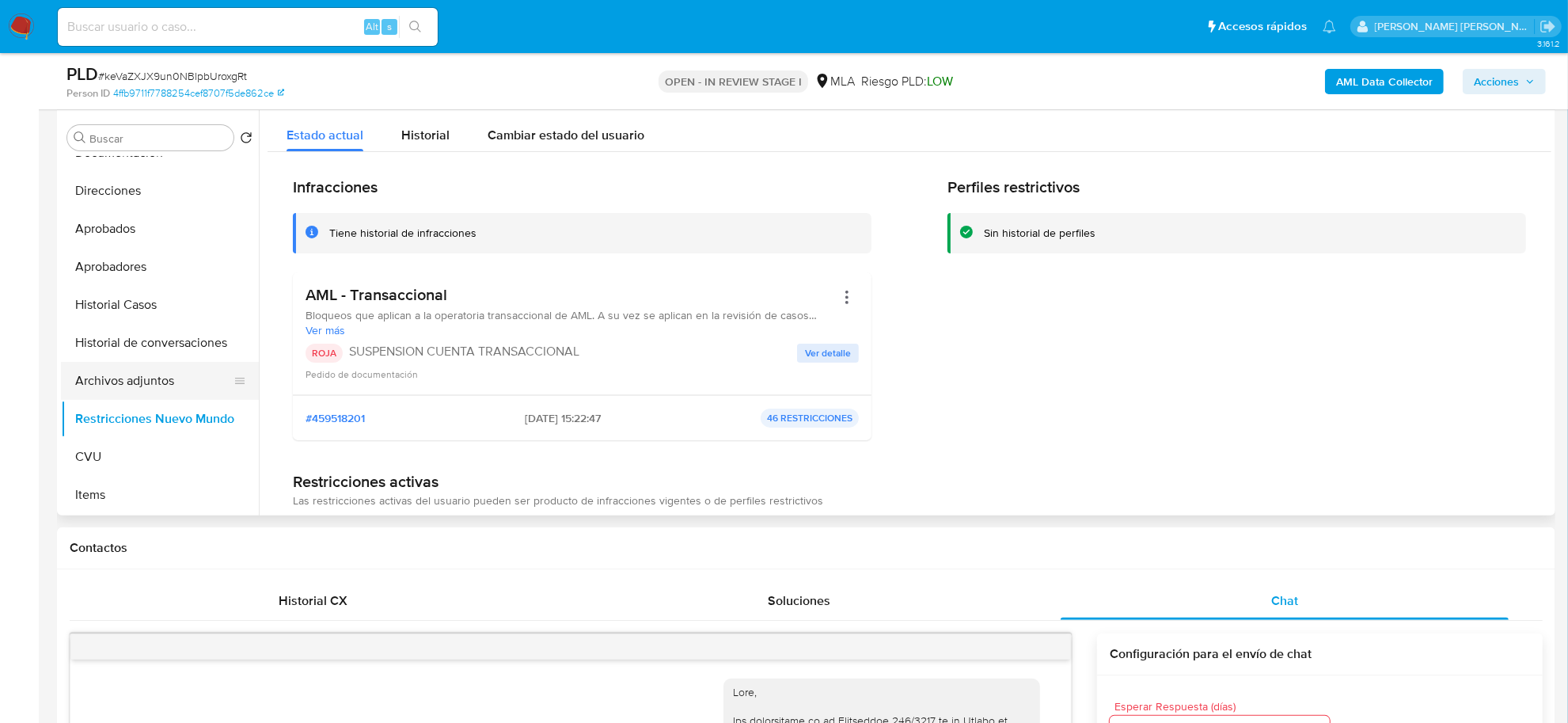
click at [144, 375] on button "Archivos adjuntos" at bounding box center [154, 381] width 185 height 38
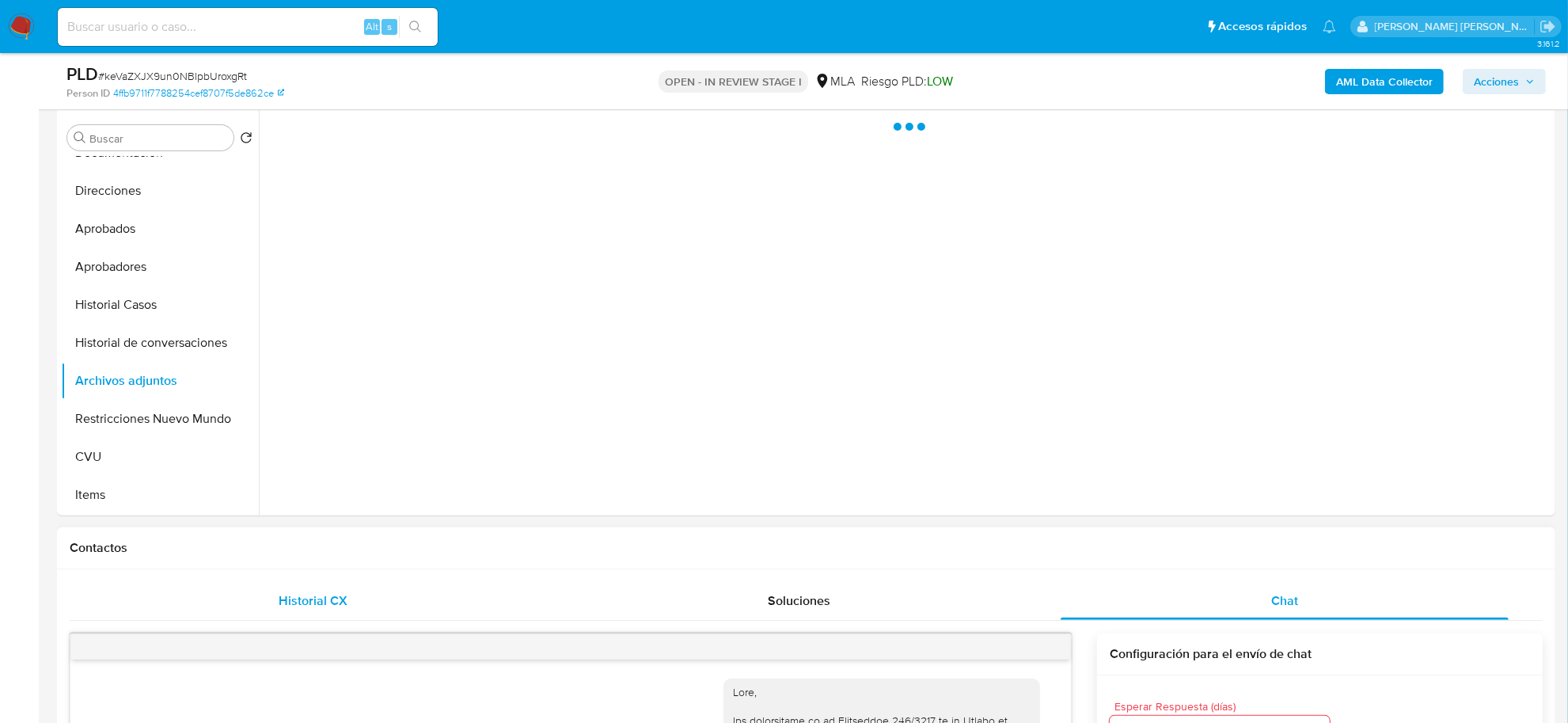
click at [332, 603] on span "Historial CX" at bounding box center [313, 601] width 69 height 18
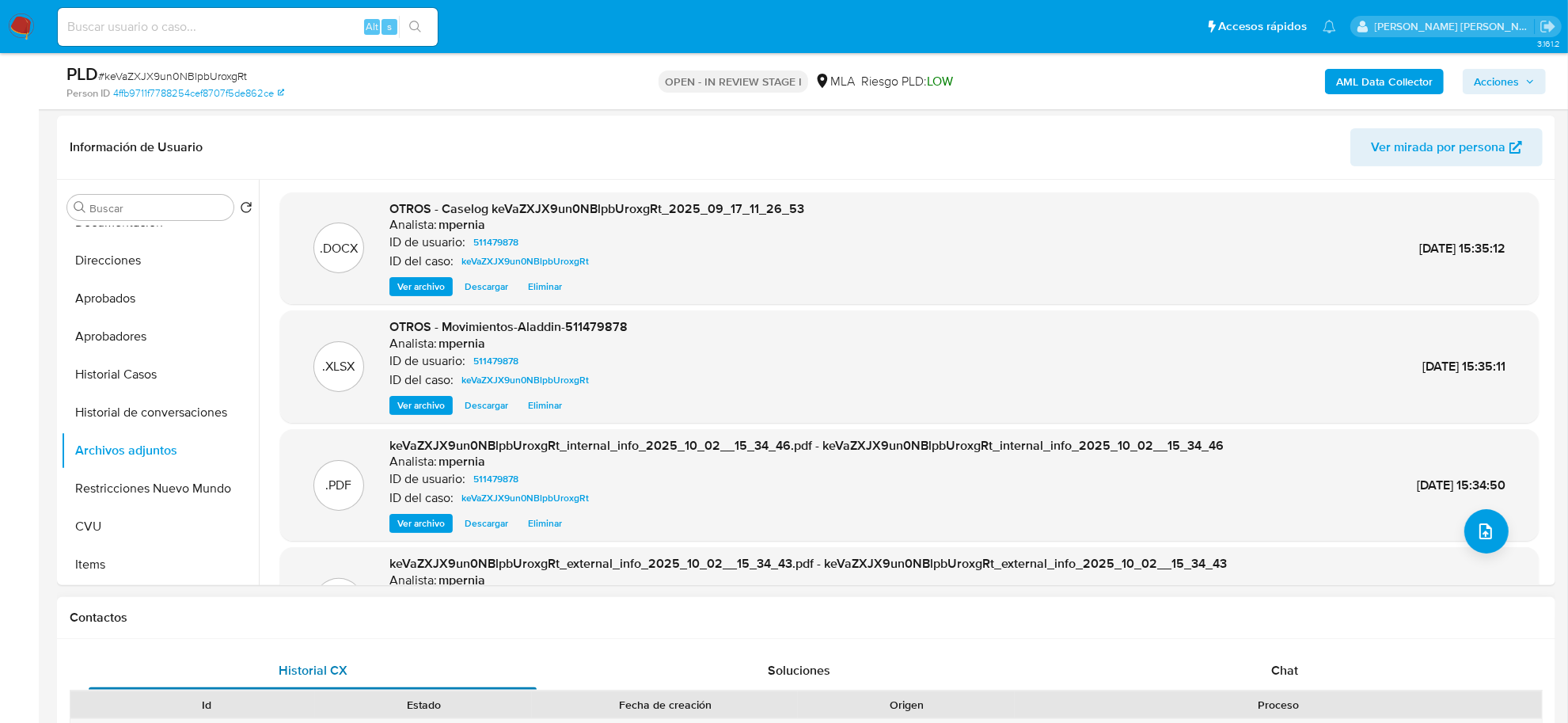
scroll to position [202, 0]
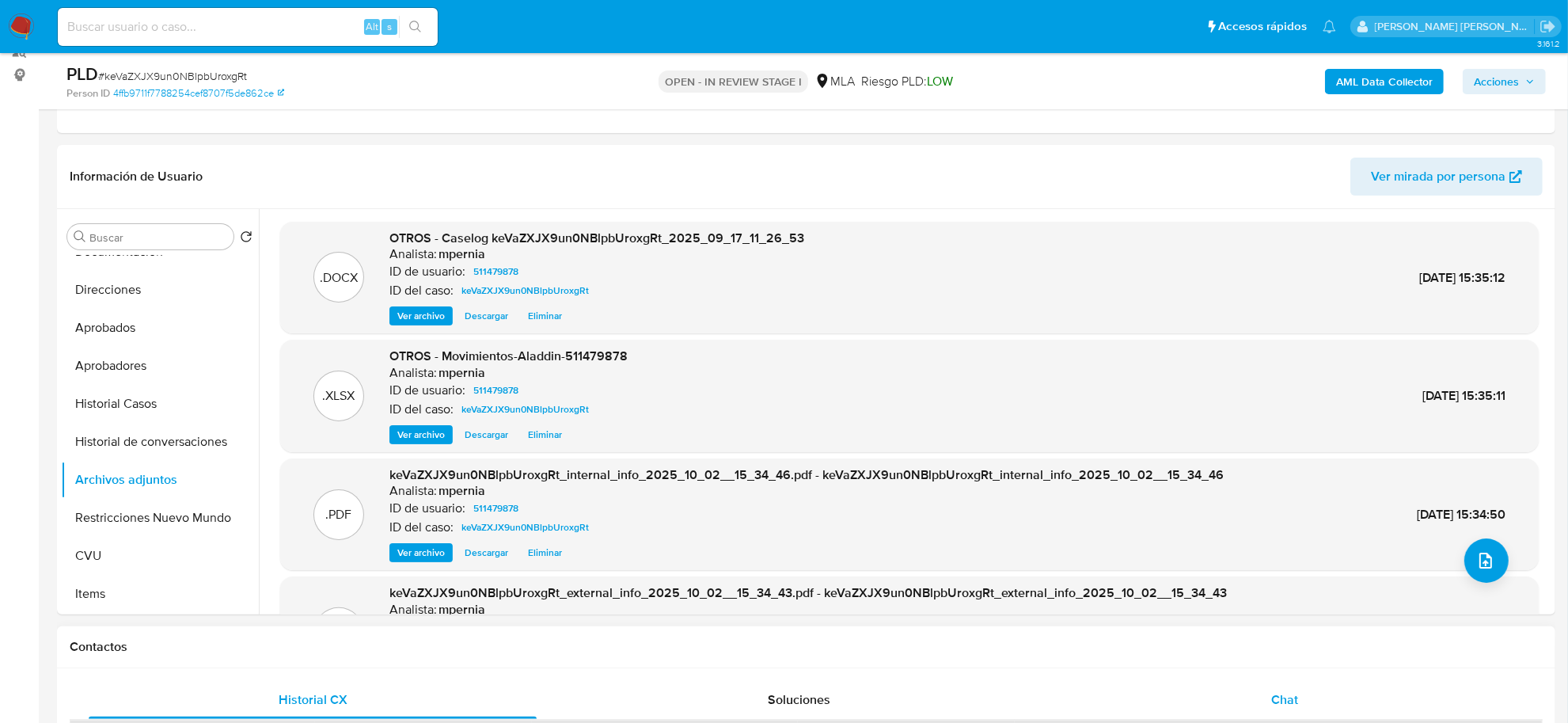
click at [1267, 689] on div "Chat" at bounding box center [1284, 700] width 448 height 38
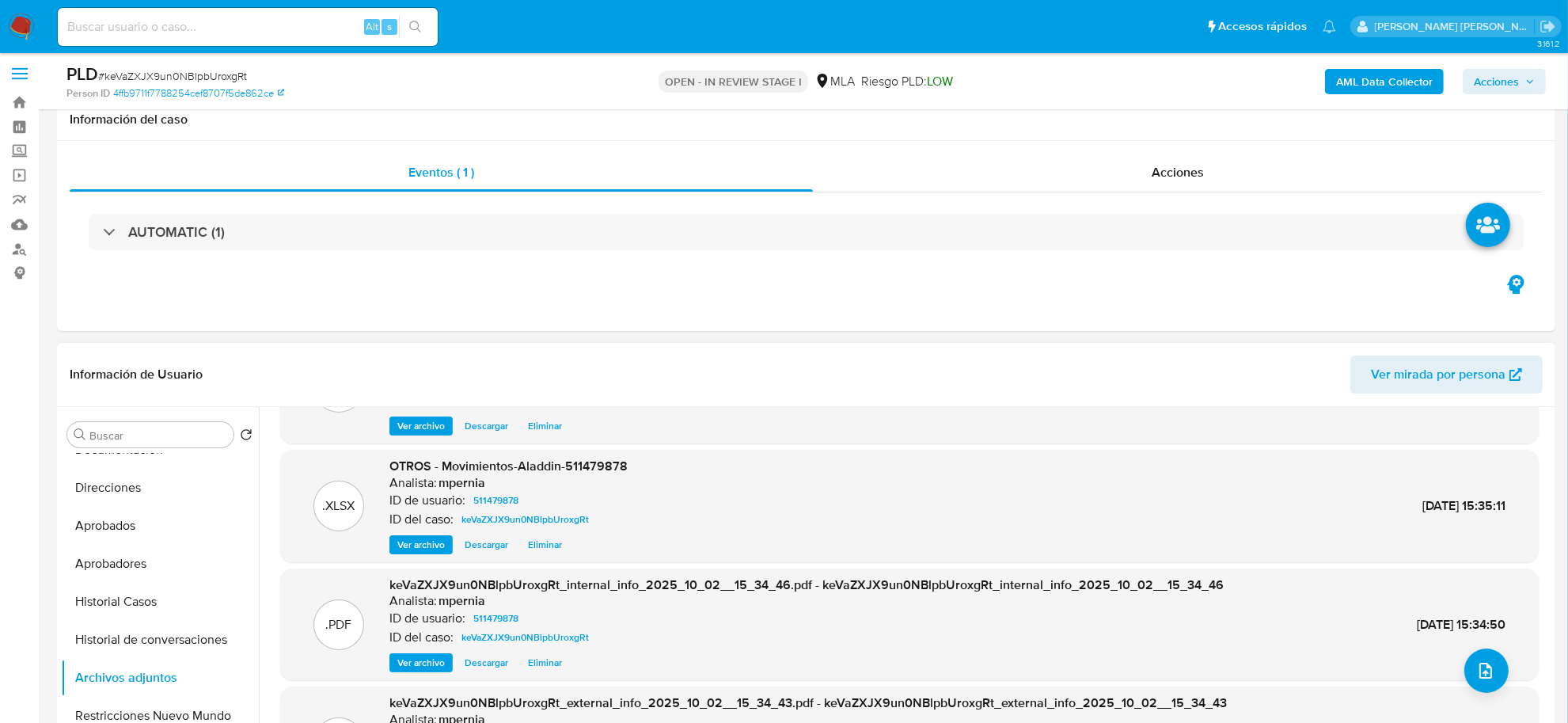
scroll to position [0, 0]
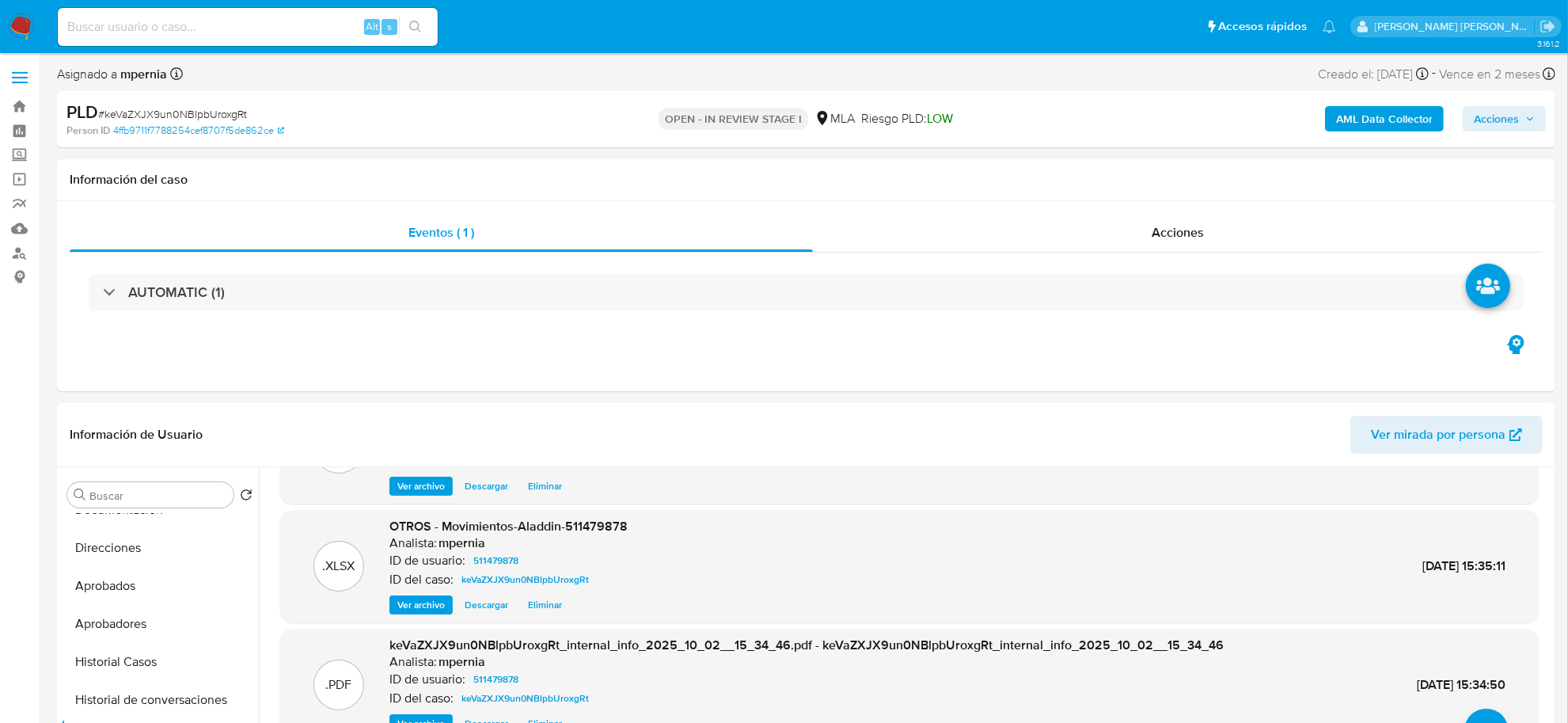
click at [1487, 113] on span "Acciones" at bounding box center [1497, 119] width 45 height 25
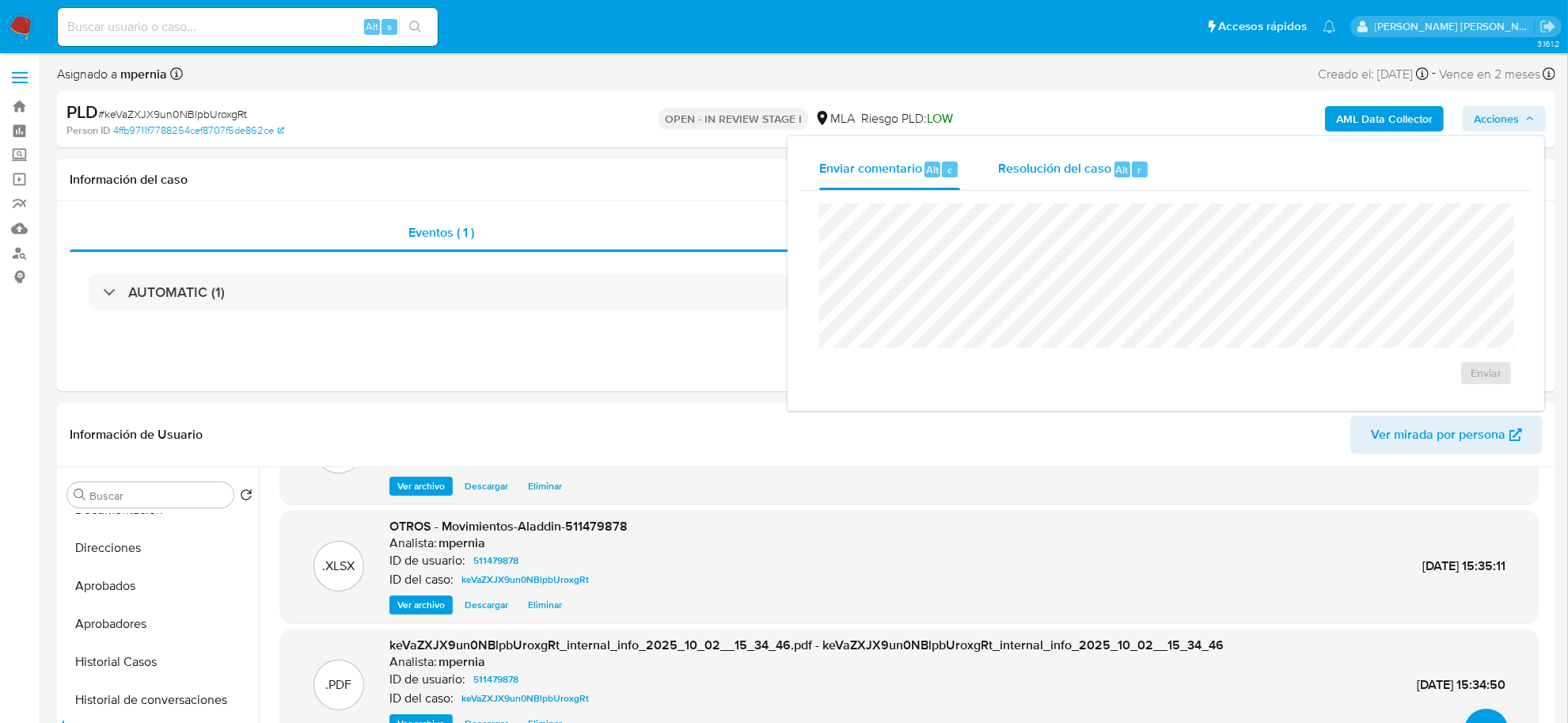
click at [1078, 164] on span "Resolución del caso" at bounding box center [1055, 169] width 113 height 18
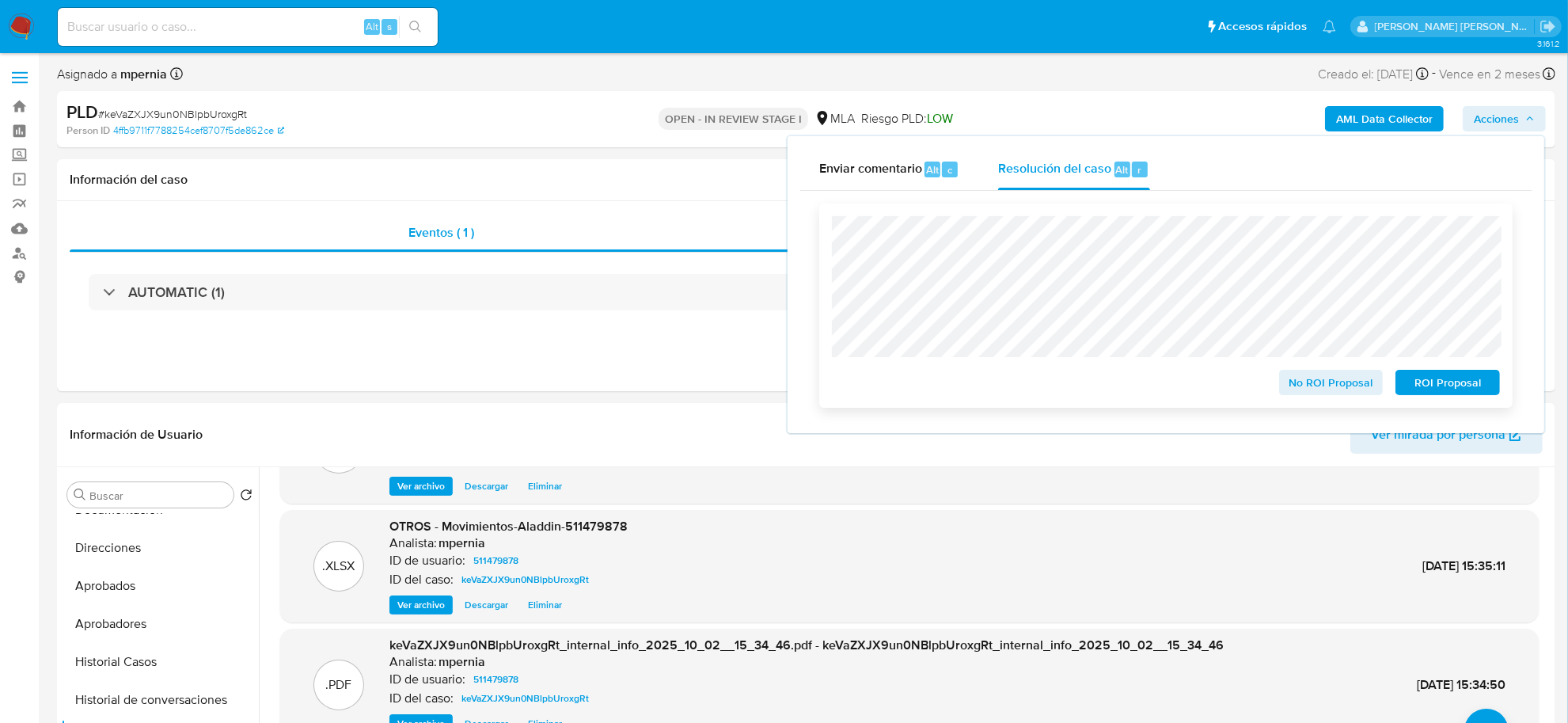
click at [1411, 392] on span "ROI Proposal" at bounding box center [1449, 382] width 83 height 22
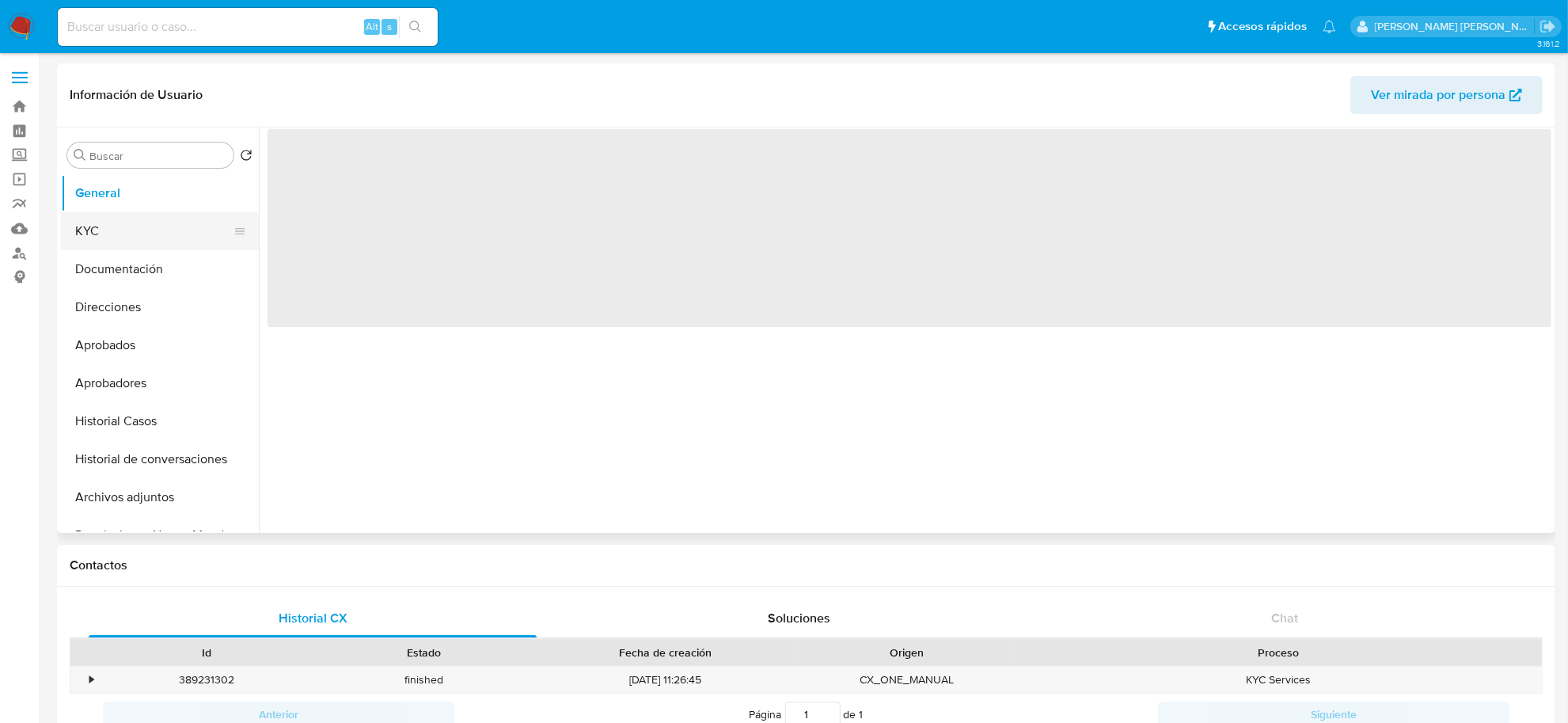
select select "10"
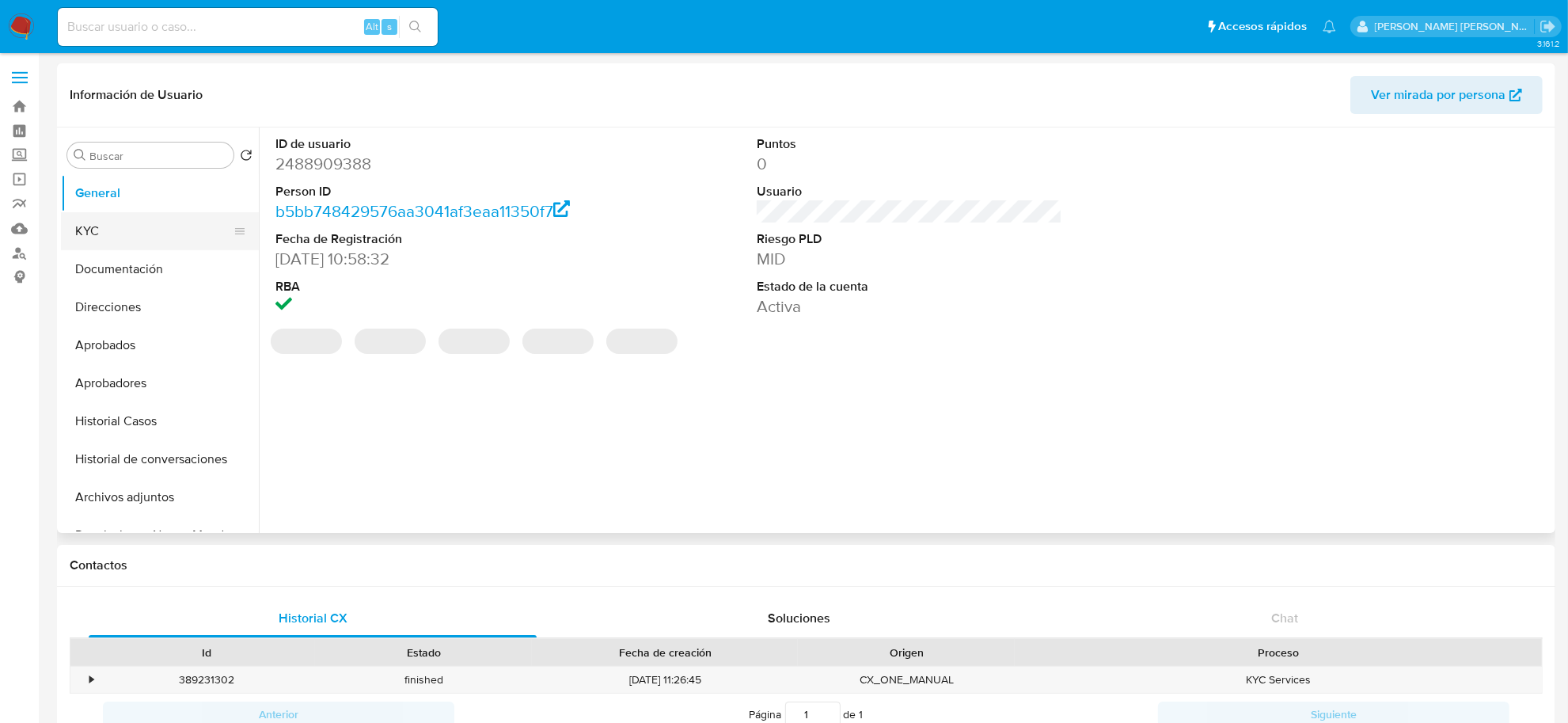
click at [125, 224] on button "KYC" at bounding box center [154, 231] width 185 height 38
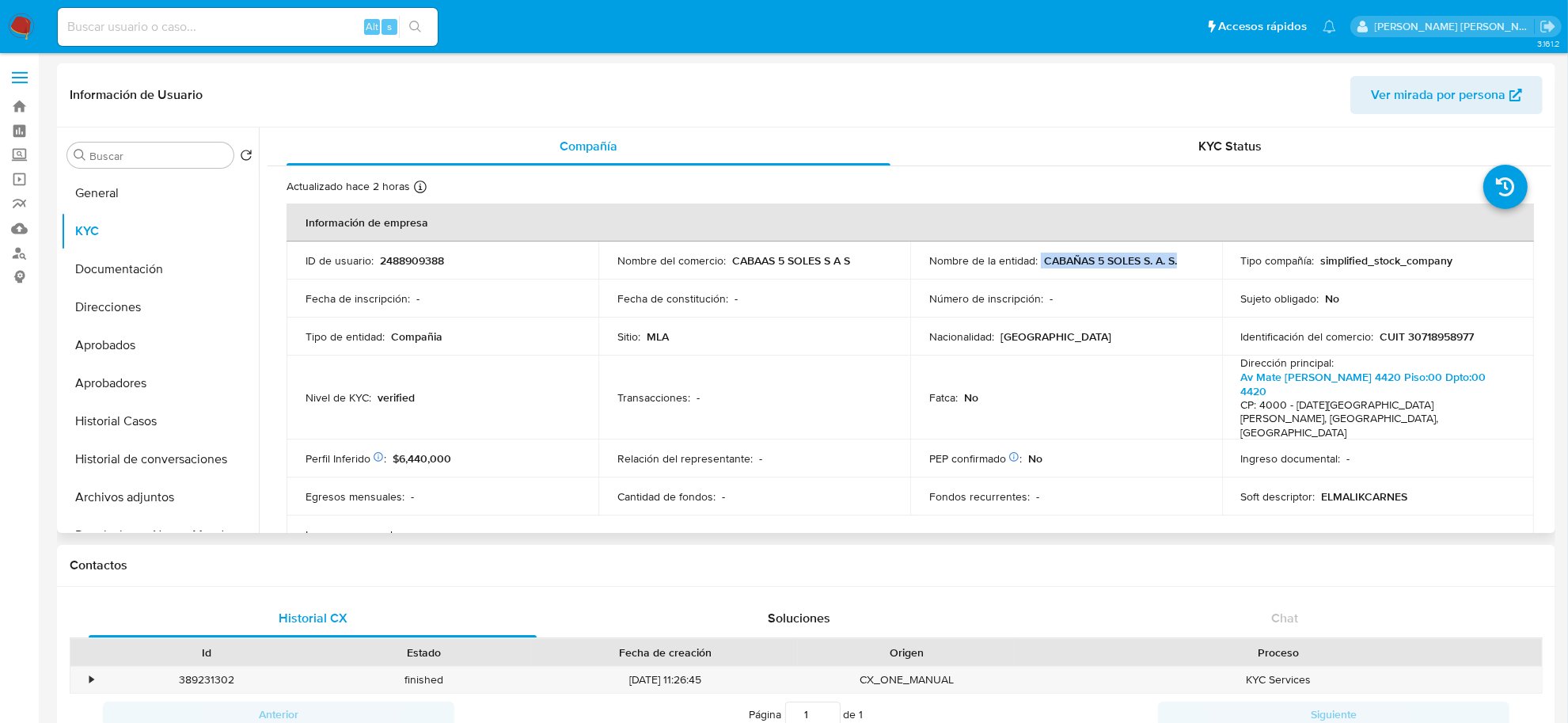
drag, startPoint x: 1035, startPoint y: 261, endPoint x: 1172, endPoint y: 268, distance: 137.2
click at [1172, 268] on td "Nombre de la entidad : CABAÑAS 5 SOLES S. A. S." at bounding box center [1066, 260] width 312 height 38
copy div "CABAÑAS 5 SOLES S. A. S."
click at [131, 274] on button "Documentación" at bounding box center [154, 269] width 185 height 38
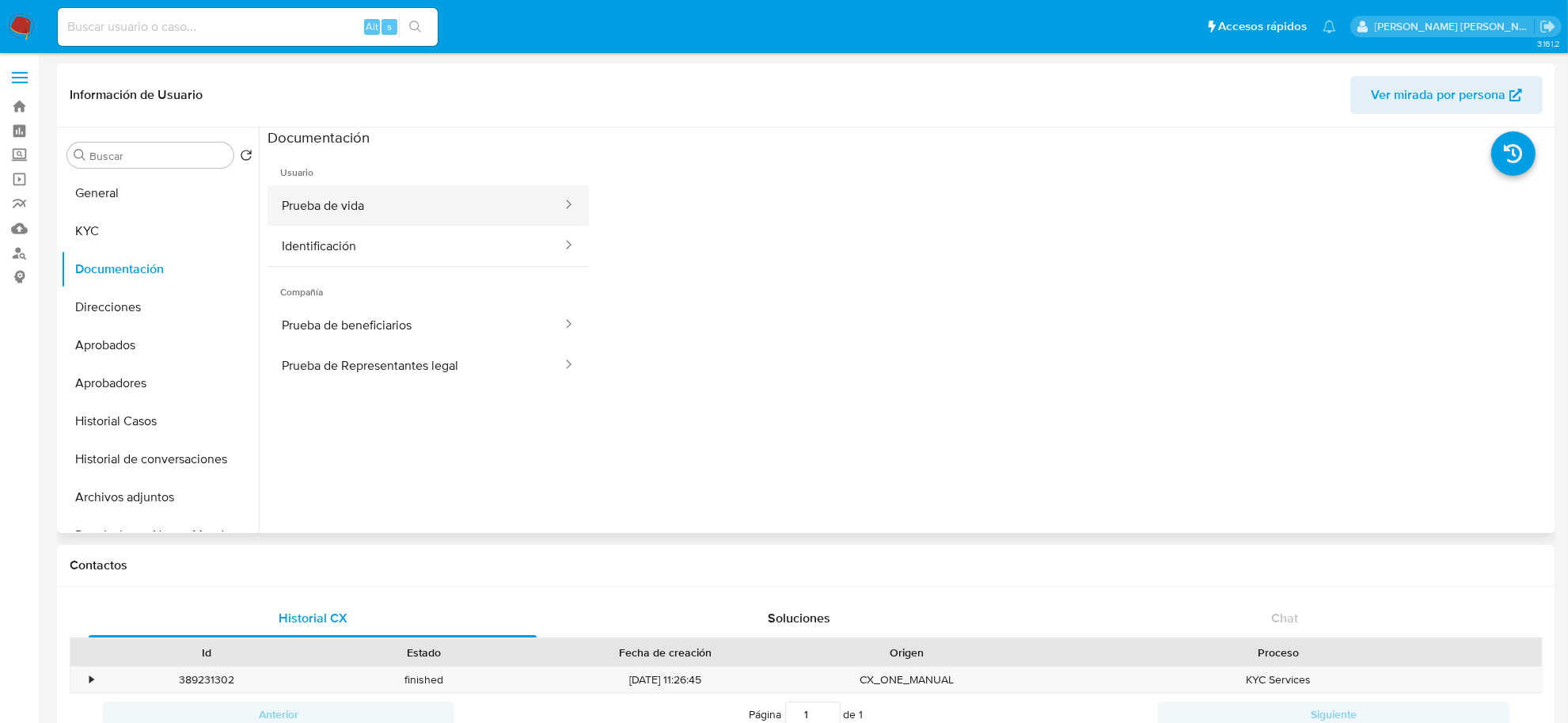
click at [355, 206] on button "Prueba de vida" at bounding box center [416, 205] width 296 height 40
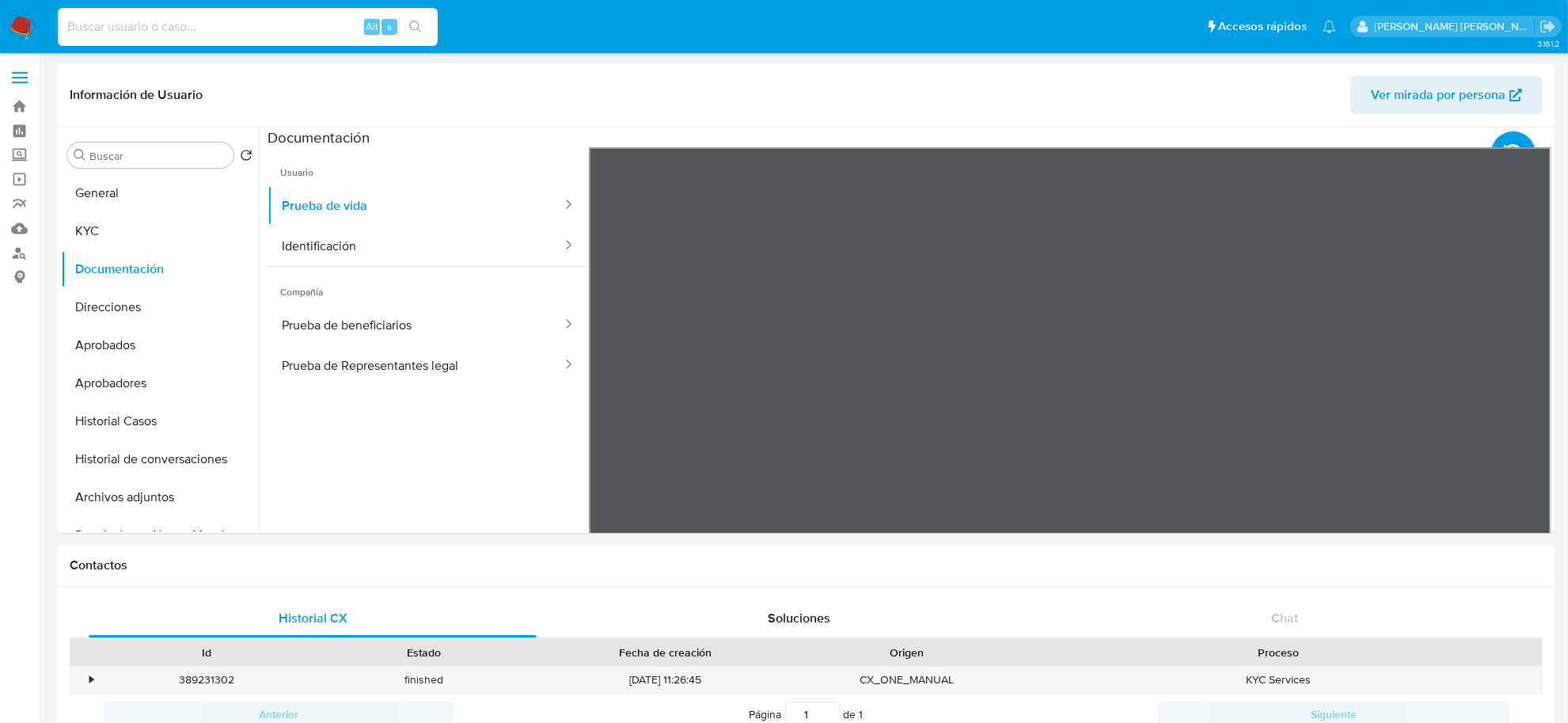
click at [279, 31] on input at bounding box center [247, 27] width 380 height 21
paste input "qKyozN93134Uy4dOL8vhg1v9"
type input "qKyozN93134Uy4dOL8vhg1v9"
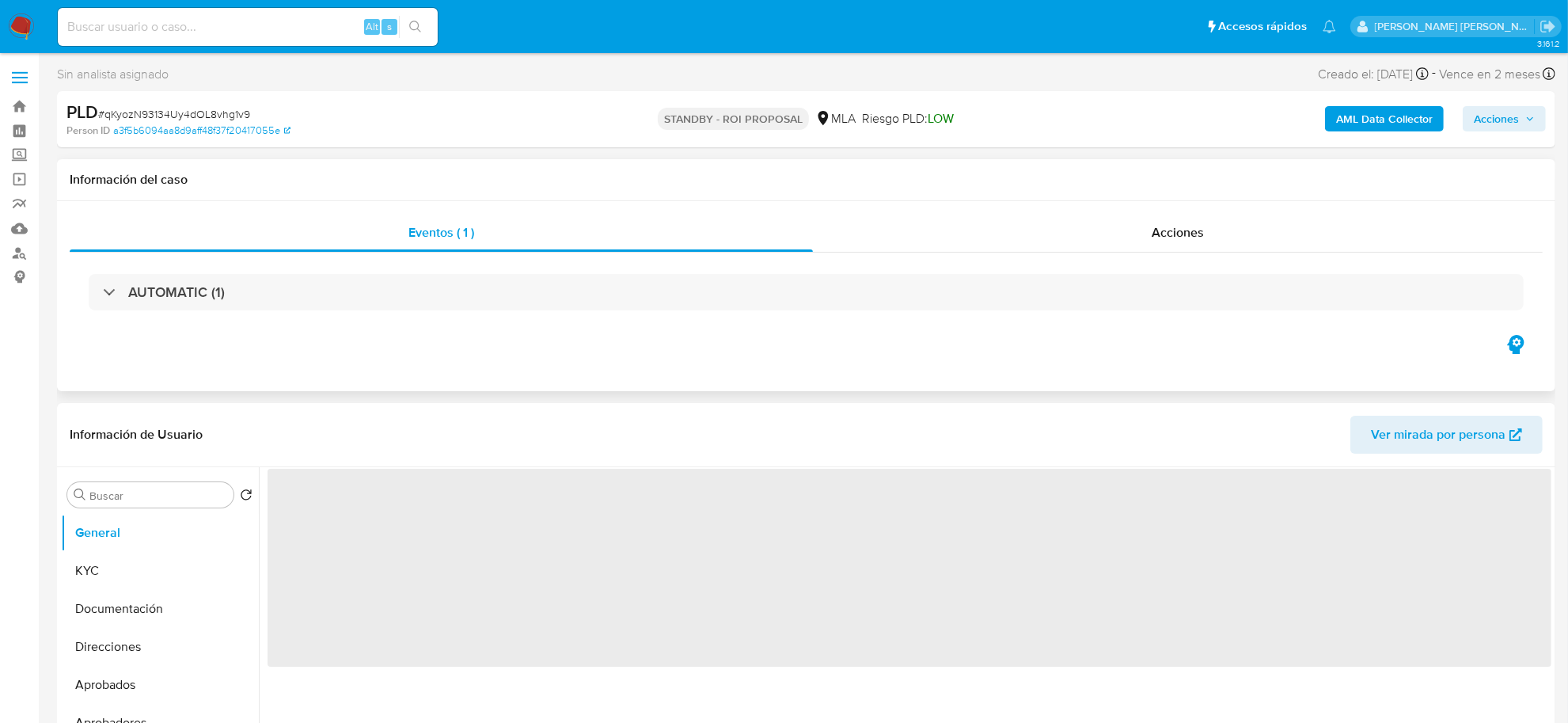
scroll to position [99, 0]
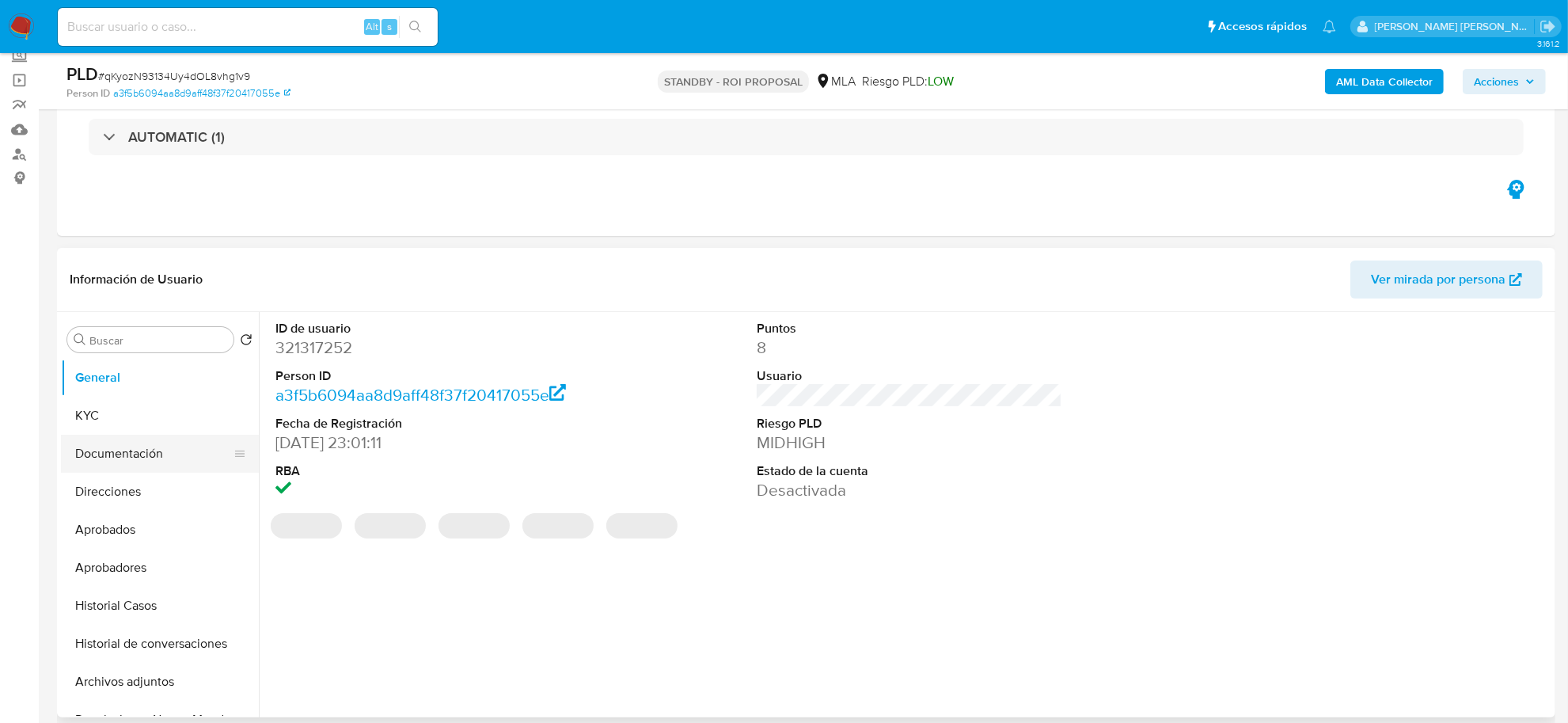
select select "10"
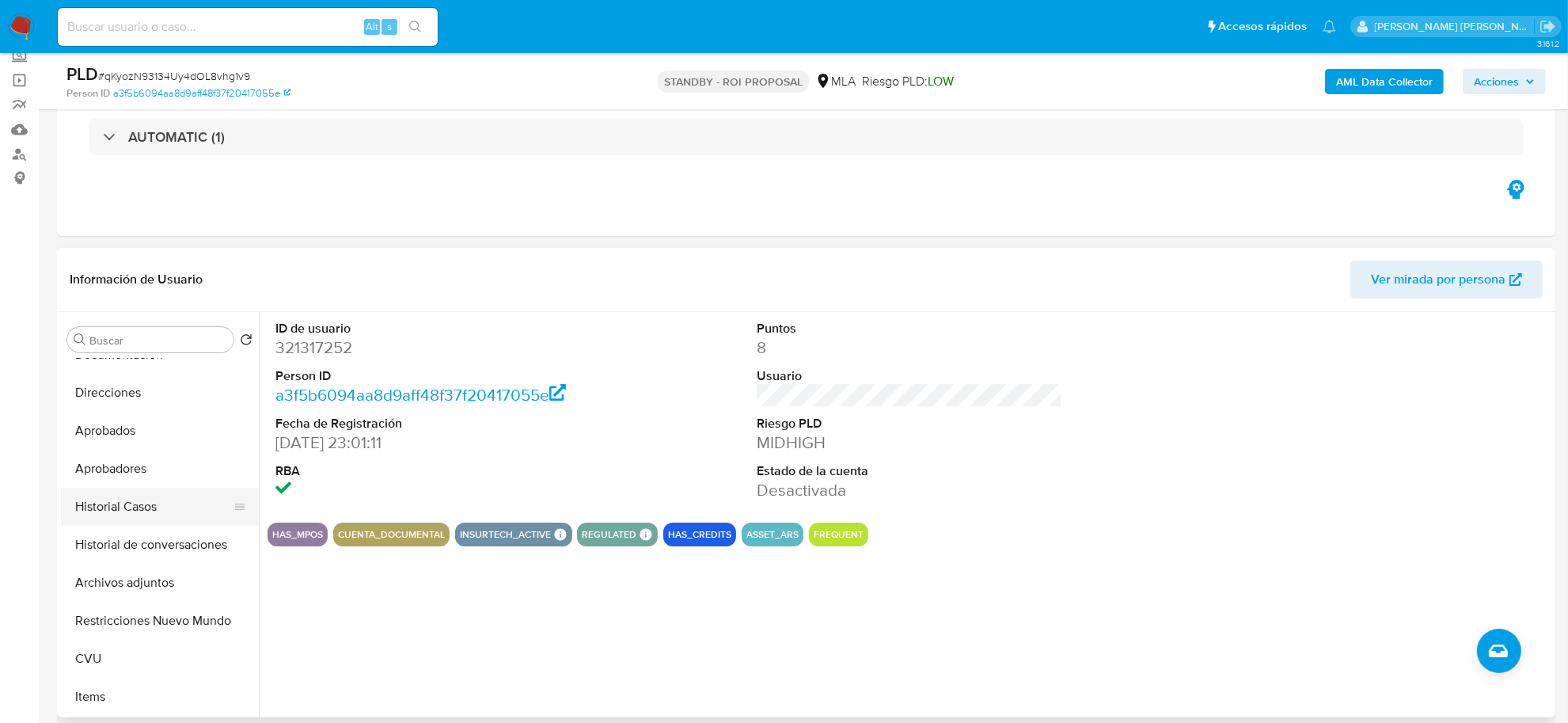
click at [138, 505] on button "Historial Casos" at bounding box center [154, 507] width 185 height 38
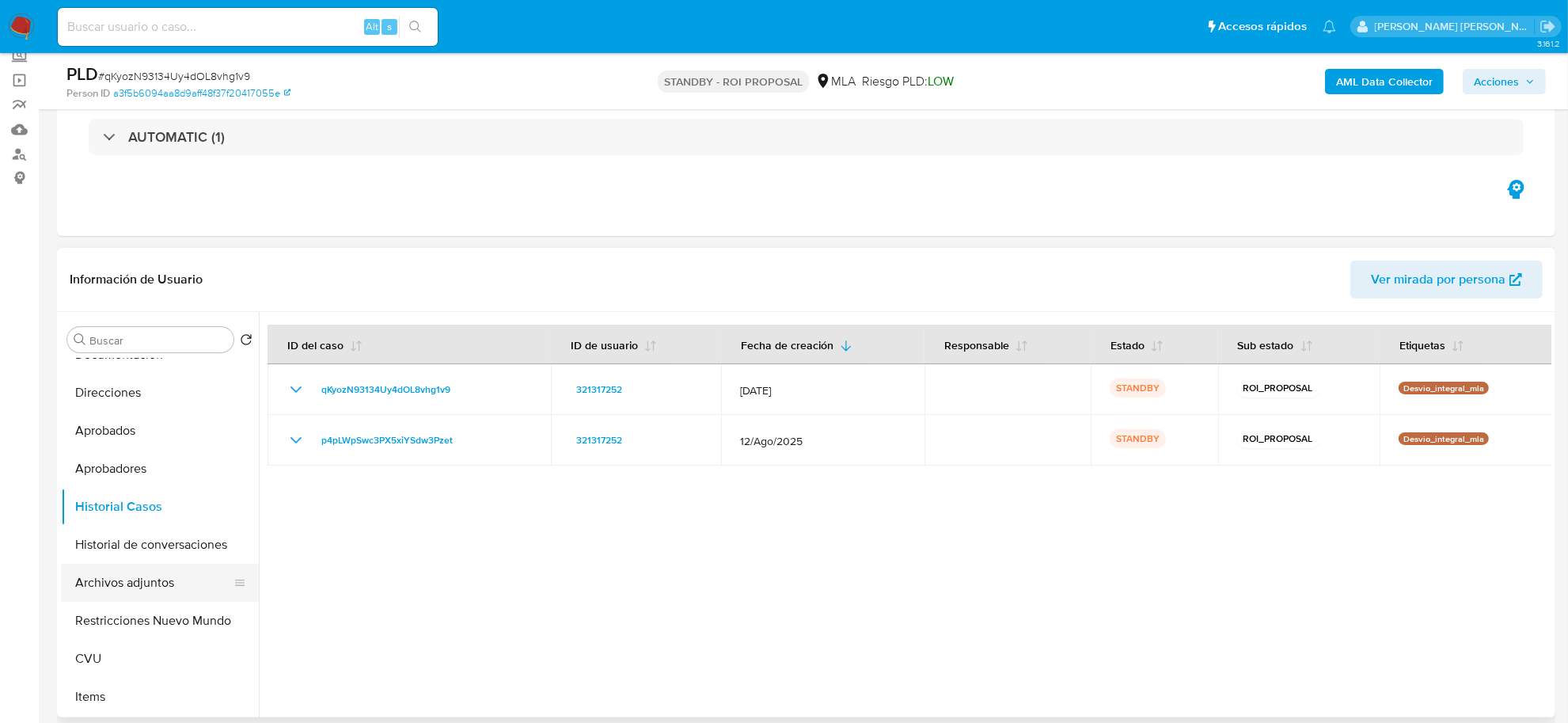
click at [130, 584] on button "Archivos adjuntos" at bounding box center [154, 583] width 185 height 38
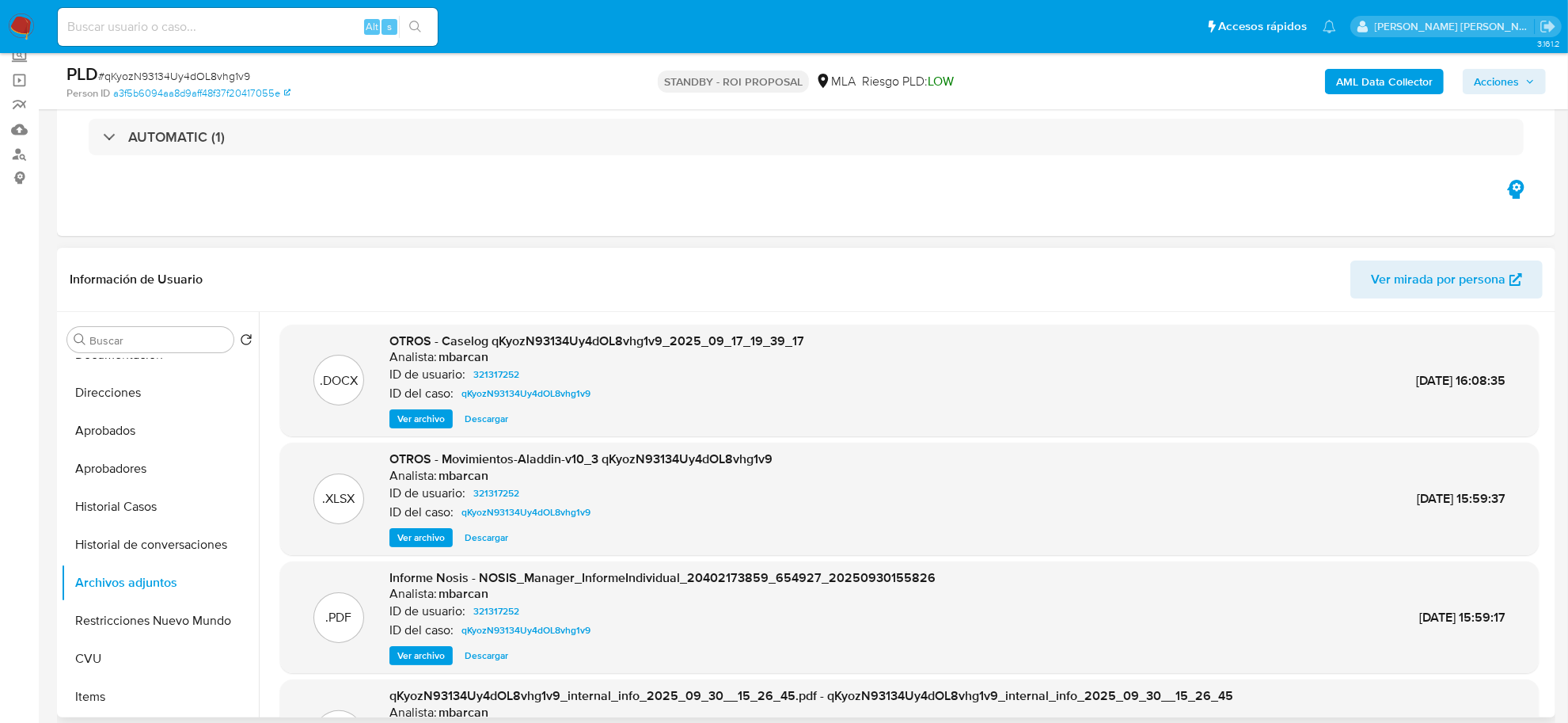
click at [420, 416] on span "Ver archivo" at bounding box center [421, 419] width 48 height 16
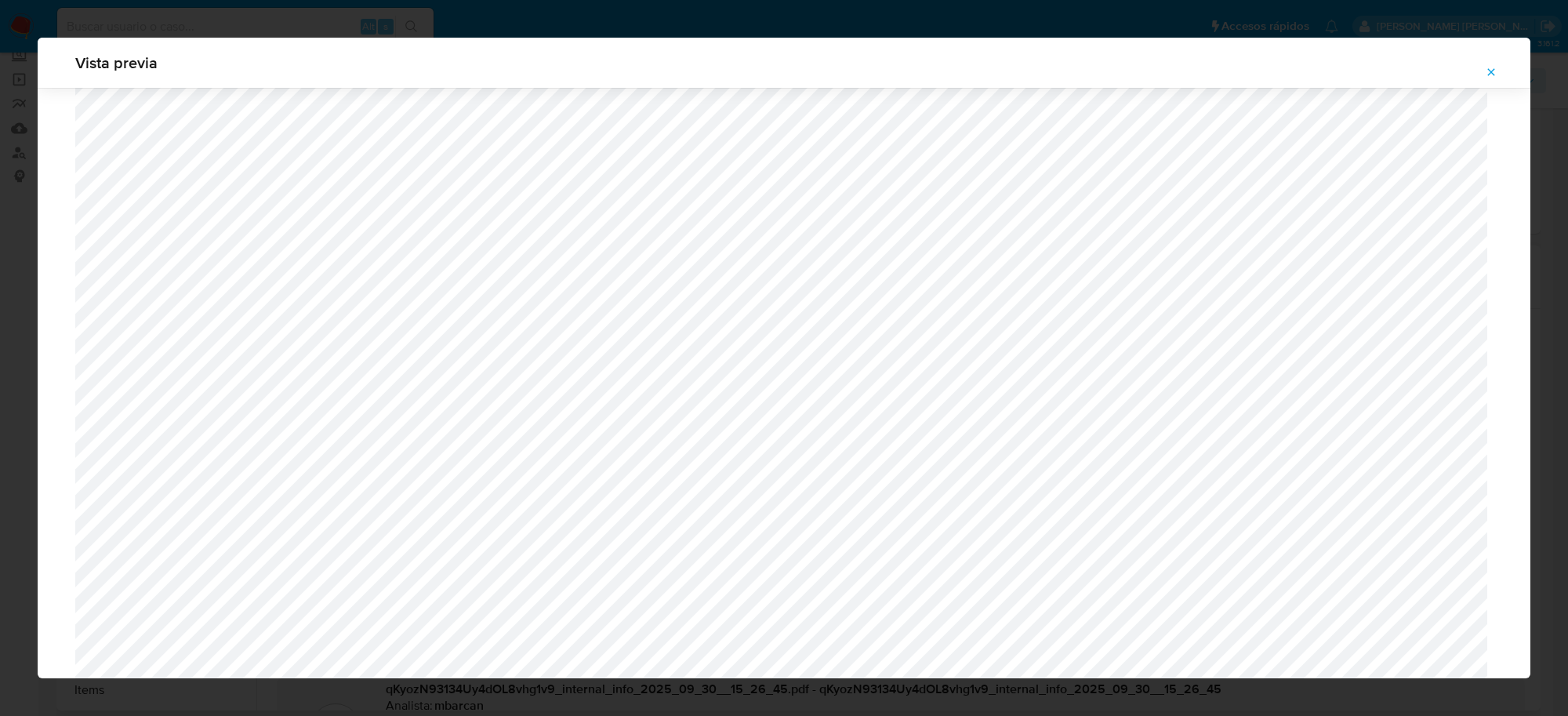
scroll to position [1439, 0]
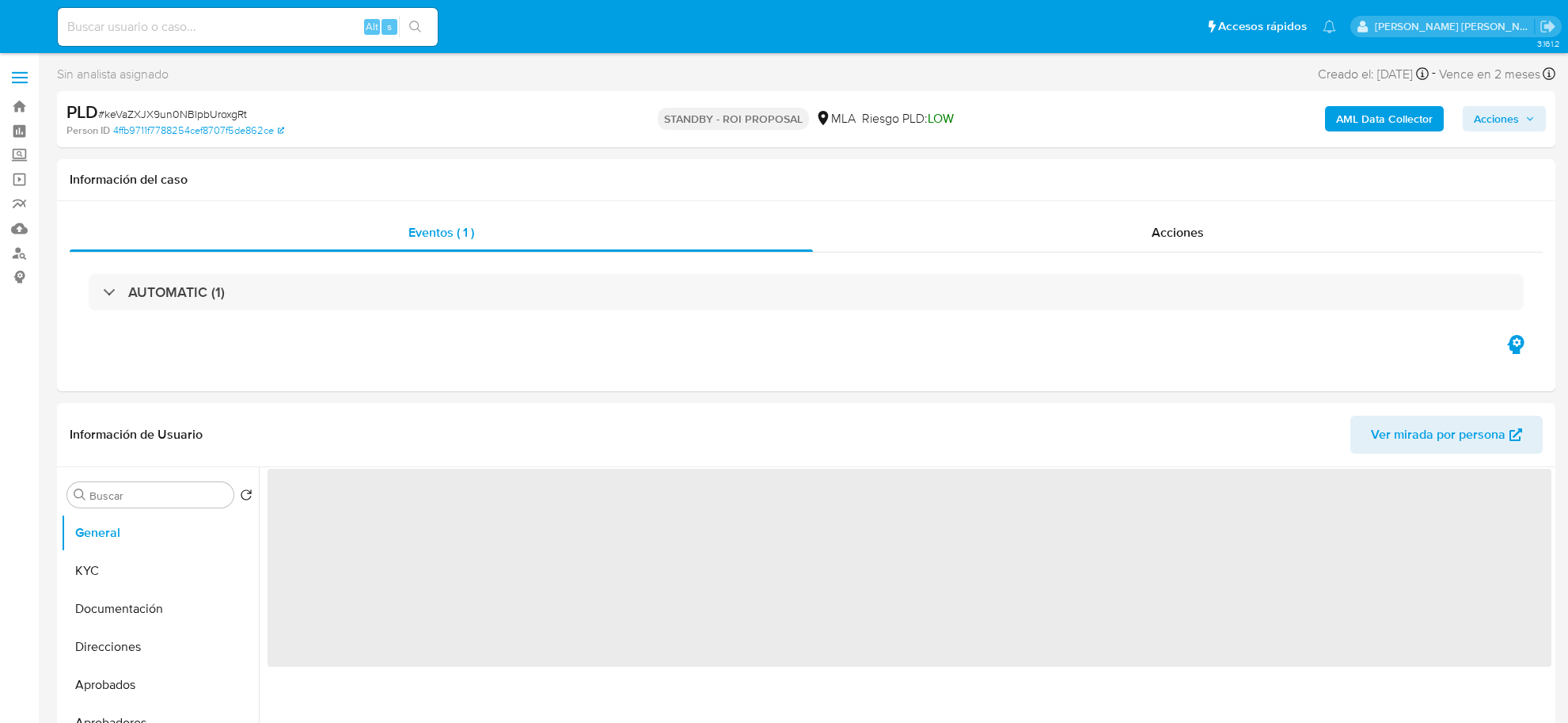
select select "10"
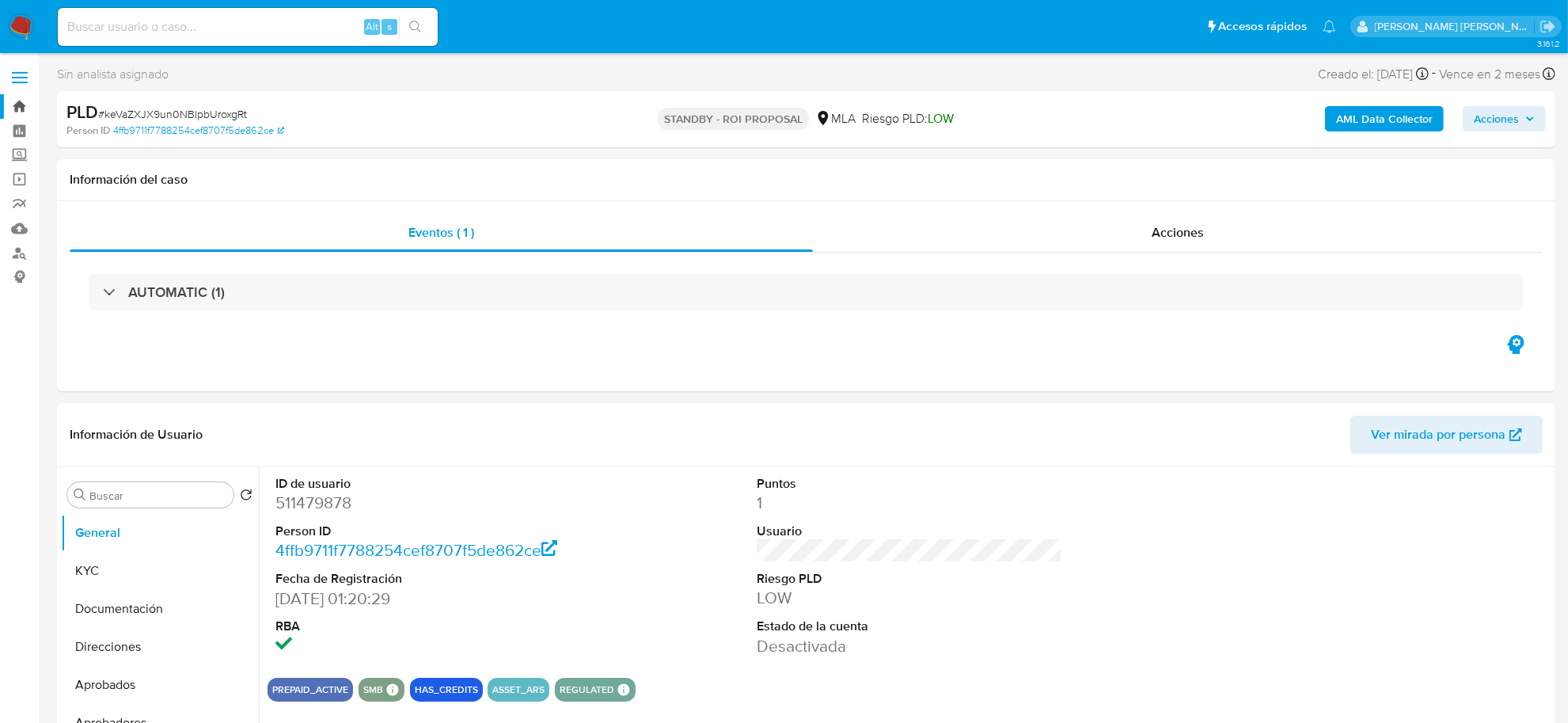
click at [17, 100] on link "Bandeja" at bounding box center [94, 106] width 189 height 24
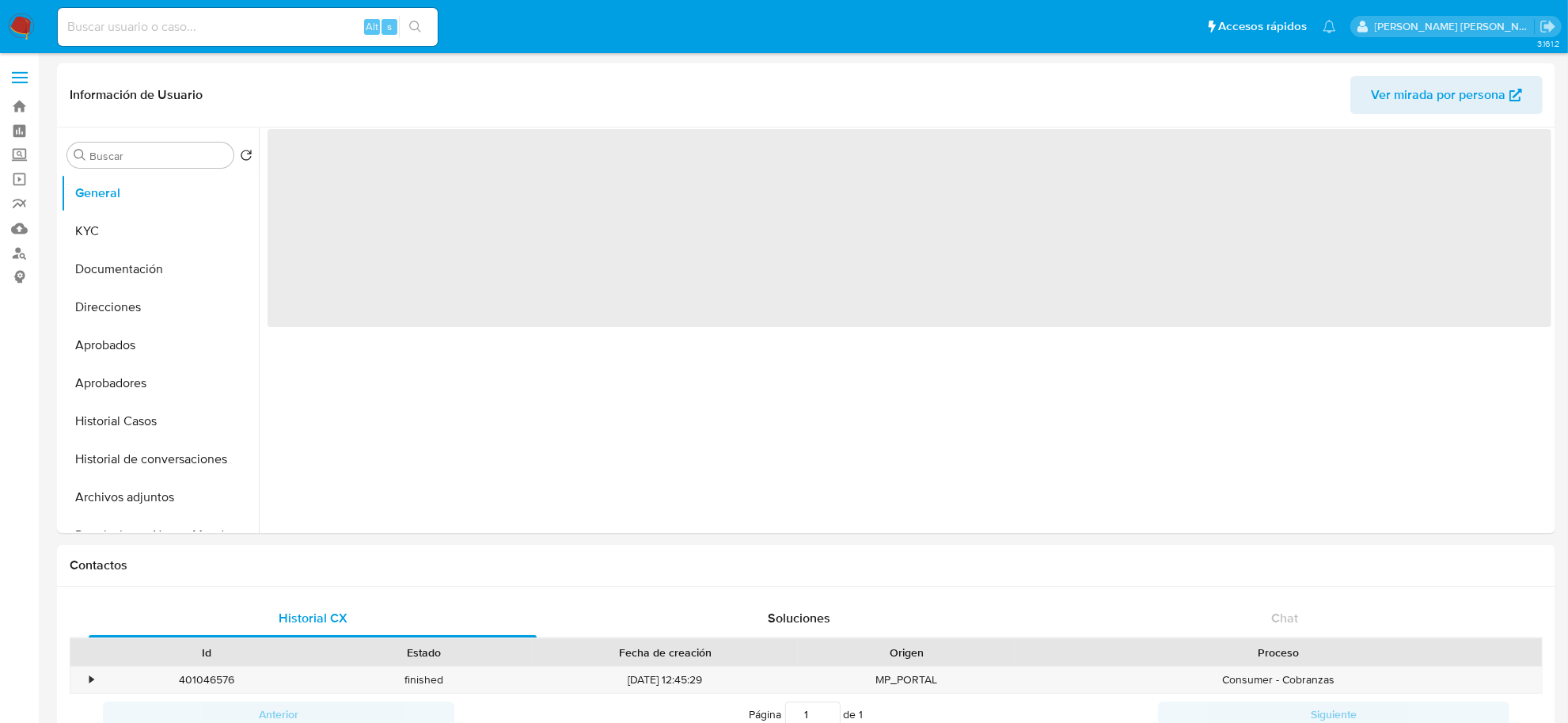
select select "10"
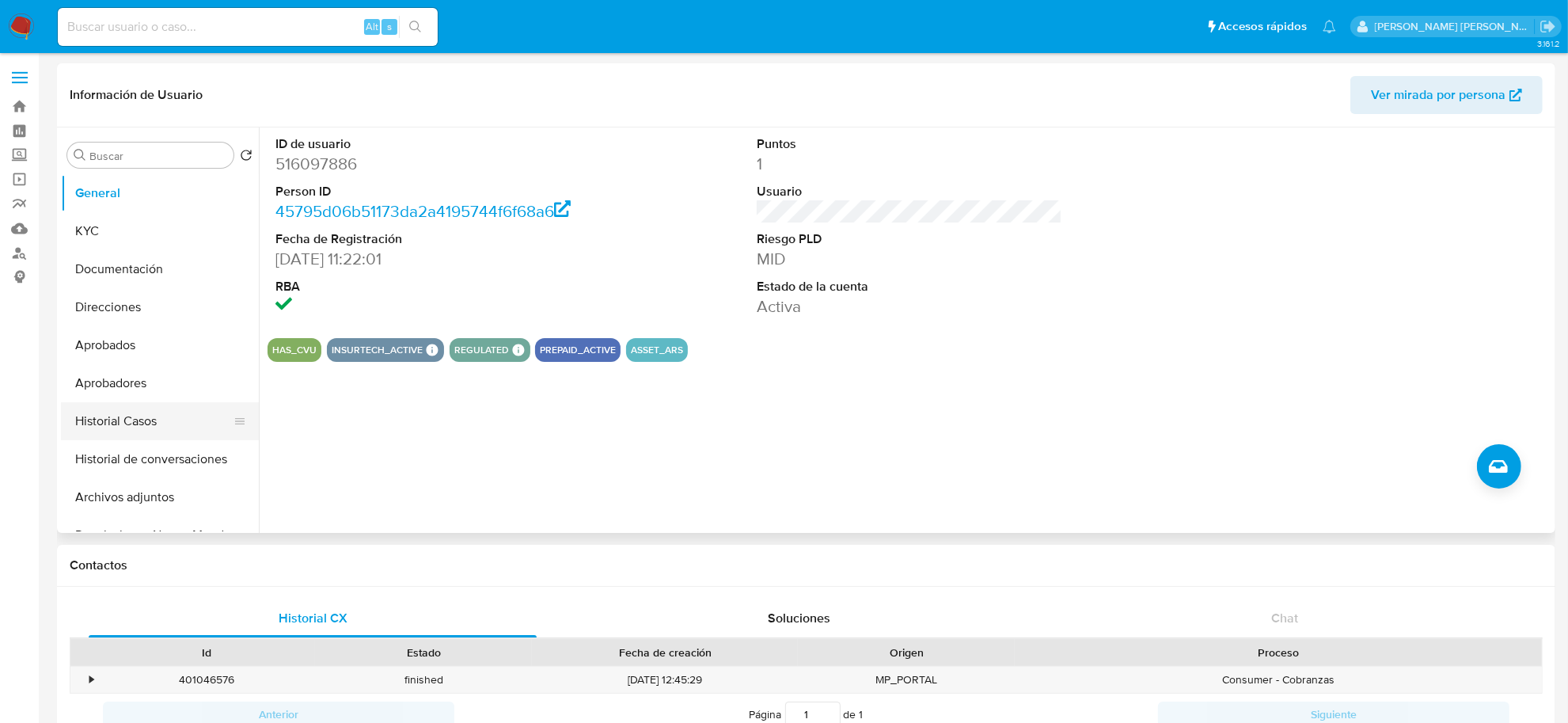
click at [117, 413] on button "Historial Casos" at bounding box center [154, 421] width 185 height 38
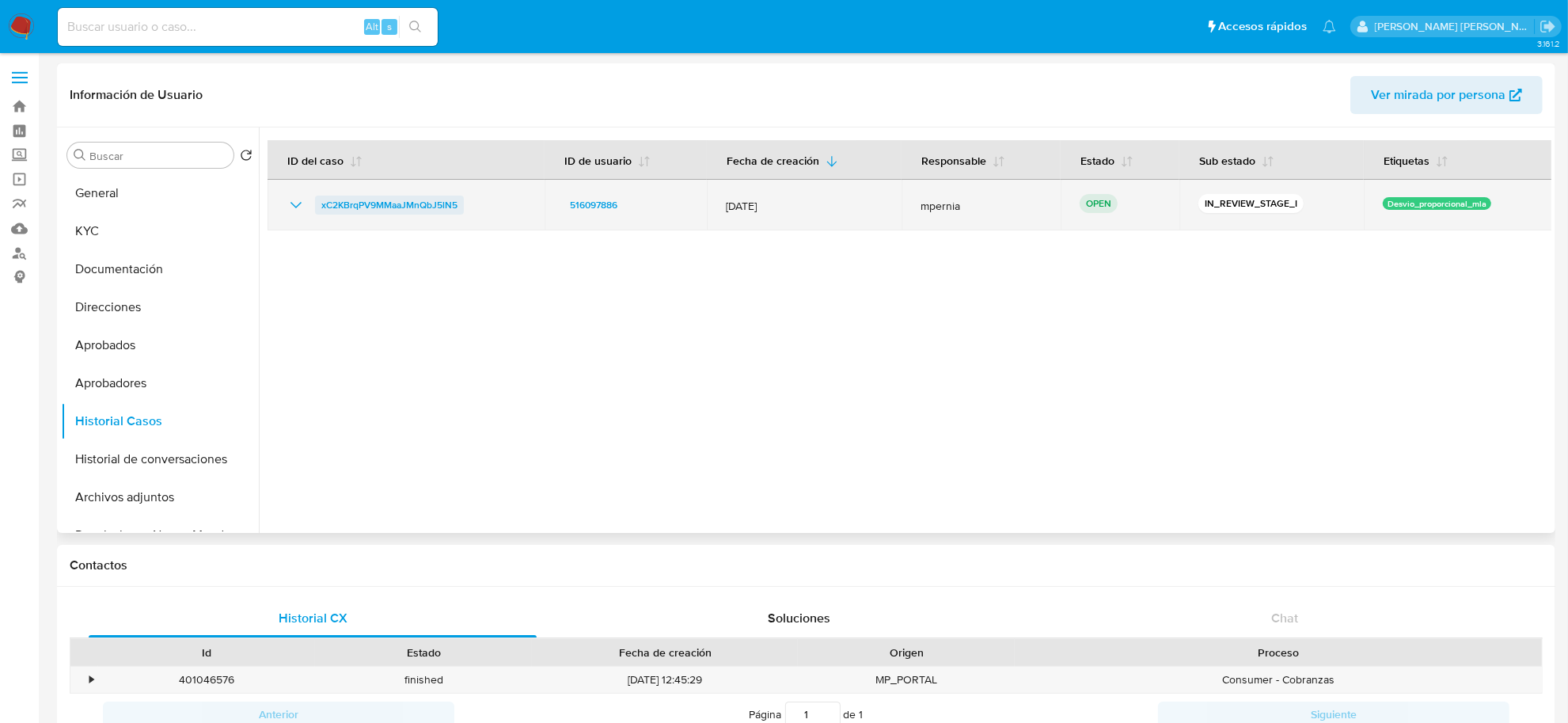
click at [389, 208] on span "xC2KBrqPV9MMaaJMnQbJ5lN5" at bounding box center [390, 205] width 137 height 19
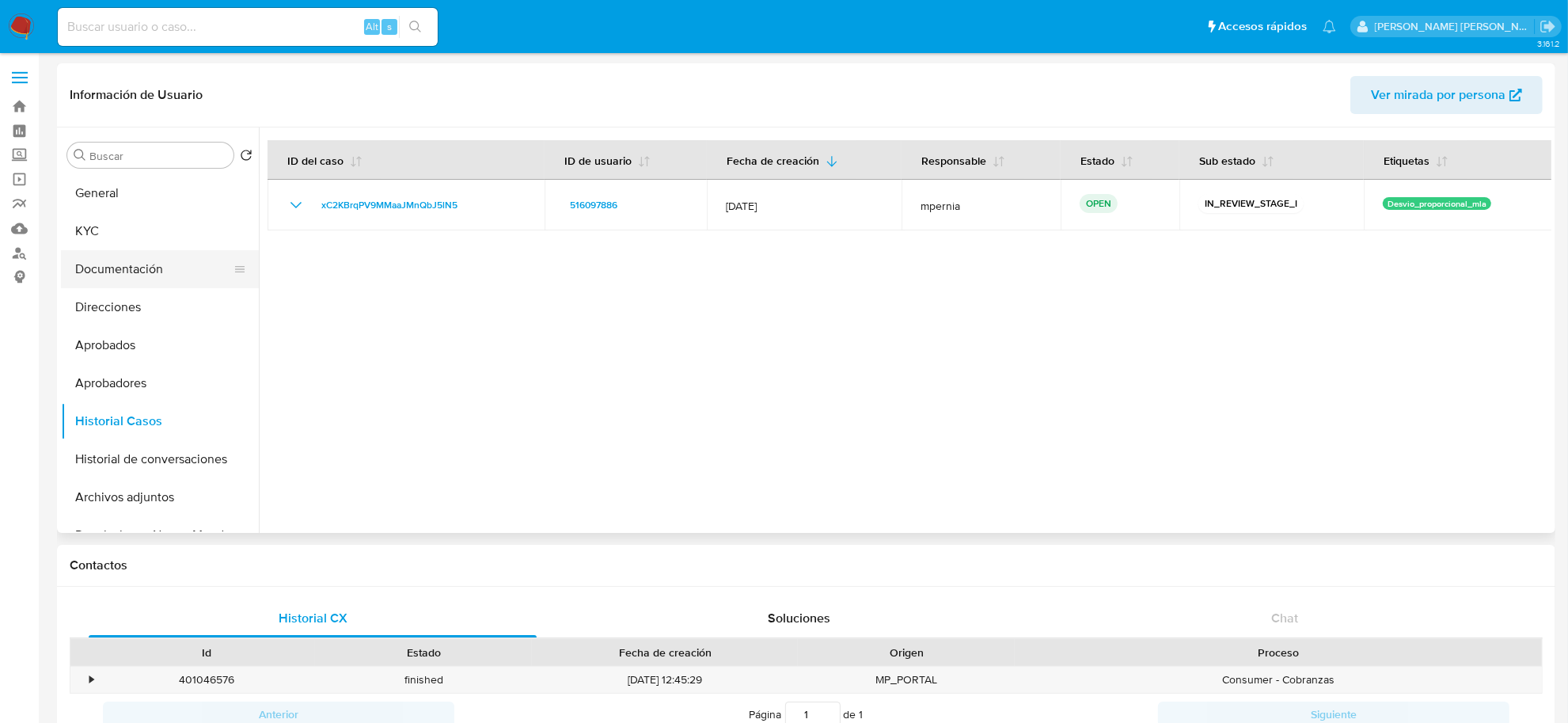
click at [146, 271] on button "Documentación" at bounding box center [154, 269] width 185 height 38
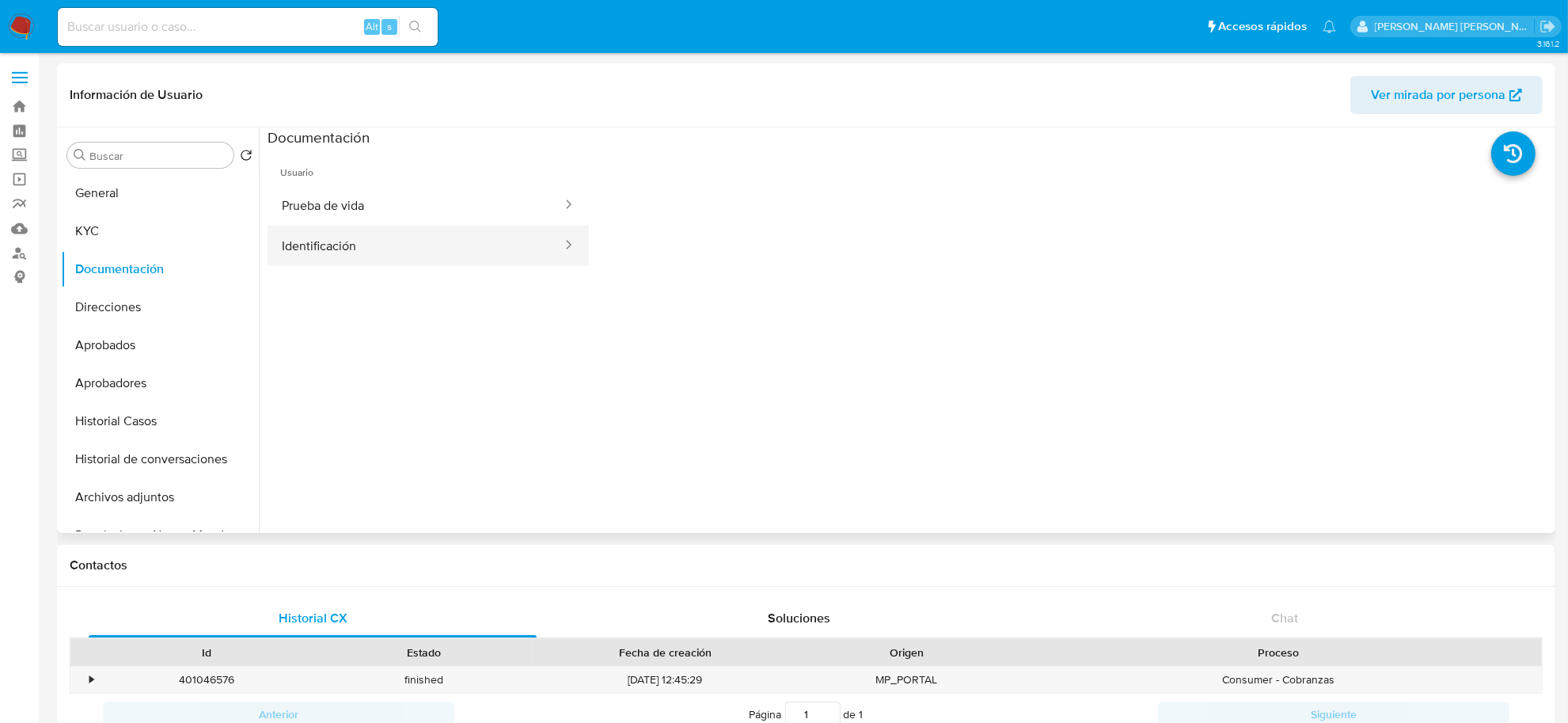
click at [322, 251] on button "Identificación" at bounding box center [416, 245] width 296 height 40
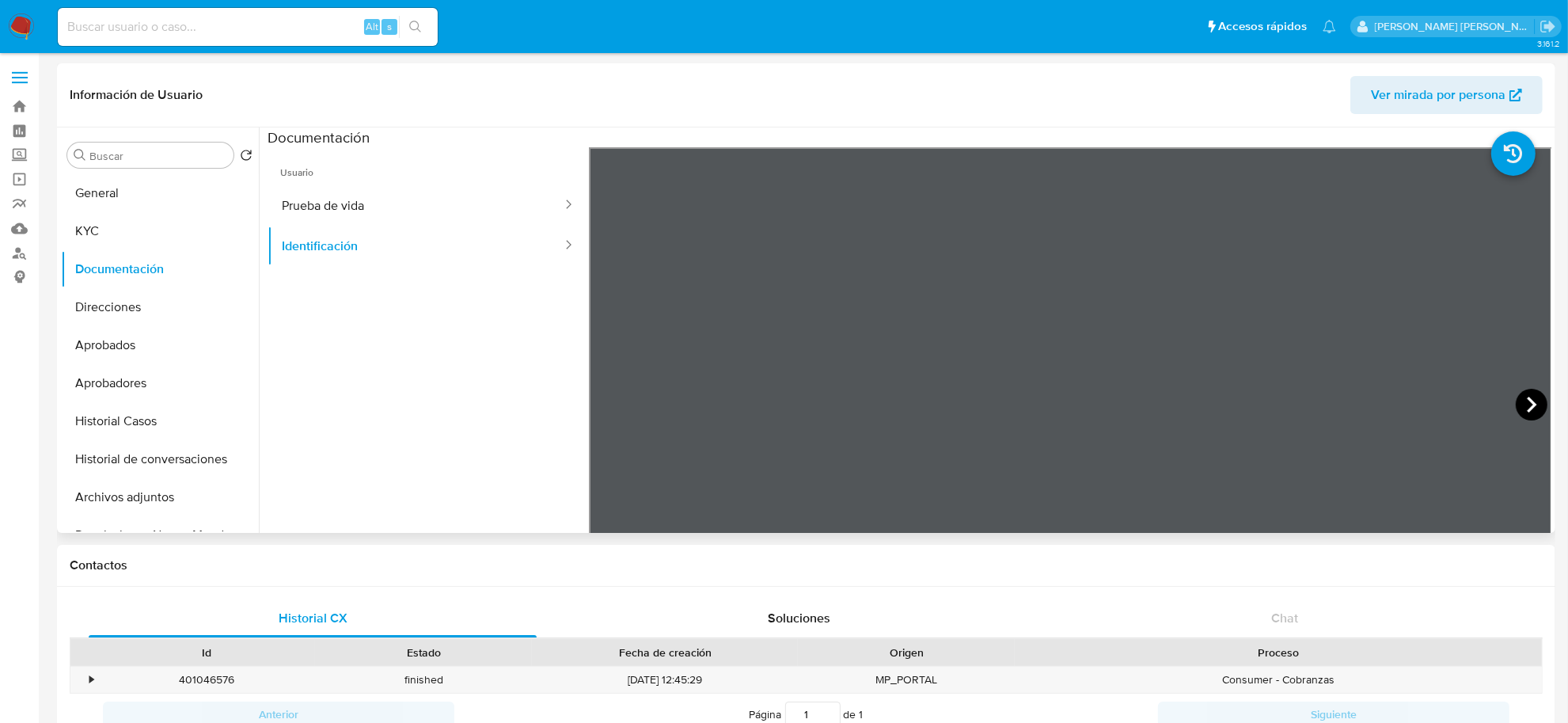
click at [1528, 406] on icon at bounding box center [1532, 405] width 10 height 16
click at [602, 400] on icon at bounding box center [608, 404] width 31 height 31
click at [110, 416] on button "Historial Casos" at bounding box center [154, 421] width 185 height 38
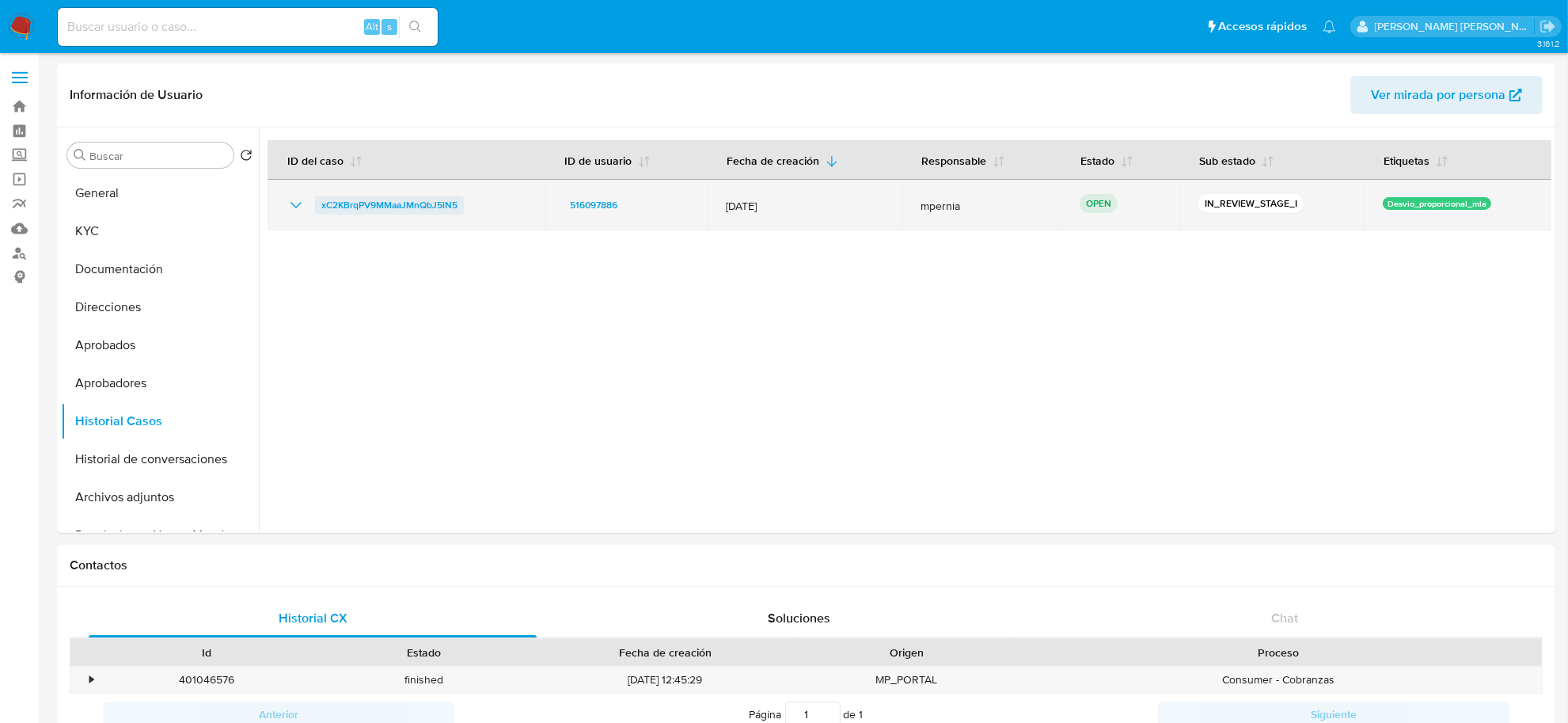
drag, startPoint x: 476, startPoint y: 207, endPoint x: 321, endPoint y: 198, distance: 155.3
click at [321, 198] on div "xC2KBrqPV9MMaaJMnQbJ5lN5" at bounding box center [406, 205] width 239 height 19
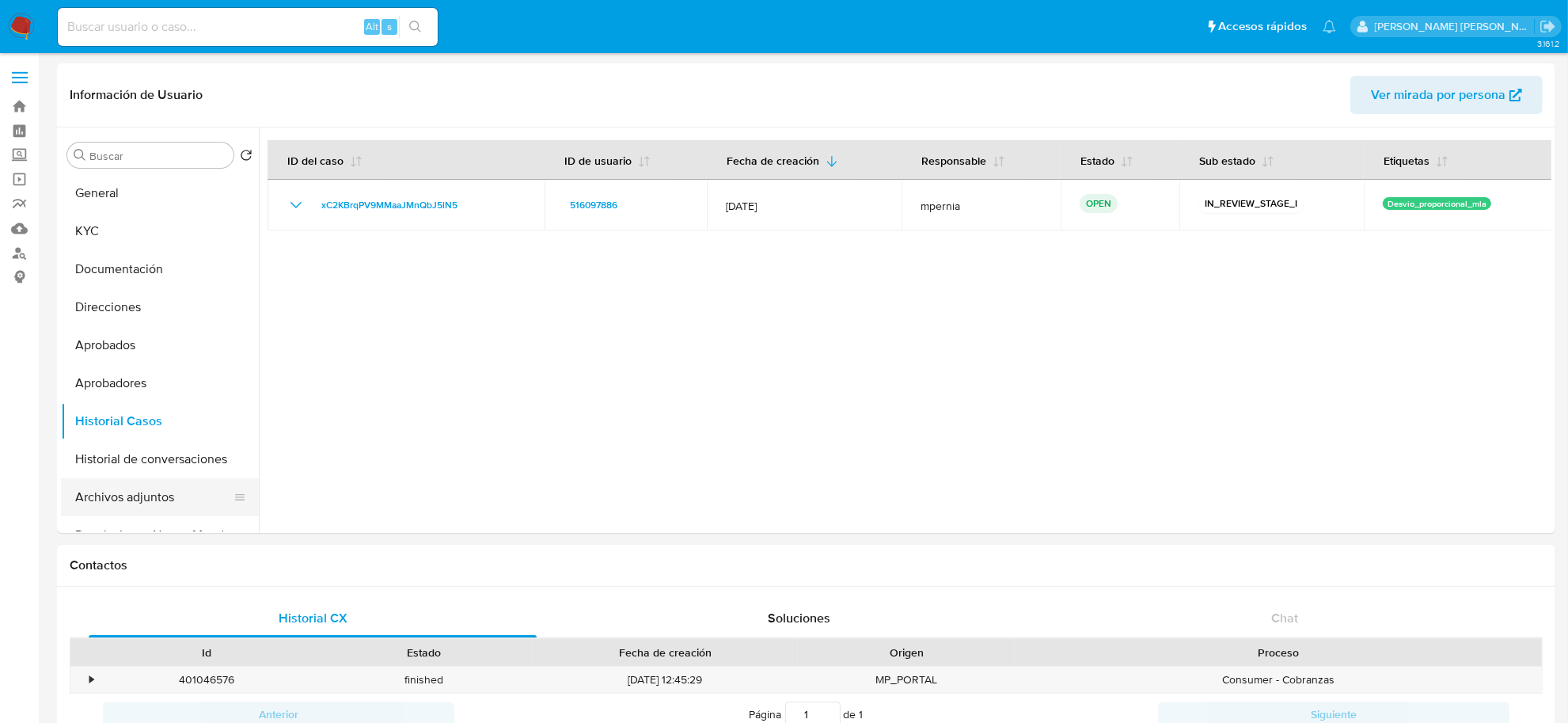
click at [100, 500] on button "Archivos adjuntos" at bounding box center [154, 497] width 185 height 38
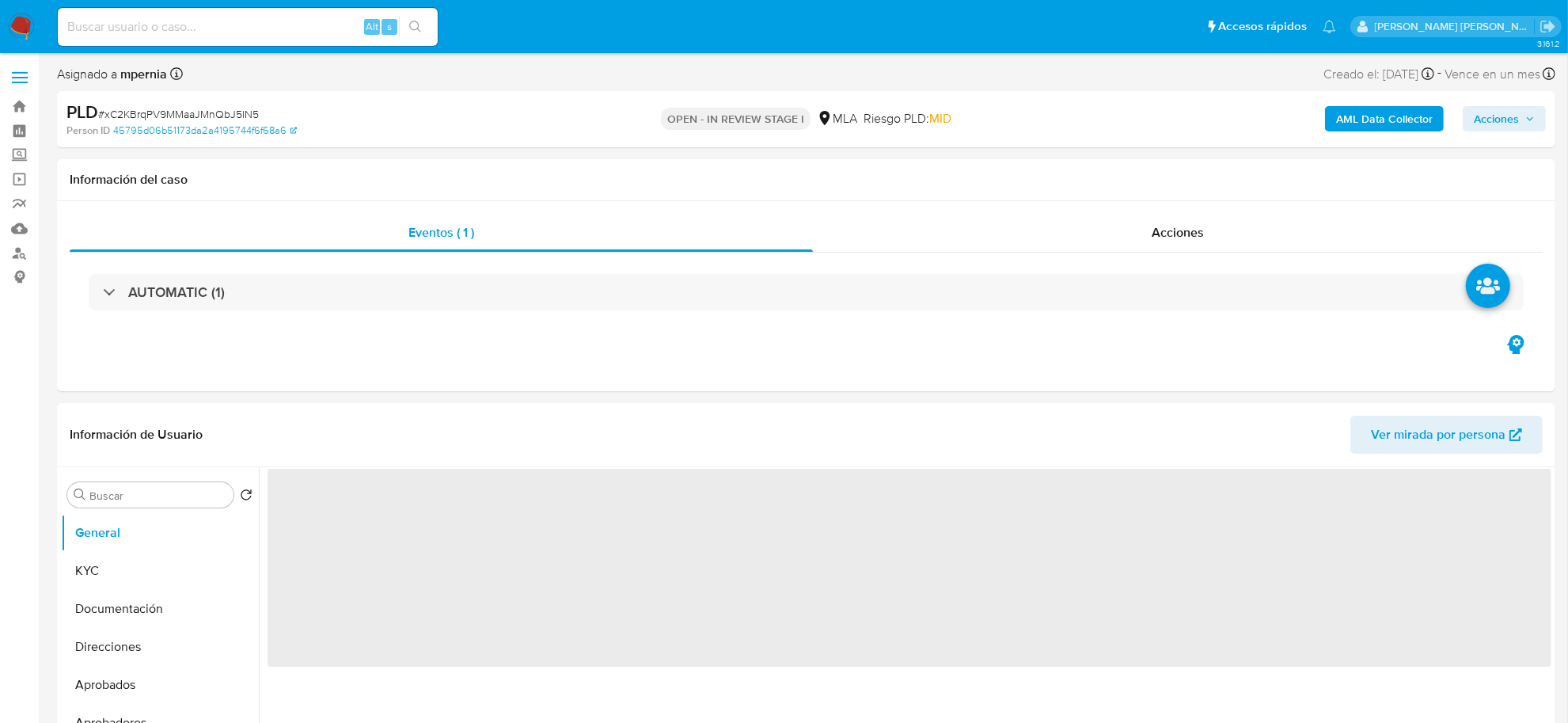
select select "10"
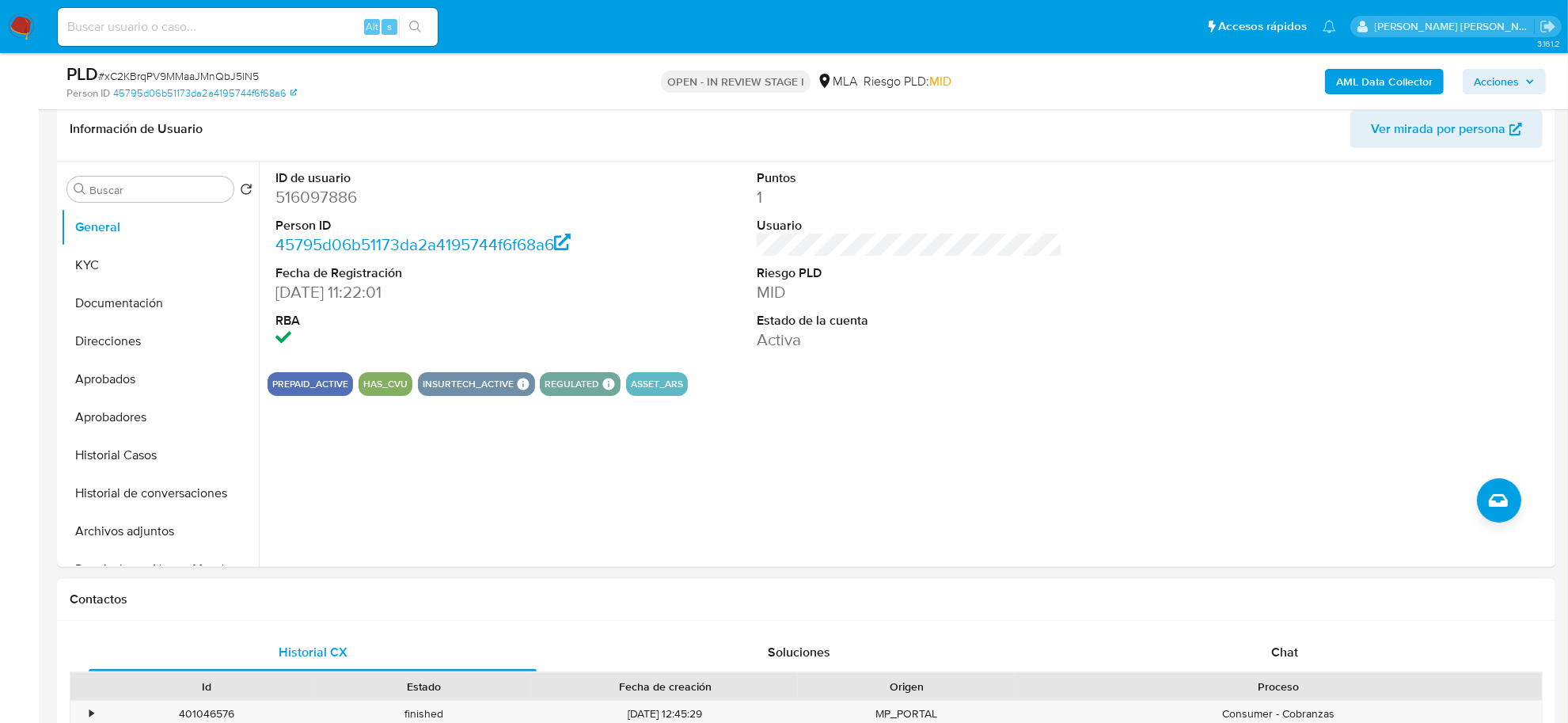
scroll to position [396, 0]
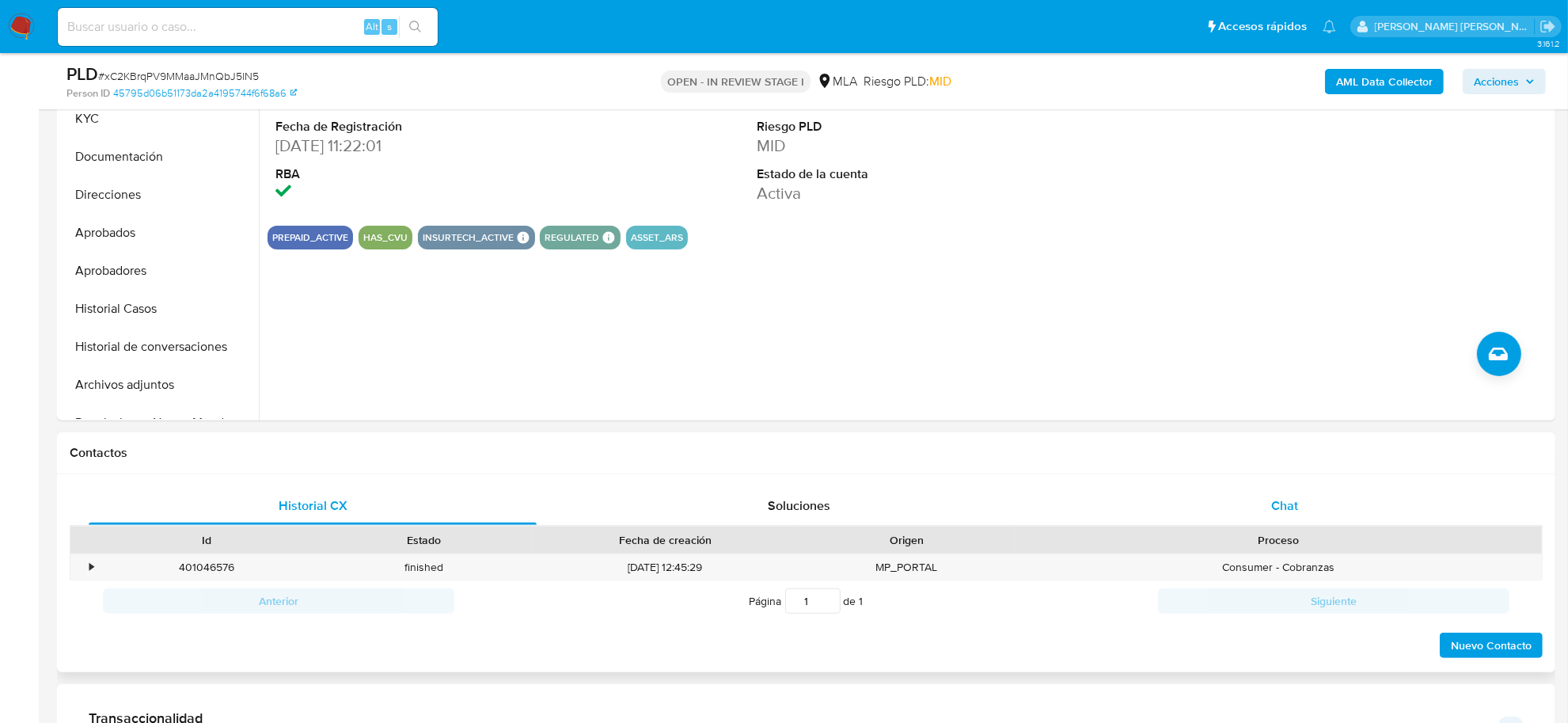
click at [1276, 493] on div "Chat" at bounding box center [1284, 506] width 448 height 38
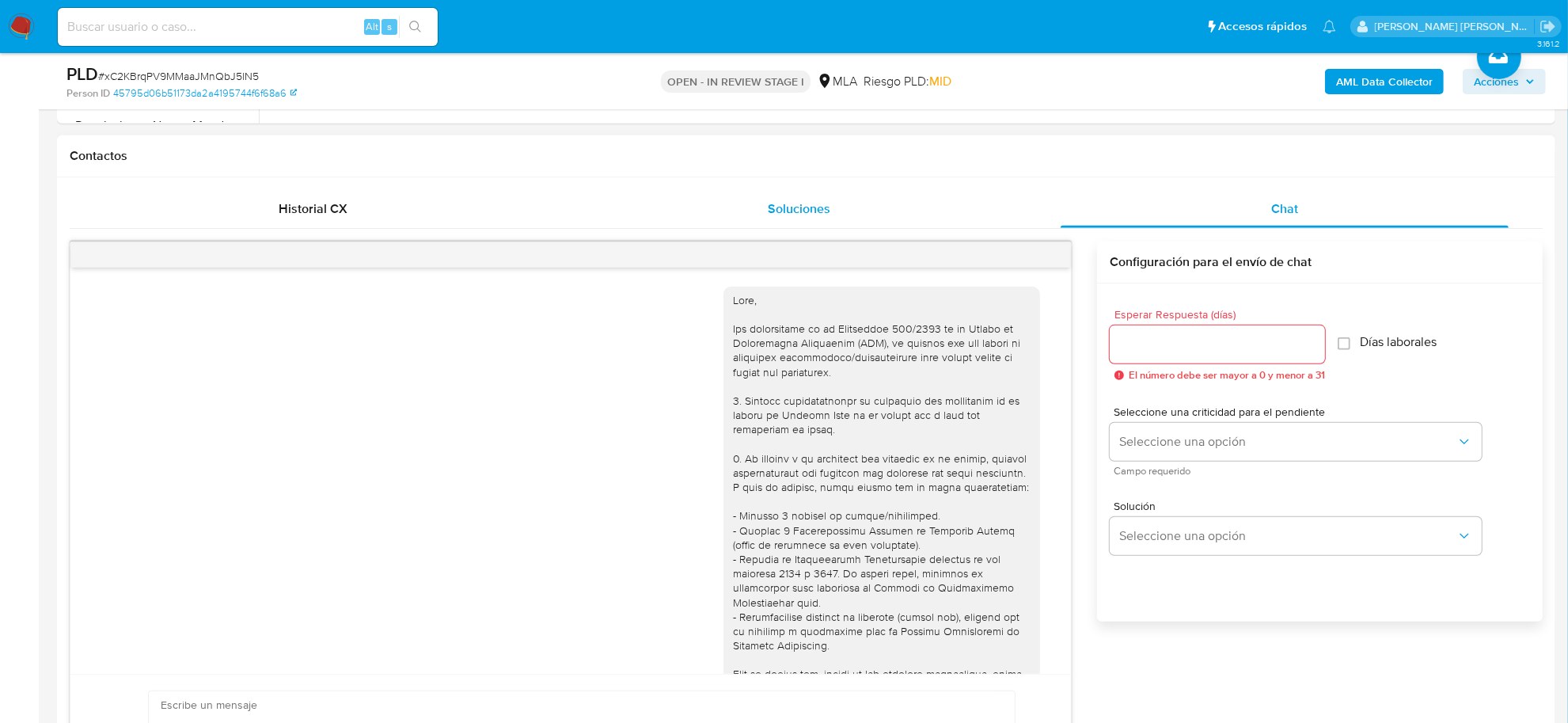
scroll to position [594, 0]
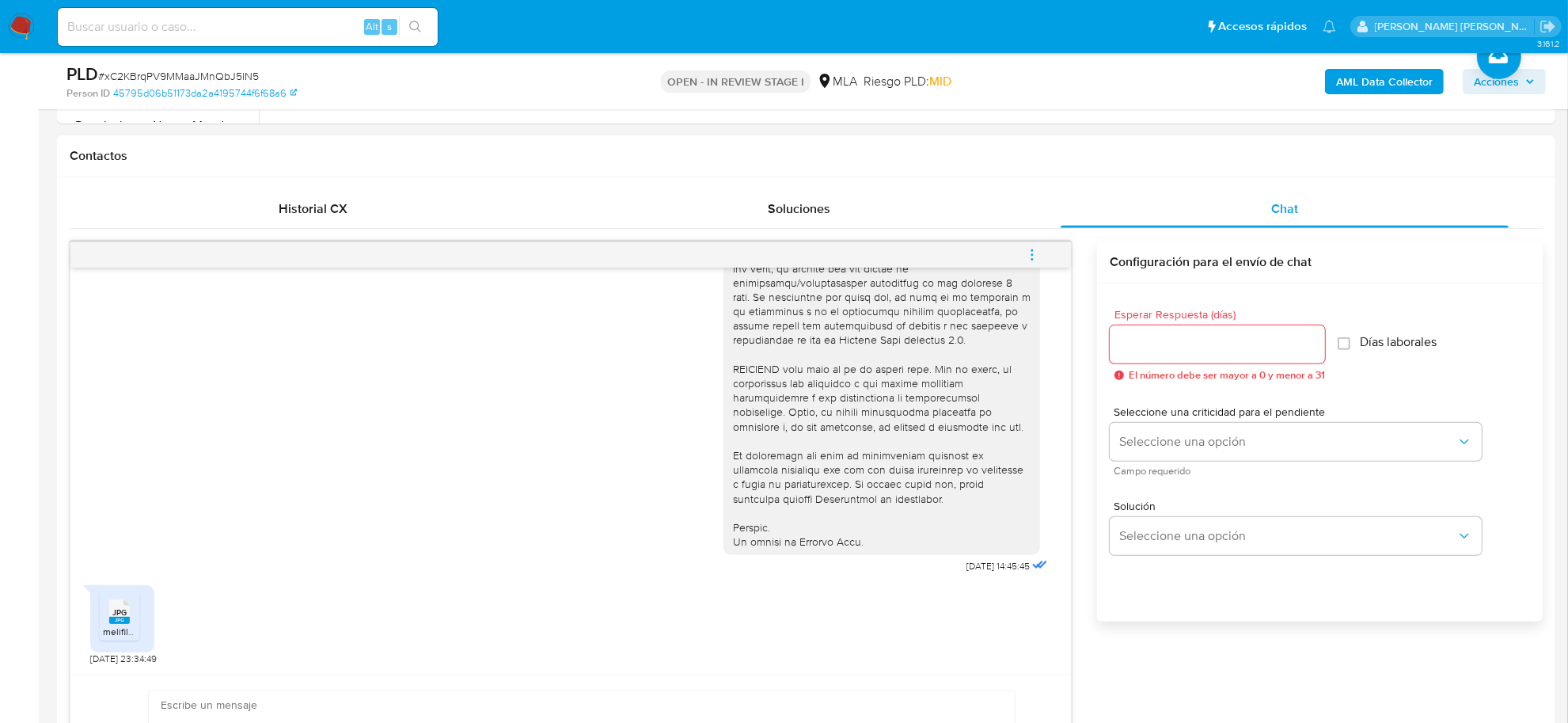
click at [1031, 253] on icon "menu-action" at bounding box center [1033, 255] width 14 height 14
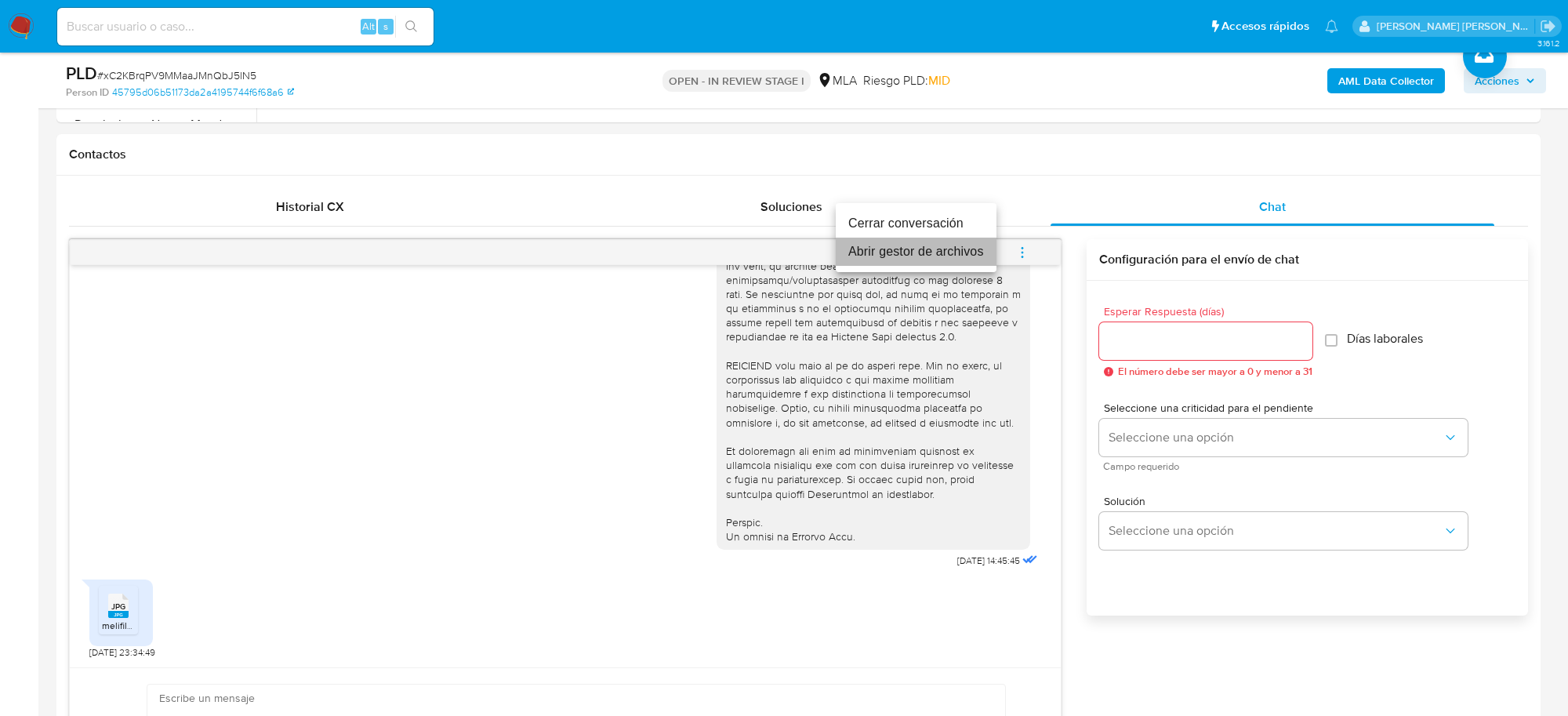
click at [913, 261] on li "Abrir gestor de archivos" at bounding box center [916, 252] width 161 height 28
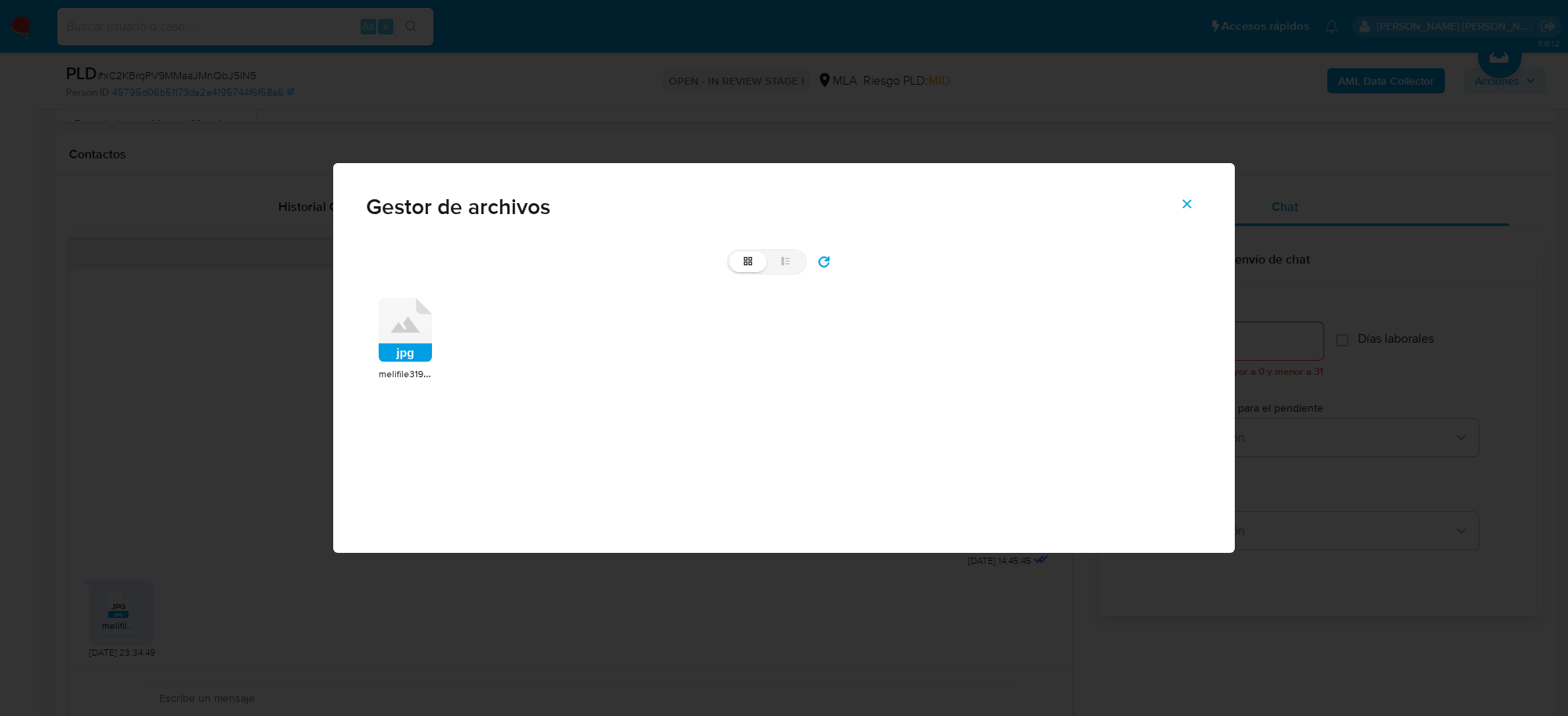
click at [406, 348] on rect at bounding box center [406, 352] width 53 height 19
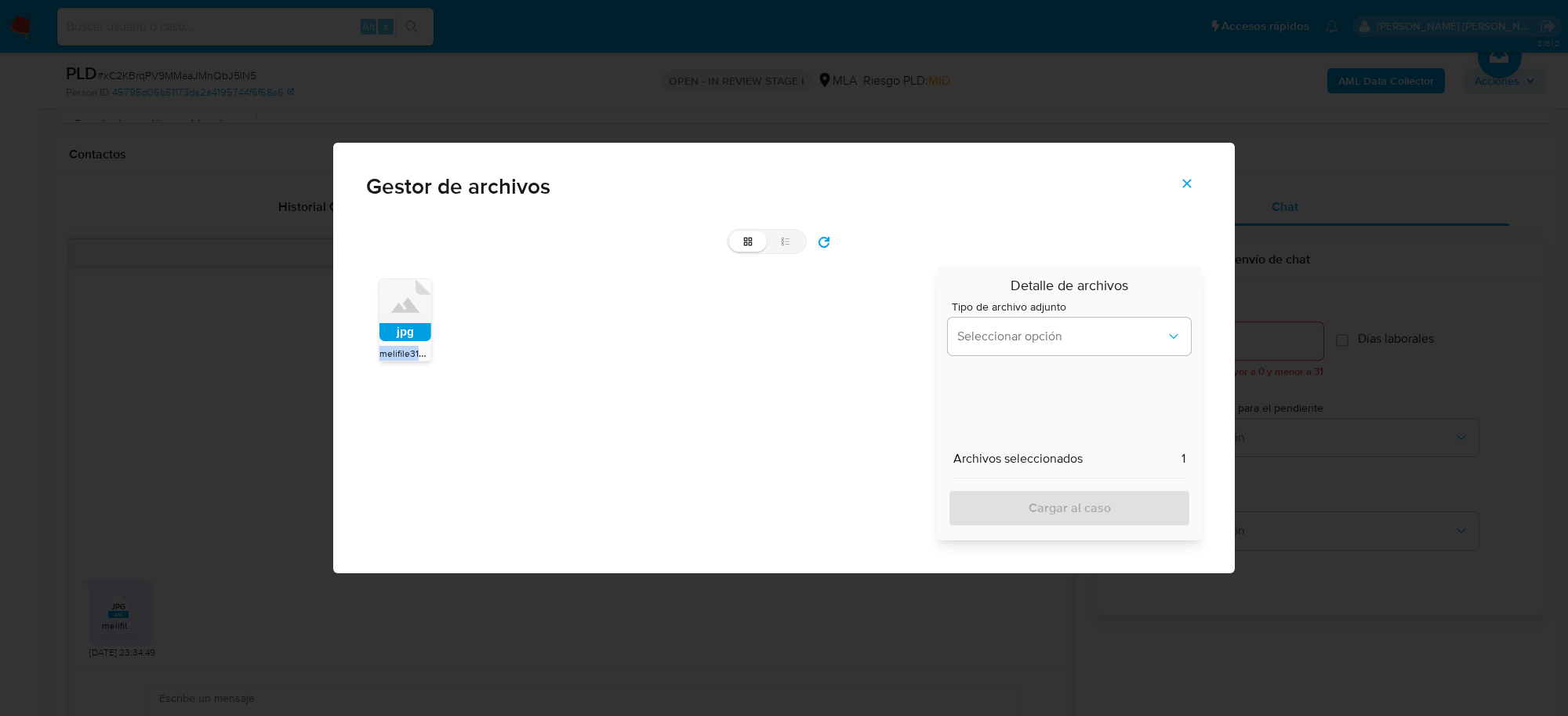
click at [406, 348] on span "melifile3195194106042644854.jpg" at bounding box center [451, 353] width 143 height 16
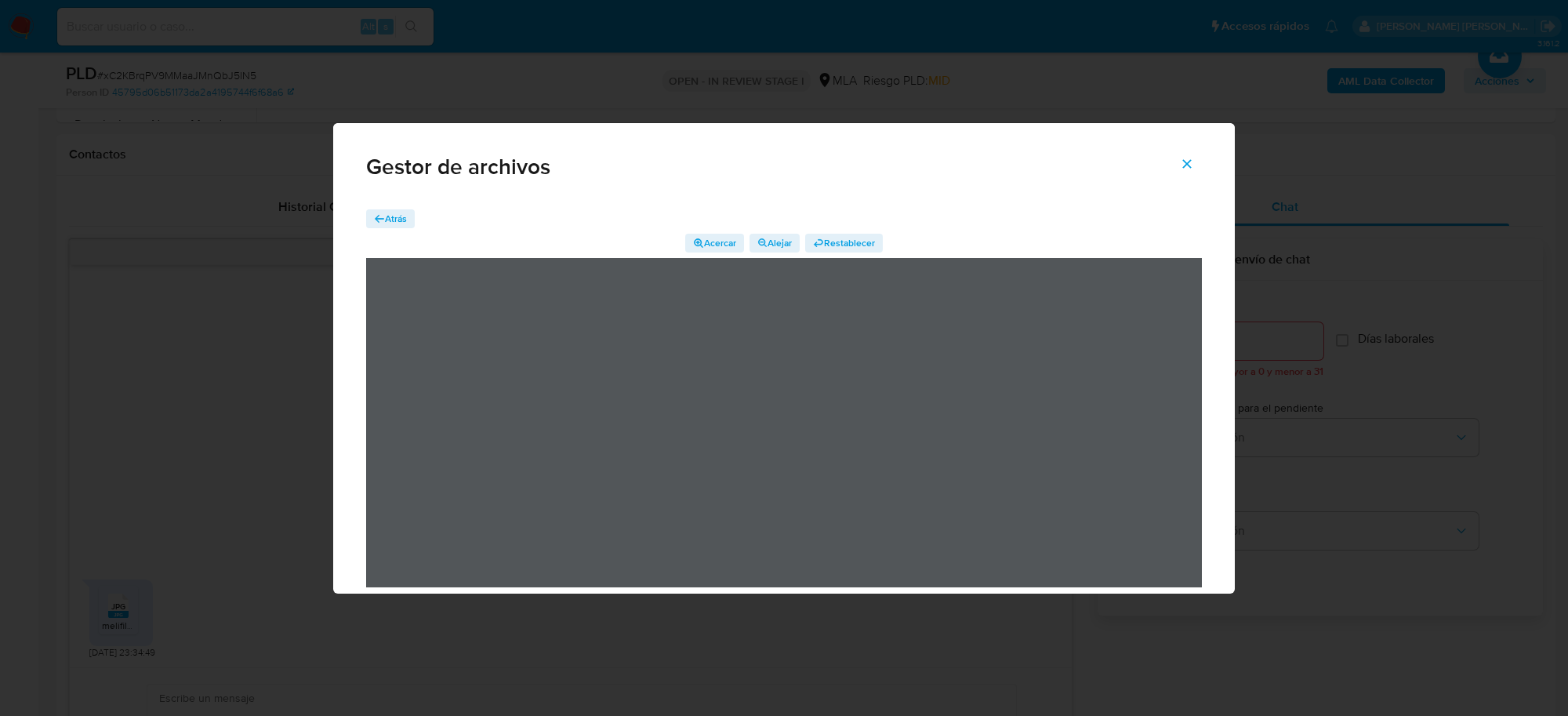
click at [1185, 165] on icon "Cerrar" at bounding box center [1187, 164] width 14 height 14
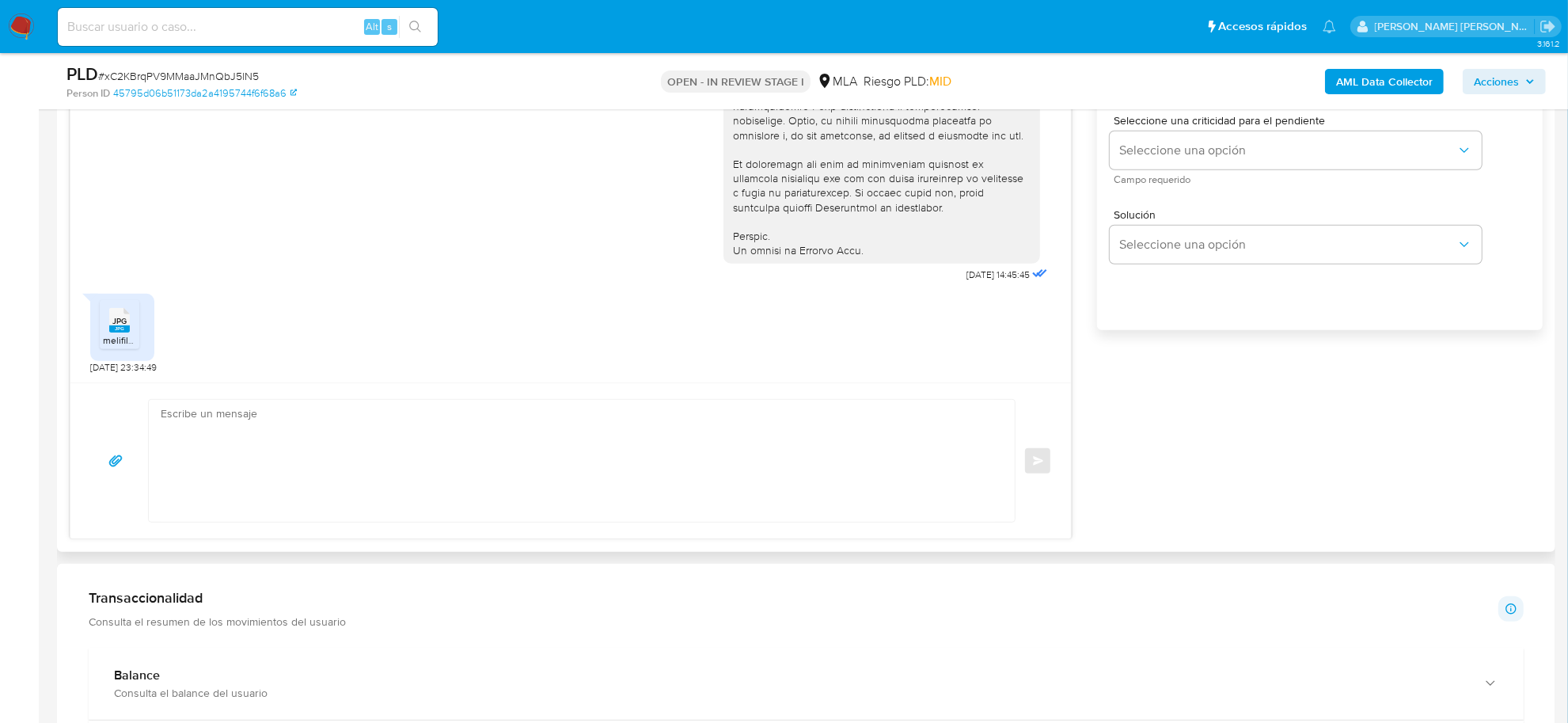
scroll to position [990, 0]
click at [323, 477] on textarea at bounding box center [577, 455] width 834 height 122
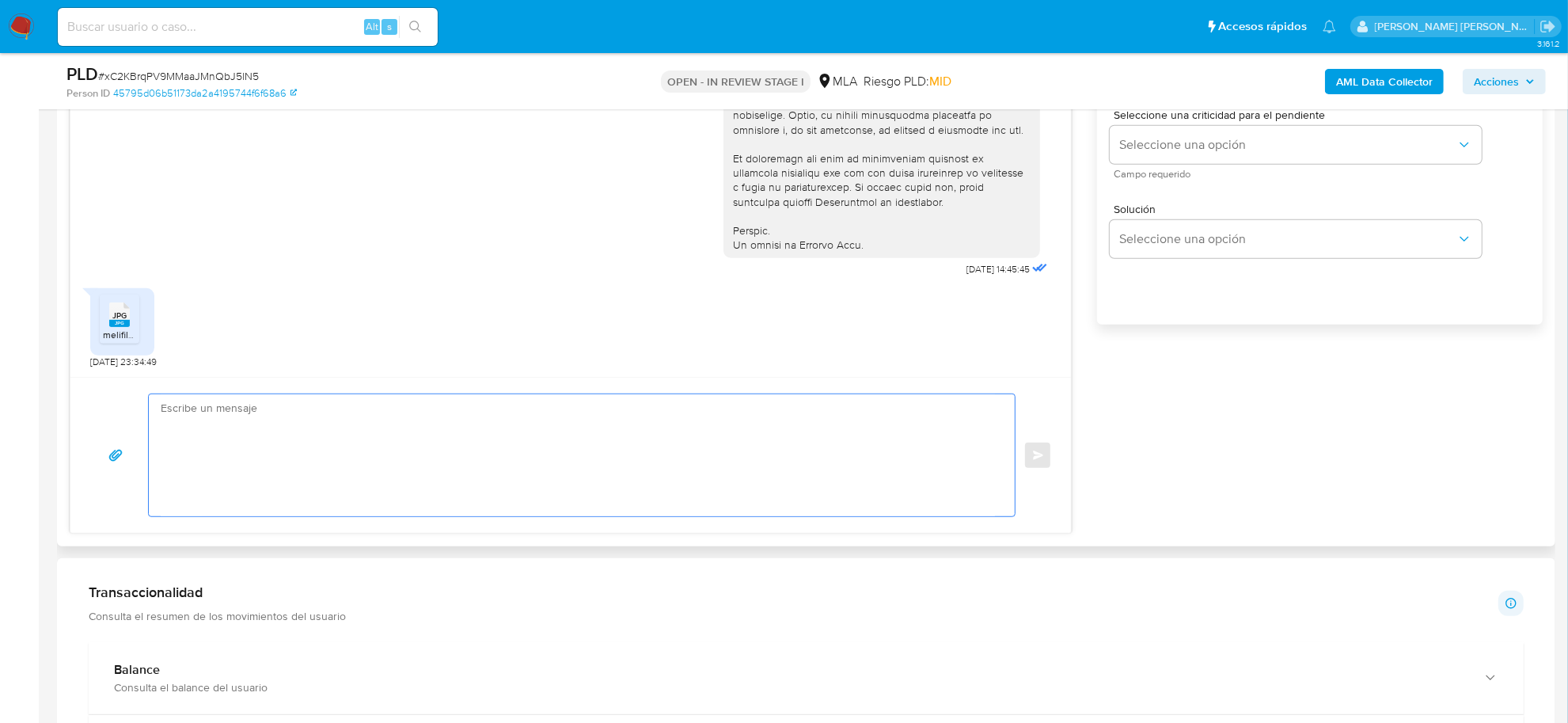
paste textarea "Hola, Muchas gracias por la respuesta. Analizamos tu caso y notamos que la info…"
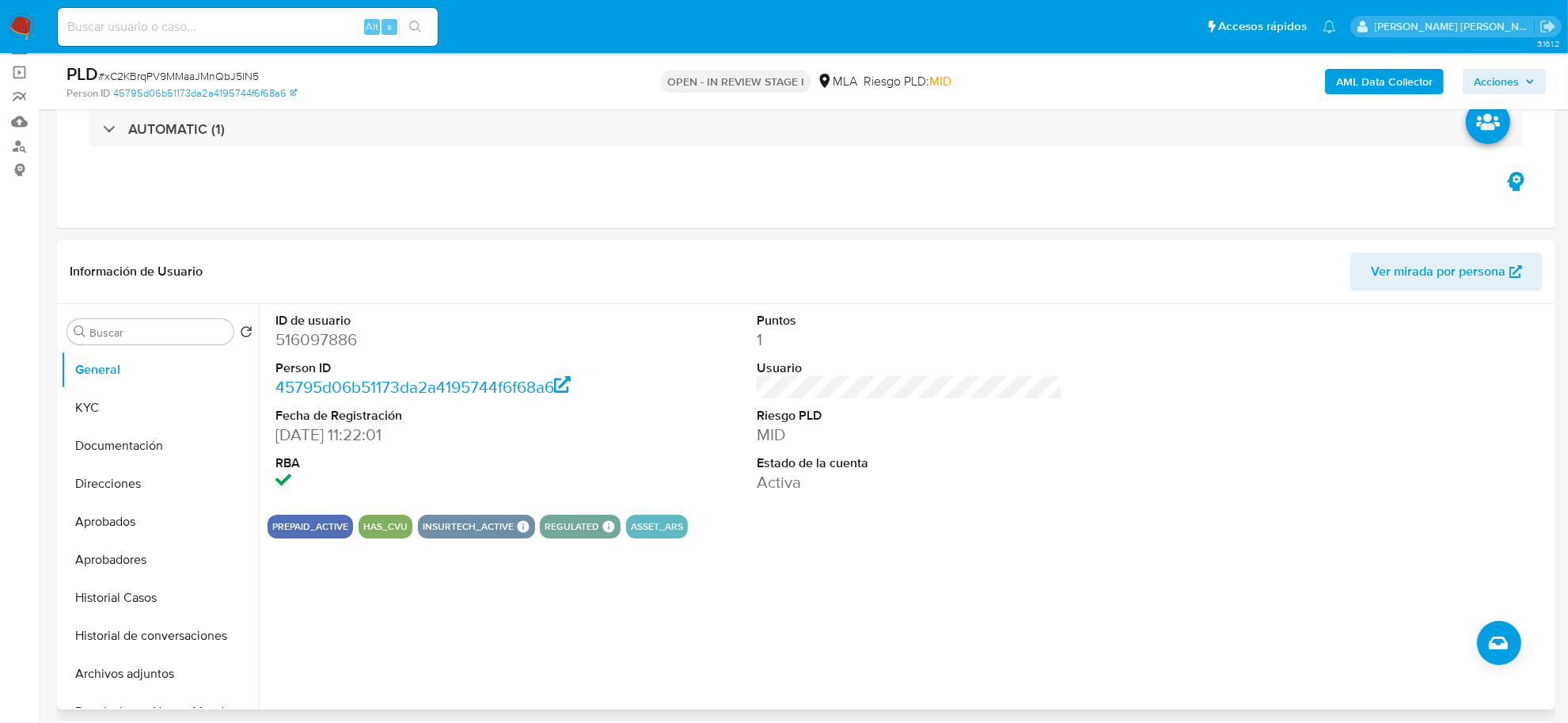
scroll to position [99, 0]
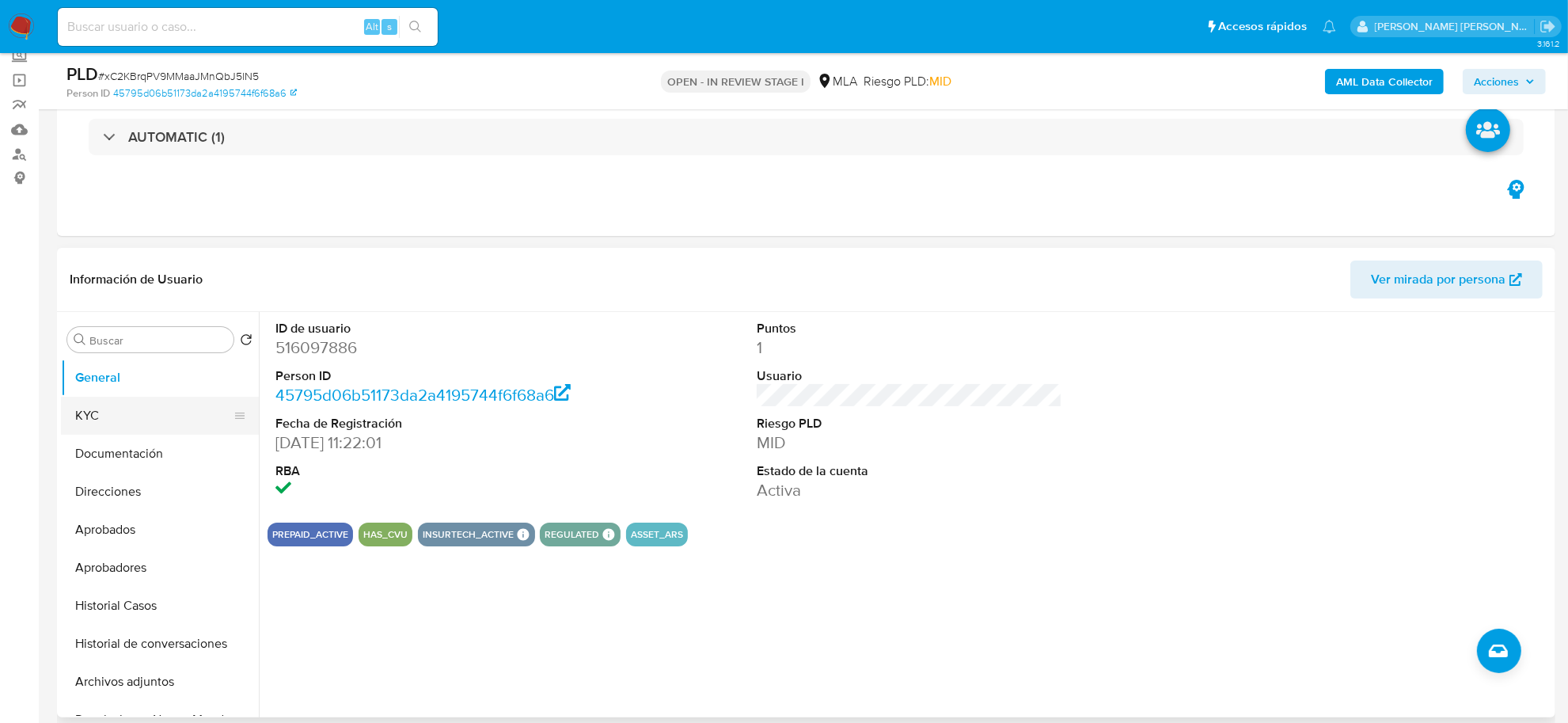
click at [92, 425] on button "KYC" at bounding box center [154, 416] width 185 height 38
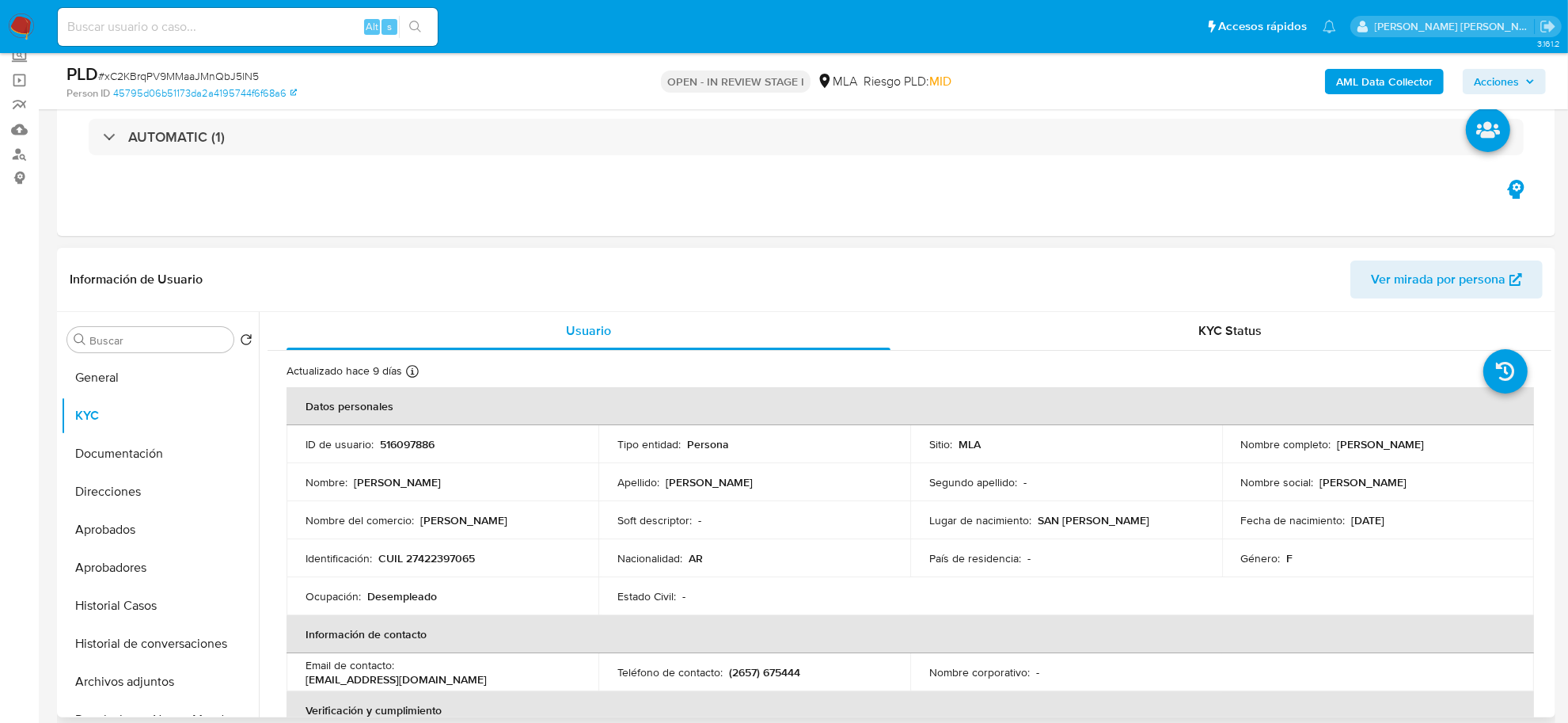
drag, startPoint x: 1334, startPoint y: 445, endPoint x: 1412, endPoint y: 447, distance: 78.0
click at [1412, 447] on p "[PERSON_NAME] [PERSON_NAME]" at bounding box center [1381, 445] width 87 height 14
copy p "Catherin Daiana"
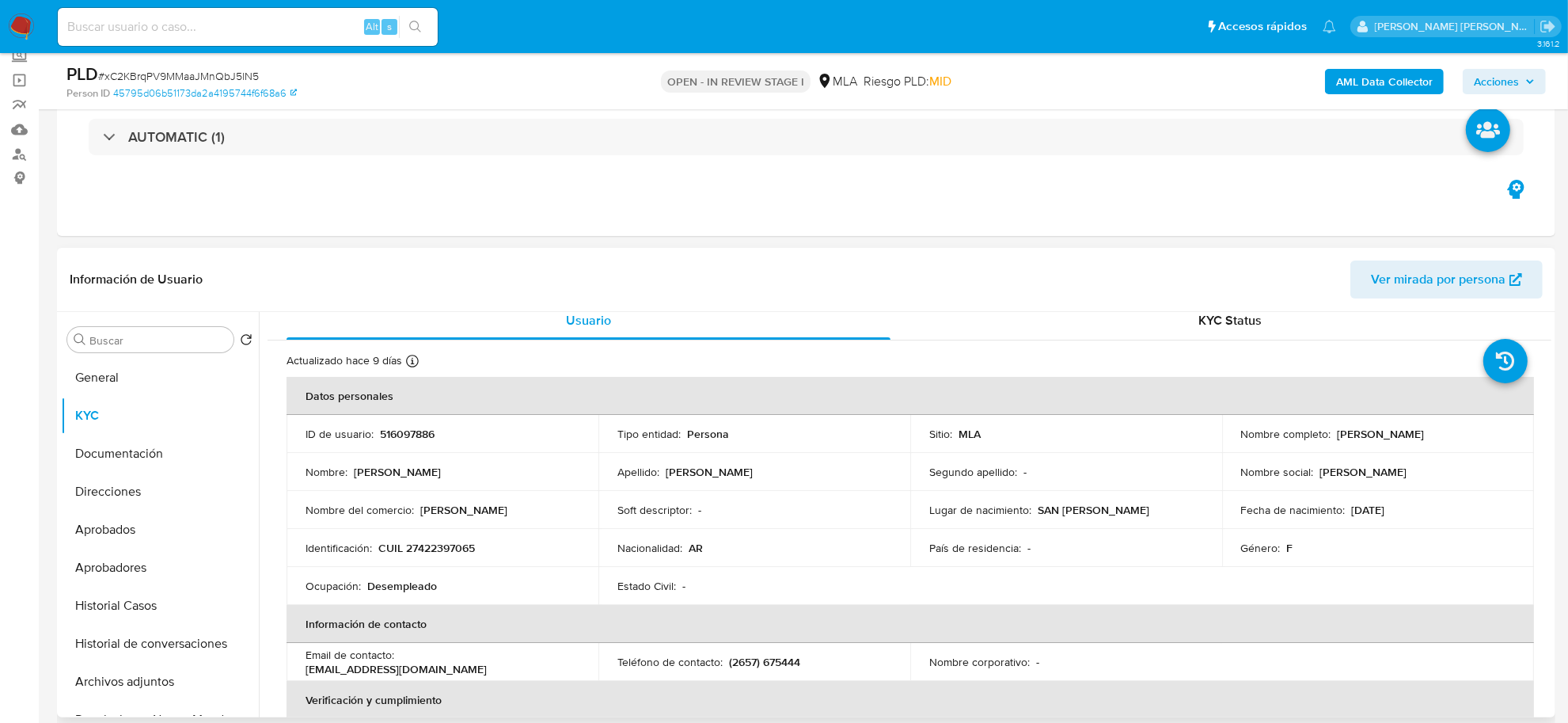
scroll to position [0, 0]
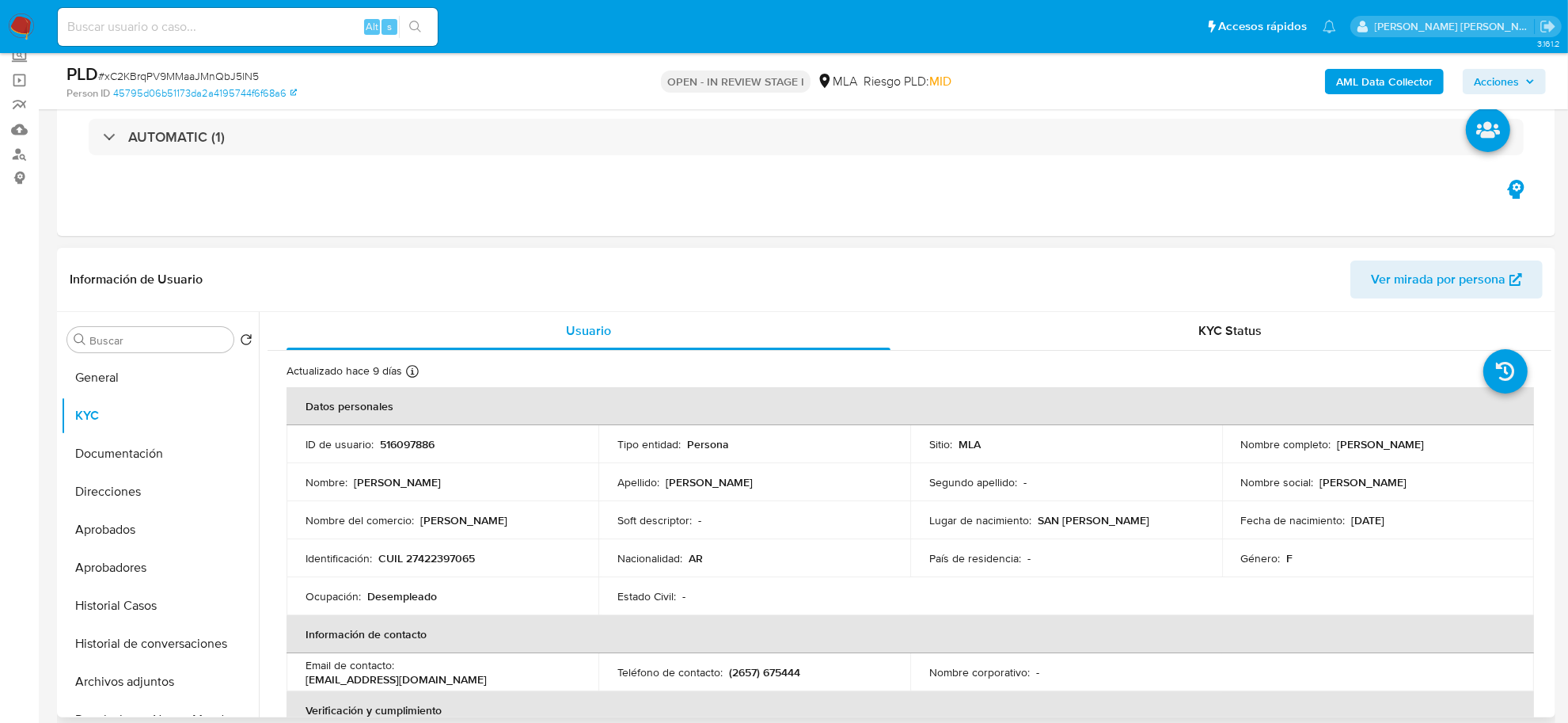
click at [1346, 464] on td "Nombre social : Cathy" at bounding box center [1378, 482] width 312 height 38
drag, startPoint x: 1334, startPoint y: 445, endPoint x: 1454, endPoint y: 452, distance: 120.2
click at [1454, 452] on td "Nombre completo : Catherin Daiana Netto" at bounding box center [1378, 444] width 312 height 38
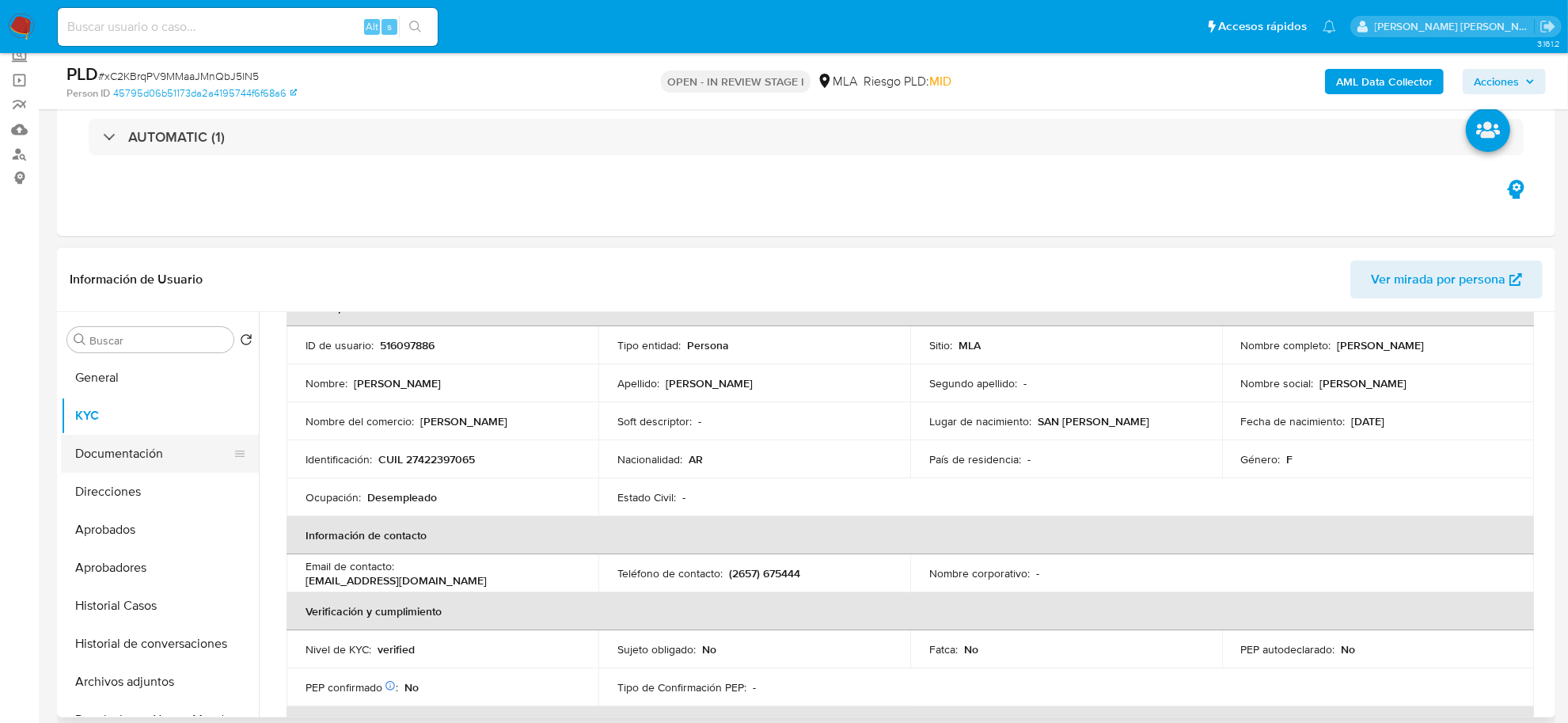
click at [111, 456] on button "Documentación" at bounding box center [154, 454] width 185 height 38
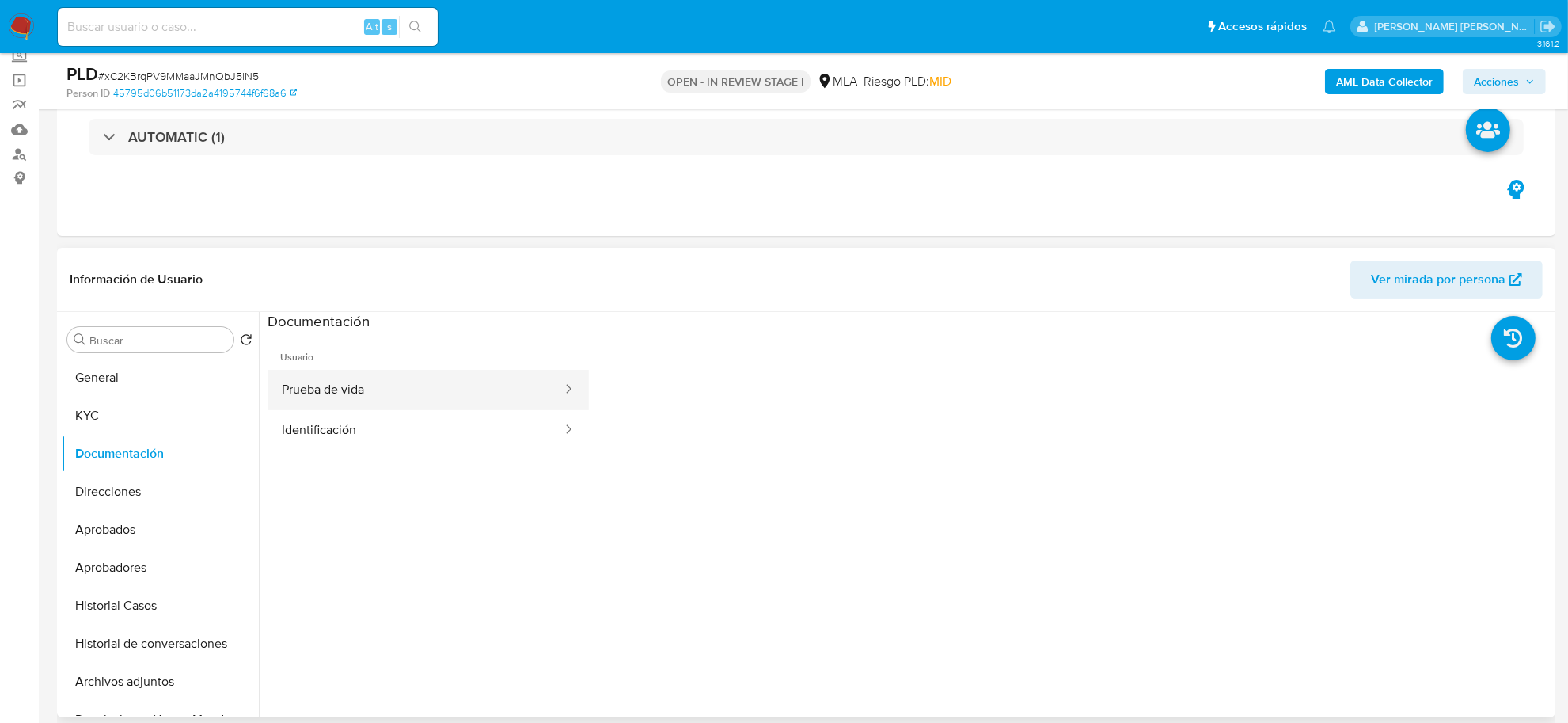
click at [325, 380] on button "Prueba de vida" at bounding box center [416, 390] width 296 height 40
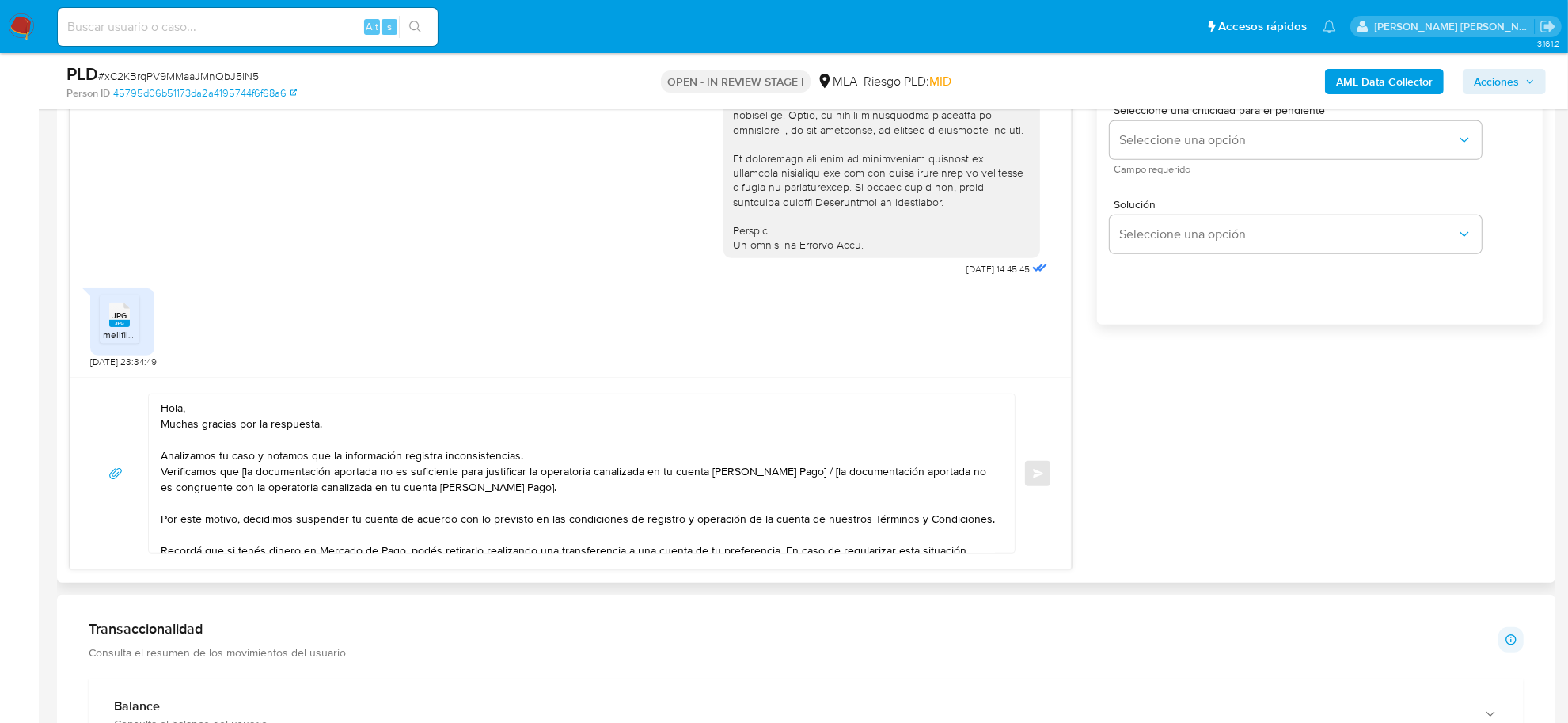
click at [182, 409] on textarea "Hola, Muchas gracias por la respuesta. Analizamos tu caso y notamos que la info…" at bounding box center [577, 473] width 834 height 158
drag, startPoint x: 189, startPoint y: 412, endPoint x: 159, endPoint y: 411, distance: 30.0
click at [159, 411] on div "Hola, Muchas gracias por la respuesta. Analizamos tu caso y notamos que la info…" at bounding box center [578, 473] width 859 height 158
paste textarea "Catherin Daiana"
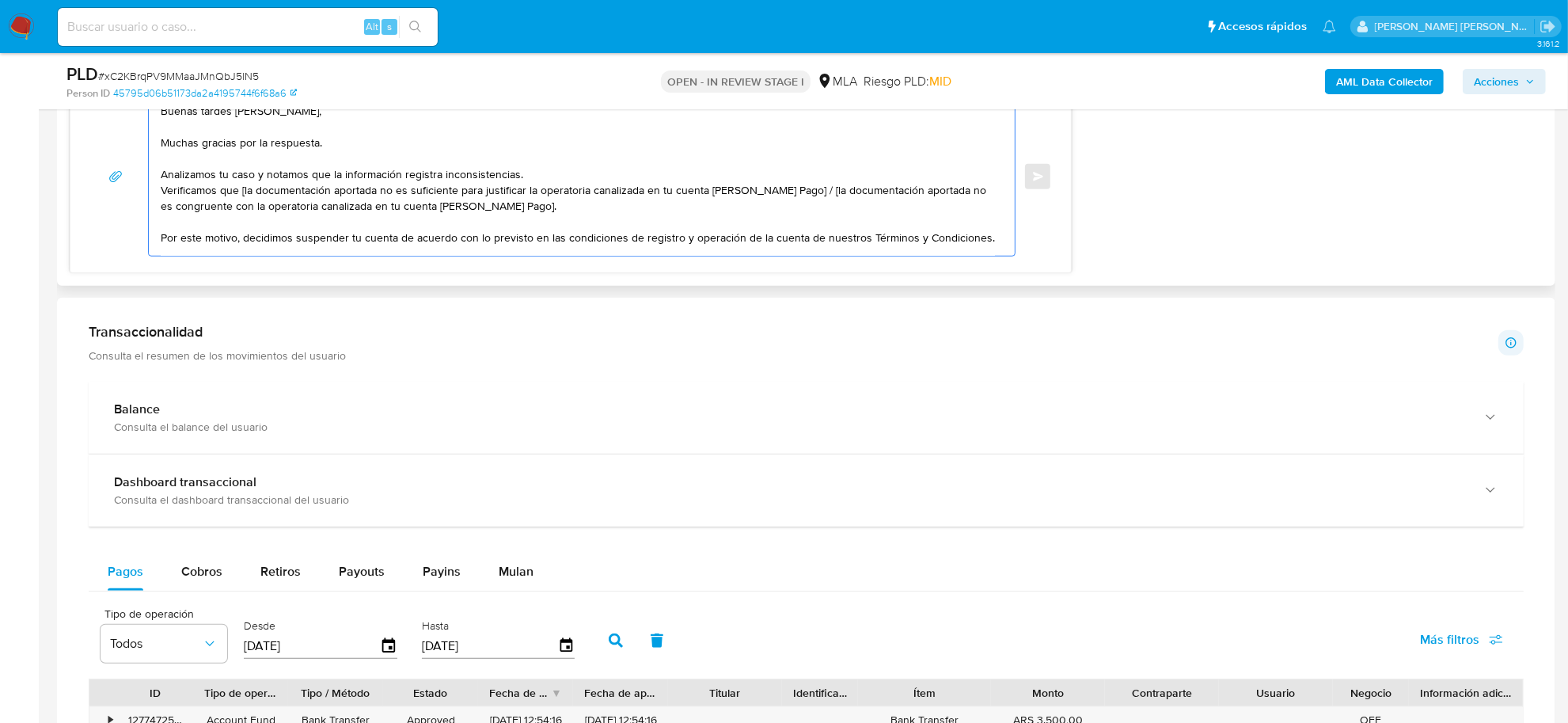
scroll to position [9, 0]
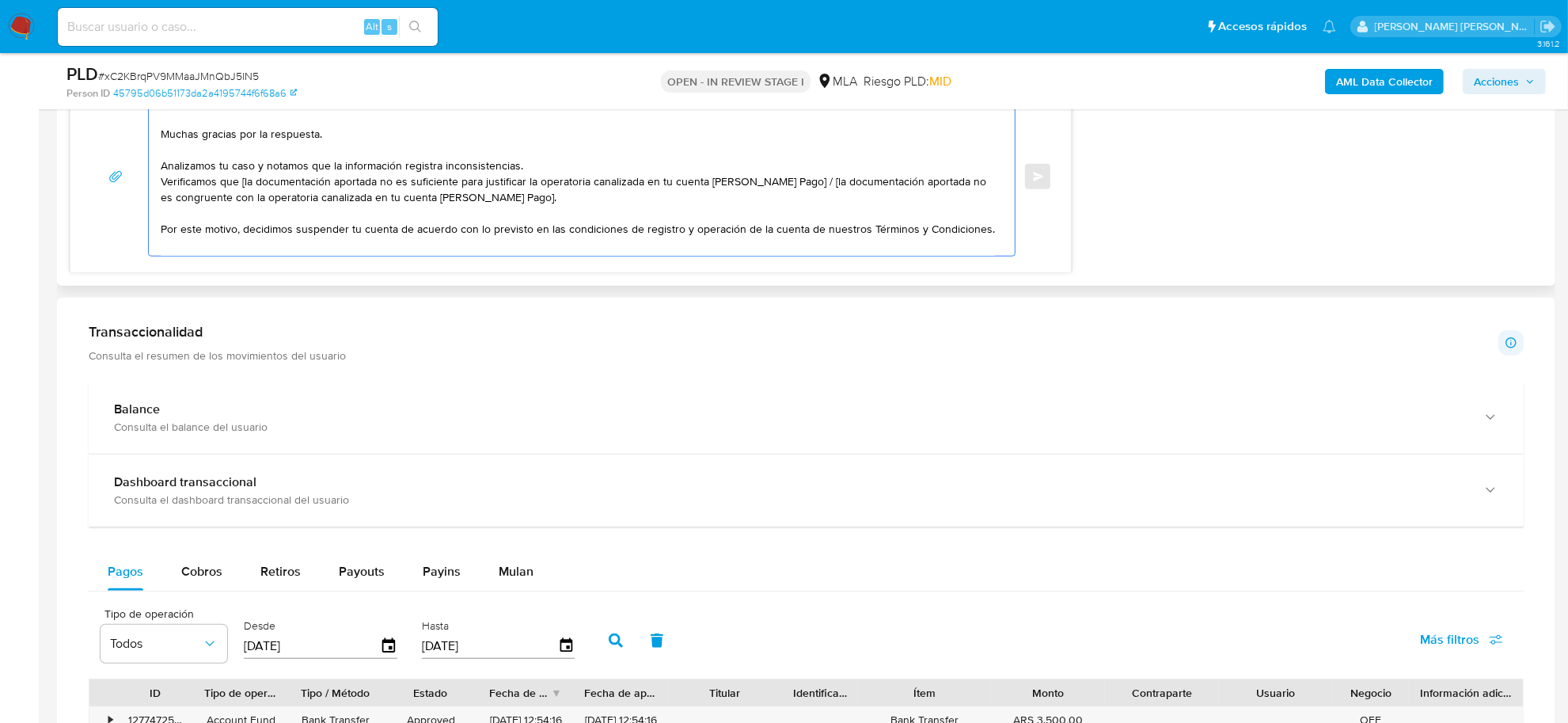
drag, startPoint x: 242, startPoint y: 242, endPoint x: 158, endPoint y: 169, distance: 111.3
click at [158, 169] on div "Buenas tardes Catherin Daiana, Muchas gracias por la respuesta. Analizamos tu c…" at bounding box center [578, 176] width 859 height 158
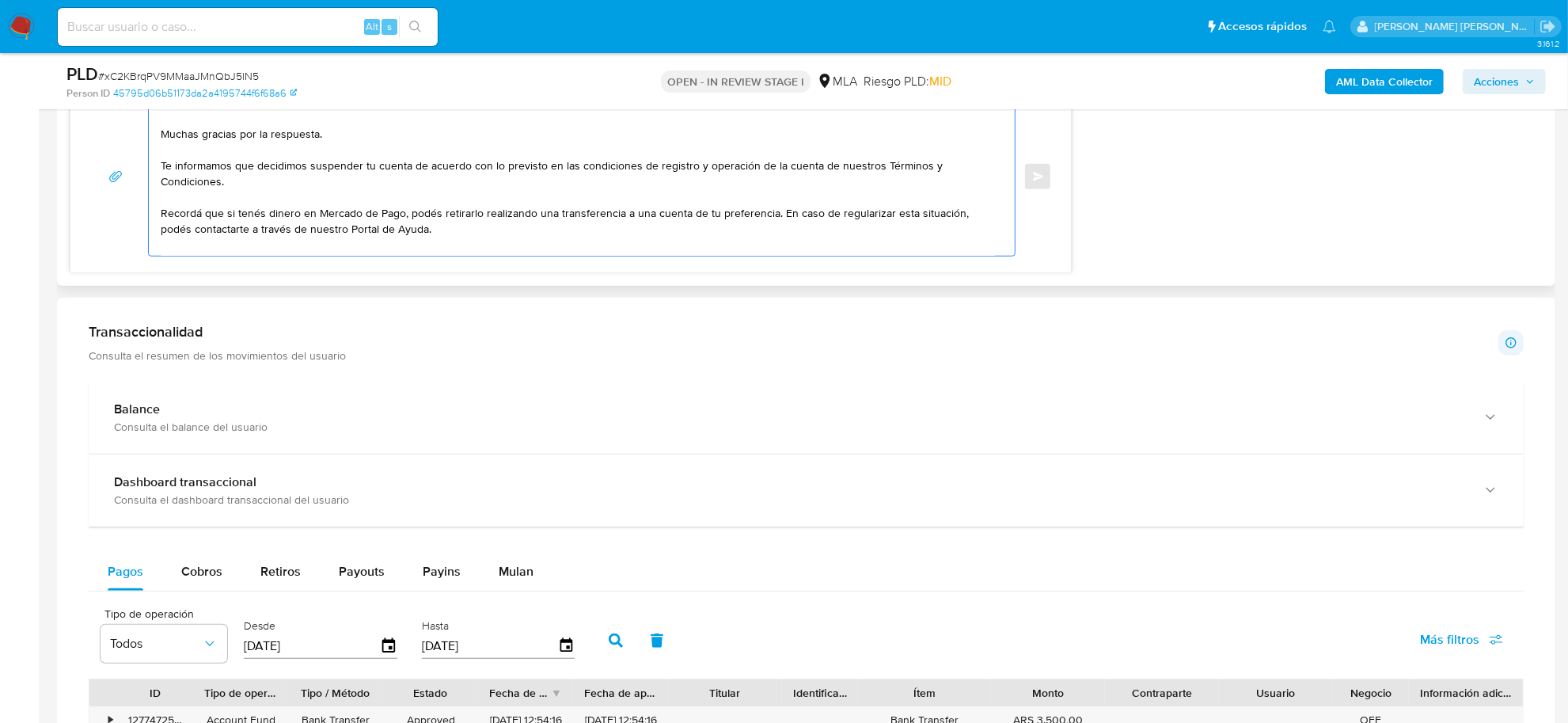
click at [779, 217] on textarea "Buenas tardes Catherin Daiana, Muchas gracias por la respuesta. Te informamos q…" at bounding box center [577, 176] width 834 height 158
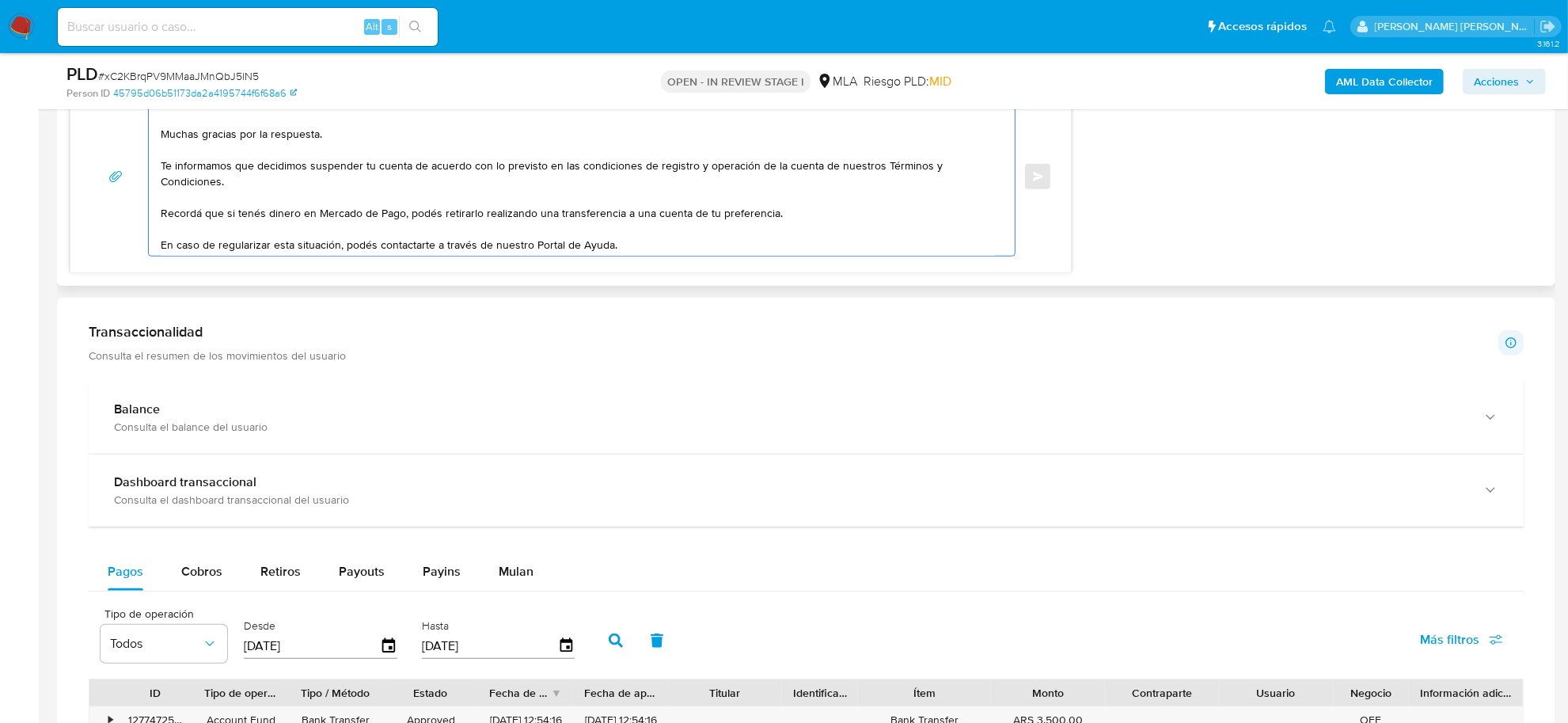
click at [219, 247] on textarea "Buenas tardes Catherin Daiana, Muchas gracias por la respuesta. Te informamos q…" at bounding box center [577, 176] width 834 height 158
click at [647, 247] on textarea "Buenas tardes Catherin Daiana, Muchas gracias por la respuesta. Te informamos q…" at bounding box center [577, 176] width 834 height 158
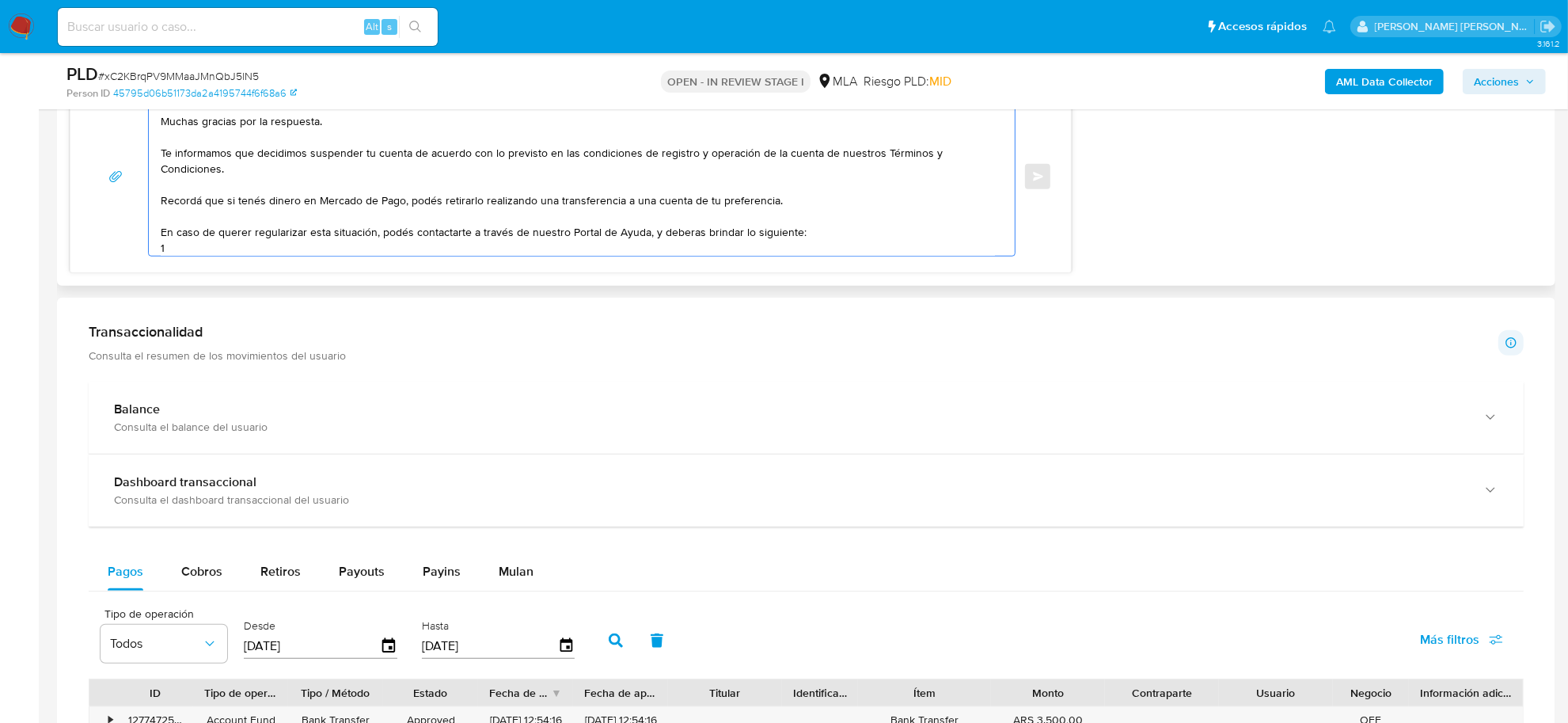
paste textarea "- Detalla la actividad que realizas a través de tu cuenta."
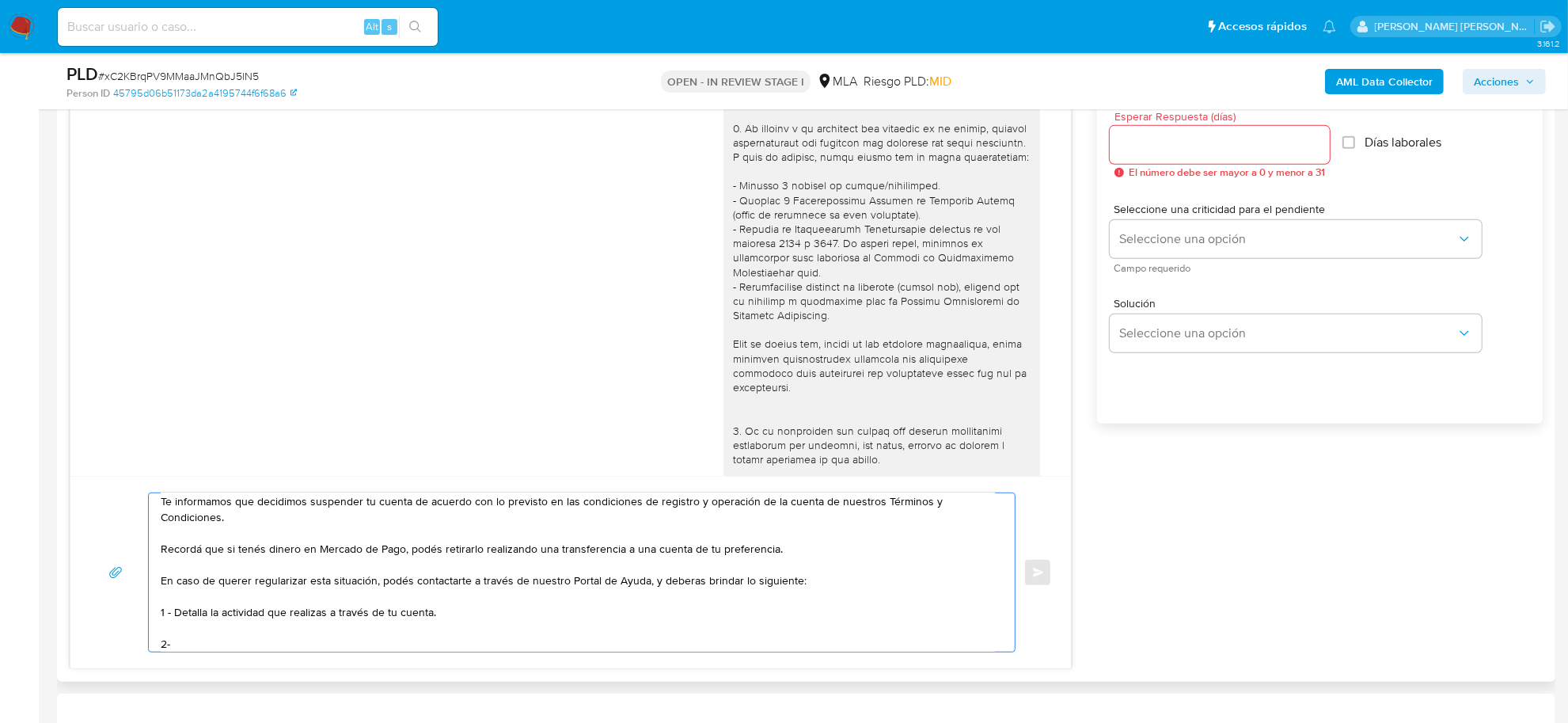
scroll to position [99, 0]
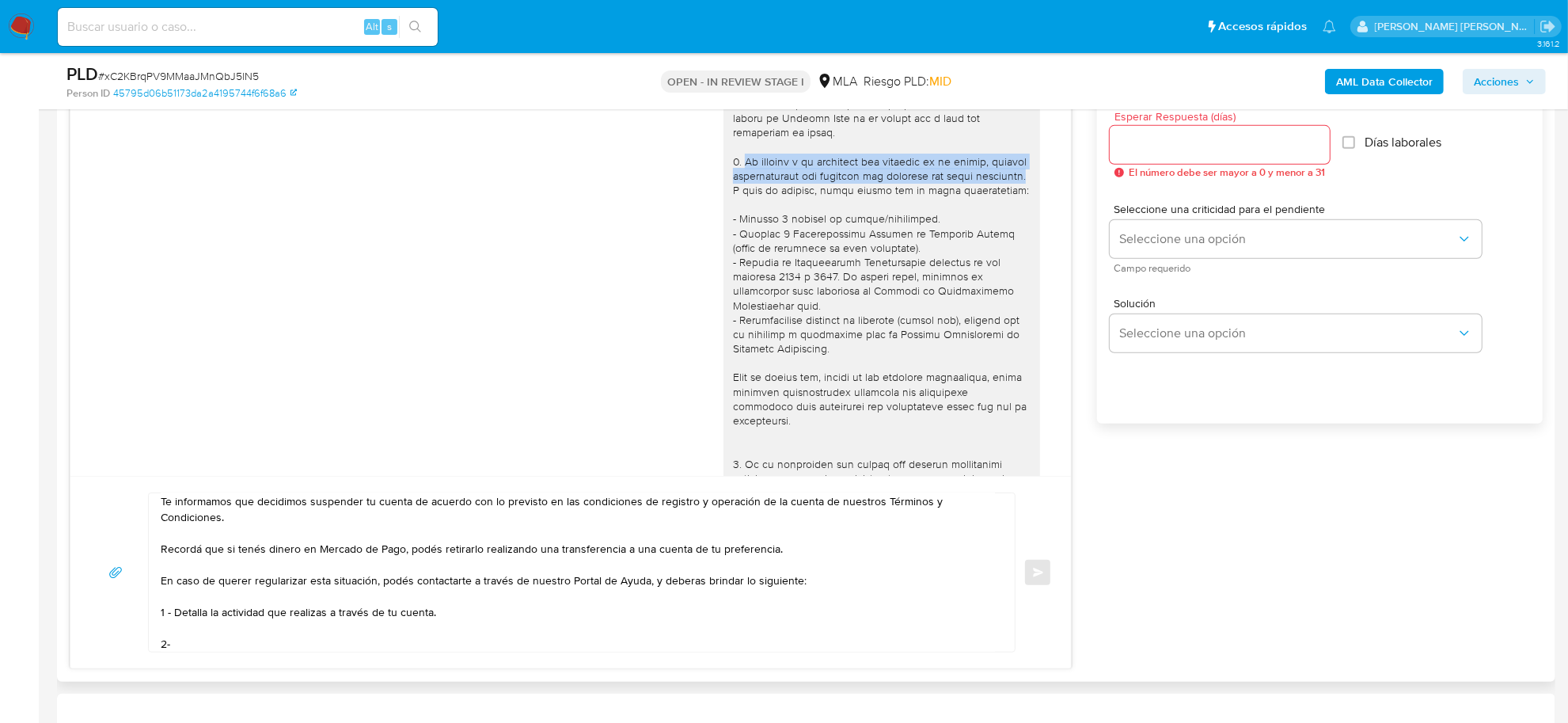
drag, startPoint x: 730, startPoint y: 159, endPoint x: 765, endPoint y: 194, distance: 49.5
click at [765, 194] on div at bounding box center [881, 407] width 297 height 821
copy div "De acuerdo a la actividad que realices en tu cuenta, adjunta documentación que …"
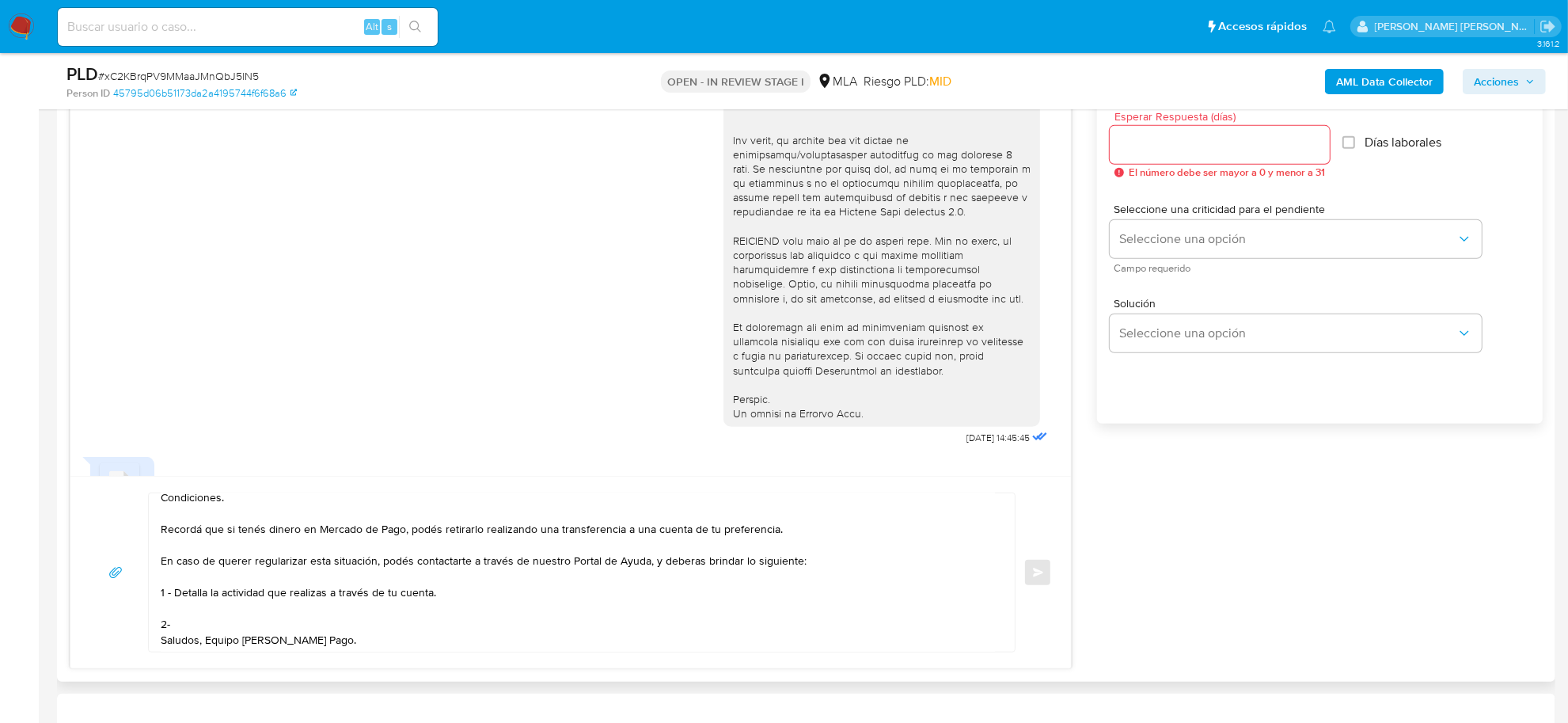
scroll to position [105, 0]
click at [184, 604] on textarea "Buenas tardes Catherin Daiana, Muchas gracias por la respuesta. Te informamos q…" at bounding box center [577, 572] width 834 height 158
paste textarea "De acuerdo a la actividad que realices en tu cuenta, adjunta documentación que …"
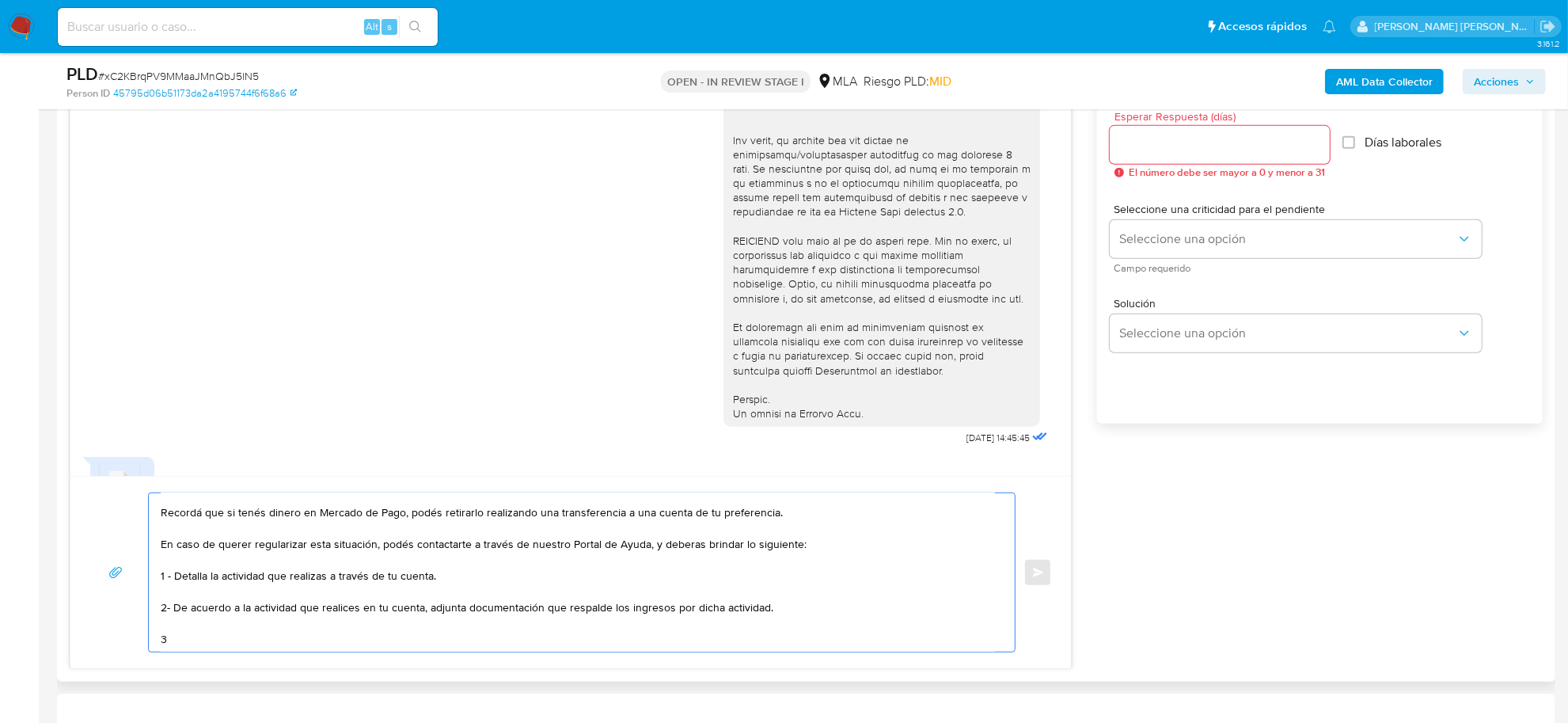
paste textarea "vínculo con las siguientes contrapartes con las que operaste, el motivo de las …"
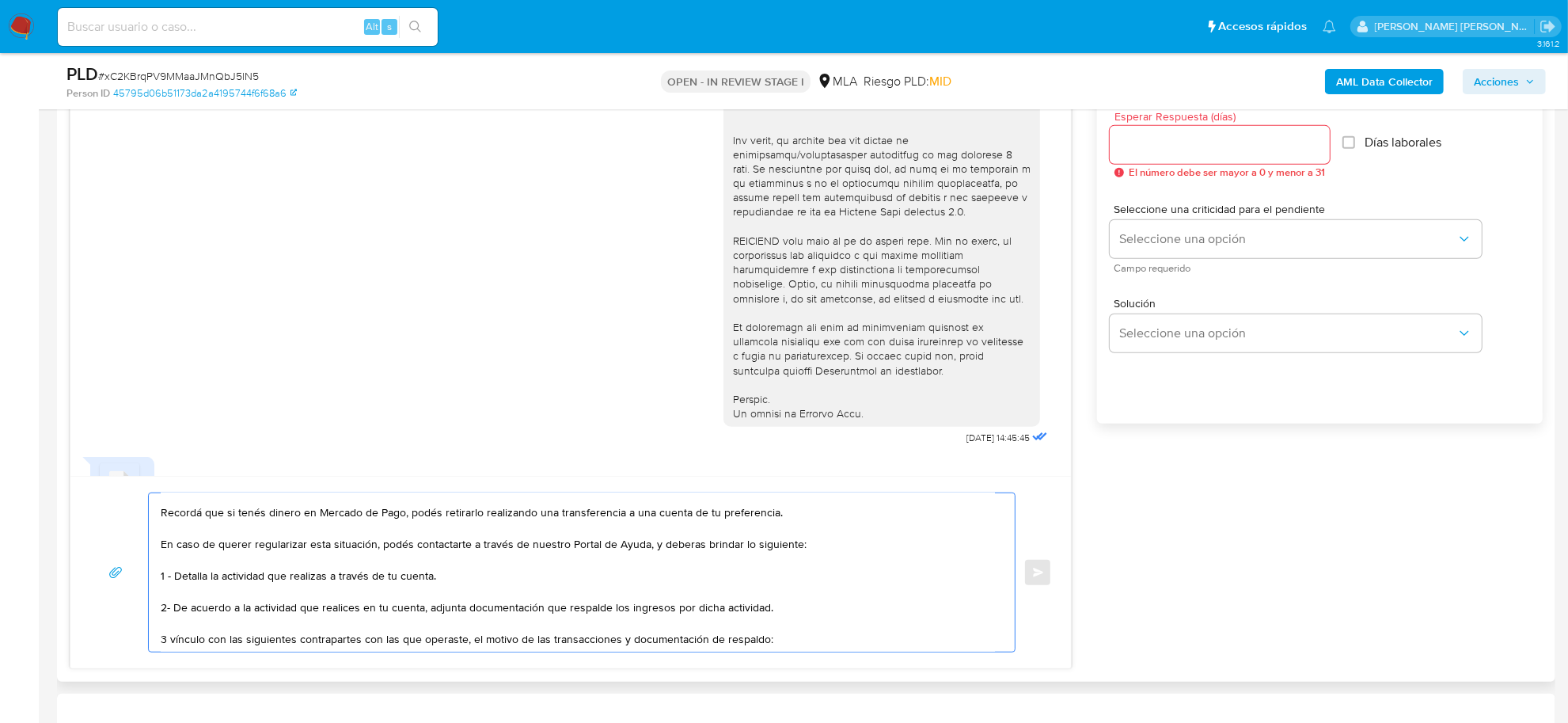
scroll to position [117, 0]
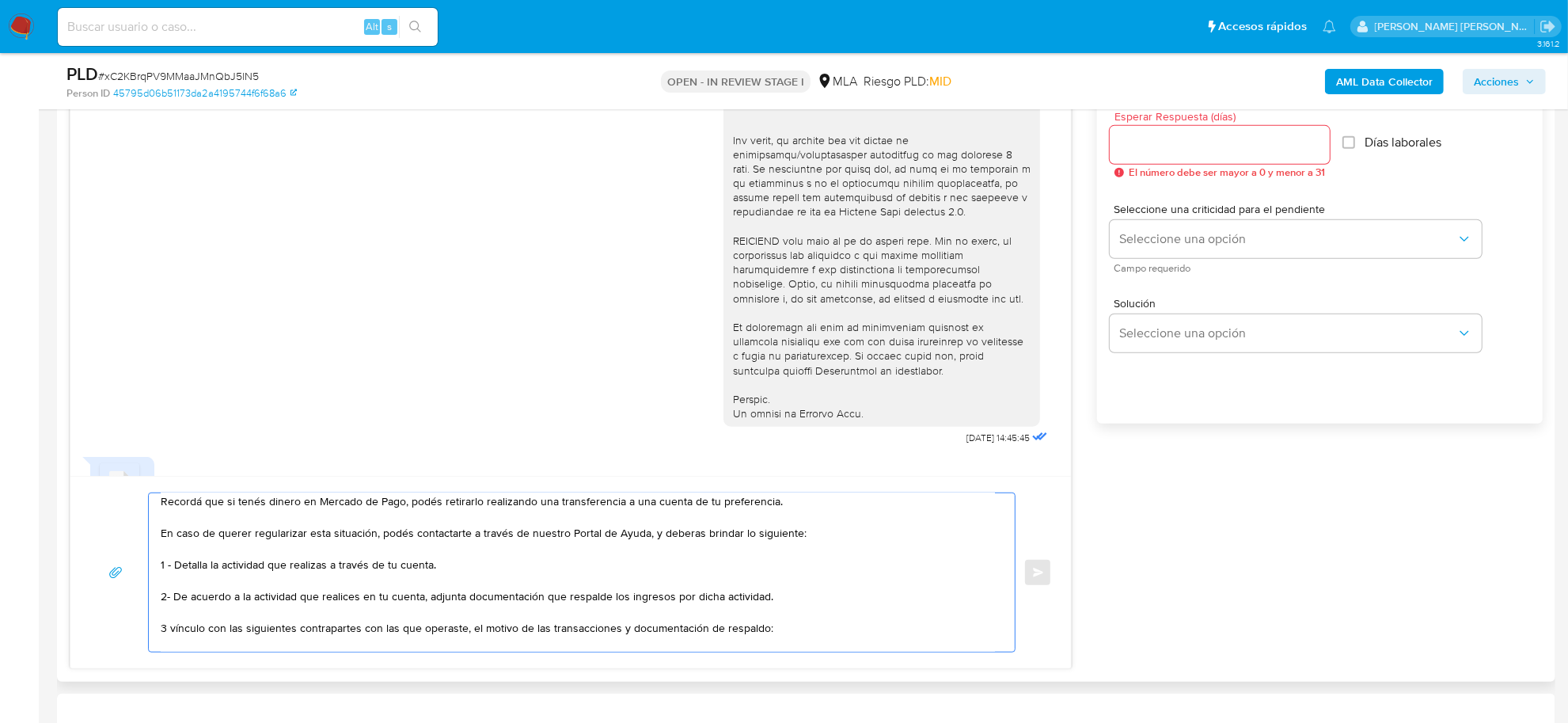
click at [178, 632] on textarea "Buenas tardes Catherin Daiana, Muchas gracias por la respuesta. Te informamos q…" at bounding box center [577, 572] width 834 height 158
click at [168, 598] on textarea "Buenas tardes Catherin Daiana, Muchas gracias por la respuesta. Te informamos q…" at bounding box center [577, 572] width 834 height 158
click at [168, 631] on textarea "Buenas tardes Catherin Daiana, Muchas gracias por la respuesta. Te informamos q…" at bounding box center [577, 572] width 834 height 158
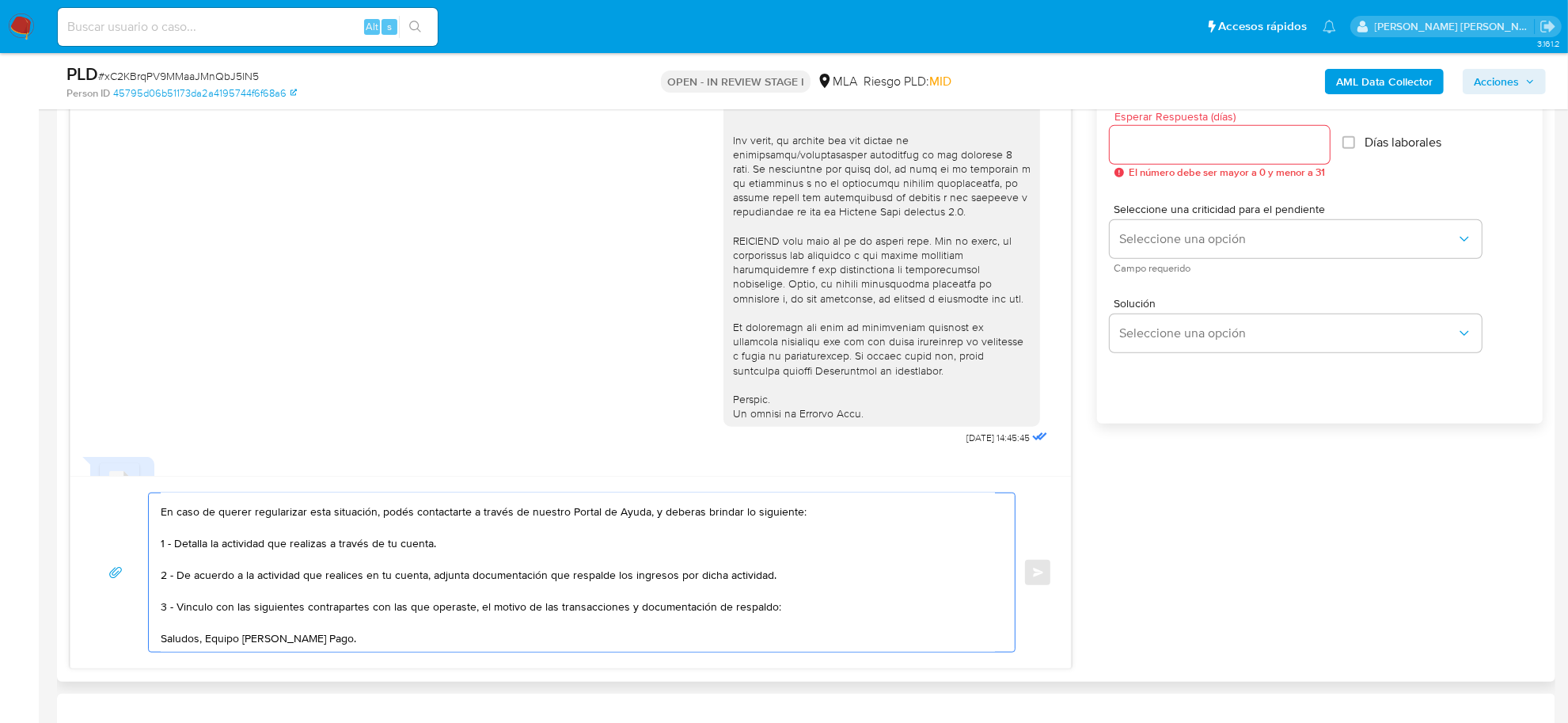
scroll to position [153, 0]
click at [246, 607] on textarea "Buenas tardes Catherin Daiana, Muchas gracias por la respuesta. Te informamos q…" at bounding box center [577, 572] width 834 height 158
paste textarea "- Norma Judith Gallardo CUIT 27408422197 (ACTIVIDAD: Servicios relacionados con…"
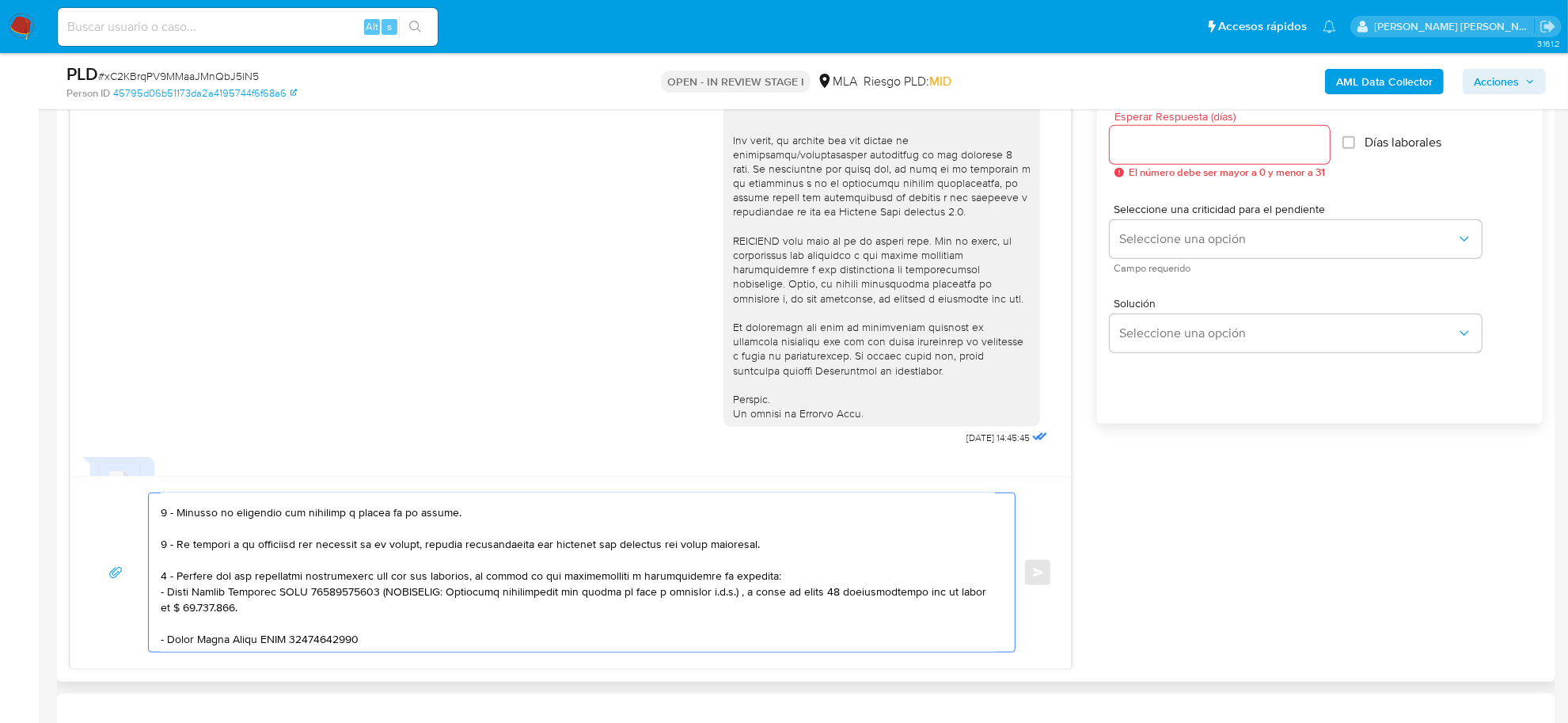
scroll to position [180, 0]
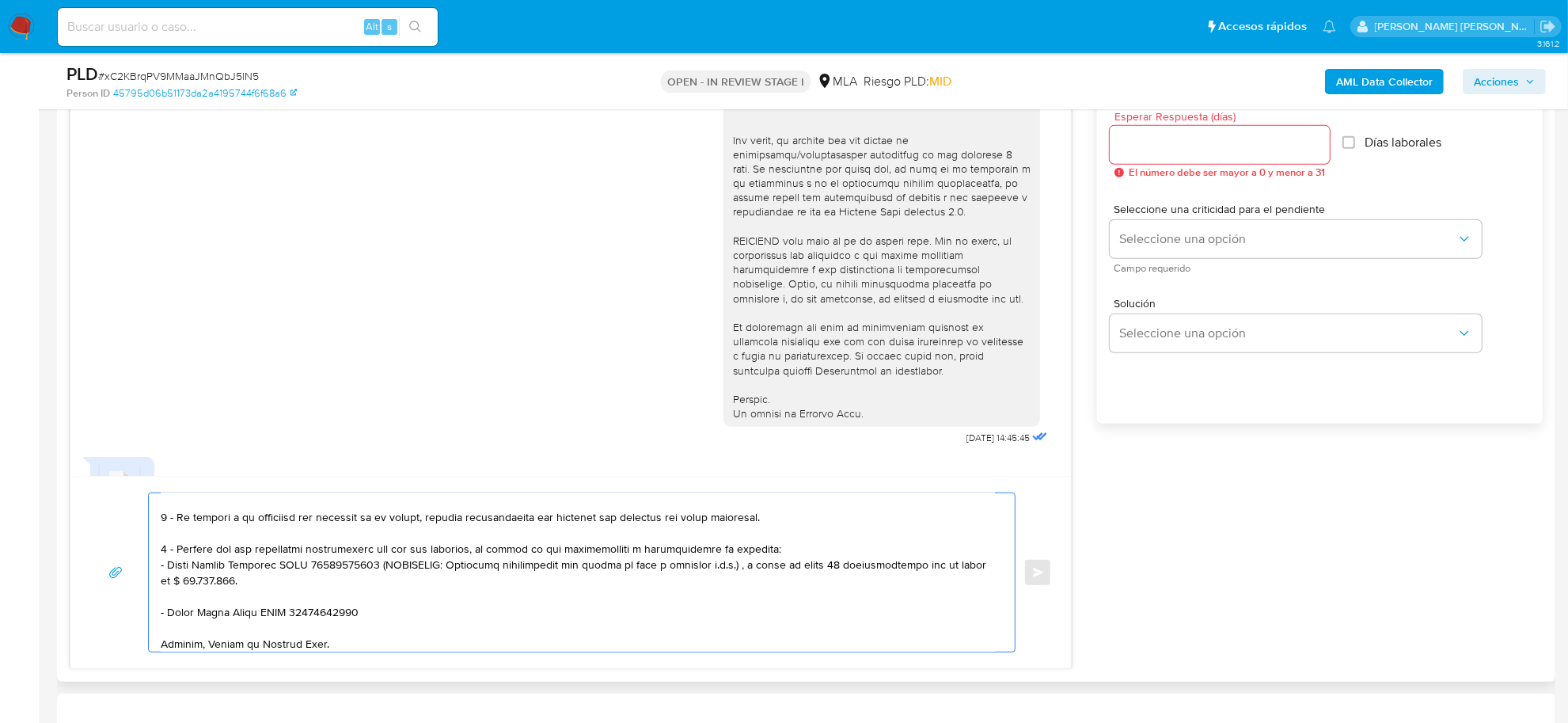
drag, startPoint x: 372, startPoint y: 583, endPoint x: 378, endPoint y: 592, distance: 10.8
click at [378, 592] on textarea at bounding box center [577, 572] width 834 height 158
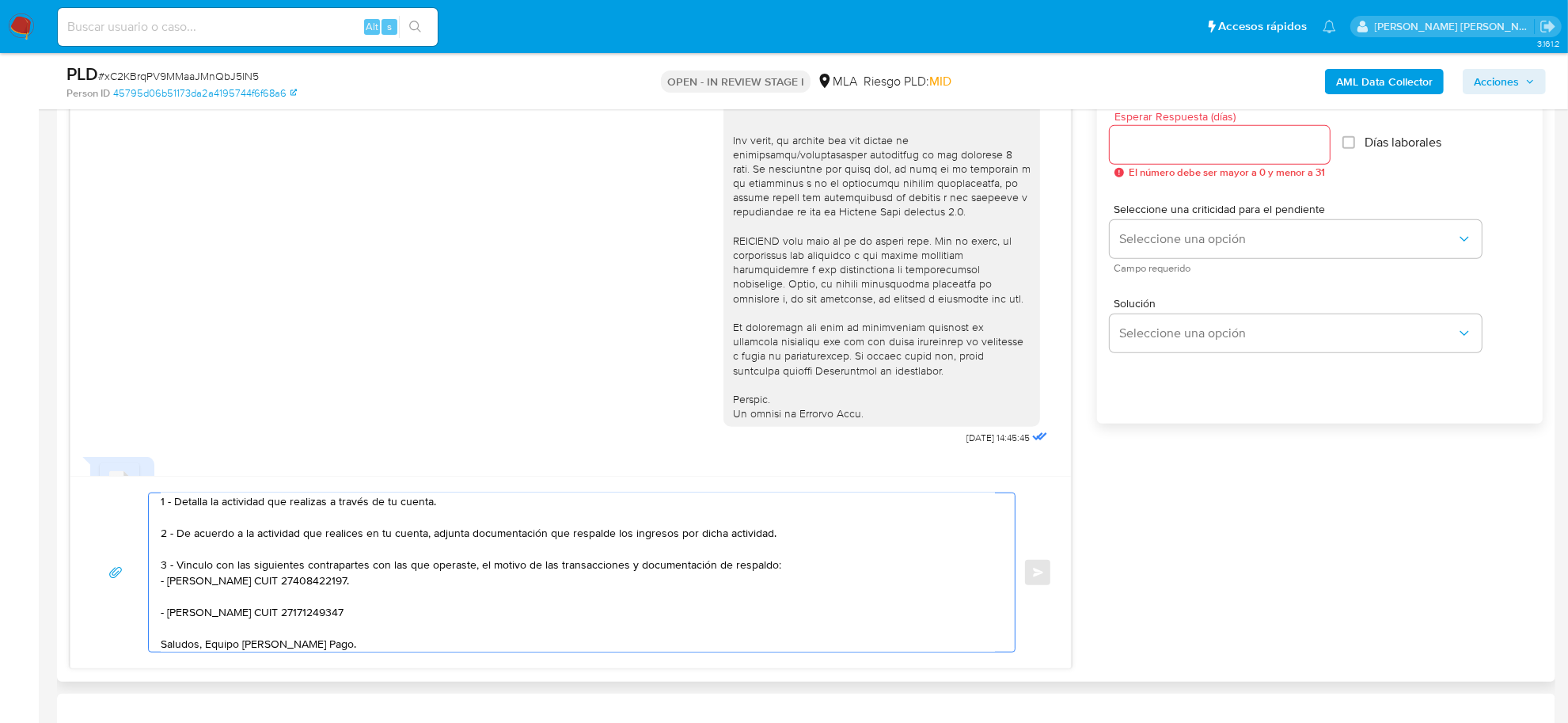
click at [360, 608] on textarea "Buenas tardes Catherin Daiana, Muchas gracias por la respuesta. Te informamos q…" at bounding box center [577, 572] width 834 height 158
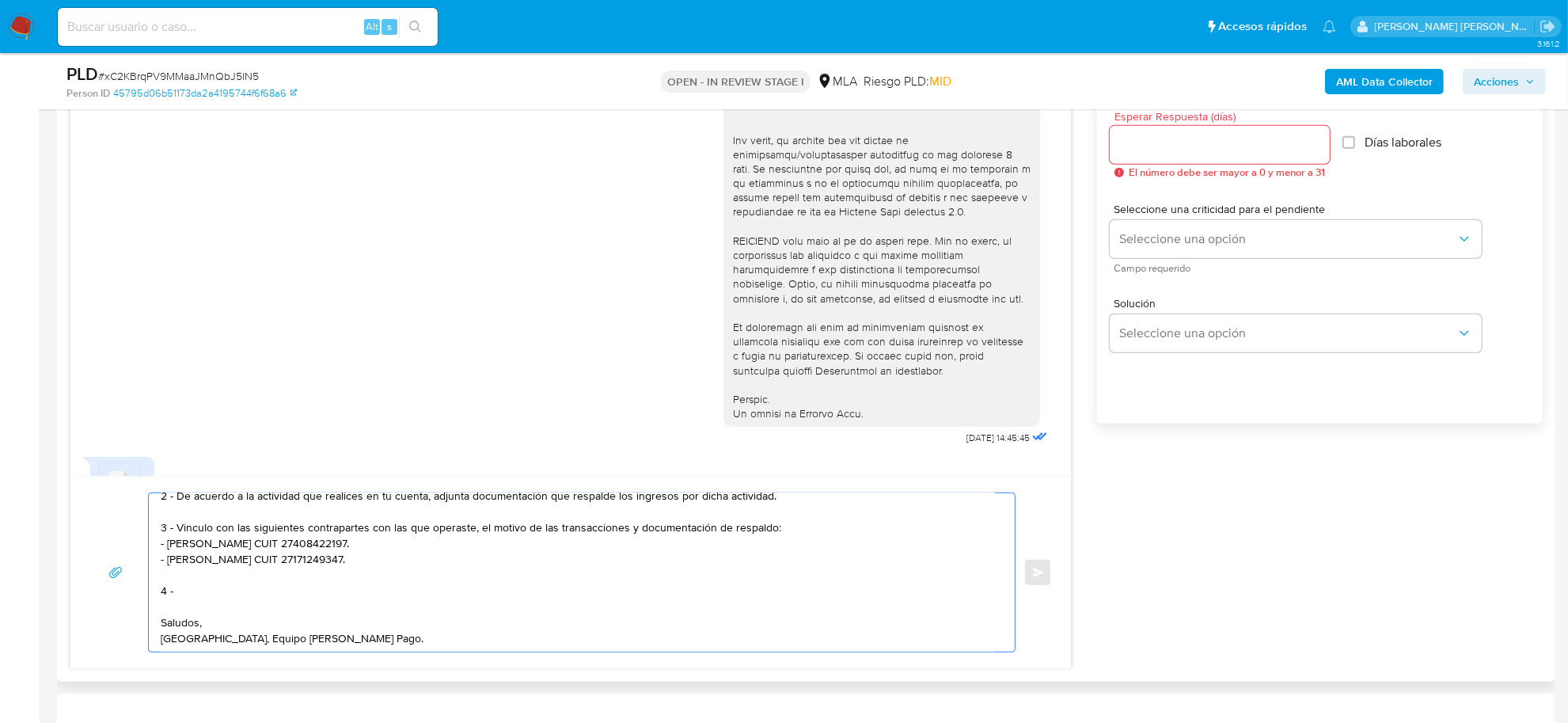
scroll to position [232, 0]
drag, startPoint x: 203, startPoint y: 630, endPoint x: 156, endPoint y: 623, distance: 47.5
click at [156, 623] on div "Buenas tardes Catherin Daiana, Muchas gracias por la respuesta. Te informamos q…" at bounding box center [578, 572] width 859 height 158
click at [163, 623] on textarea "Buenas tardes Catherin Daiana, Muchas gracias por la respuesta. Te informamos q…" at bounding box center [577, 572] width 834 height 158
click at [216, 577] on textarea "Buenas tardes Catherin Daiana, Muchas gracias por la respuesta. Te informamos q…" at bounding box center [577, 572] width 834 height 158
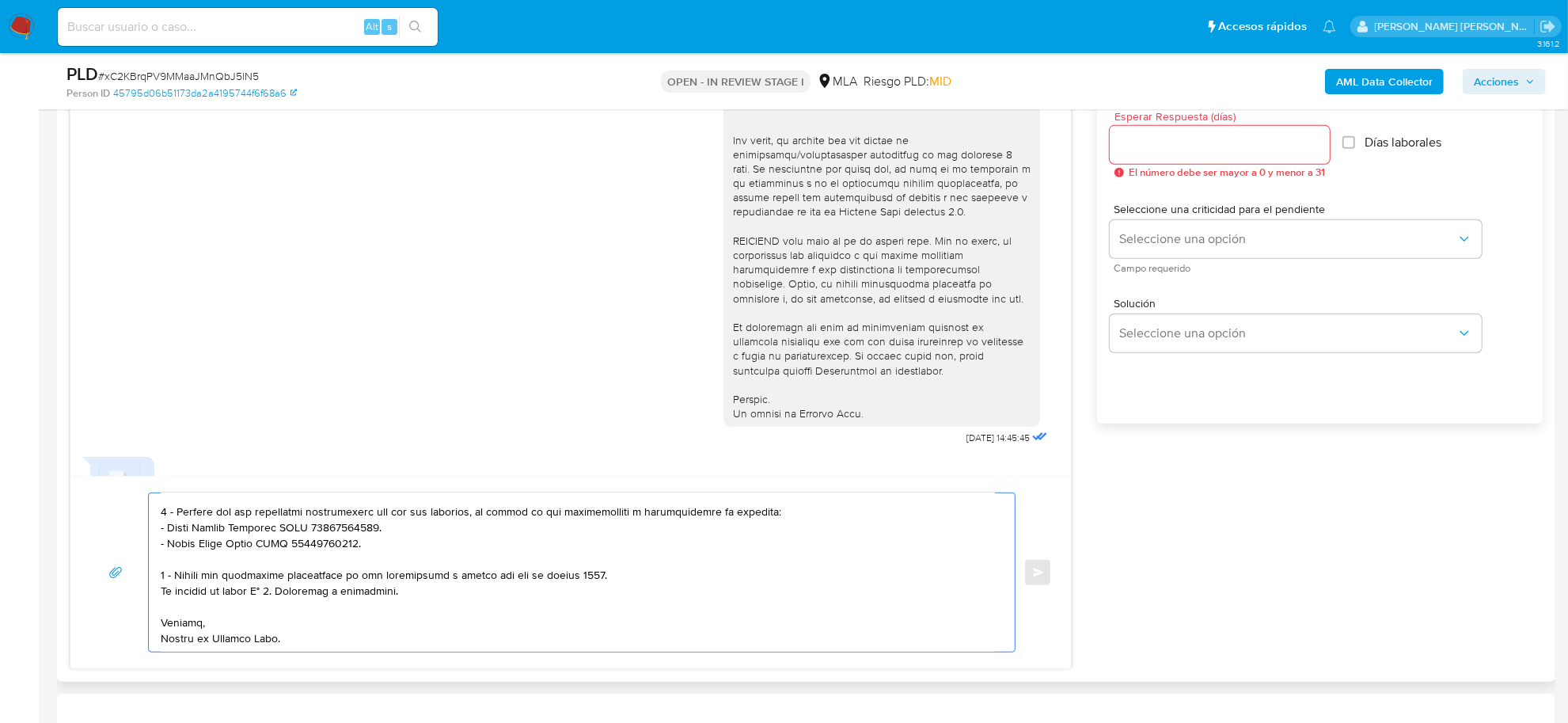
click at [445, 580] on textarea at bounding box center [577, 572] width 834 height 158
click at [534, 610] on textarea at bounding box center [577, 572] width 834 height 158
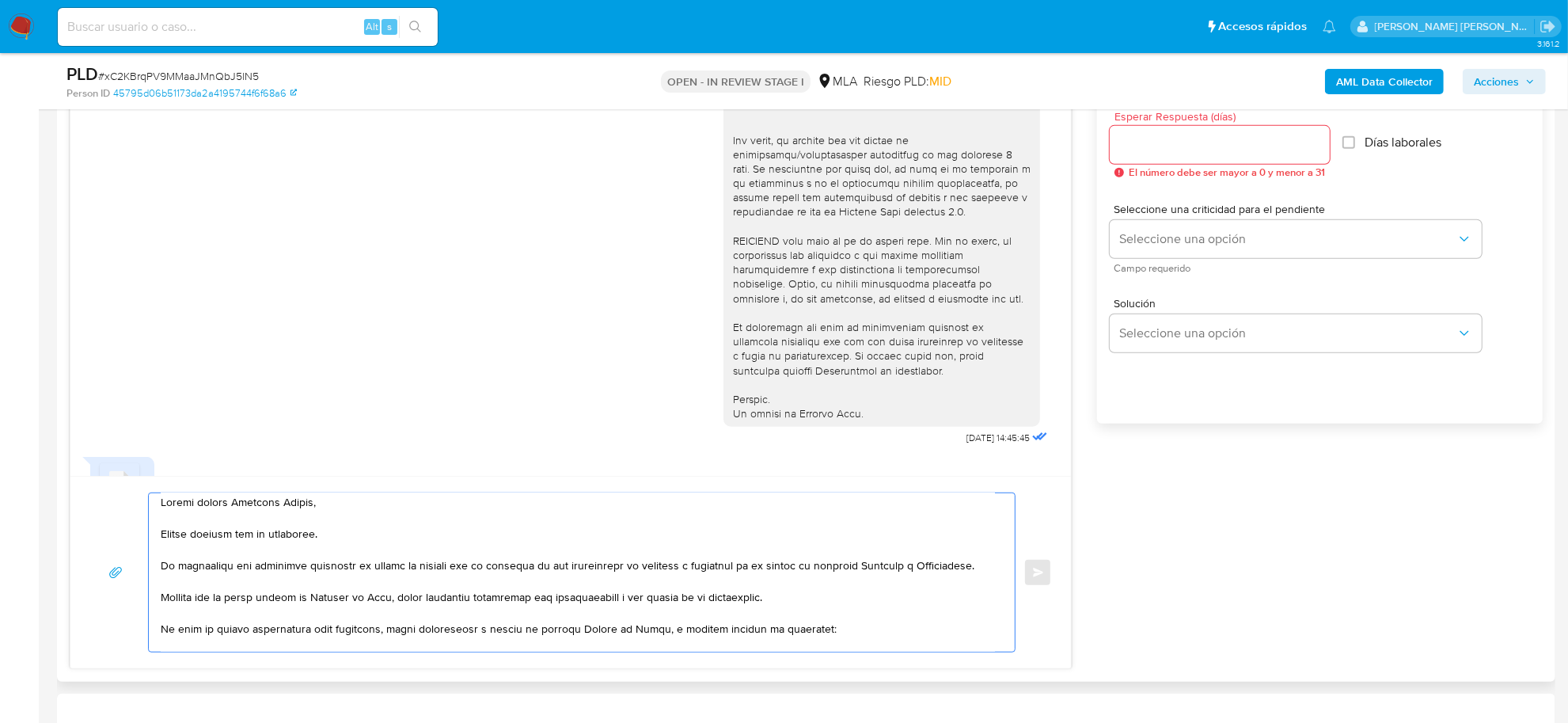
scroll to position [0, 0]
type textarea "Buenas tardes Catherin Daiana, Muchas gracias por la respuesta. Te informamos q…"
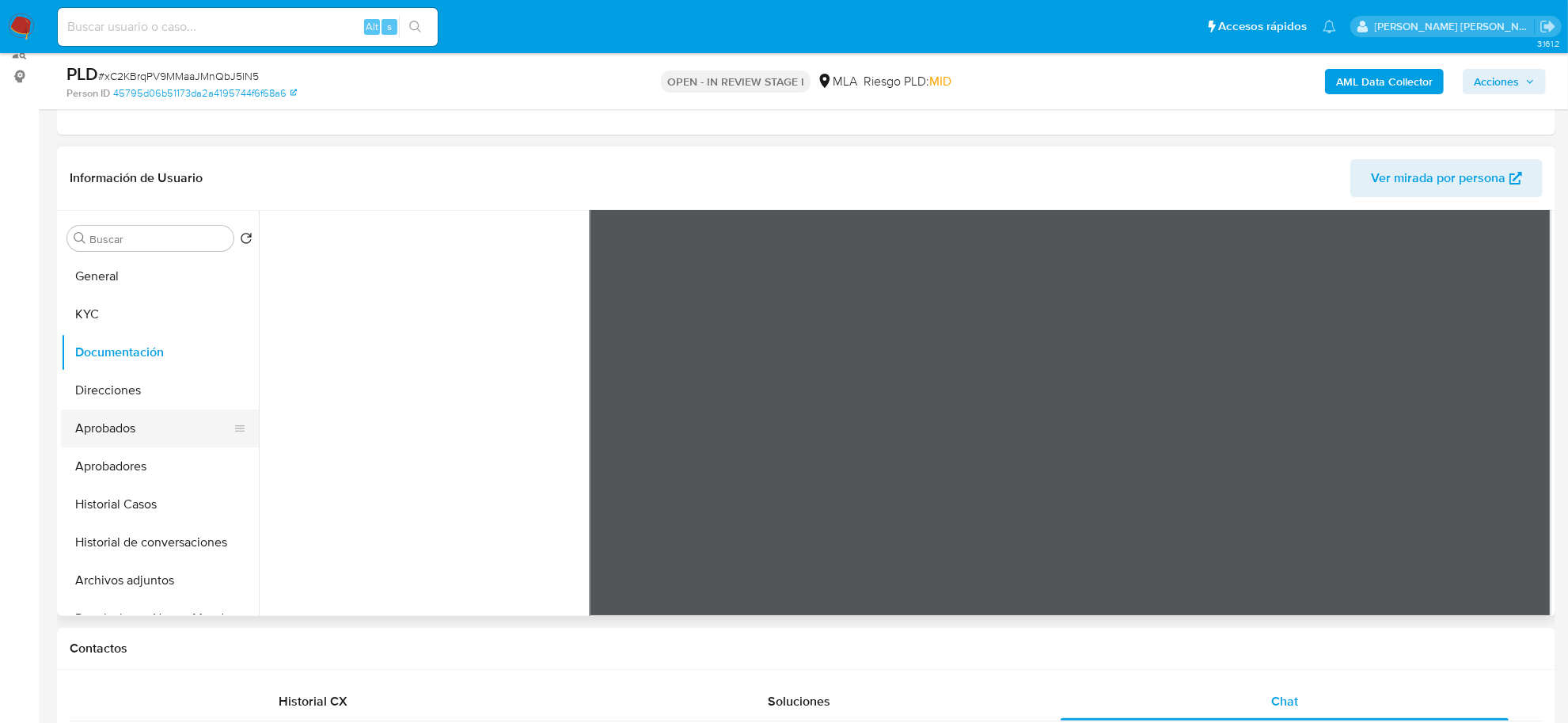
scroll to position [198, 0]
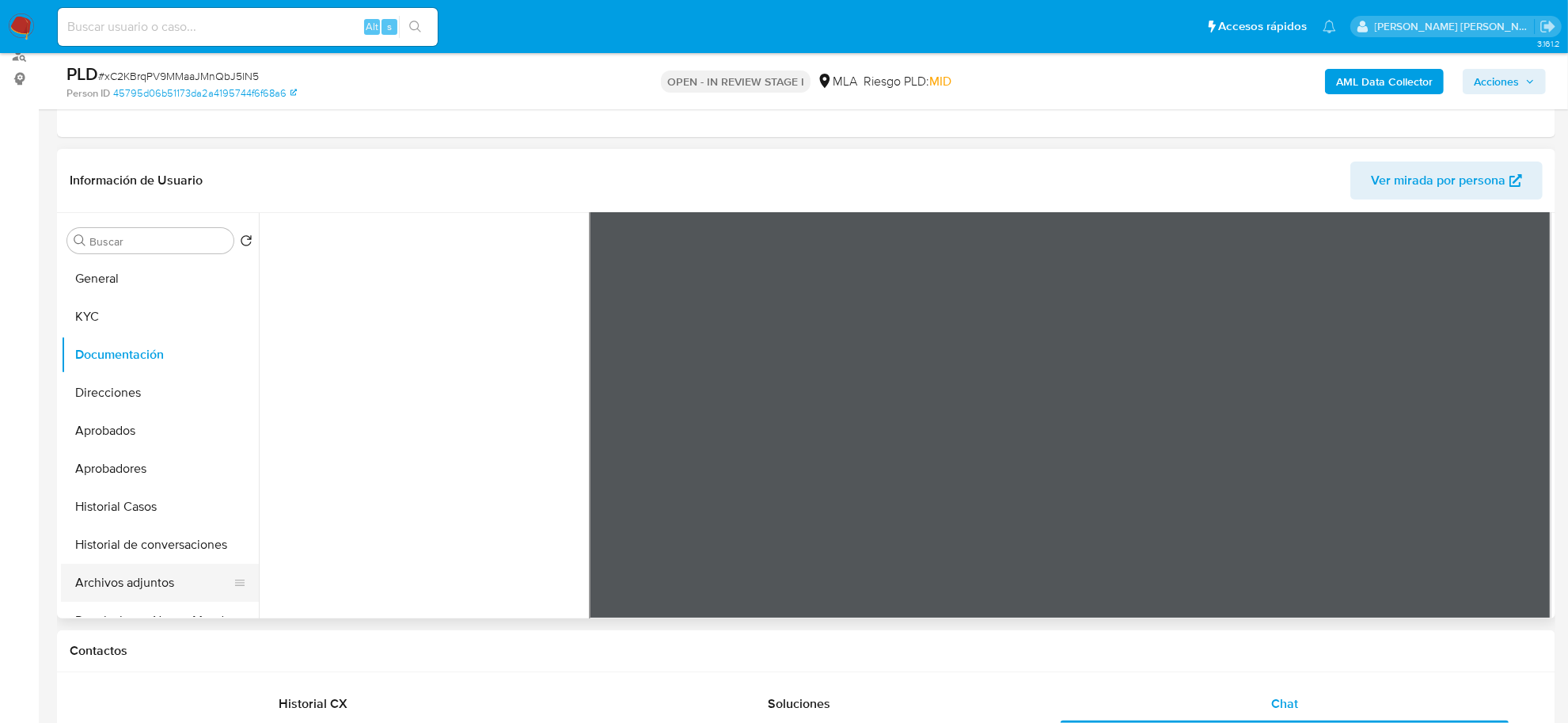
drag, startPoint x: 120, startPoint y: 587, endPoint x: 147, endPoint y: 582, distance: 27.5
click at [124, 585] on button "Archivos adjuntos" at bounding box center [154, 583] width 185 height 38
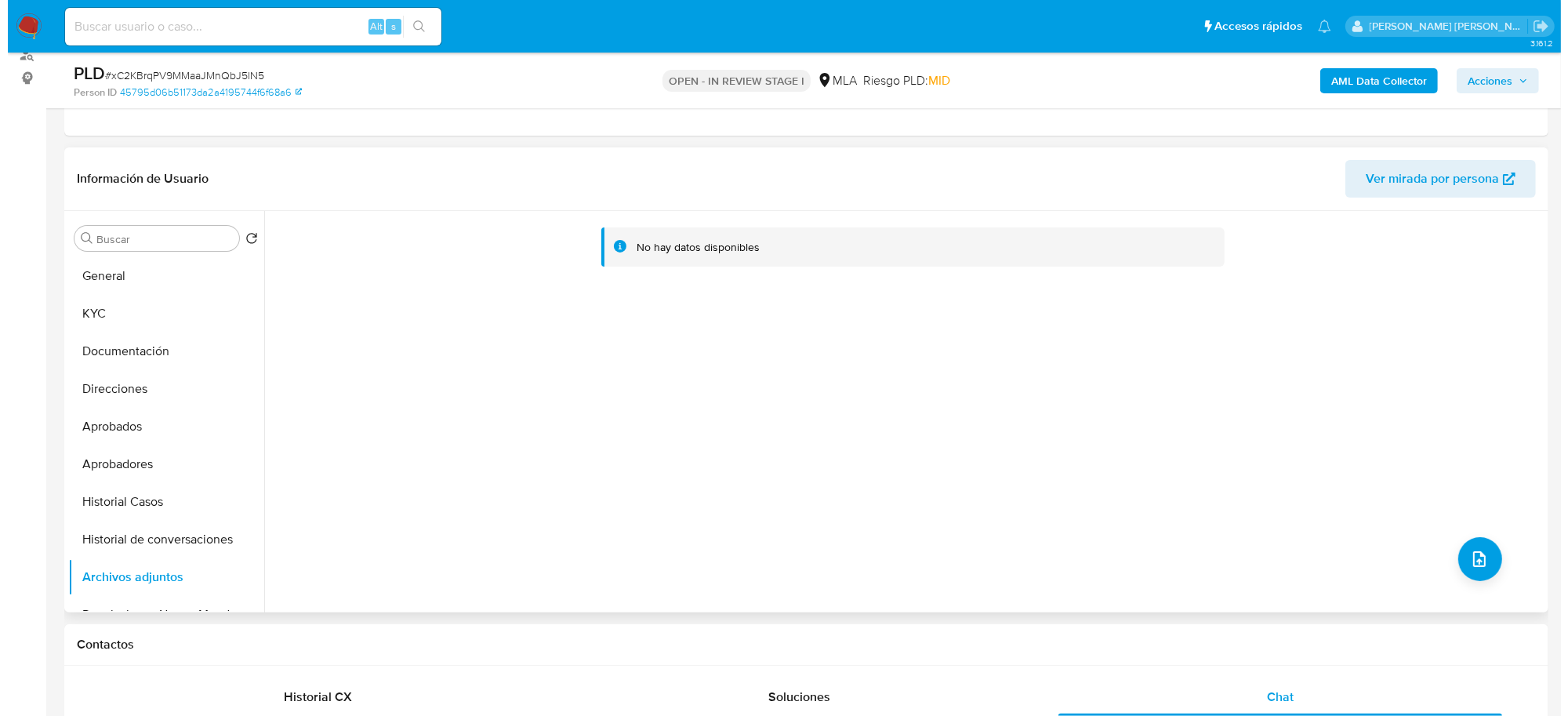
scroll to position [294, 0]
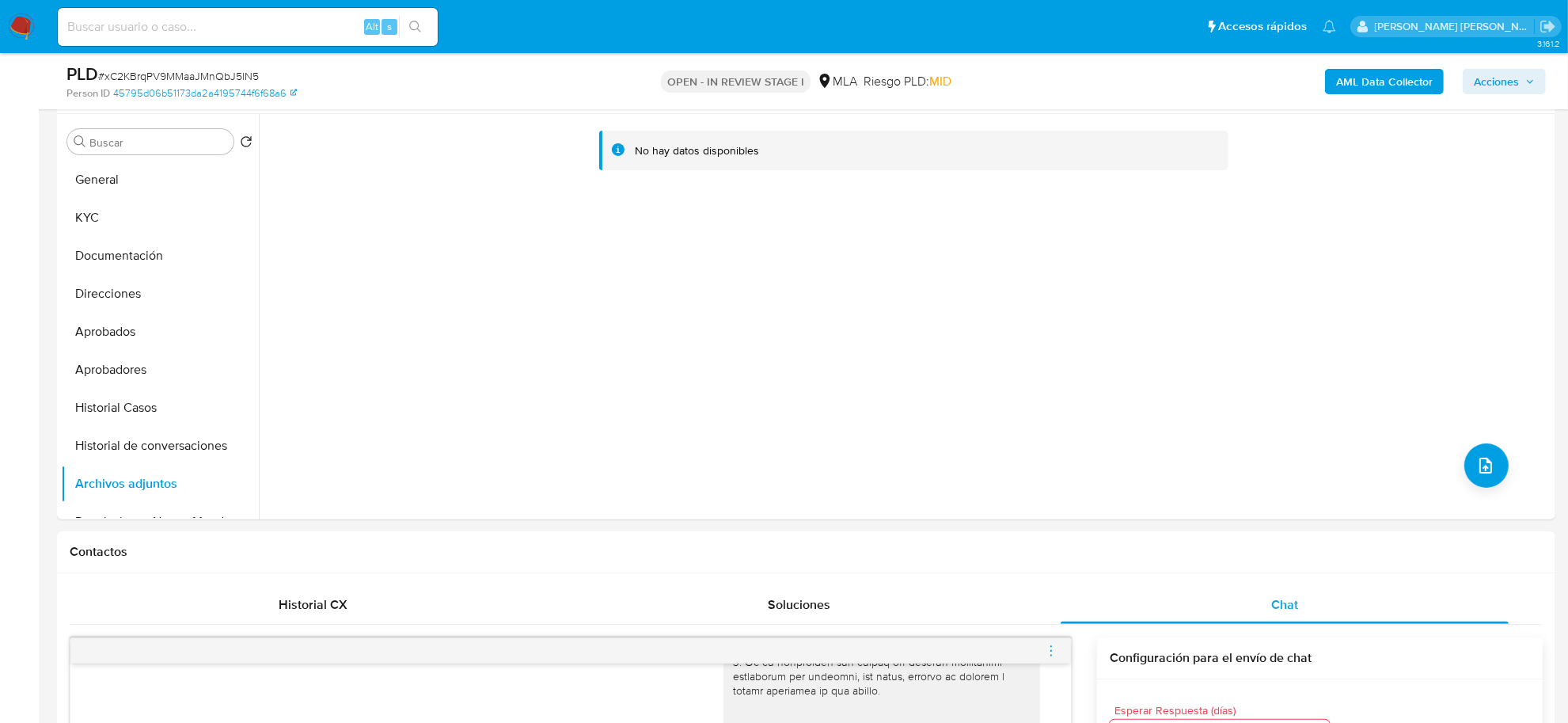
click at [1360, 79] on b "AML Data Collector" at bounding box center [1385, 82] width 97 height 25
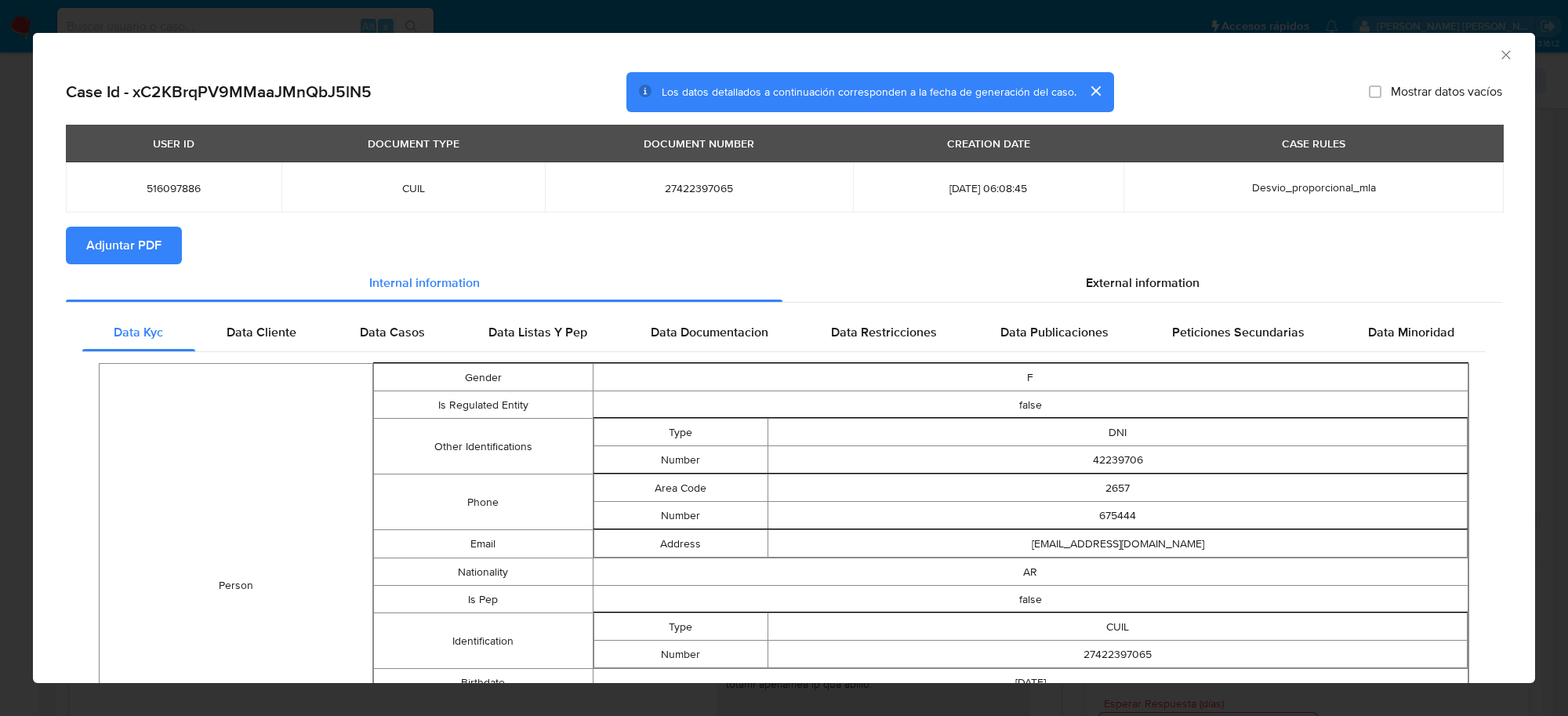
click at [148, 245] on span "Adjuntar PDF" at bounding box center [124, 245] width 76 height 35
click at [1492, 63] on div "AML Data Collector" at bounding box center [784, 52] width 1502 height 39
click at [1499, 55] on icon "Cerrar ventana" at bounding box center [1507, 55] width 16 height 16
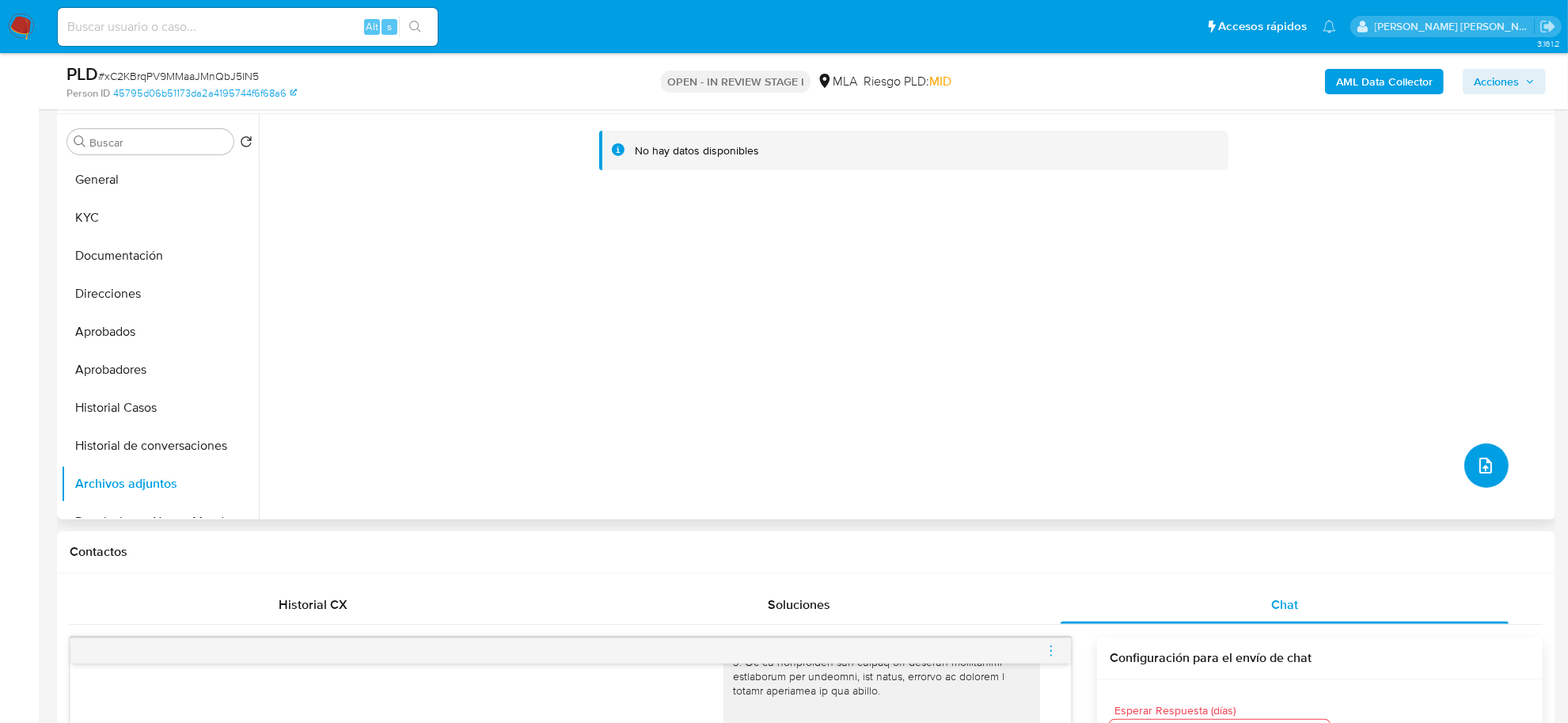
click at [1467, 459] on button "upload-file" at bounding box center [1486, 465] width 44 height 44
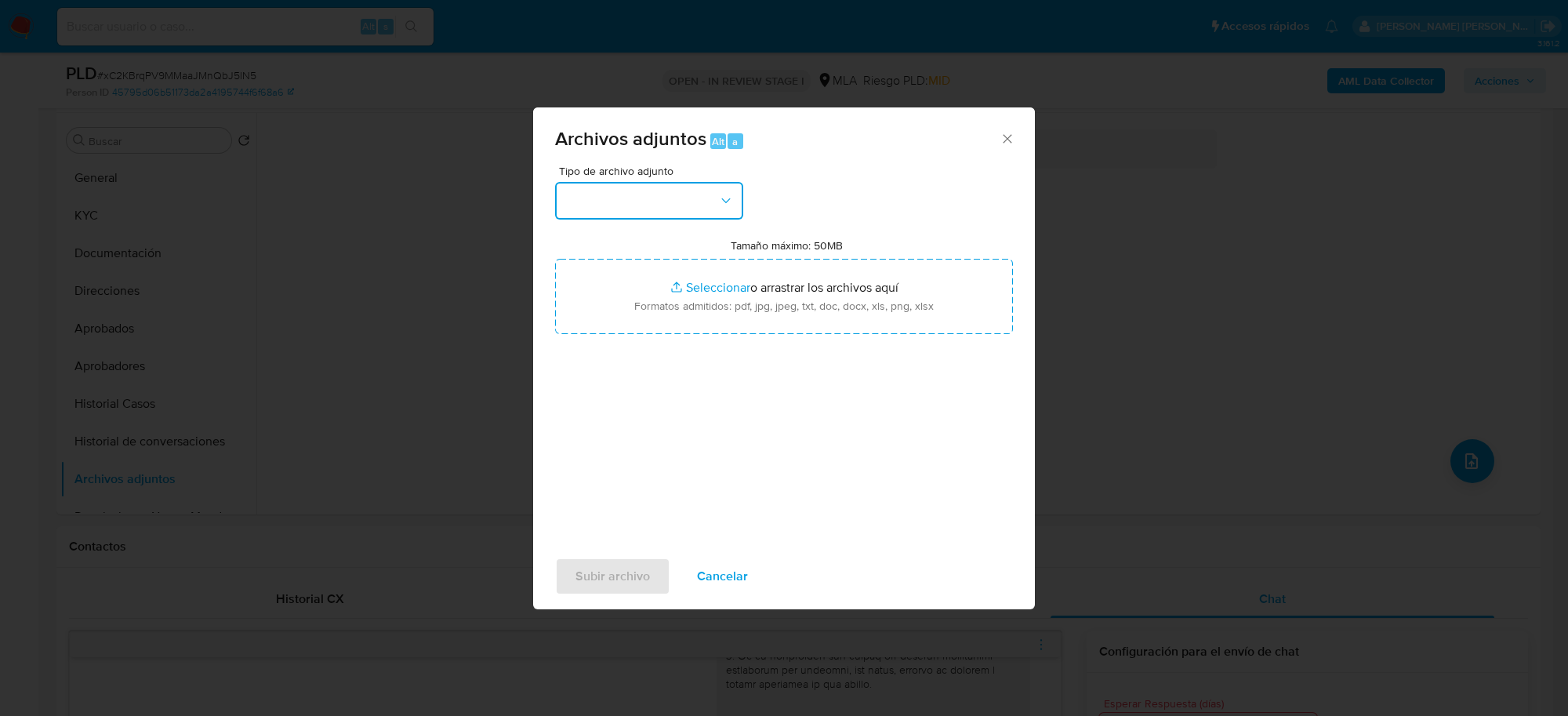
click at [646, 202] on button "button" at bounding box center [649, 201] width 189 height 37
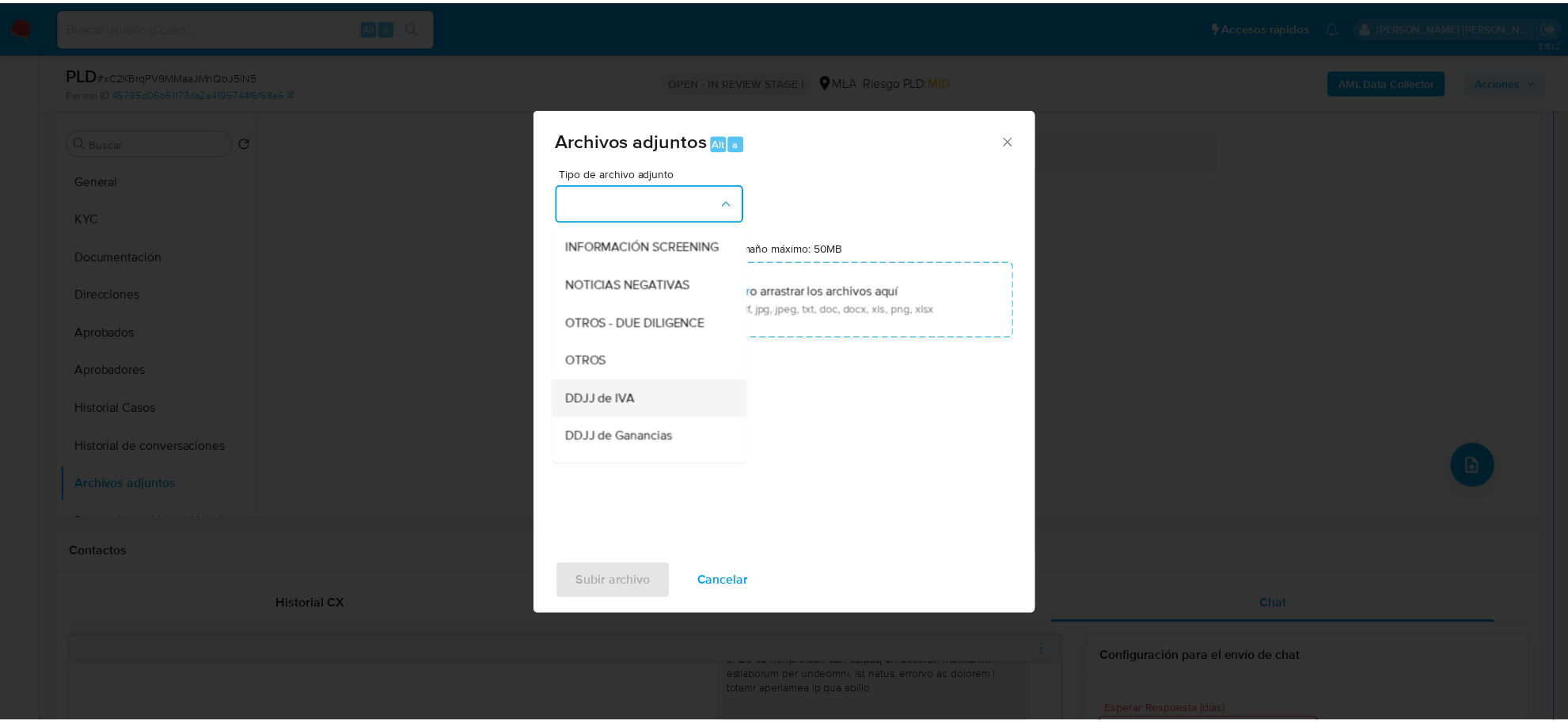
scroll to position [198, 0]
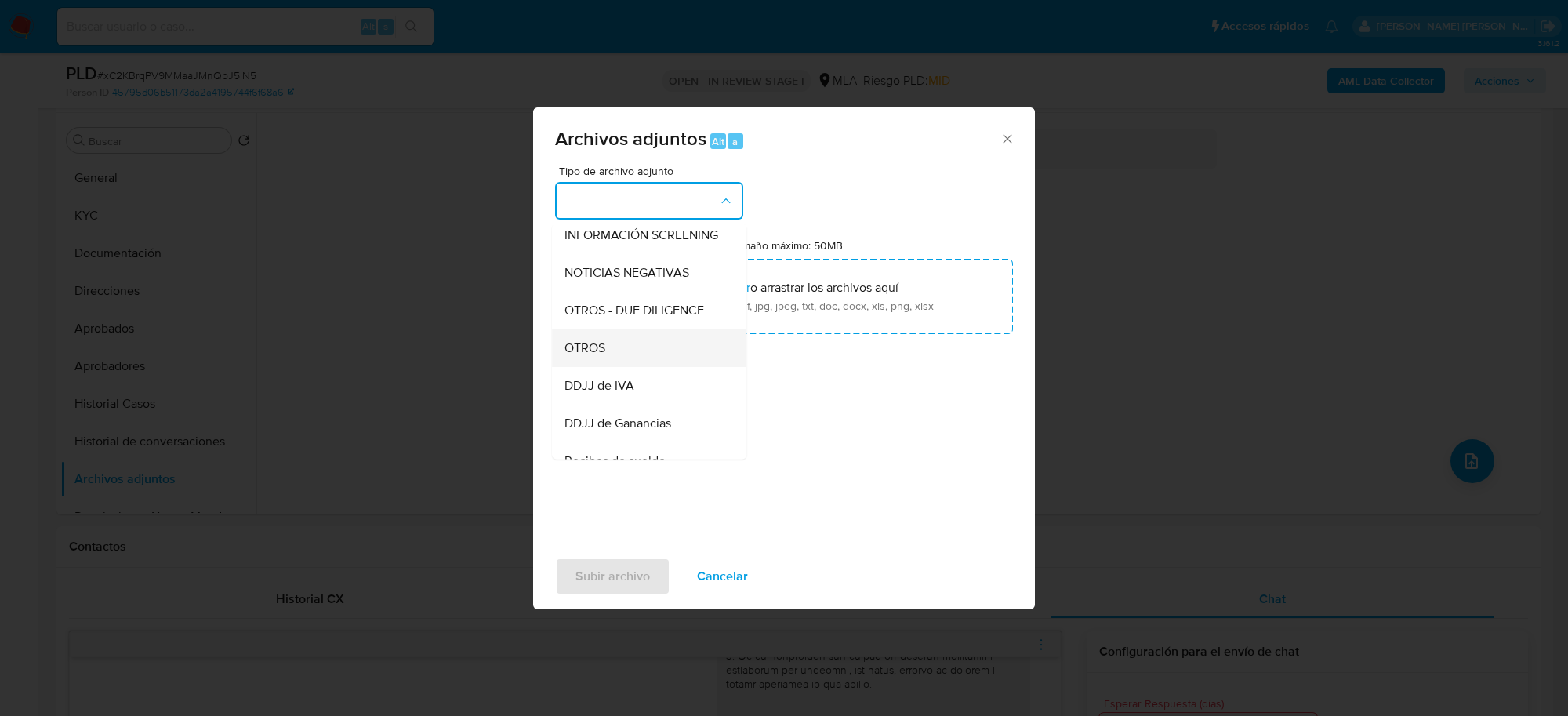
click at [602, 356] on span "OTROS" at bounding box center [585, 349] width 41 height 16
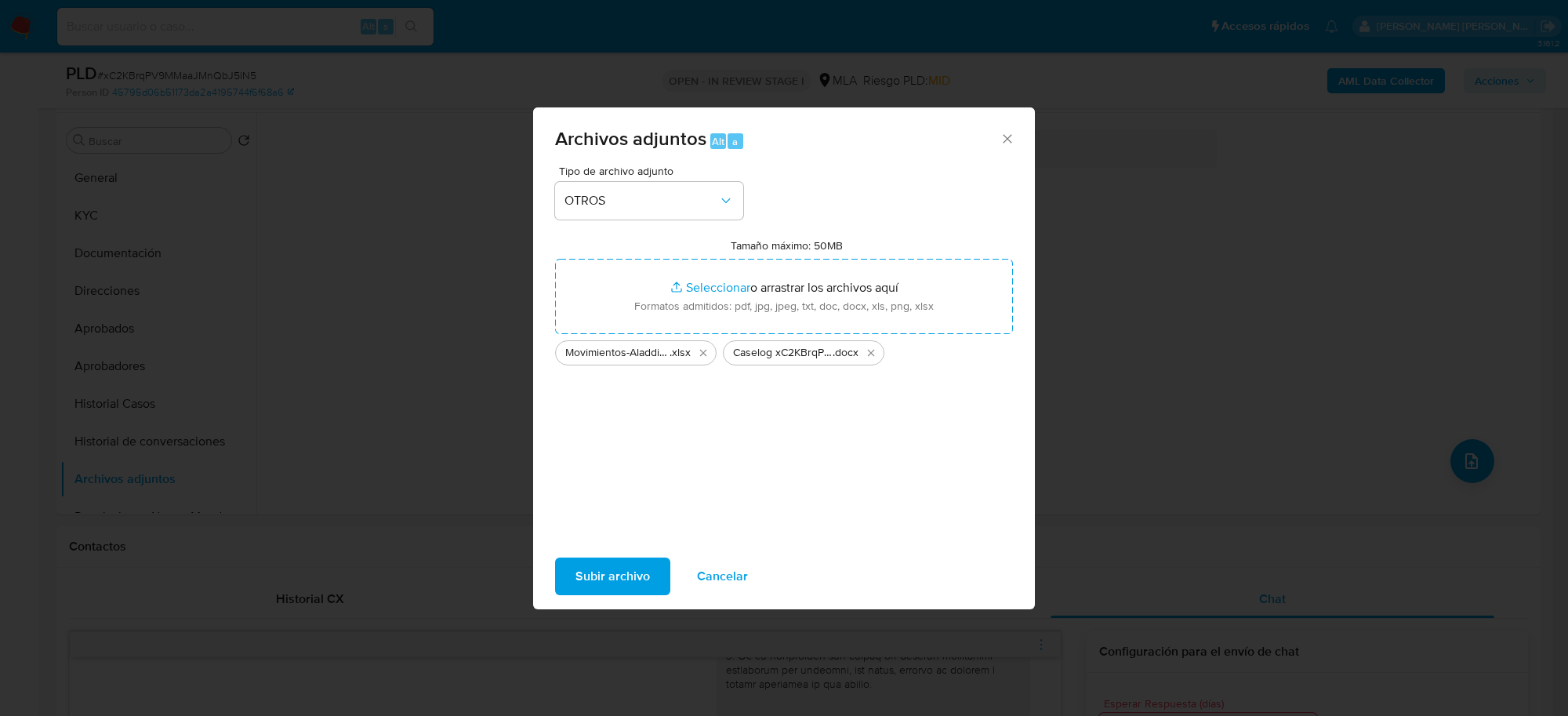
click at [592, 592] on span "Subir archivo" at bounding box center [613, 576] width 75 height 35
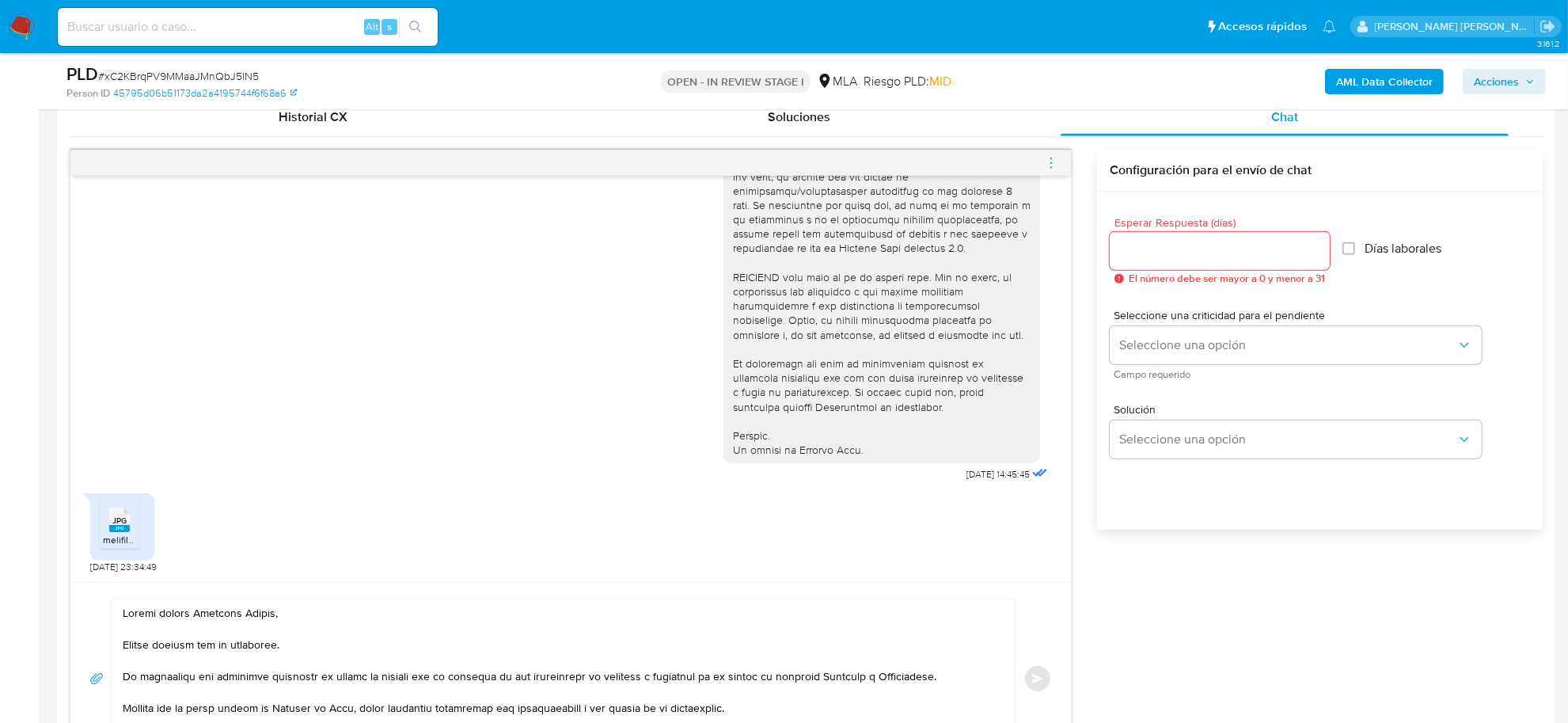
scroll to position [891, 0]
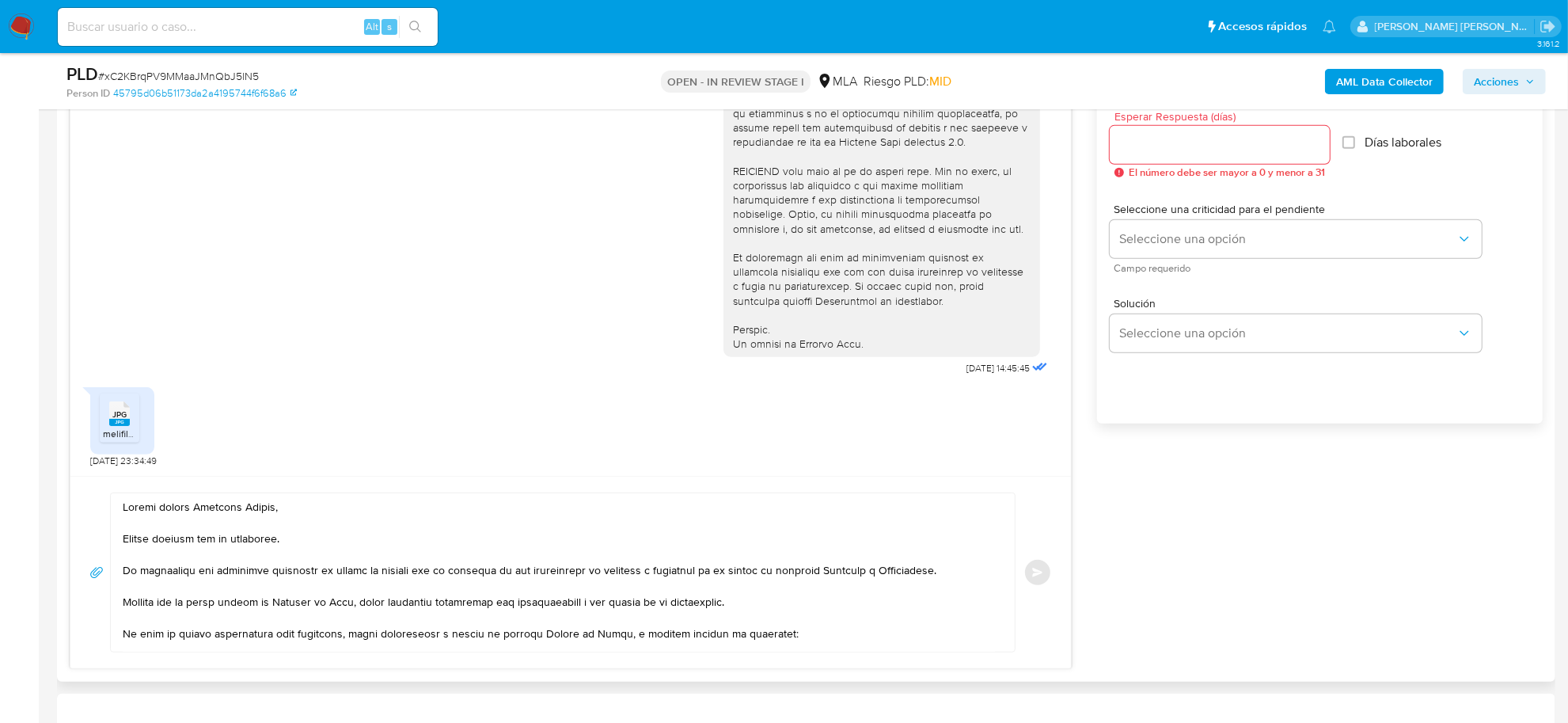
click at [1238, 147] on input "Esperar Respuesta (días)" at bounding box center [1220, 145] width 220 height 21
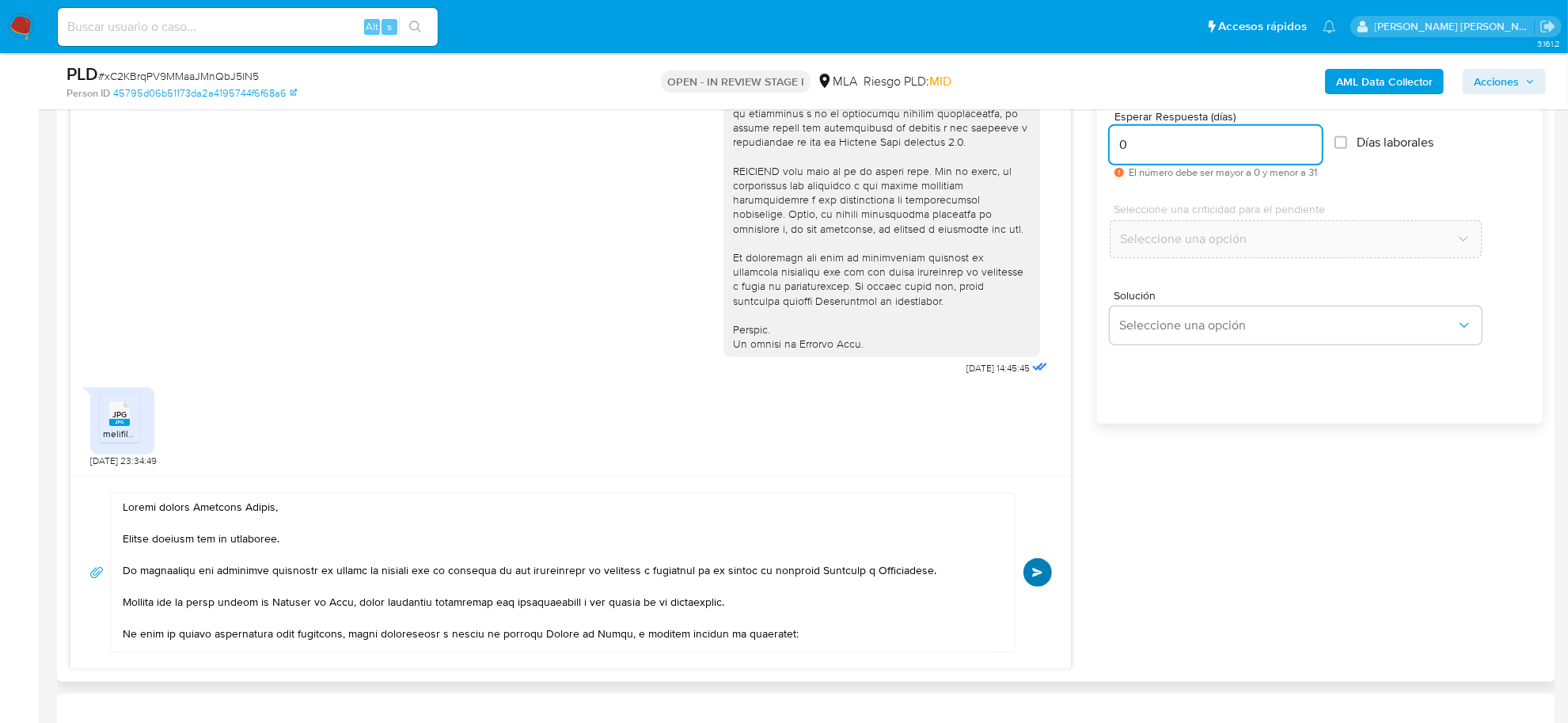
type input "0"
click at [1041, 566] on button "Enviar" at bounding box center [1038, 573] width 29 height 29
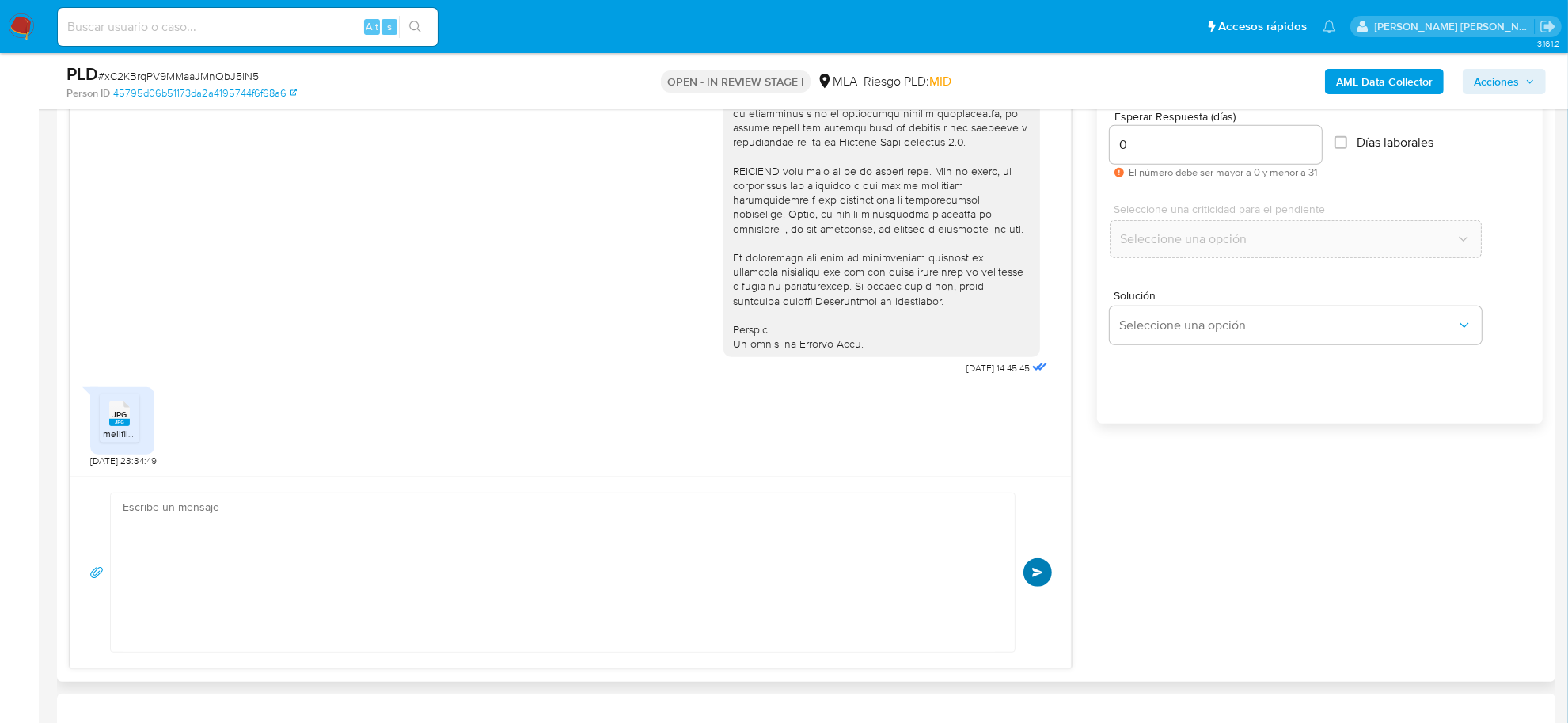
scroll to position [1145, 0]
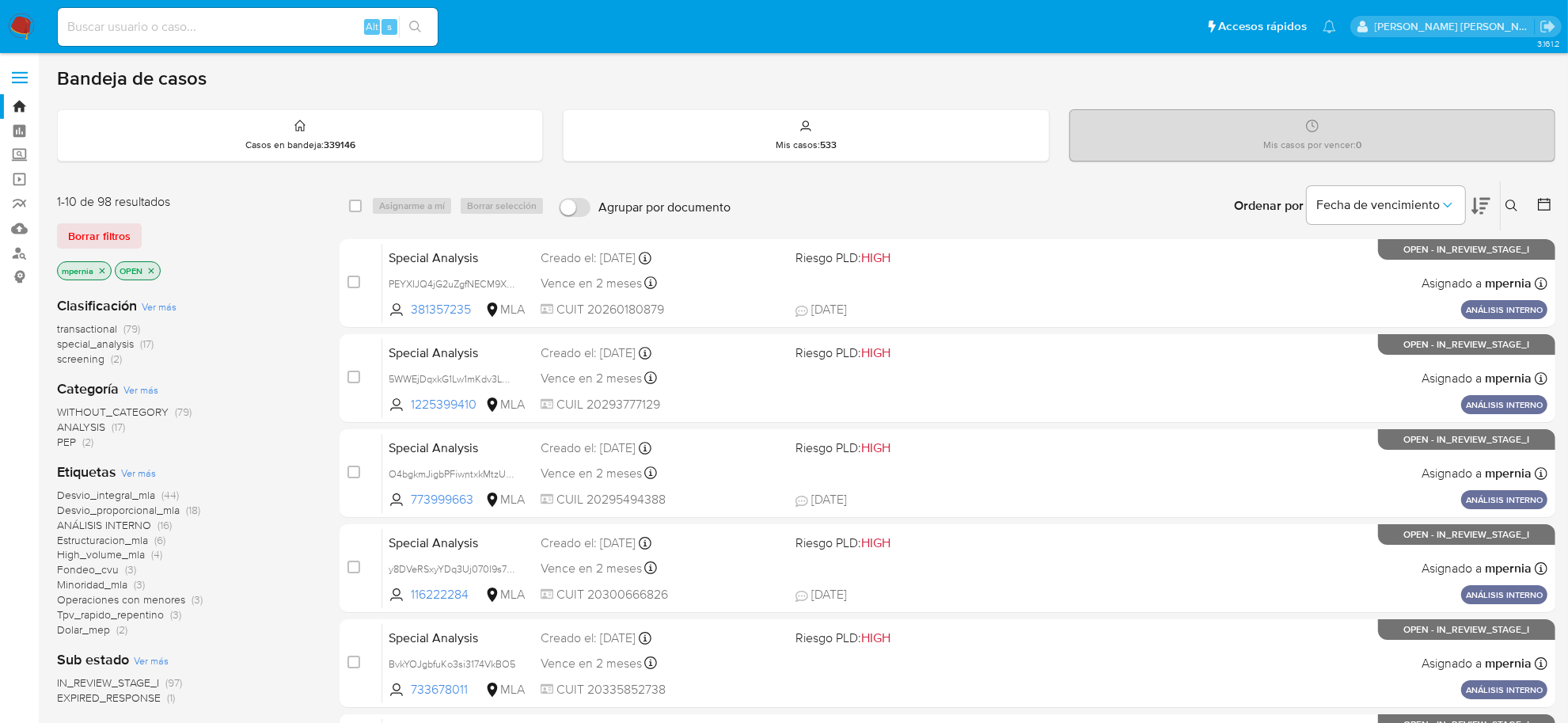
click at [105, 271] on icon "close-filter" at bounding box center [101, 270] width 10 height 10
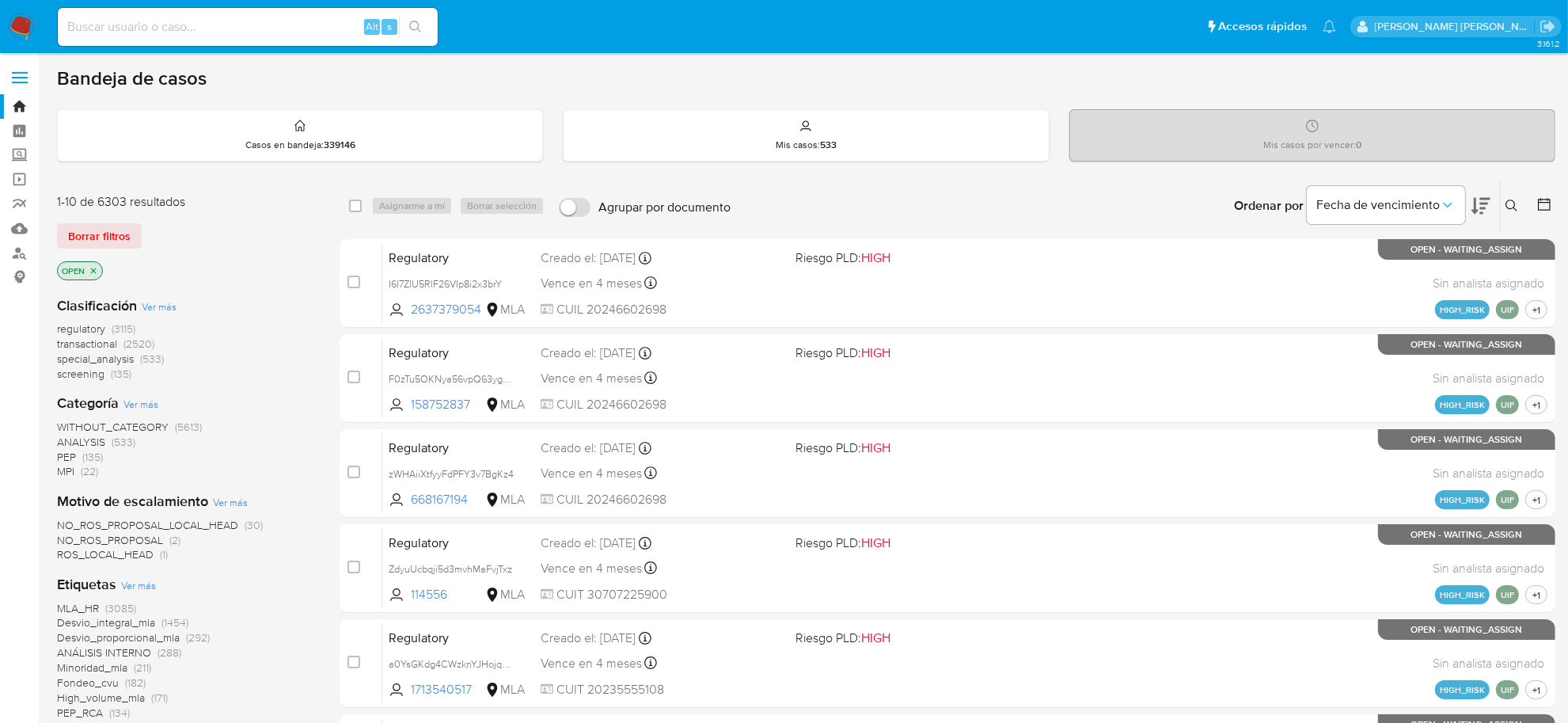
click at [1513, 207] on icon at bounding box center [1512, 206] width 13 height 13
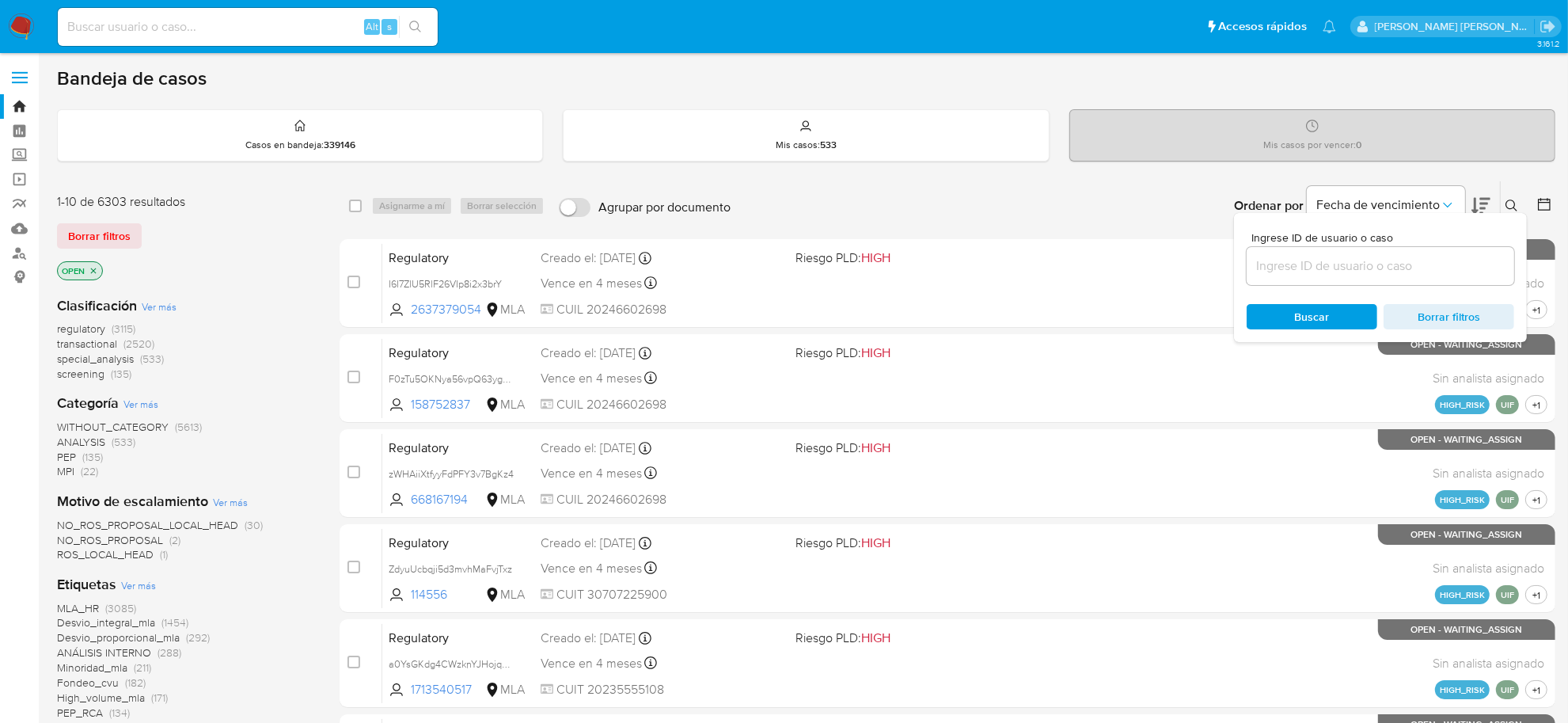
click at [1392, 258] on input at bounding box center [1381, 266] width 268 height 21
type input "xC2KBrqPV9MMaaJMnQbJ5lN5"
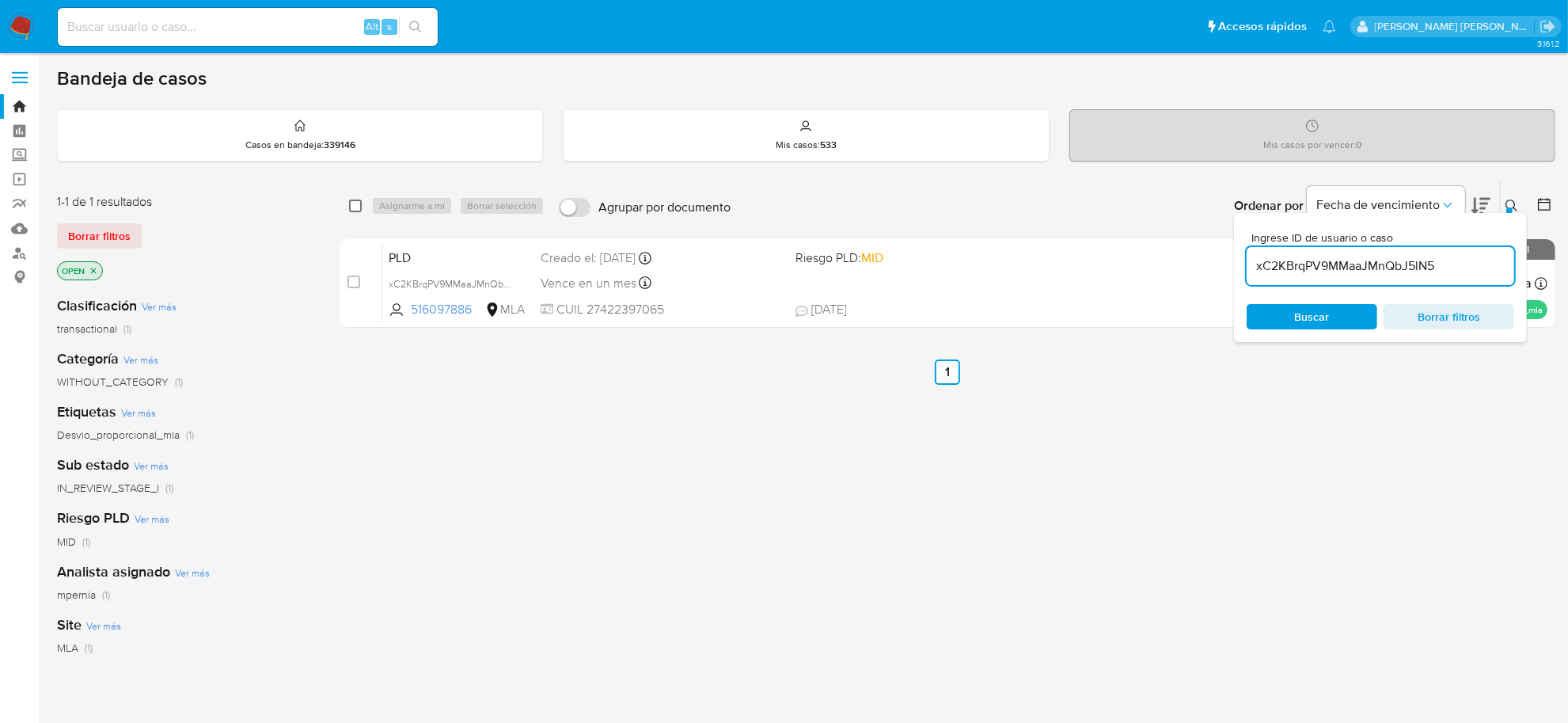
click at [352, 203] on input "checkbox" at bounding box center [356, 206] width 13 height 13
checkbox input "true"
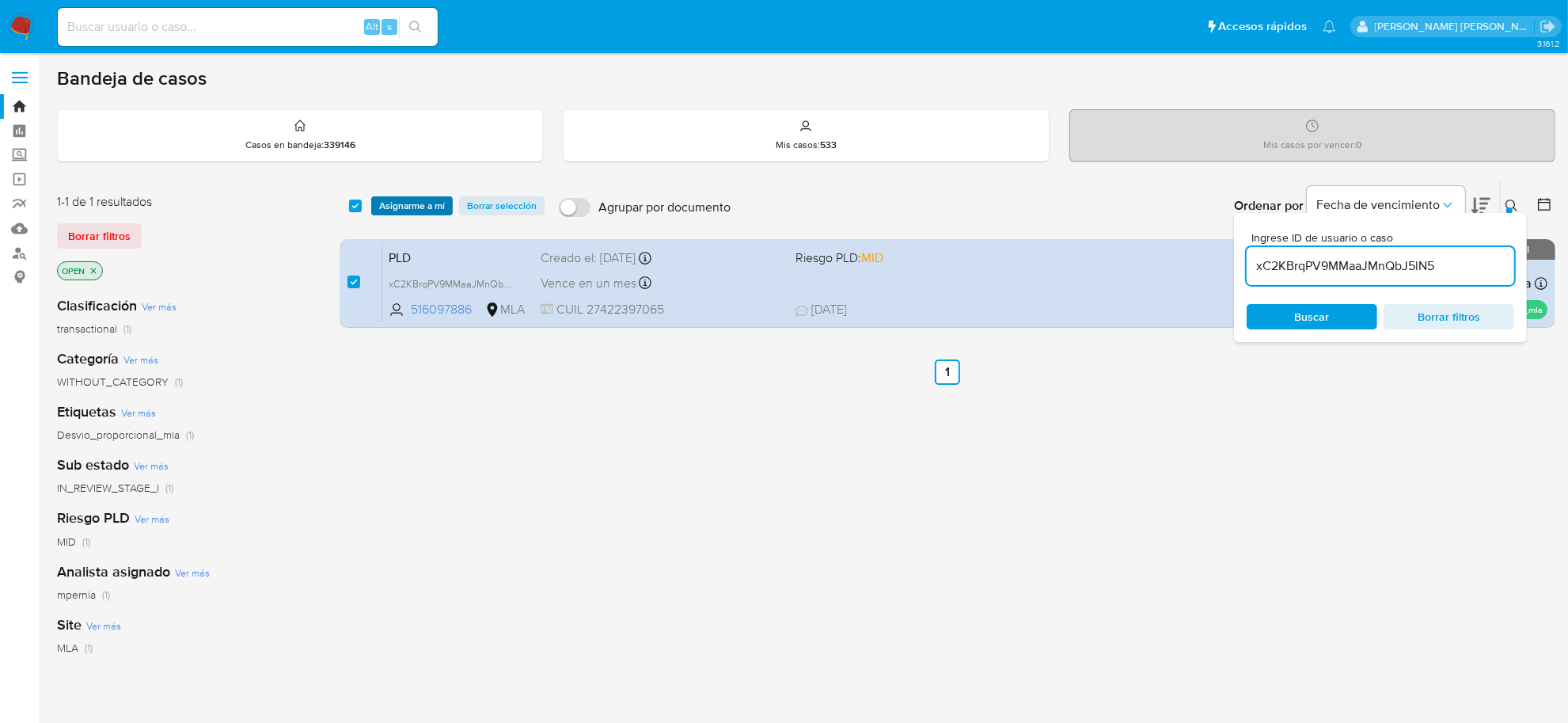
click at [379, 204] on span "Asignarme a mí" at bounding box center [411, 206] width 66 height 16
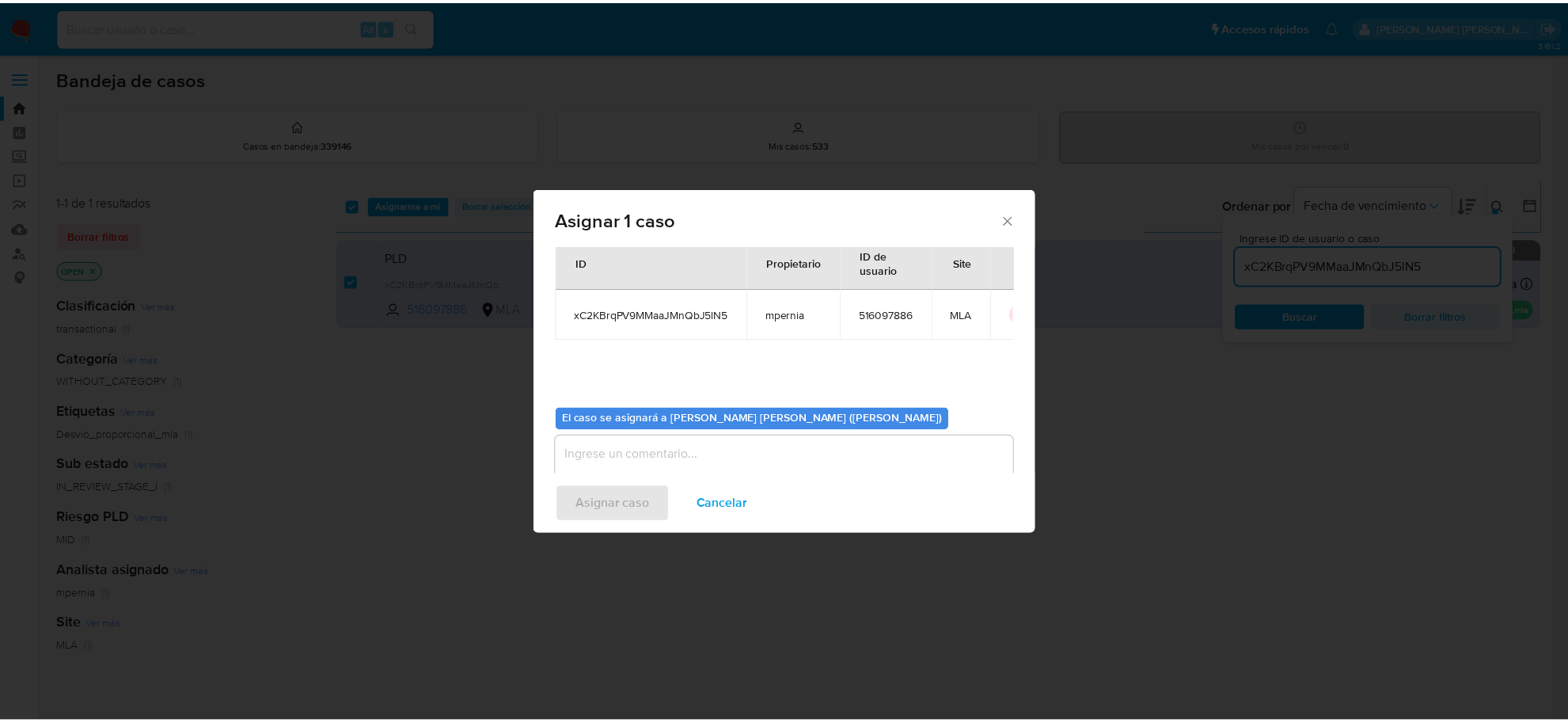
scroll to position [81, 0]
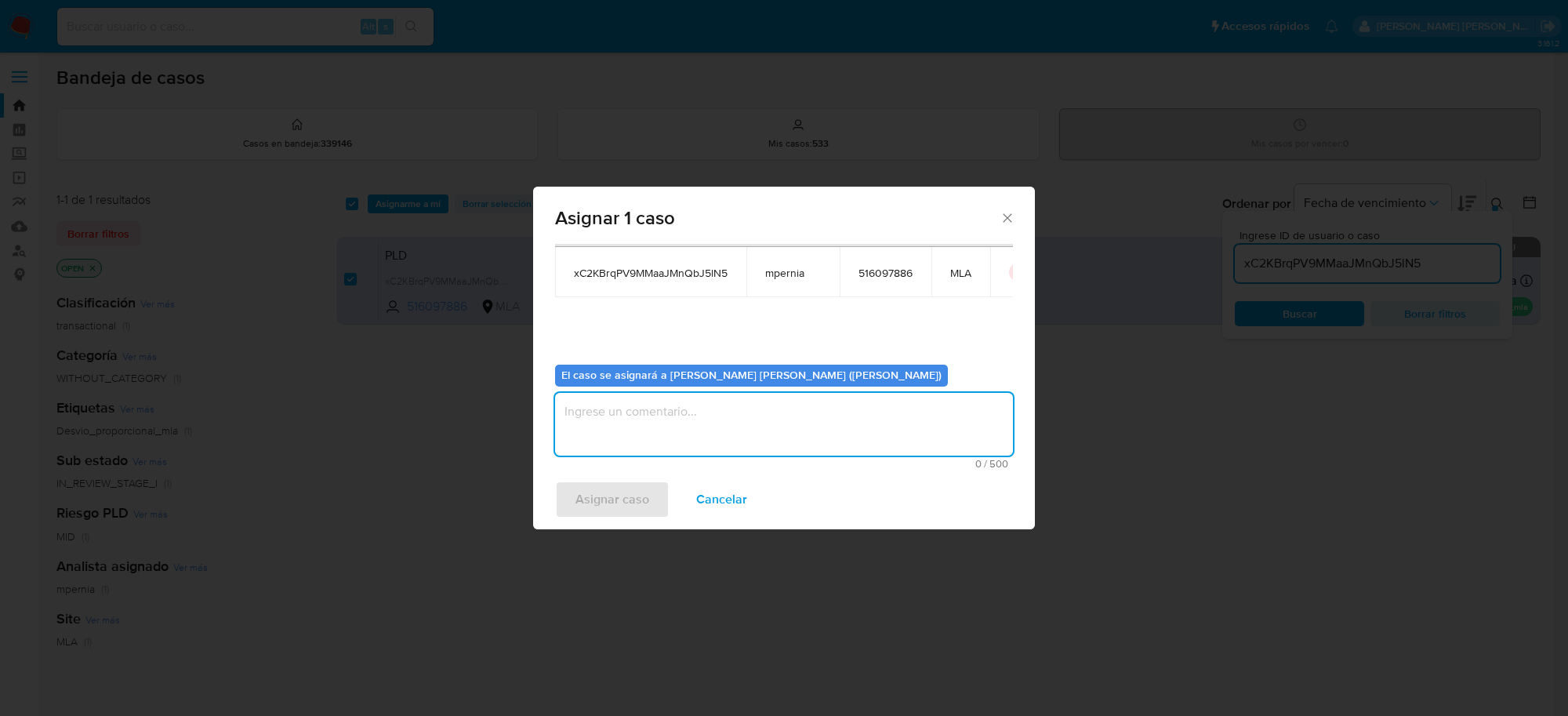
click at [651, 434] on textarea "assign-modal" at bounding box center [784, 424] width 458 height 63
type textarea "-"
click at [626, 498] on span "Asignar caso" at bounding box center [612, 499] width 74 height 35
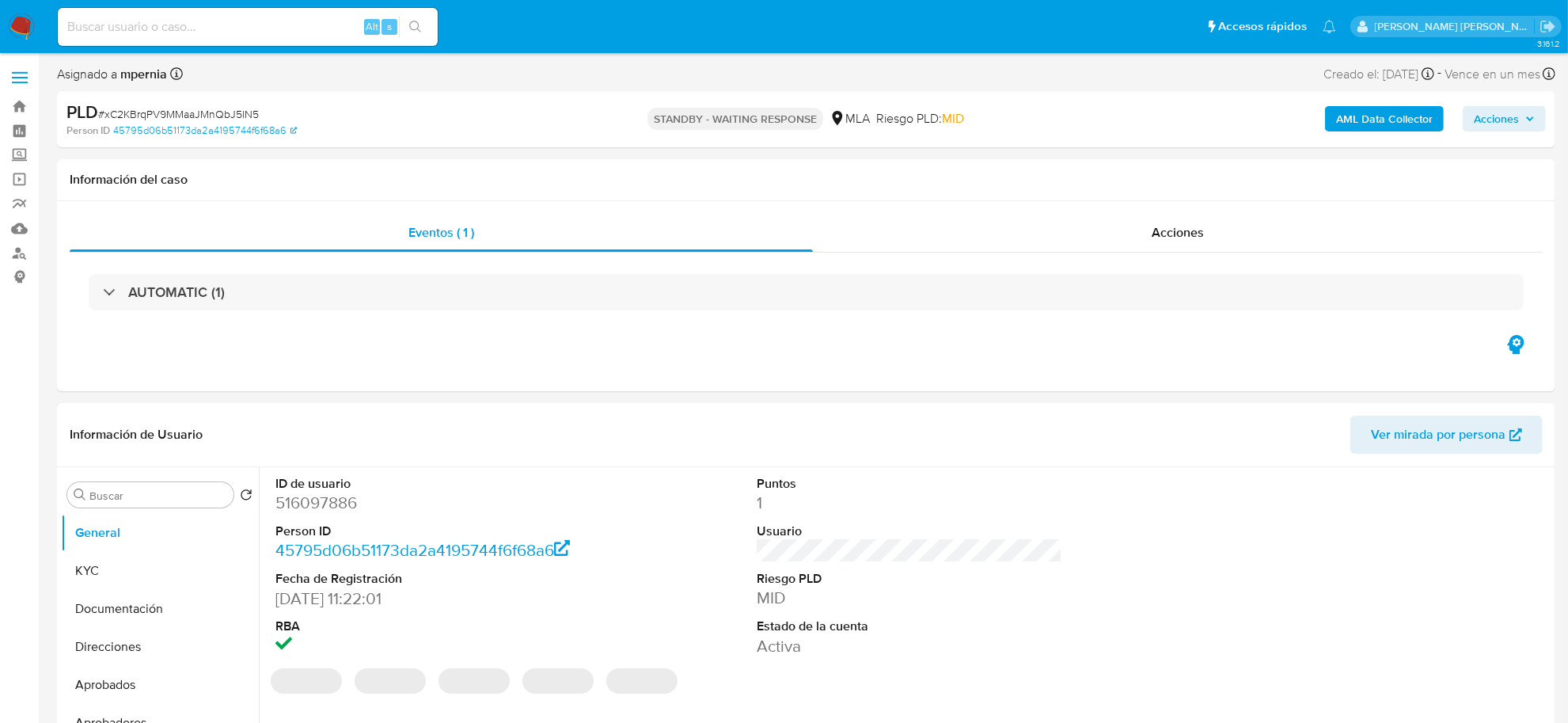
select select "10"
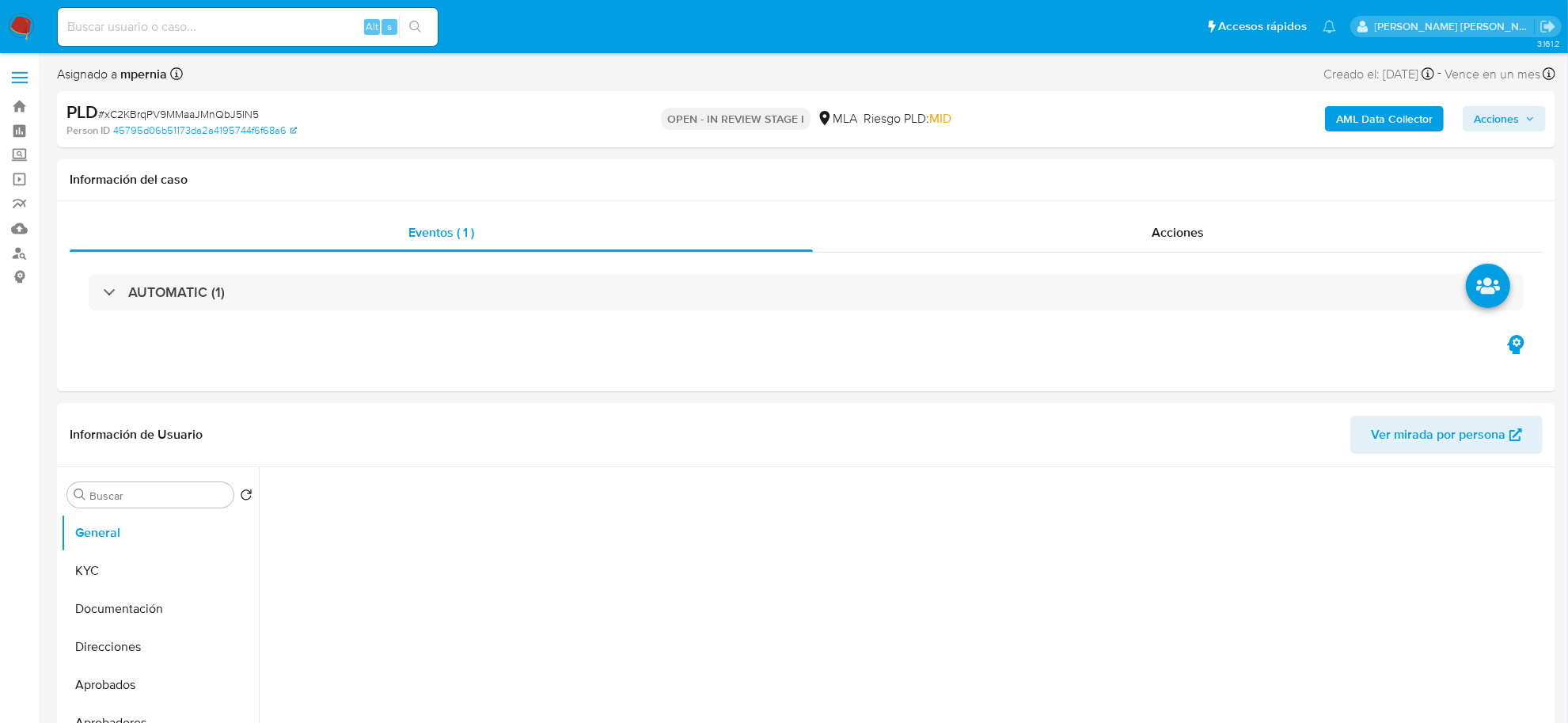
select select "10"
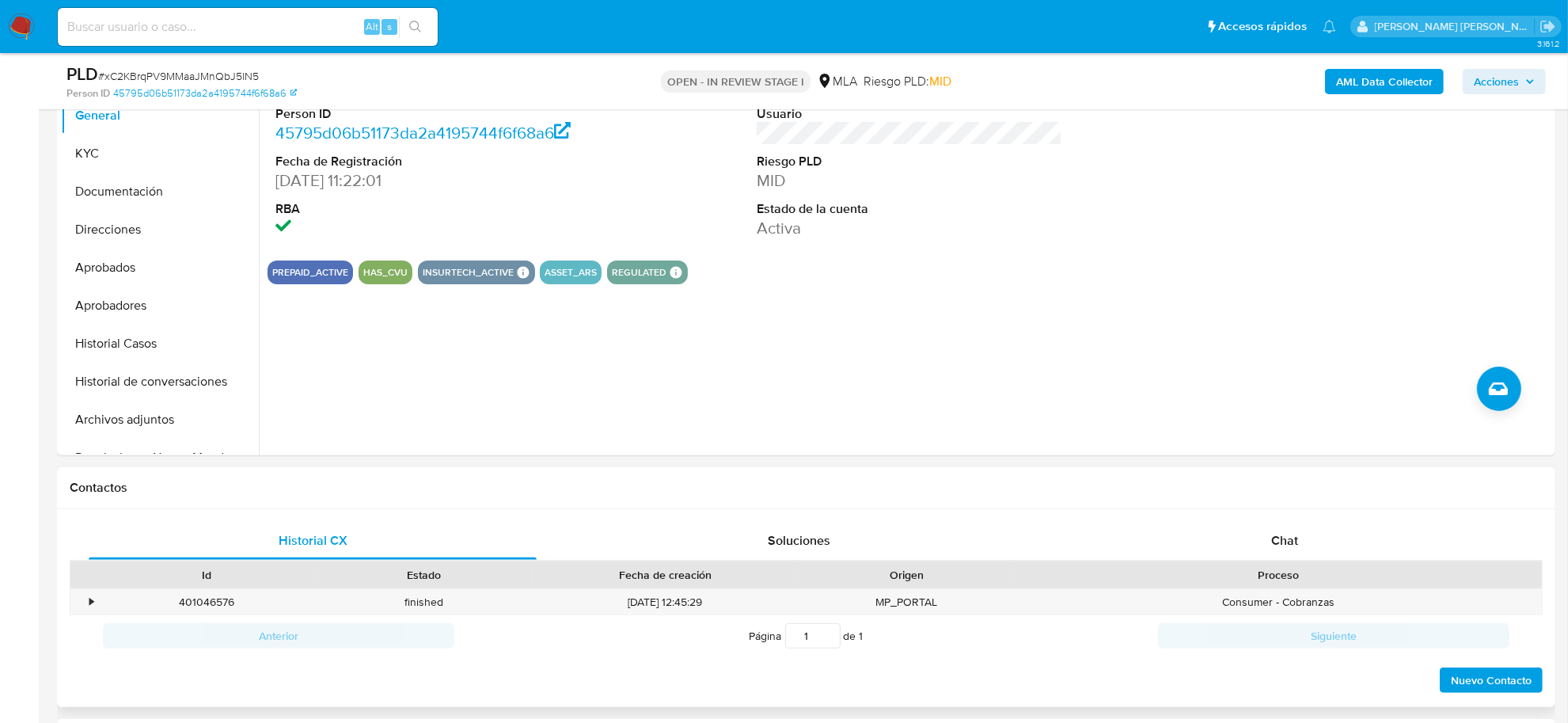
scroll to position [396, 0]
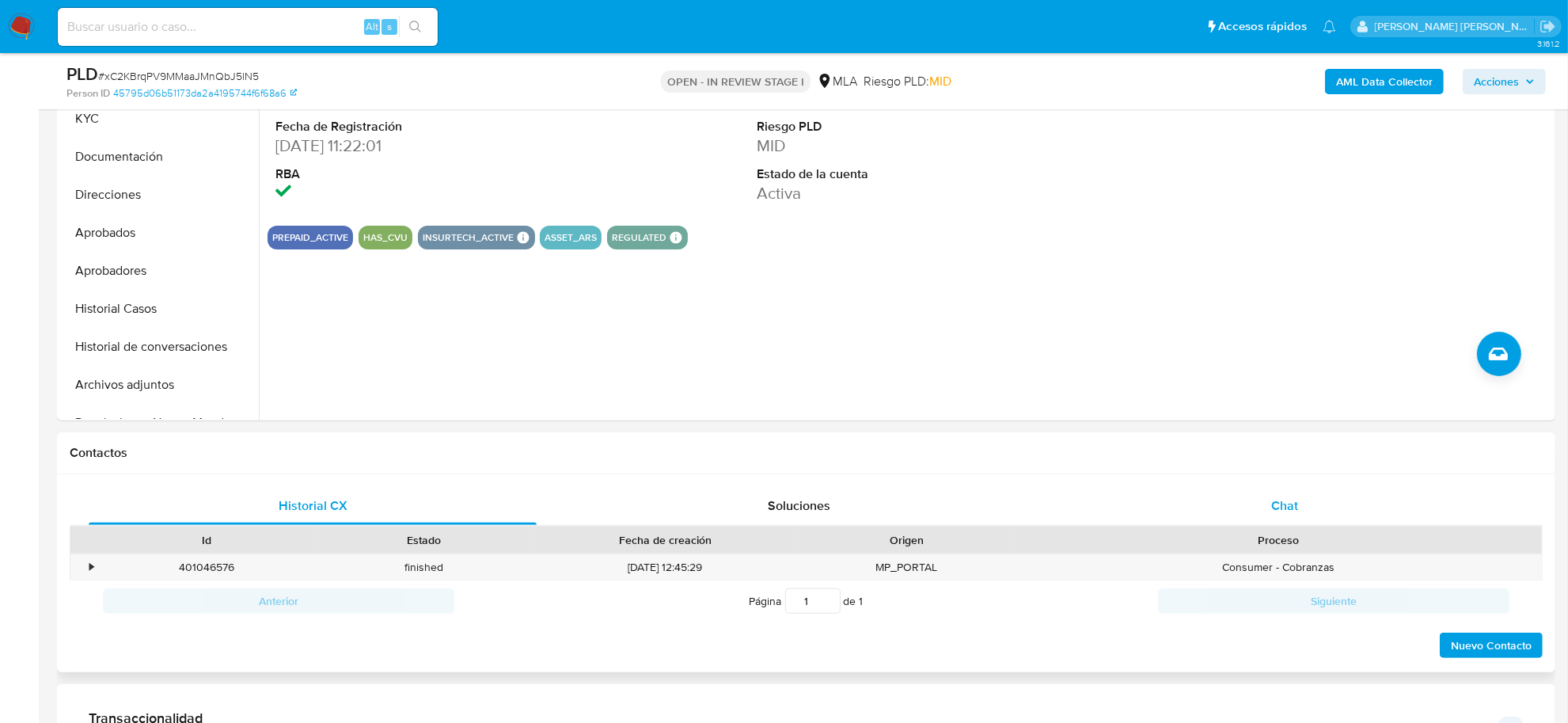
click at [1279, 505] on span "Chat" at bounding box center [1285, 506] width 27 height 18
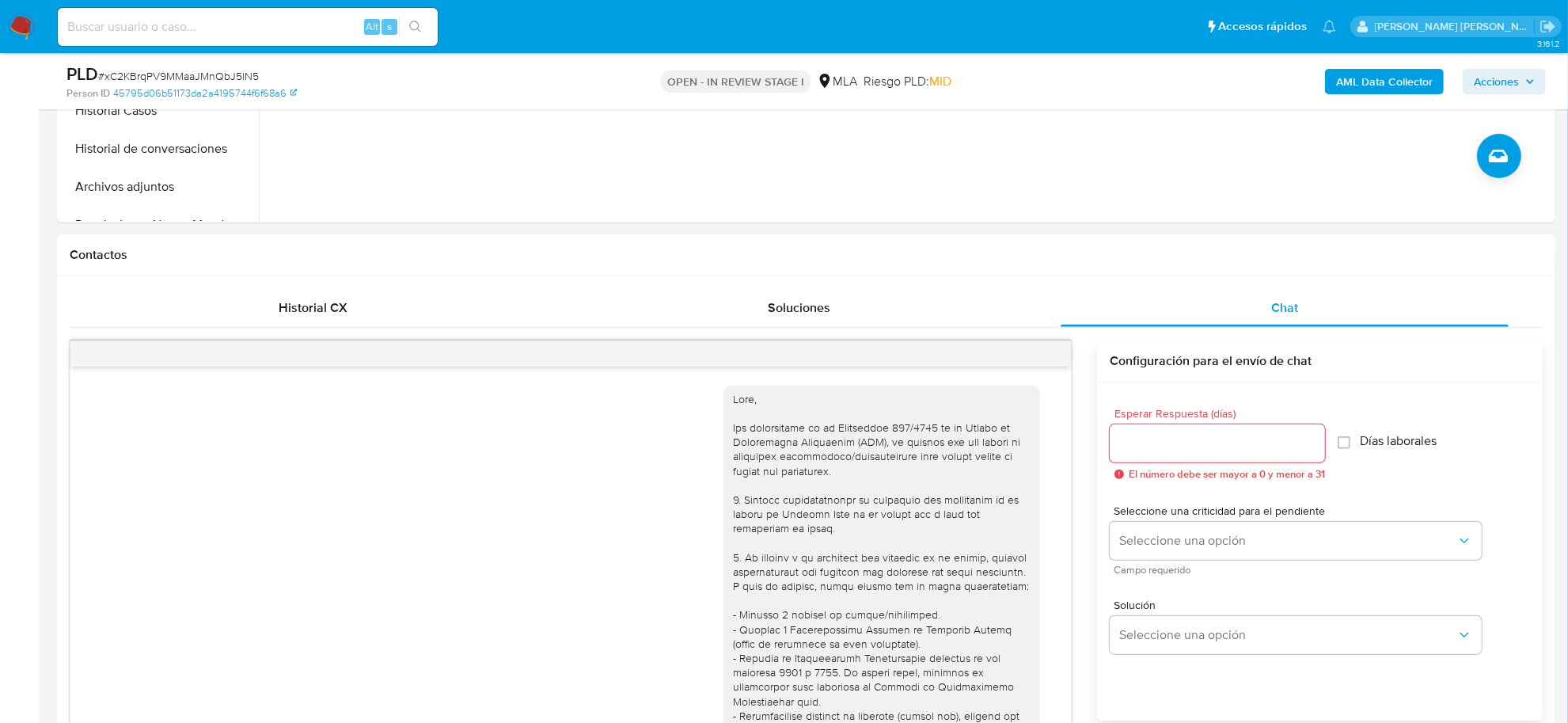
scroll to position [1145, 0]
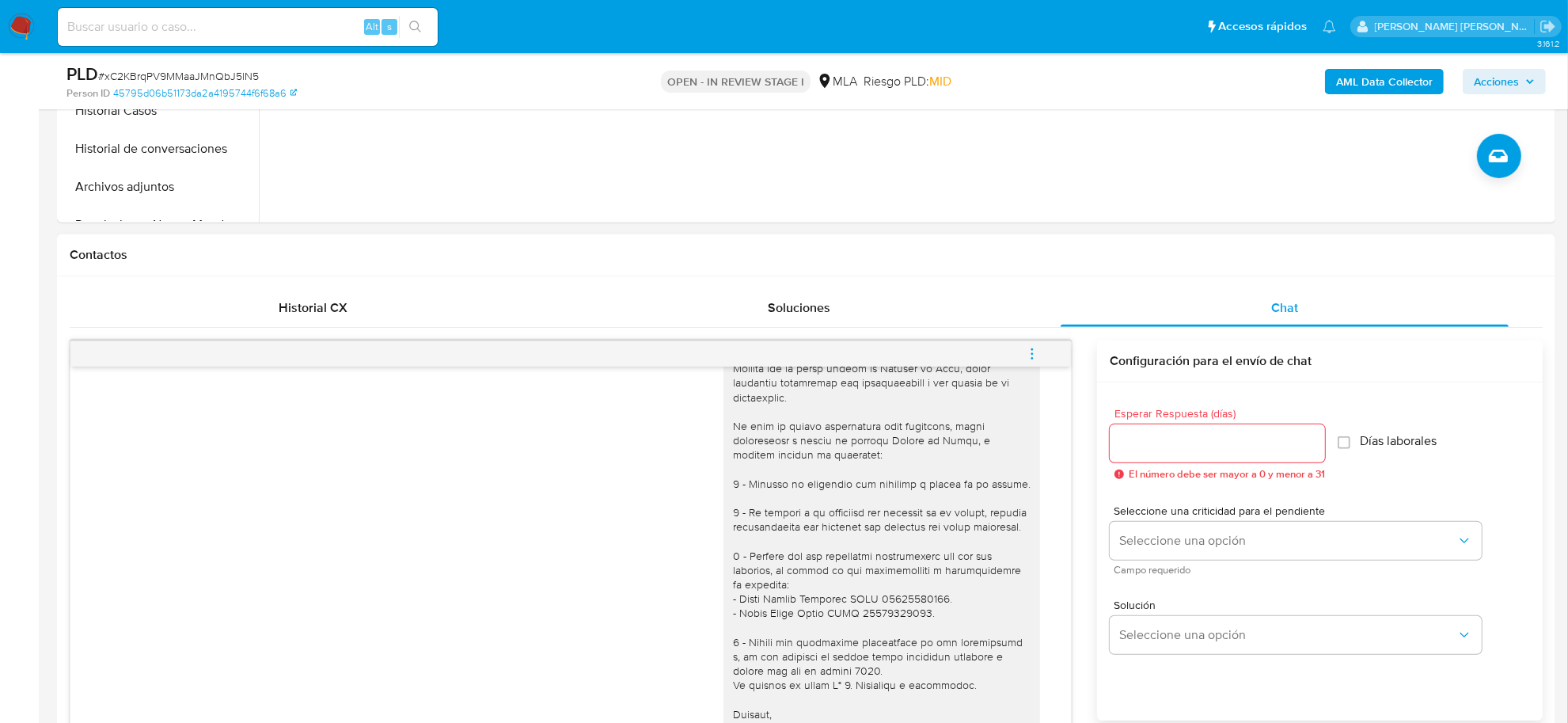
click at [1027, 353] on icon "menu-action" at bounding box center [1033, 354] width 14 height 14
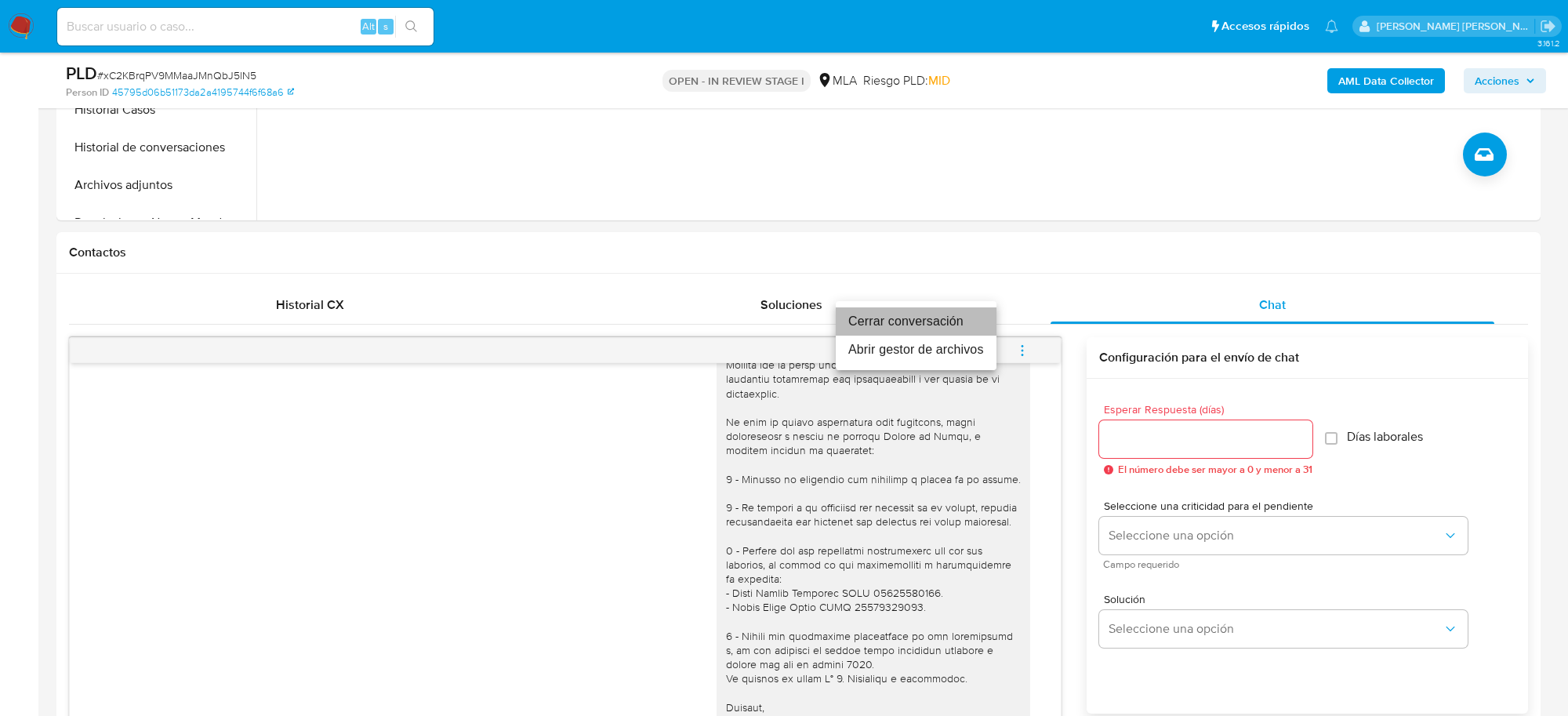
click at [953, 326] on li "Cerrar conversación" at bounding box center [916, 322] width 161 height 28
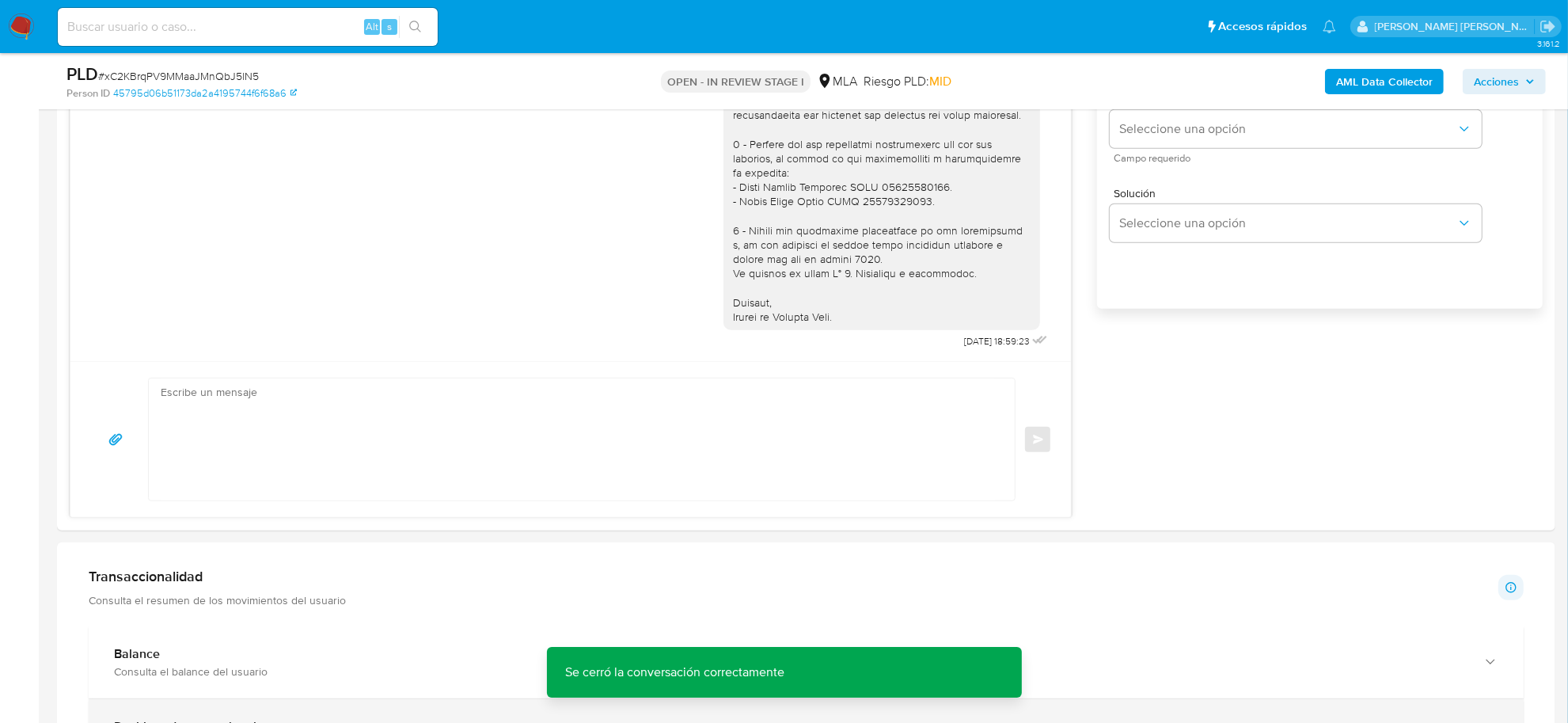
scroll to position [1187, 0]
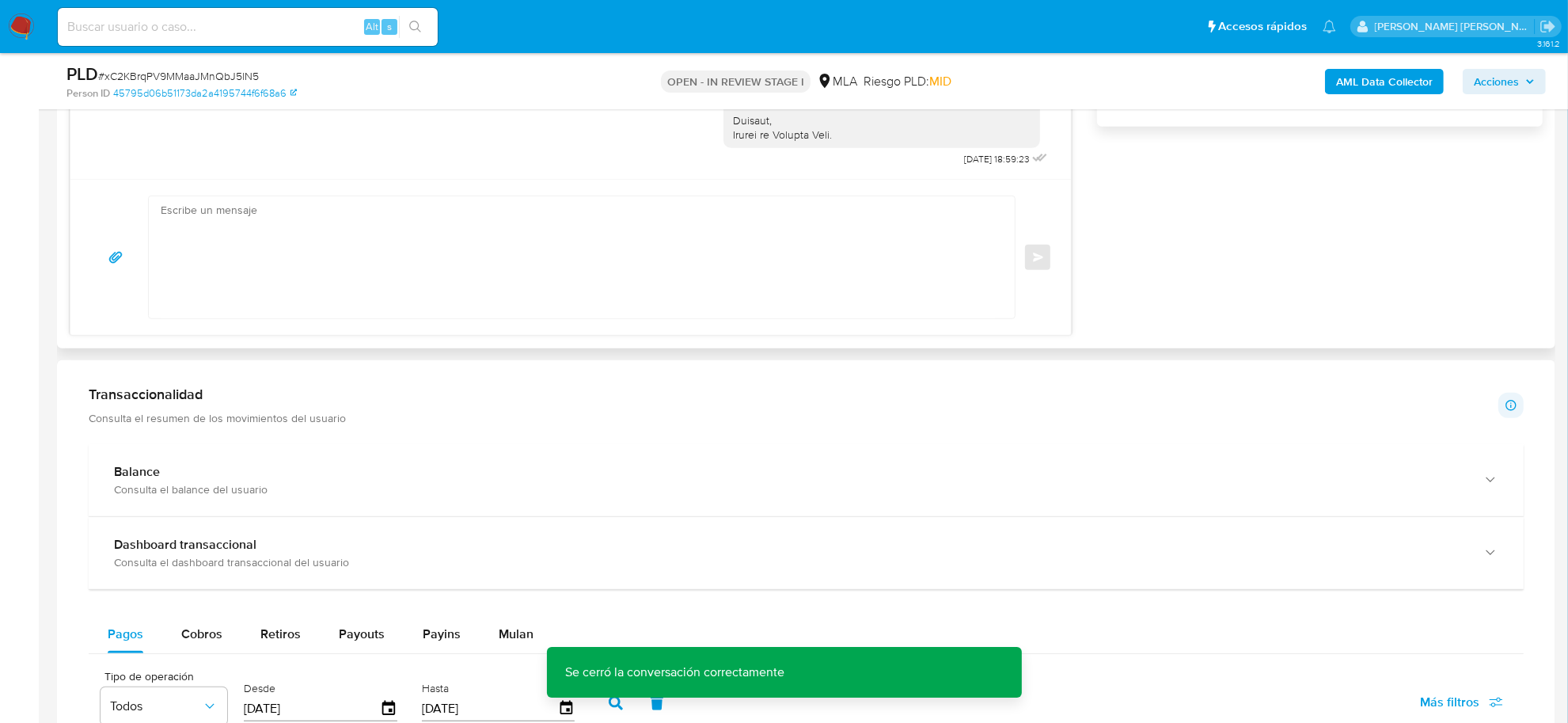
click at [198, 303] on textarea at bounding box center [577, 258] width 834 height 122
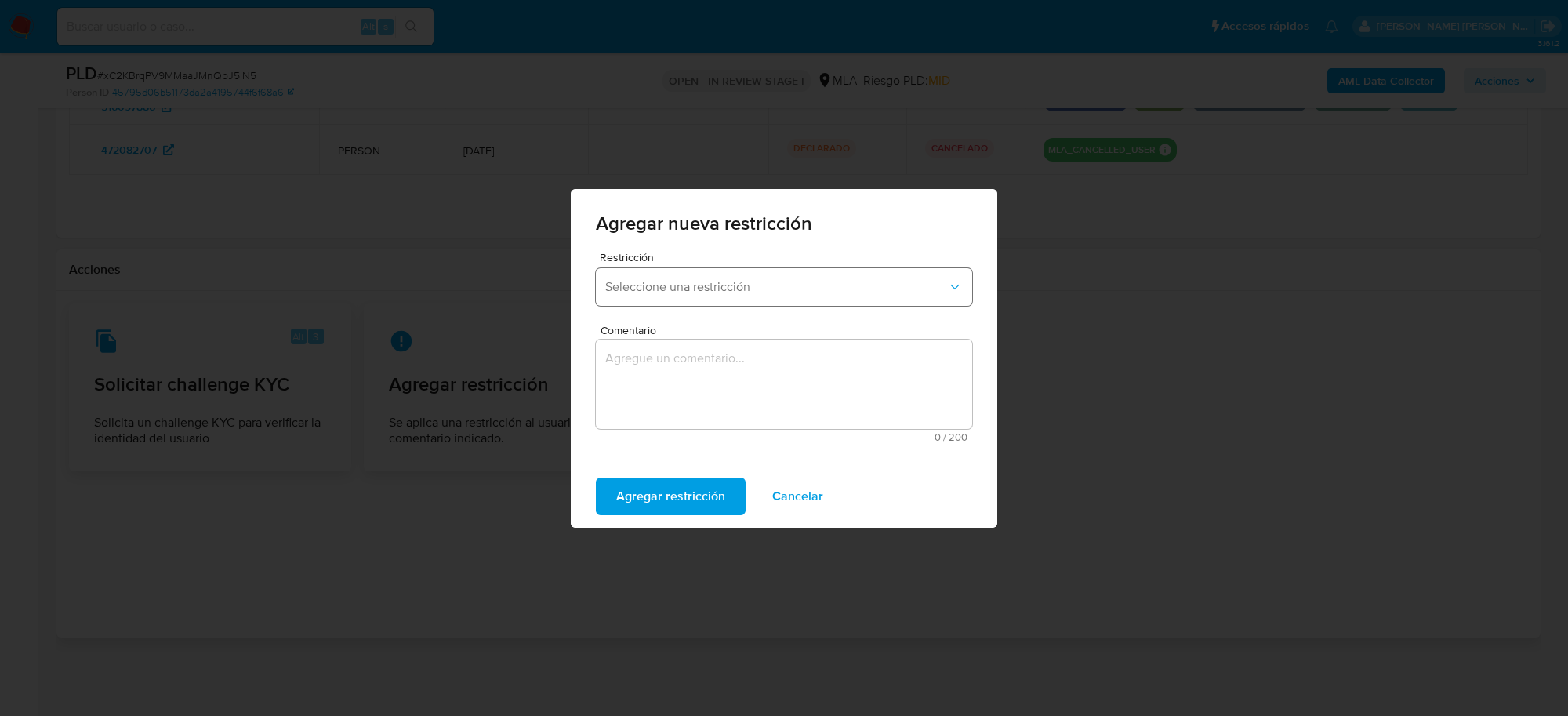
click at [646, 295] on button "Seleccione una restricción" at bounding box center [784, 287] width 376 height 37
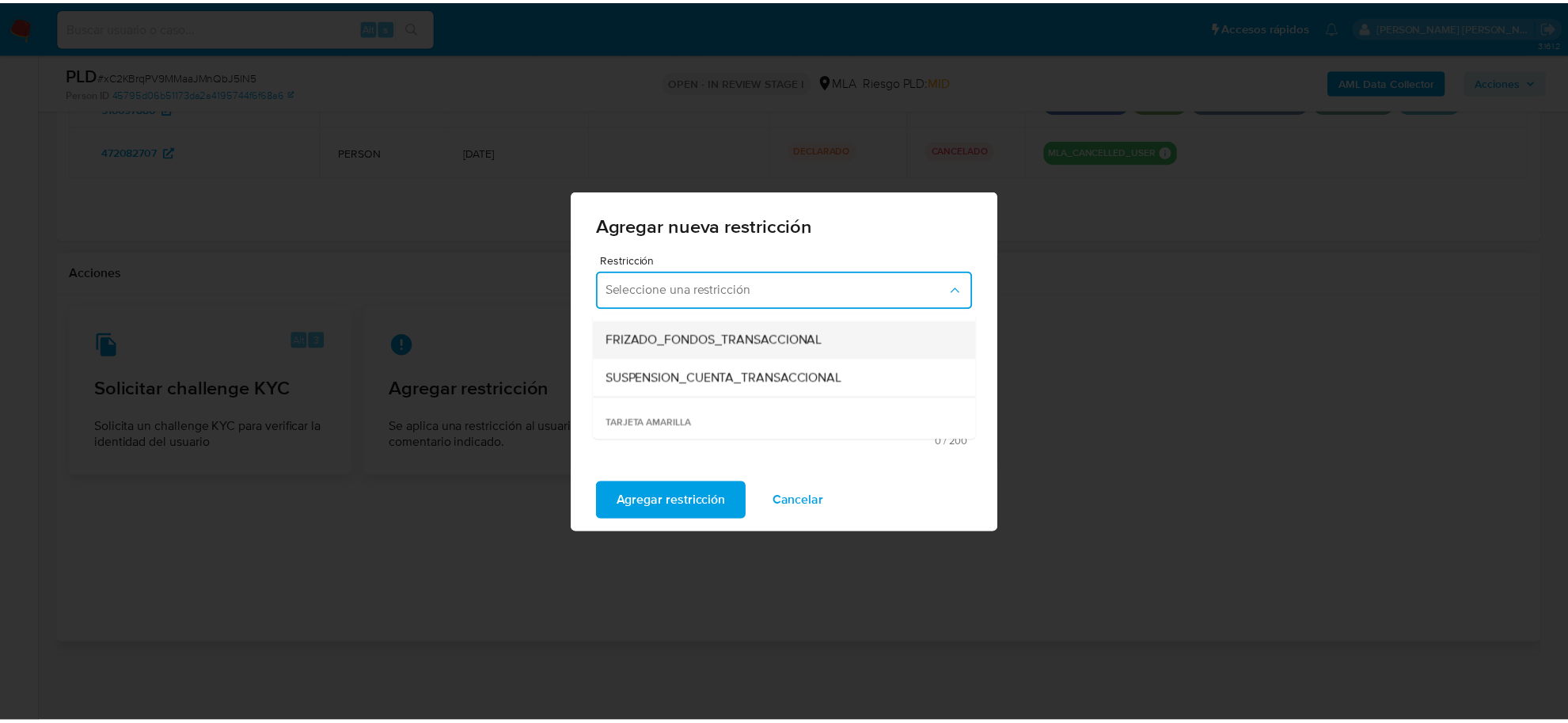
scroll to position [198, 0]
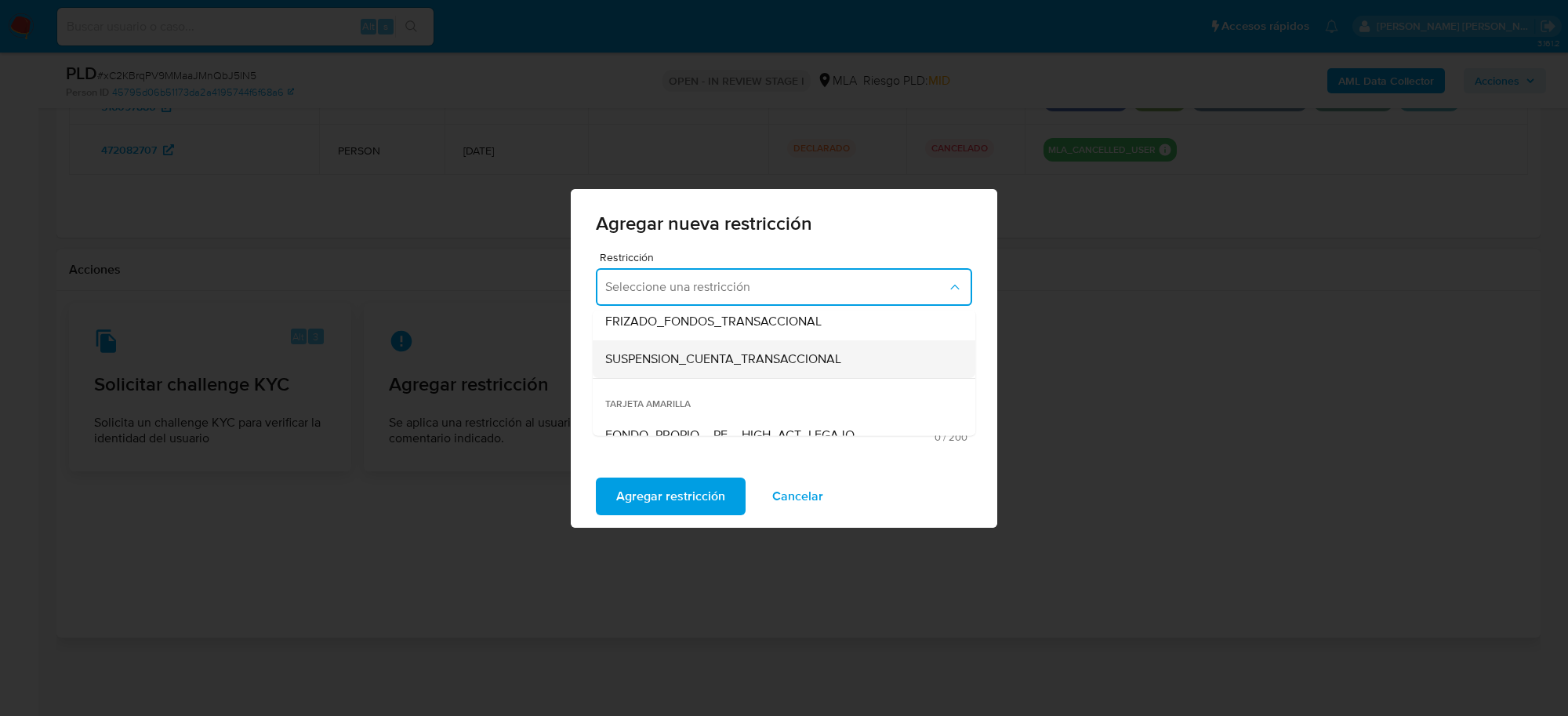
click at [652, 355] on span "SUSPENSION_CUENTA_TRANSACCIONAL" at bounding box center [723, 358] width 236 height 16
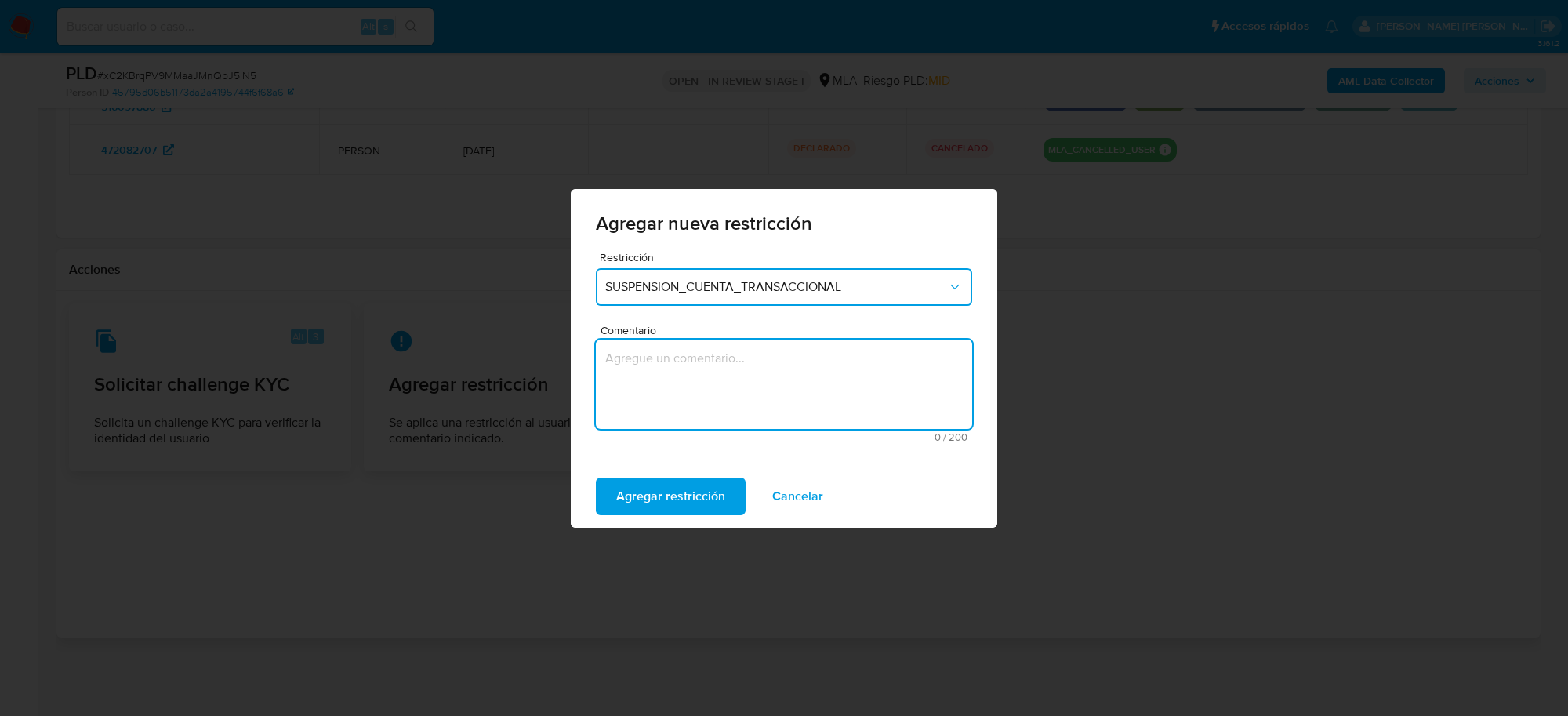
click at [652, 355] on textarea "Comentario" at bounding box center [784, 384] width 376 height 90
type textarea "AML"
click at [683, 500] on span "Agregar restricción" at bounding box center [671, 496] width 109 height 35
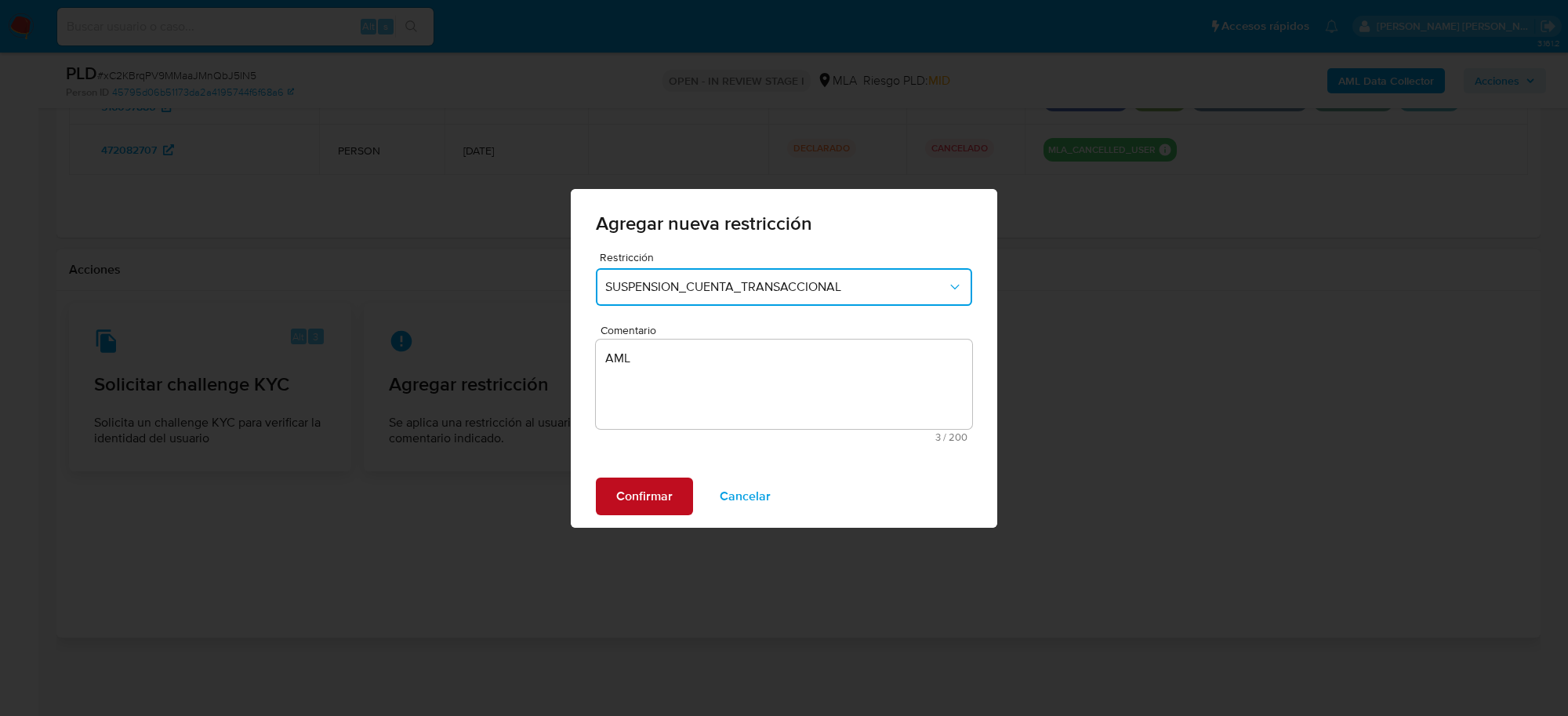
click at [671, 502] on span "Confirmar" at bounding box center [644, 496] width 56 height 35
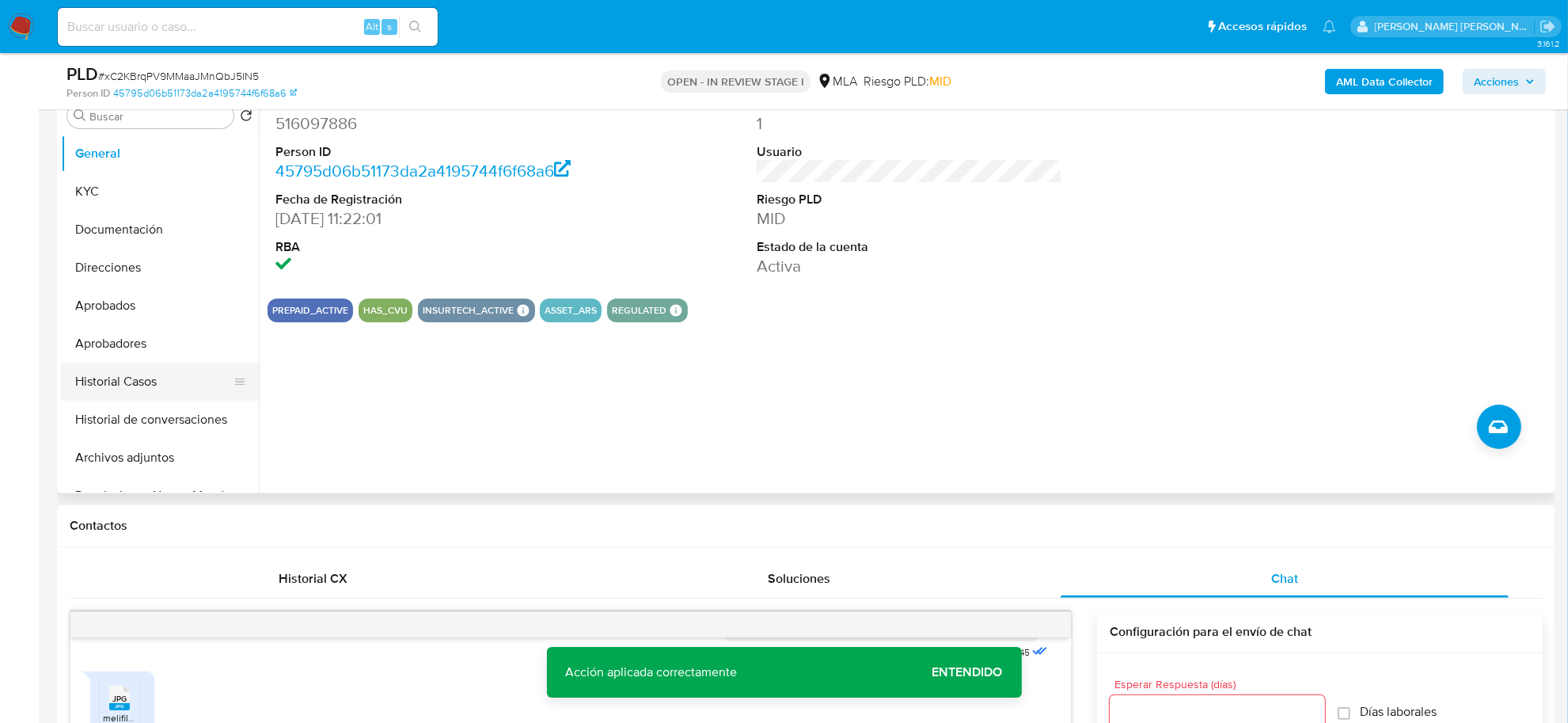
scroll to position [302, 0]
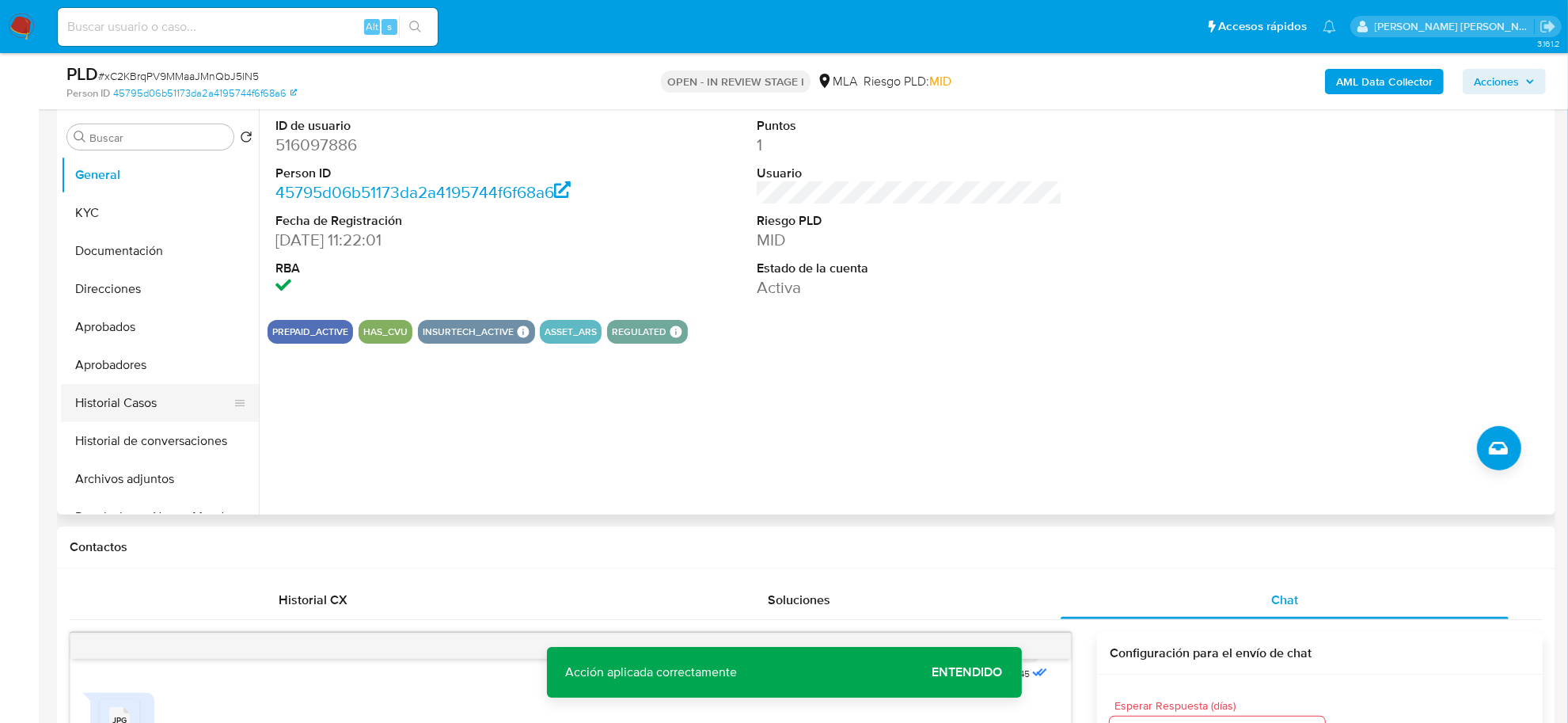
click at [133, 410] on button "Historial Casos" at bounding box center [154, 403] width 185 height 38
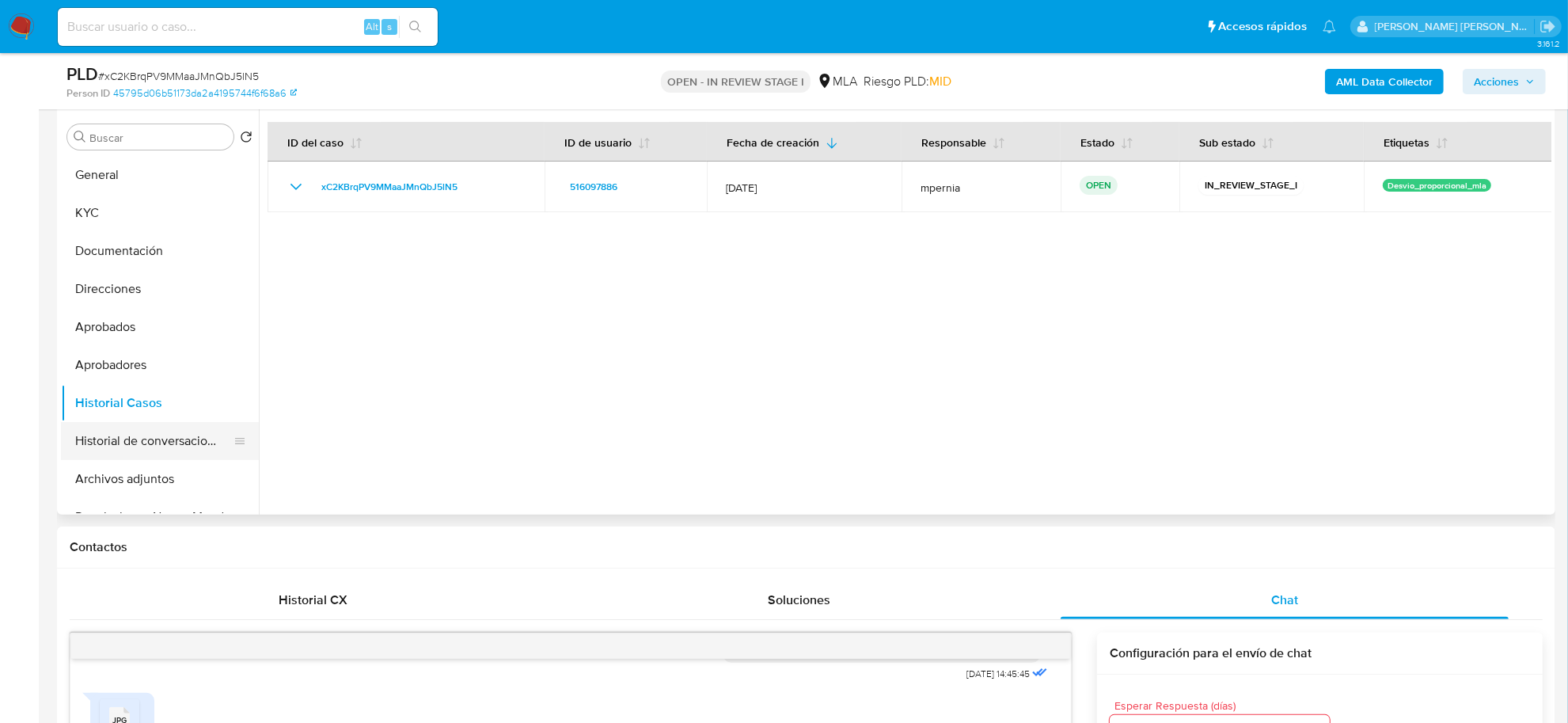
click at [163, 445] on button "Historial de conversaciones" at bounding box center [154, 441] width 185 height 38
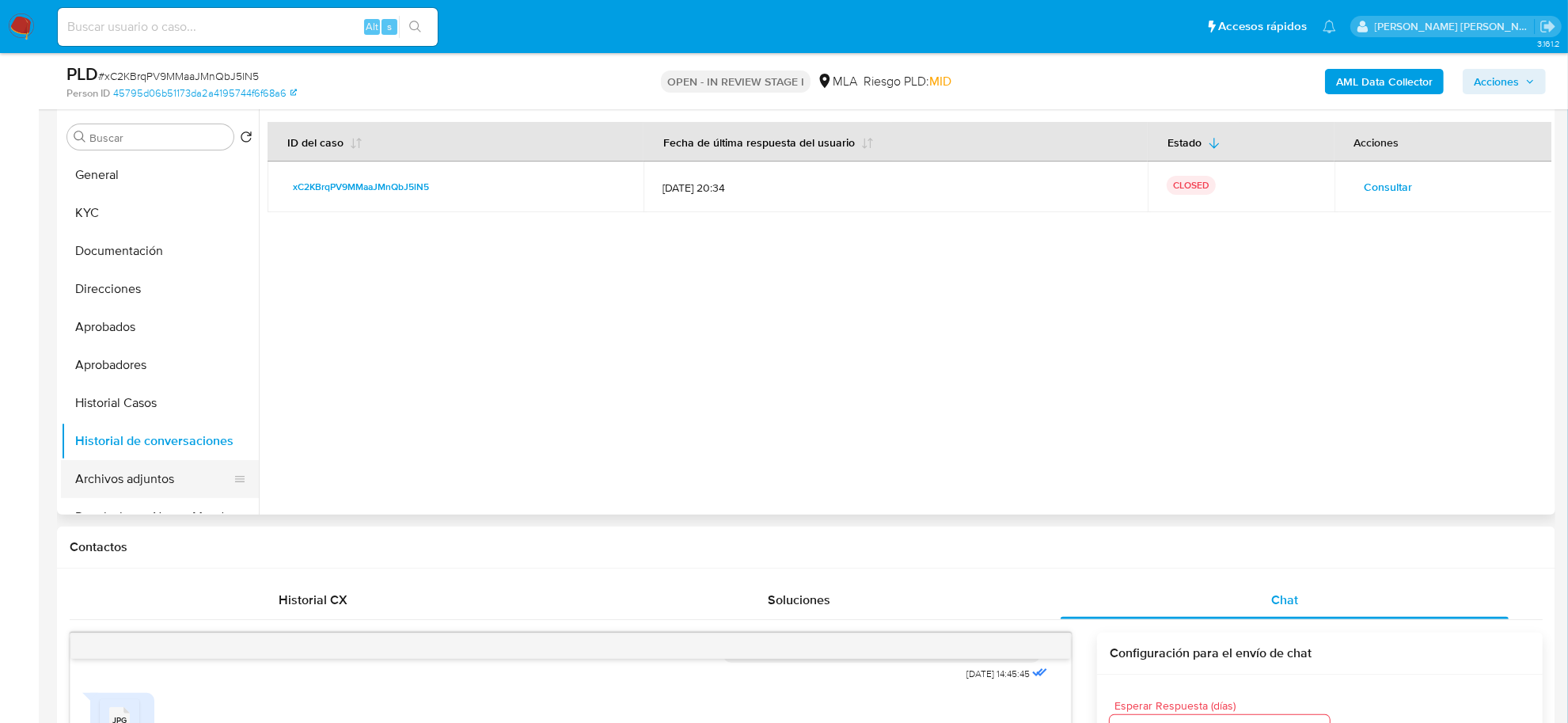
click at [158, 484] on button "Archivos adjuntos" at bounding box center [154, 479] width 185 height 38
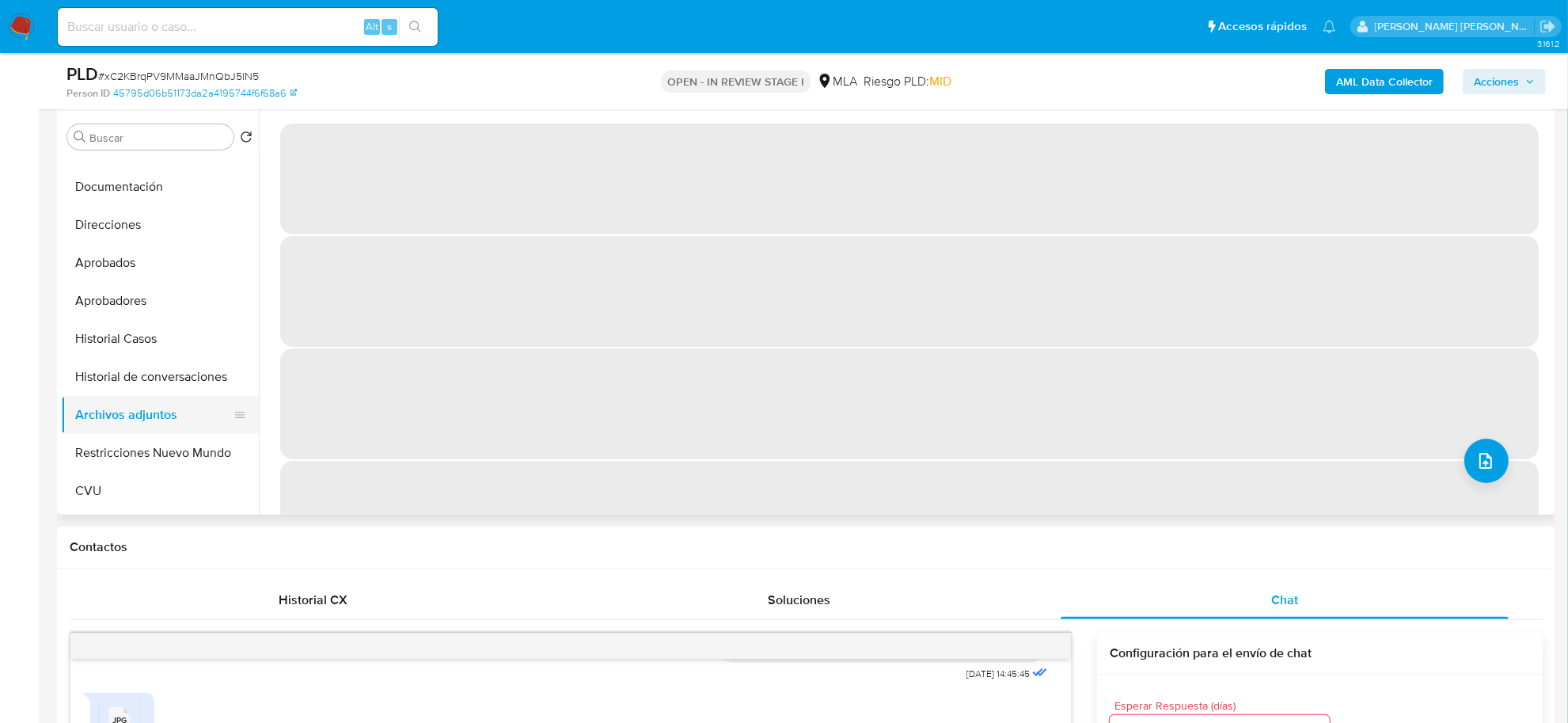
scroll to position [99, 0]
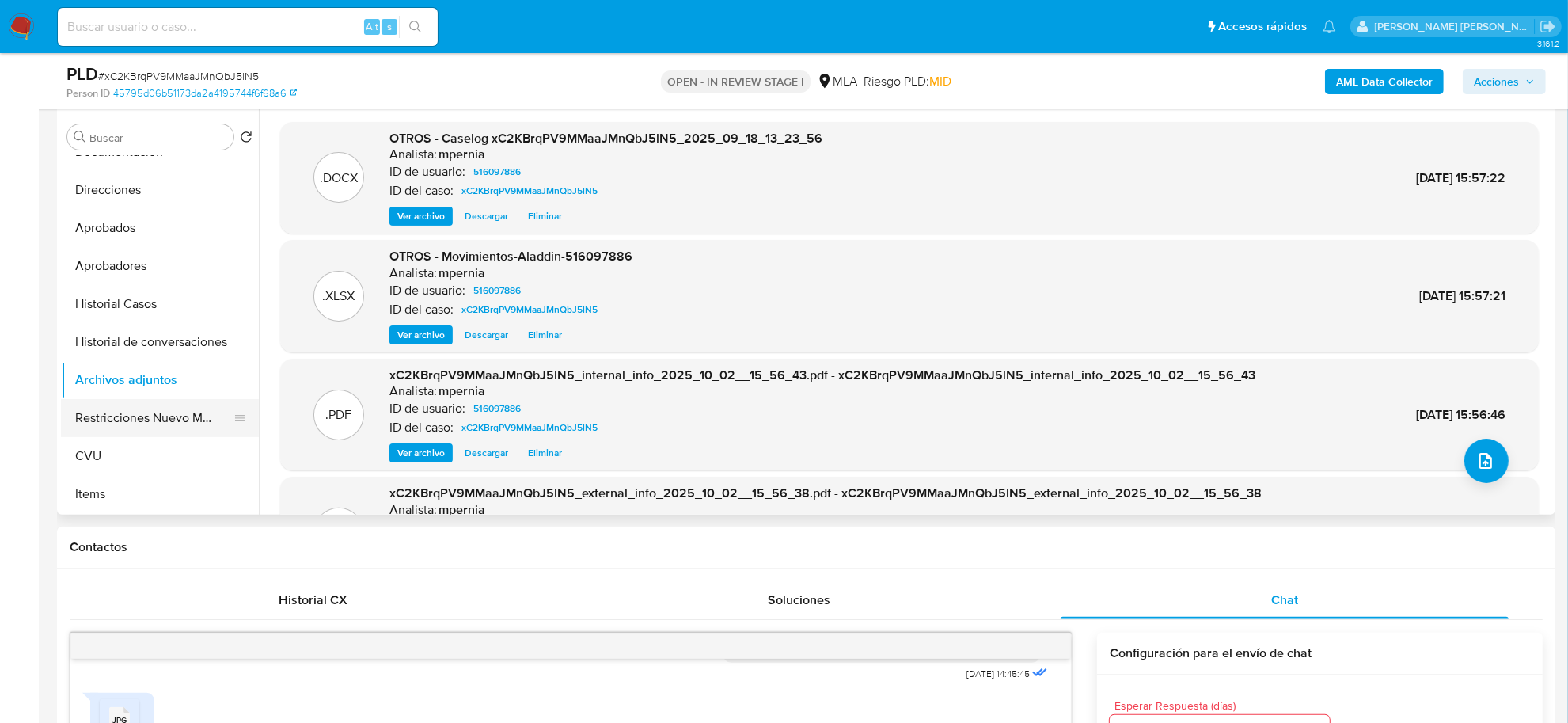
click at [135, 419] on button "Restricciones Nuevo Mundo" at bounding box center [154, 418] width 185 height 38
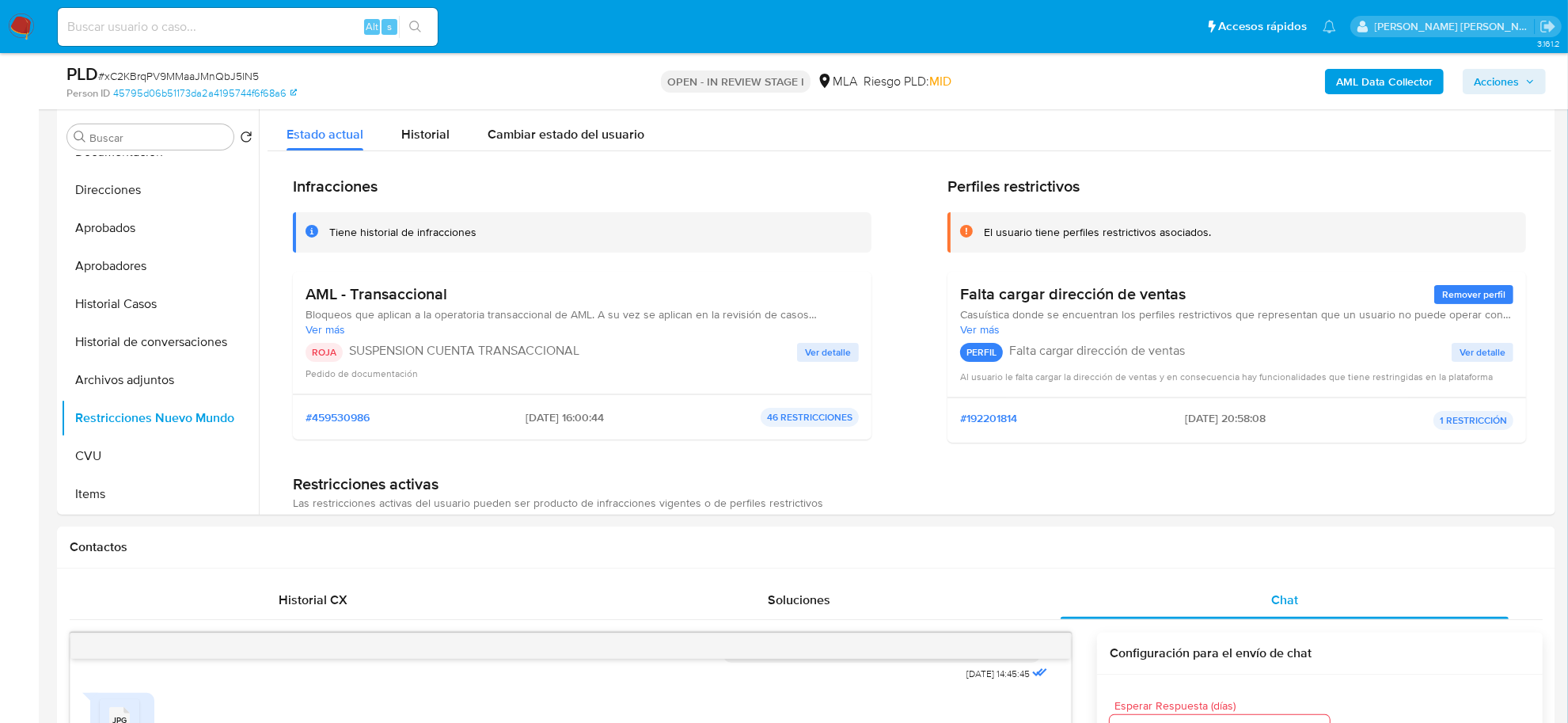
click at [1514, 74] on span "Acciones" at bounding box center [1497, 82] width 45 height 25
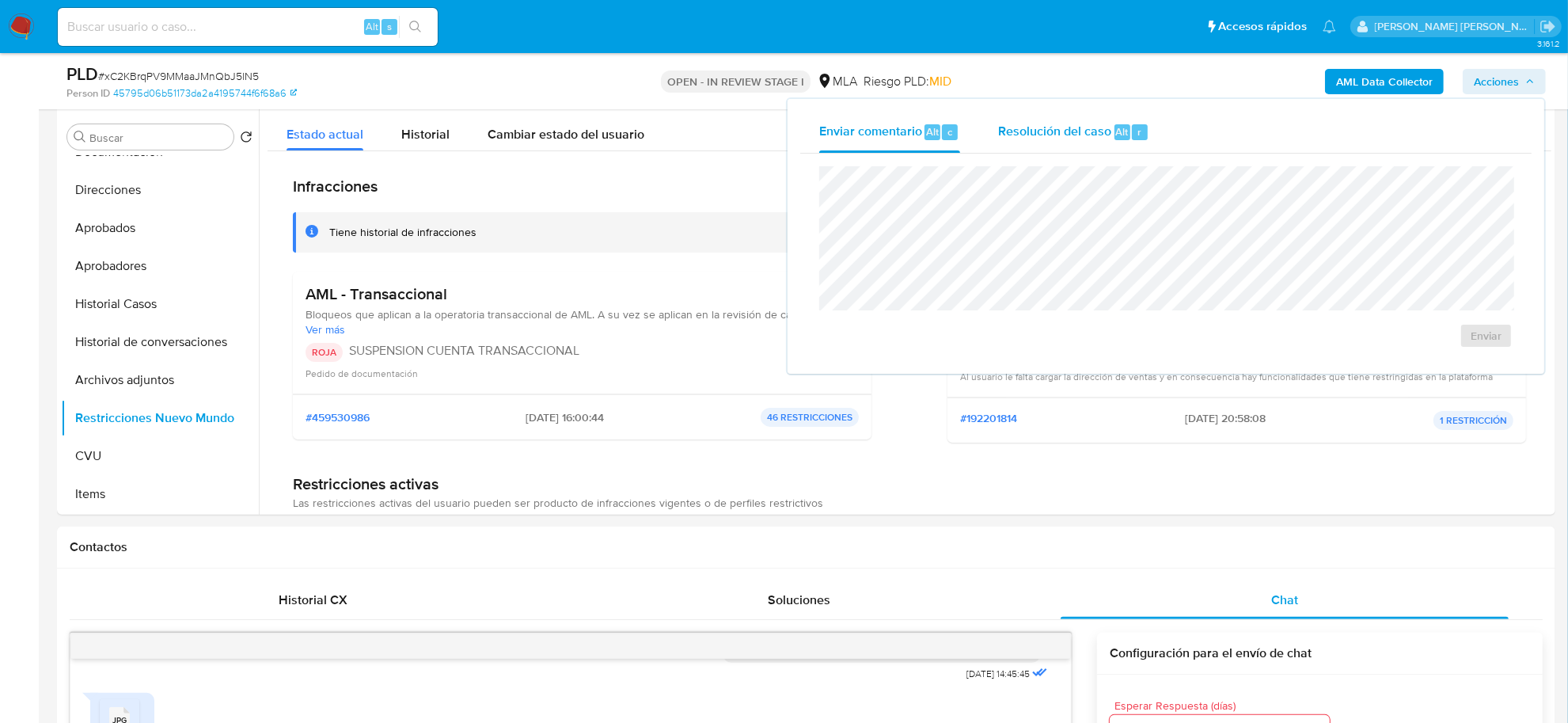
click at [1139, 131] on span "r" at bounding box center [1140, 131] width 4 height 15
click at [1423, 350] on span "ROI Proposal" at bounding box center [1449, 345] width 83 height 22
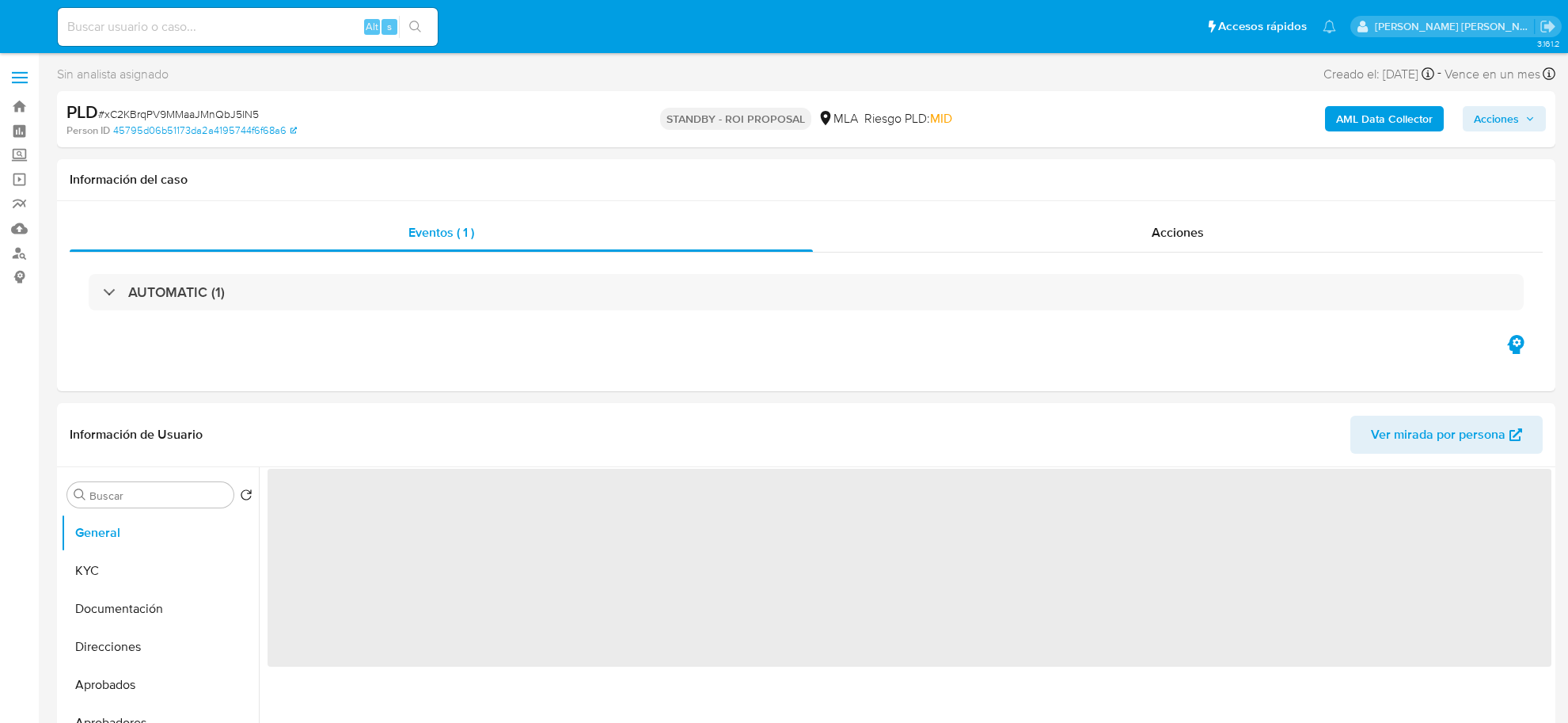
select select "10"
